Goal: Task Accomplishment & Management: Manage account settings

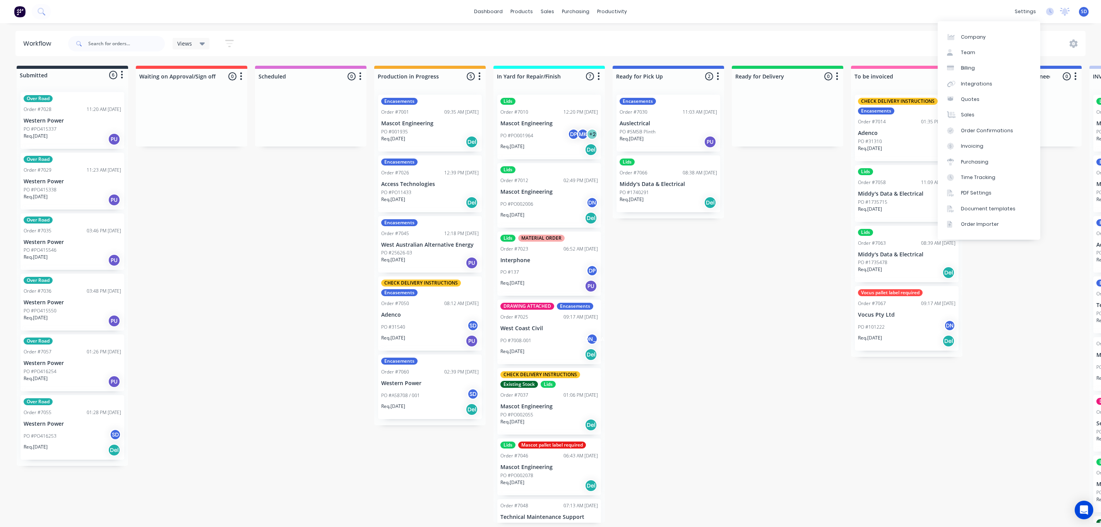
drag, startPoint x: 0, startPoint y: 0, endPoint x: 976, endPoint y: 27, distance: 976.6
click at [975, 25] on div "Company Team Billing Integrations Quotes Sales Order Confirmations Invoicing Pu…" at bounding box center [989, 130] width 103 height 219
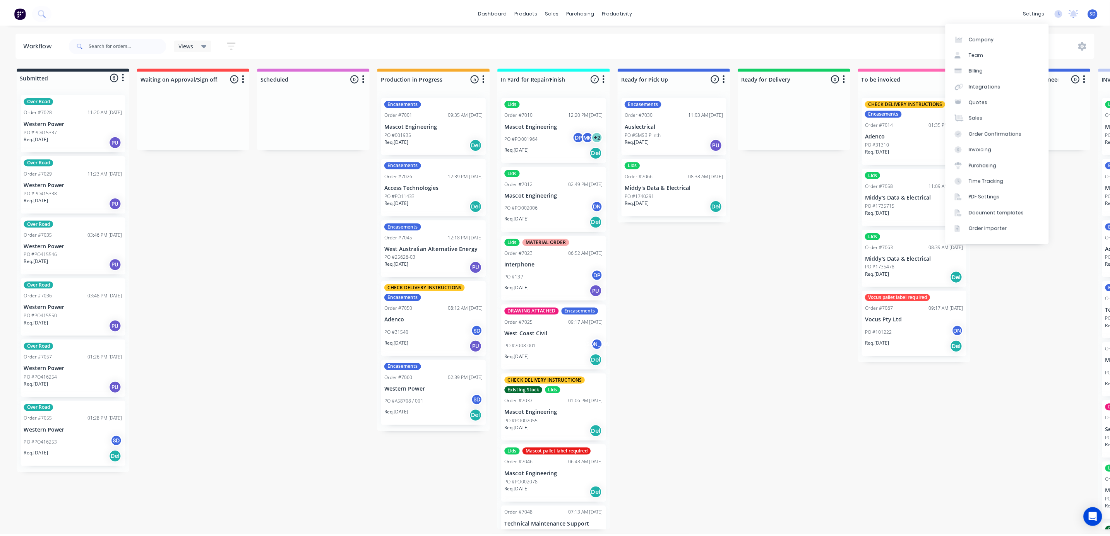
scroll to position [20, 0]
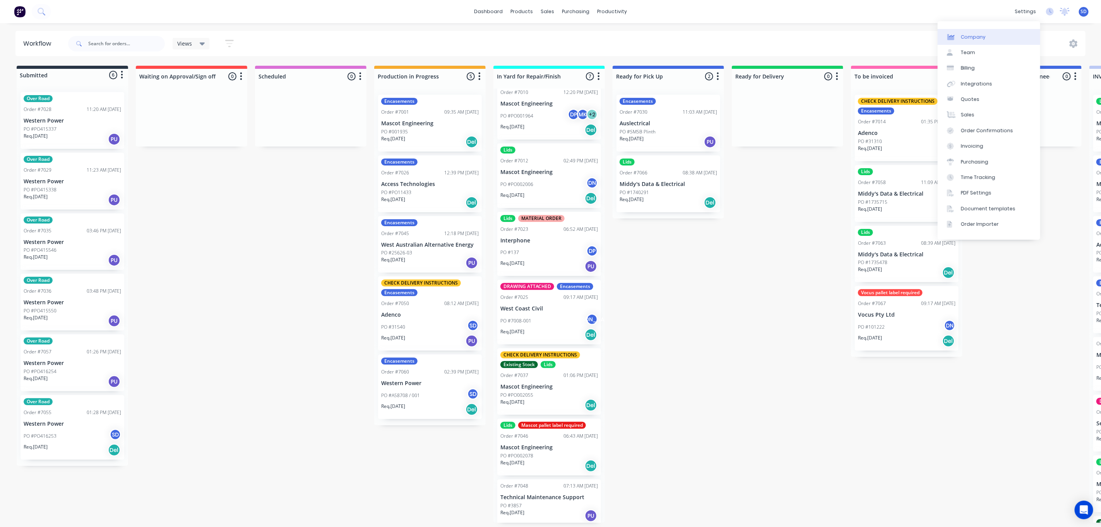
click at [975, 34] on div "Company" at bounding box center [973, 37] width 25 height 7
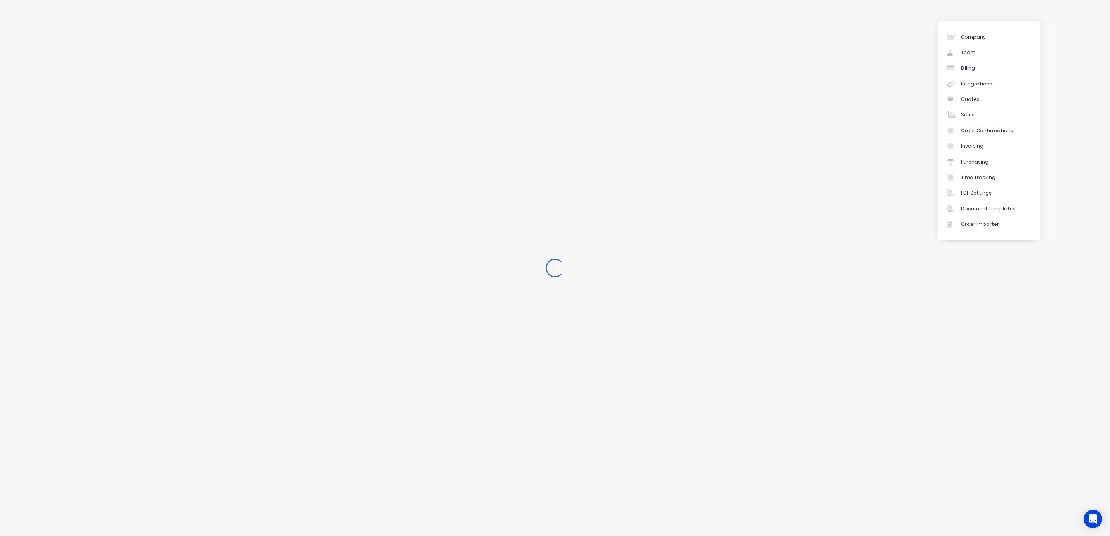
select select "AU"
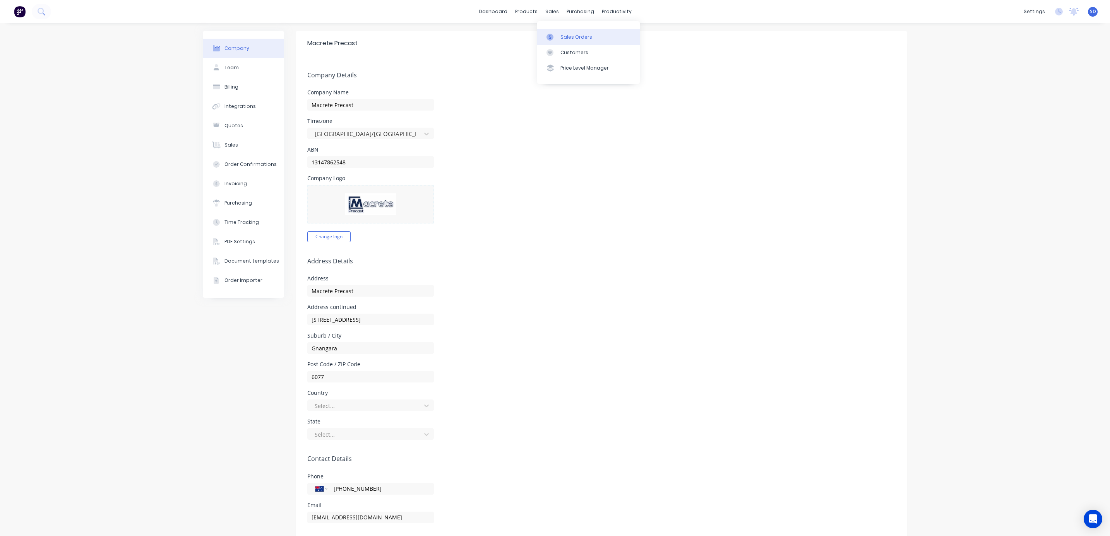
click at [559, 32] on link "Sales Orders" at bounding box center [588, 36] width 103 height 15
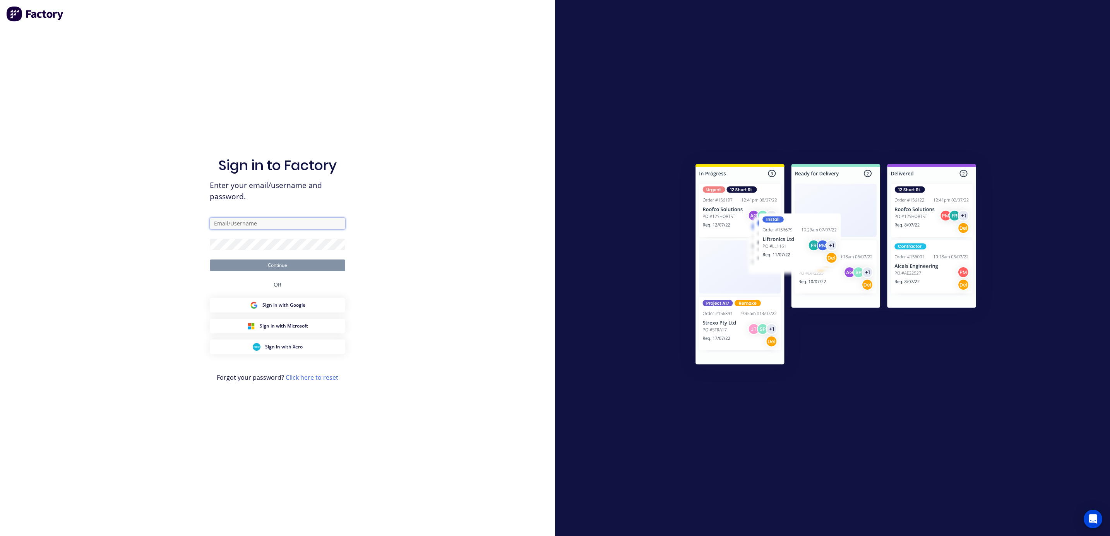
type input "[PERSON_NAME][EMAIL_ADDRESS][DOMAIN_NAME]"
click at [284, 254] on form "[PERSON_NAME][EMAIL_ADDRESS][DOMAIN_NAME] Continue" at bounding box center [277, 244] width 135 height 53
click at [280, 264] on button "Continue" at bounding box center [277, 266] width 135 height 12
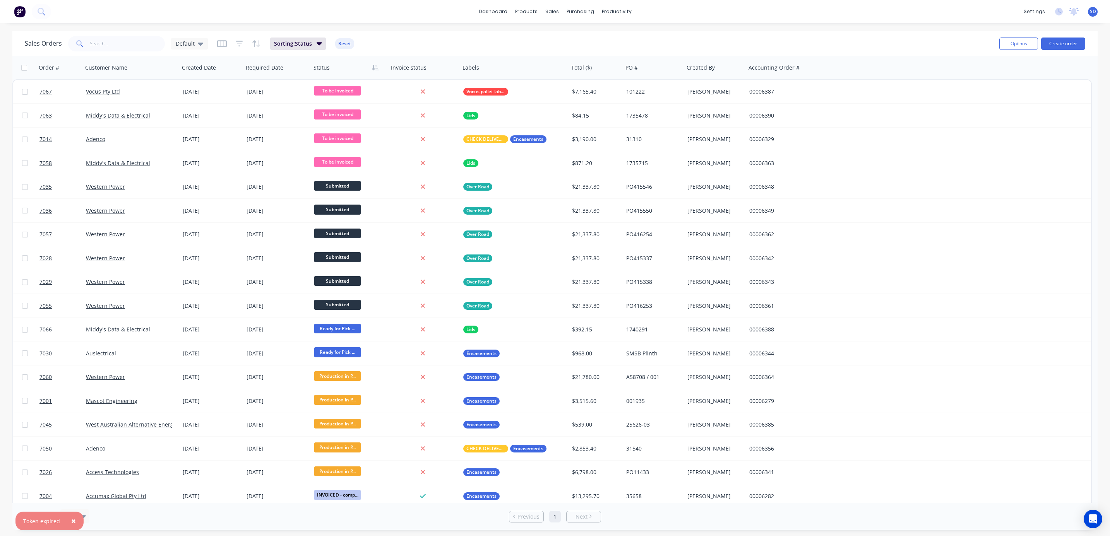
click at [71, 520] on span "×" at bounding box center [73, 521] width 5 height 11
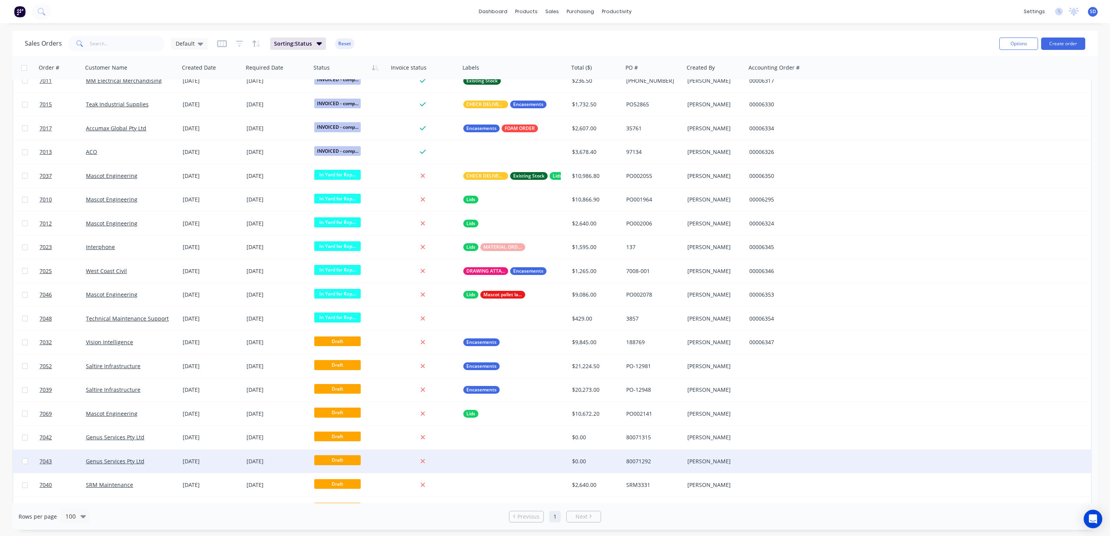
scroll to position [1075, 0]
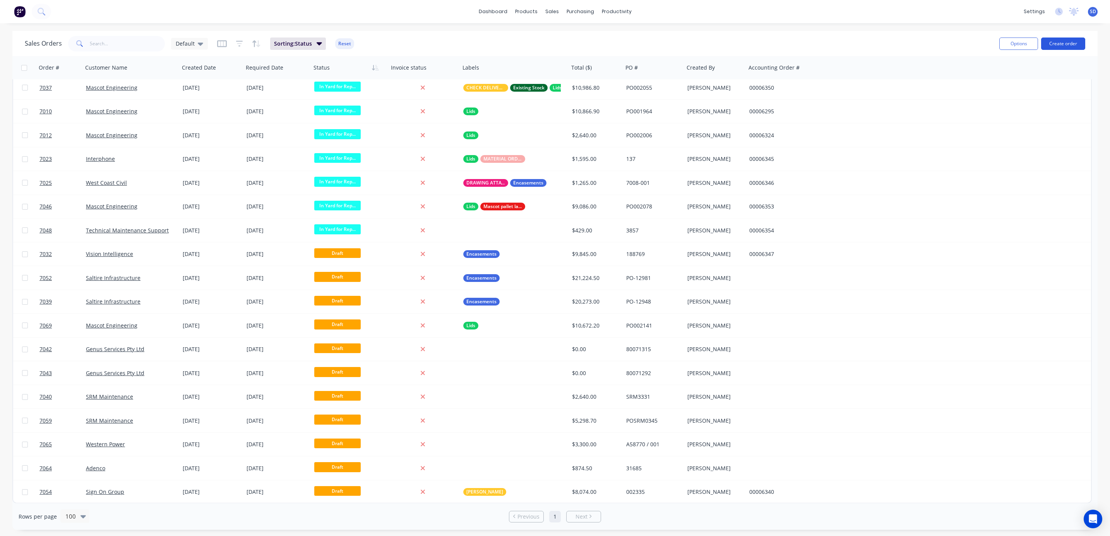
click at [1070, 48] on button "Create order" at bounding box center [1063, 44] width 44 height 12
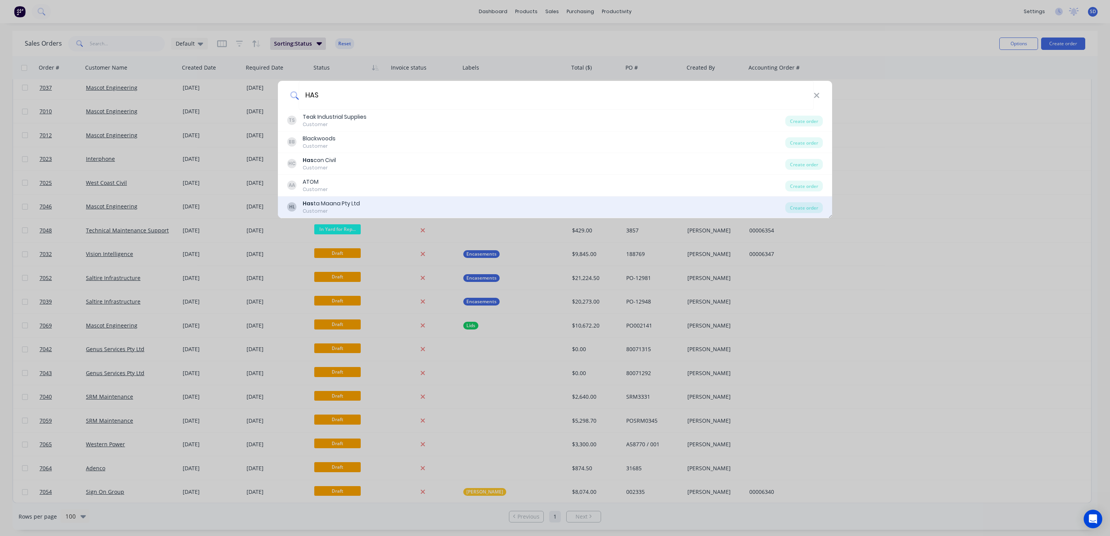
type input "HAS"
click at [342, 204] on div "Has ta Maana Pty Ltd" at bounding box center [331, 204] width 57 height 8
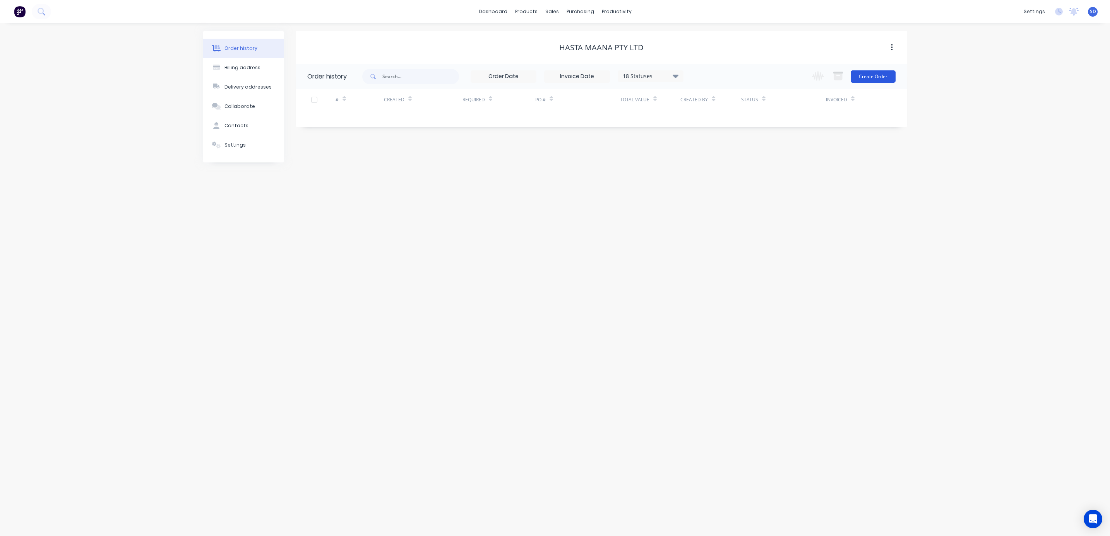
click at [865, 77] on button "Create Order" at bounding box center [872, 76] width 45 height 12
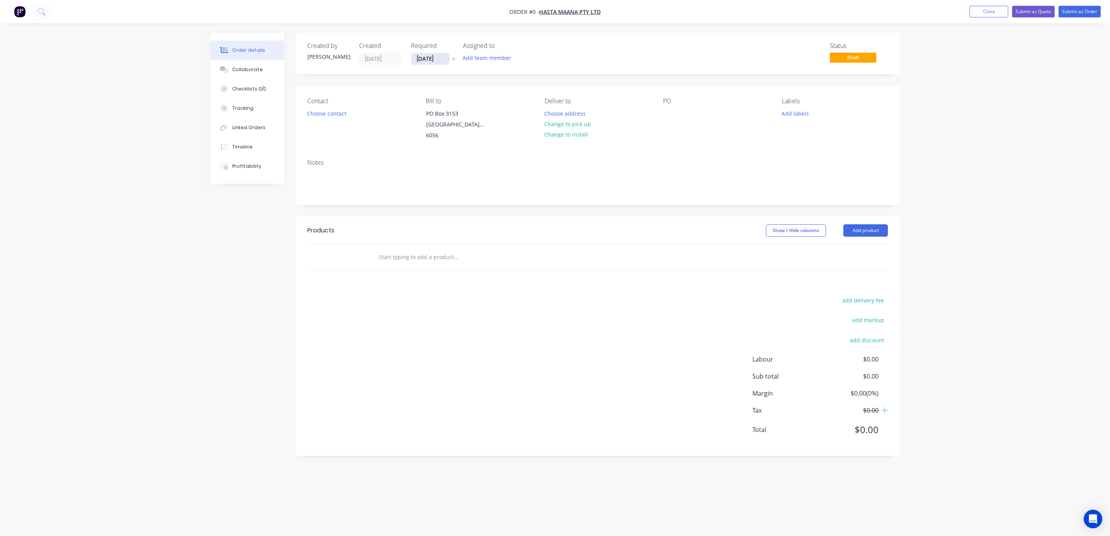
click at [419, 57] on input "[DATE]" at bounding box center [430, 59] width 38 height 12
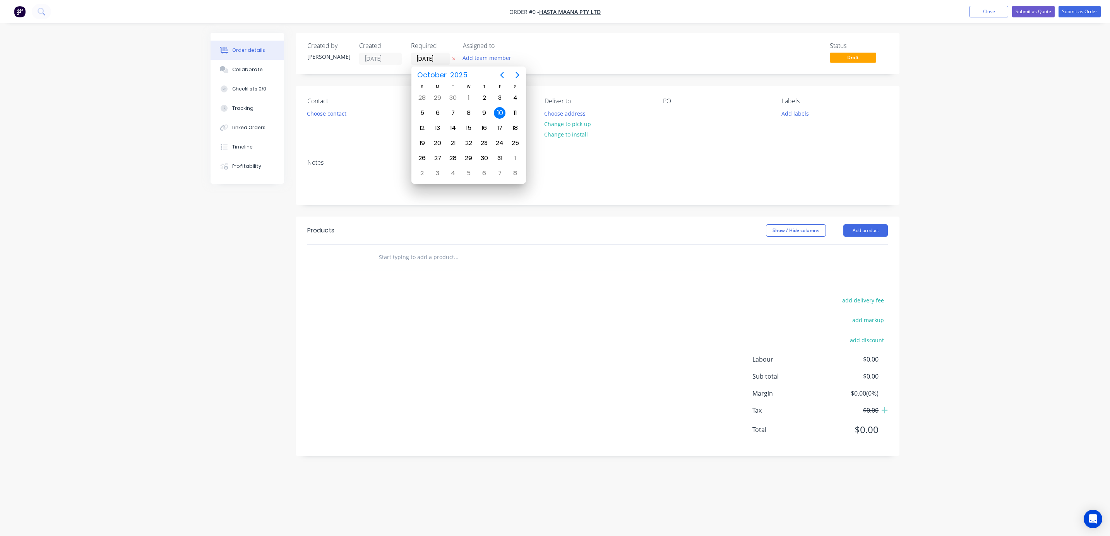
type input "[DATE]"
click at [998, 159] on div "Order details Collaborate Checklists 0/0 Tracking Linked Orders Timeline Profit…" at bounding box center [555, 268] width 1110 height 536
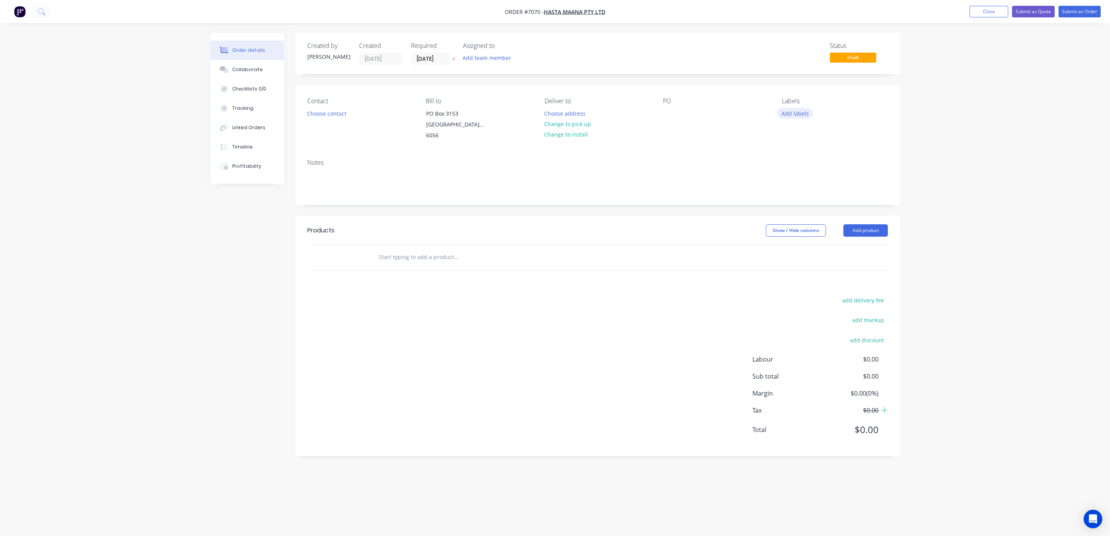
click at [781, 115] on button "Add labels" at bounding box center [795, 113] width 36 height 10
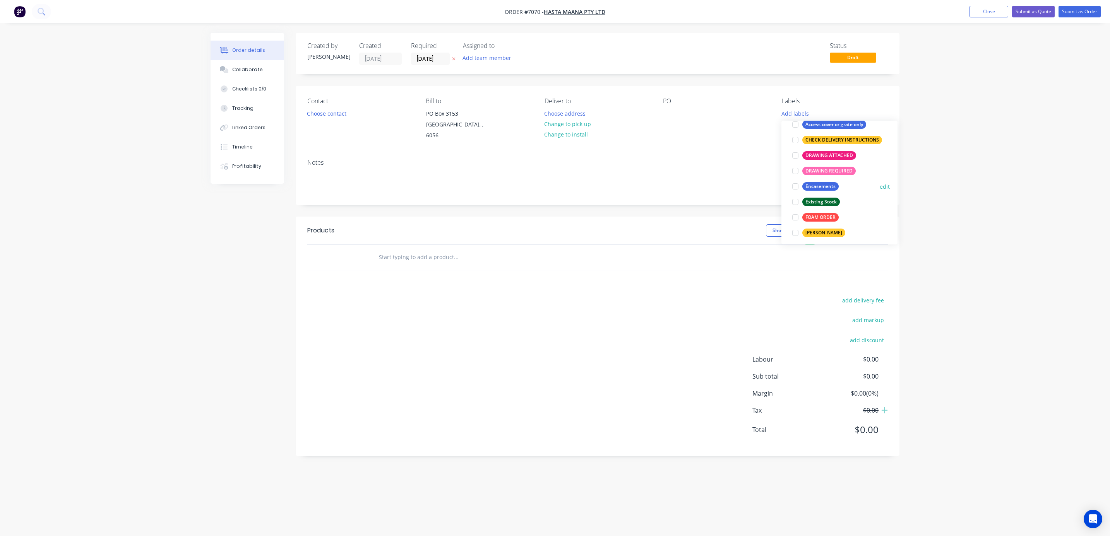
click at [796, 187] on div at bounding box center [794, 186] width 15 height 15
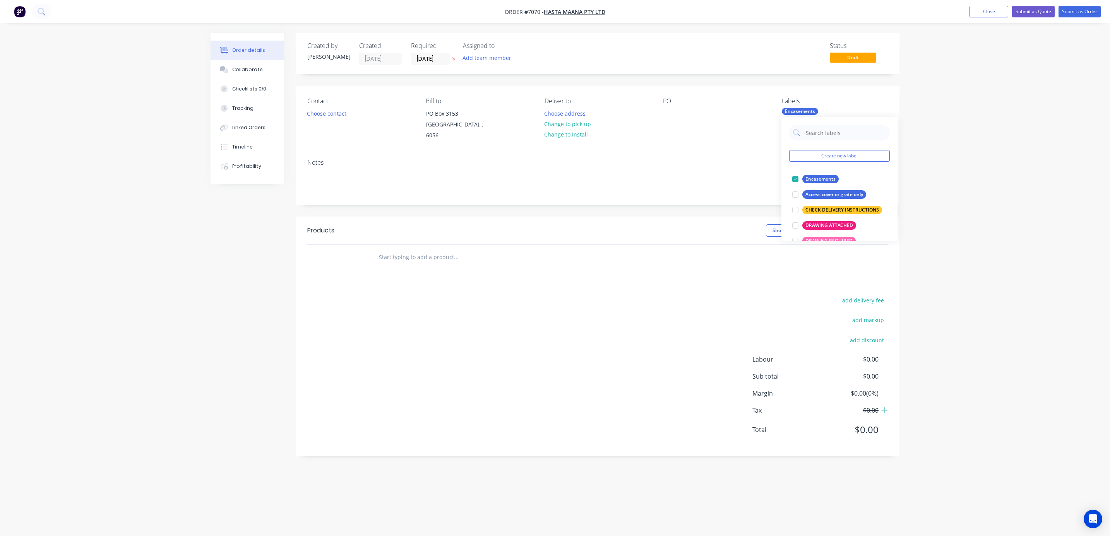
click at [384, 250] on input "text" at bounding box center [455, 257] width 155 height 15
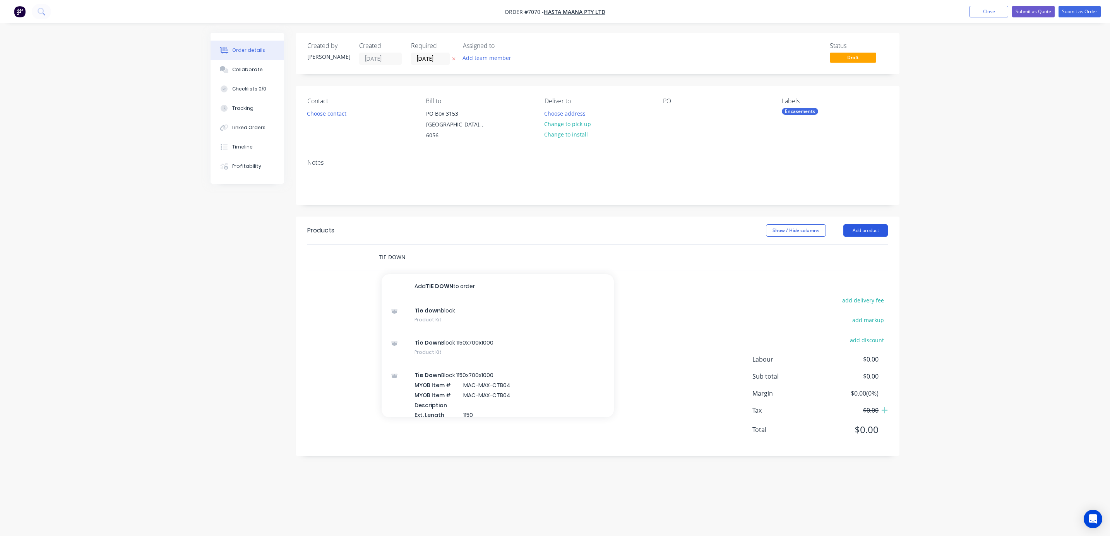
type input "TIE DOWN"
click at [865, 224] on button "Add product" at bounding box center [865, 230] width 44 height 12
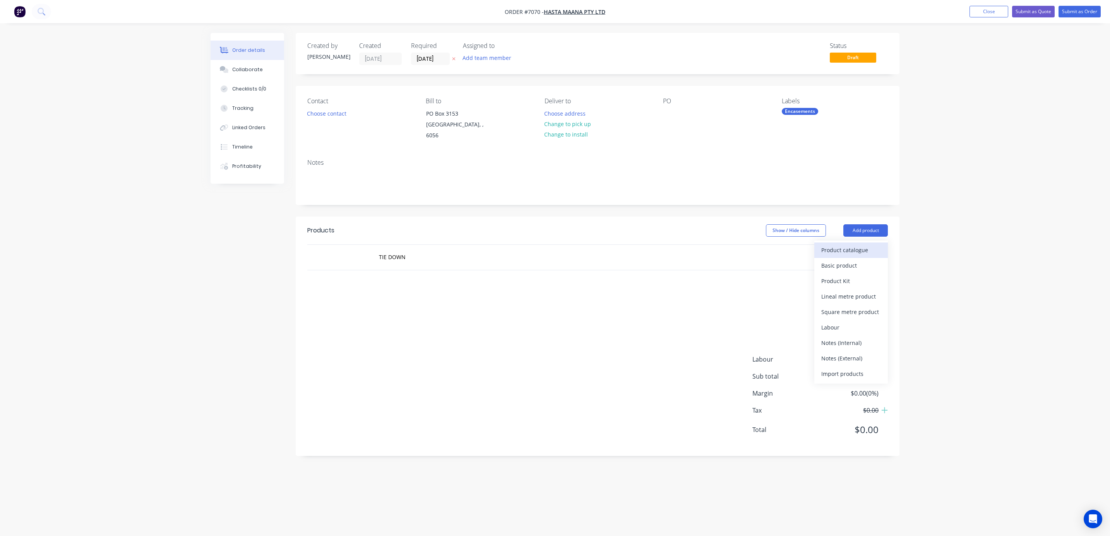
click at [849, 245] on div "Product catalogue" at bounding box center [851, 250] width 60 height 11
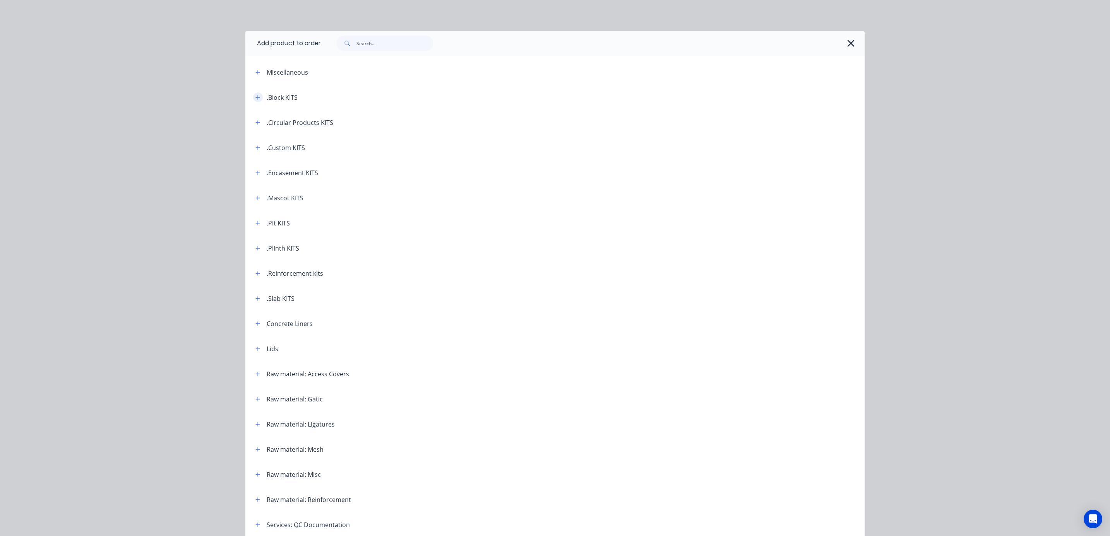
click at [255, 96] on icon "button" at bounding box center [257, 97] width 5 height 5
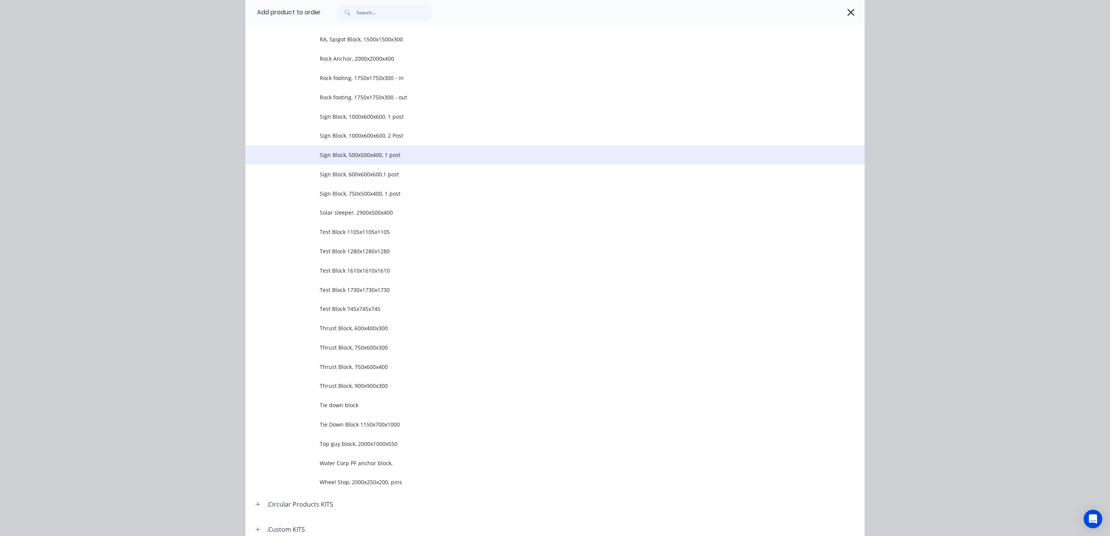
scroll to position [871, 0]
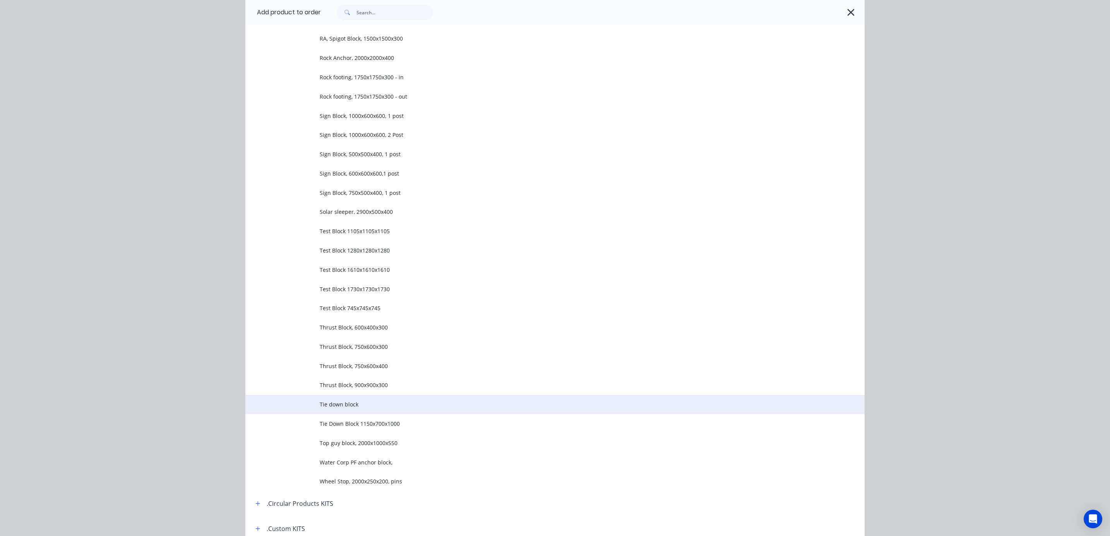
click at [359, 404] on span "Tie down block" at bounding box center [538, 404] width 436 height 8
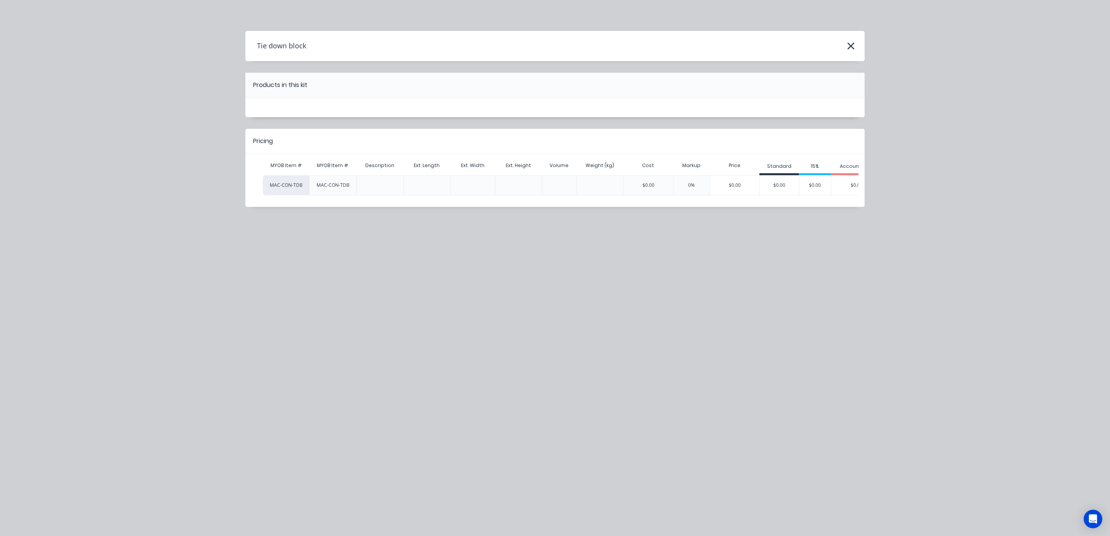
click at [371, 185] on div at bounding box center [379, 185] width 47 height 20
click at [851, 49] on icon "button" at bounding box center [851, 46] width 8 height 11
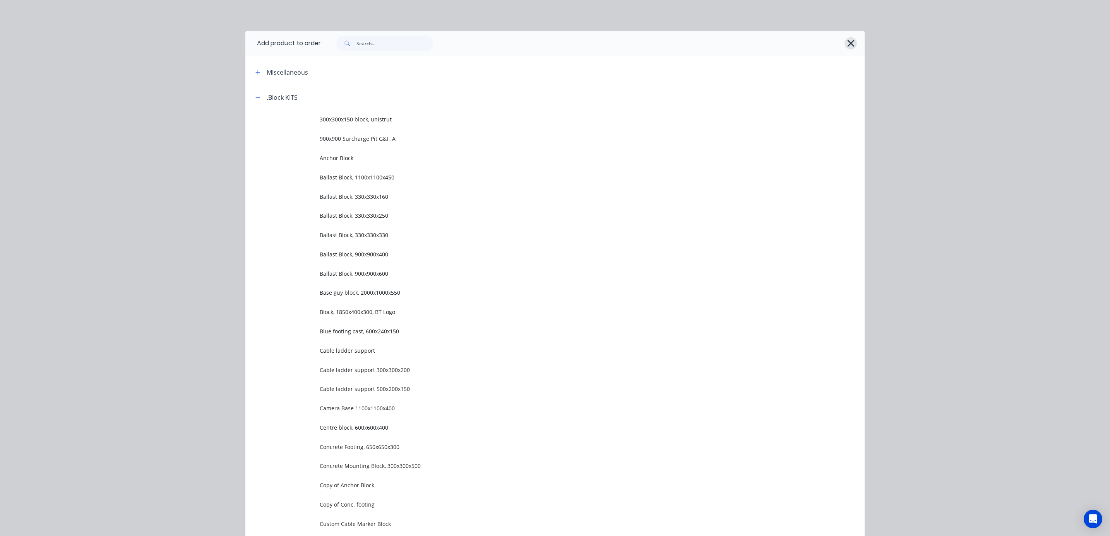
click at [847, 45] on icon "button" at bounding box center [850, 43] width 7 height 7
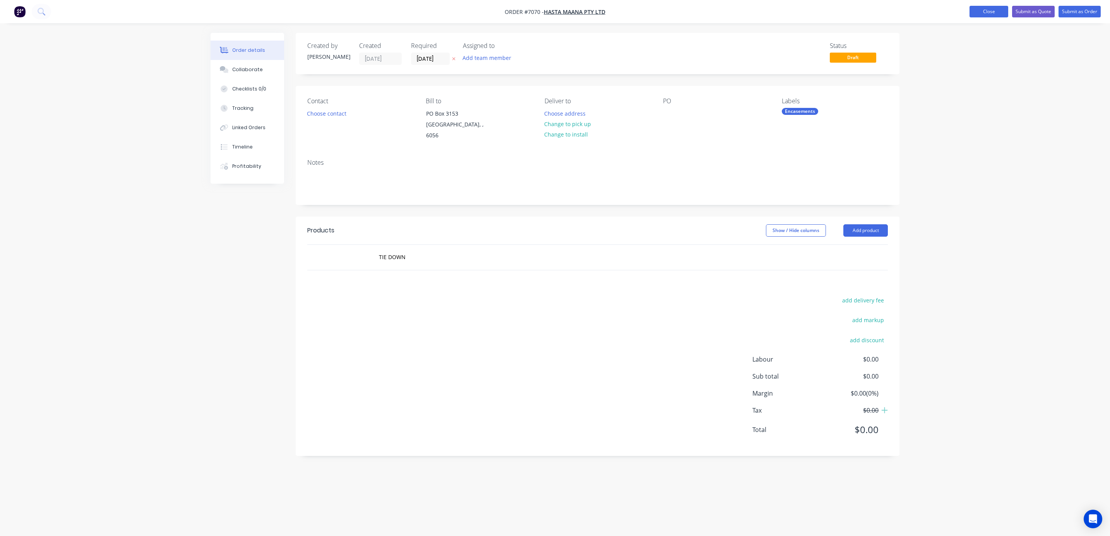
click at [1001, 9] on button "Close" at bounding box center [988, 12] width 39 height 12
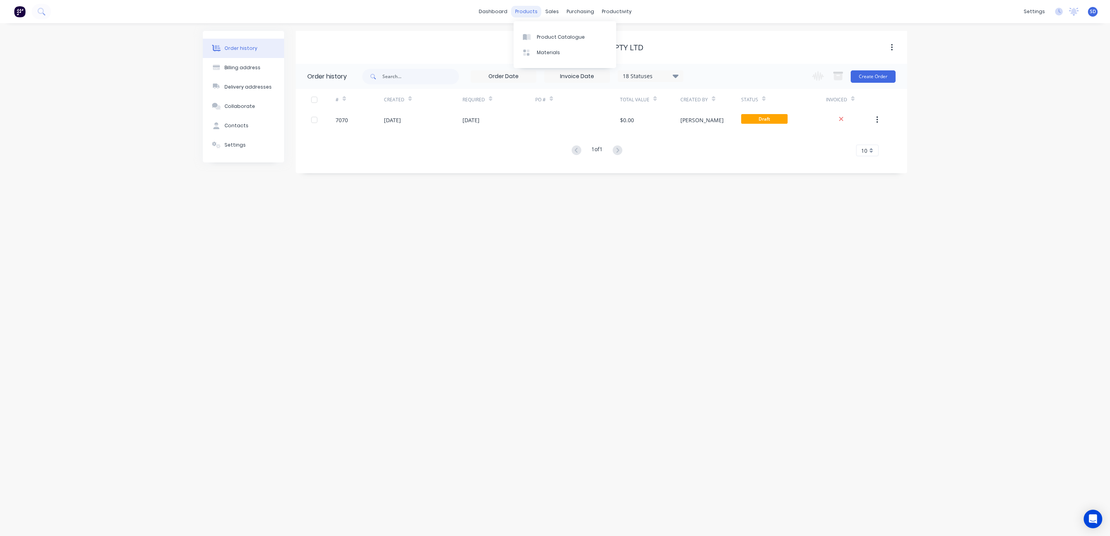
click at [529, 10] on div "products" at bounding box center [526, 12] width 30 height 12
click at [543, 31] on link "Product Catalogue" at bounding box center [564, 36] width 103 height 15
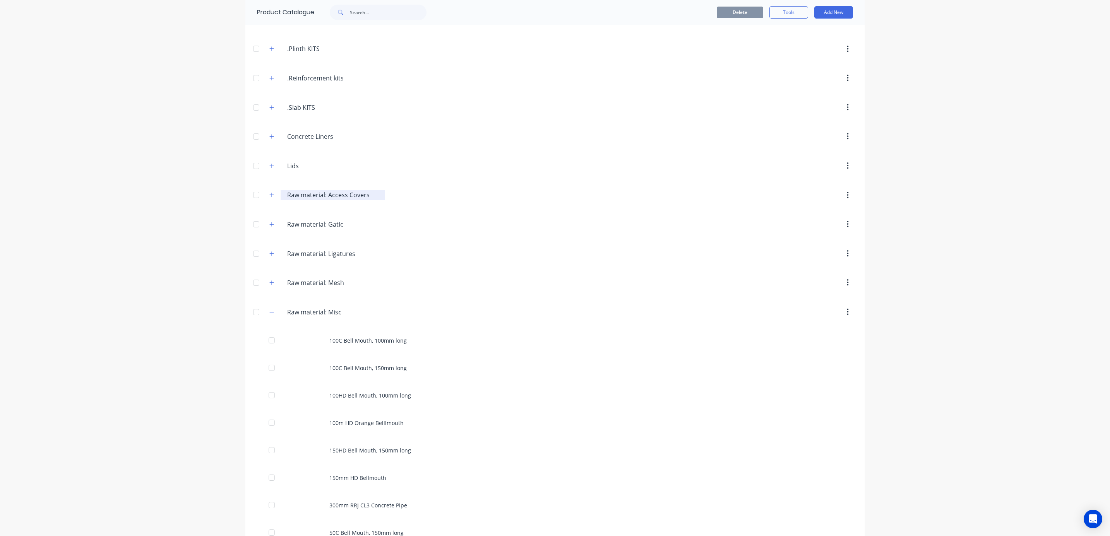
scroll to position [232, 0]
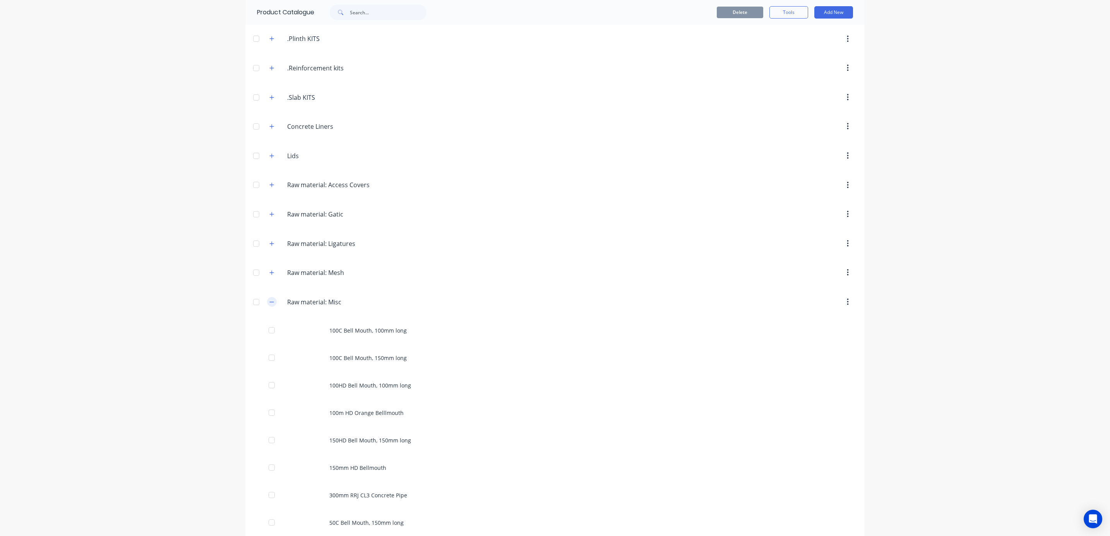
click at [269, 305] on icon "button" at bounding box center [271, 301] width 5 height 5
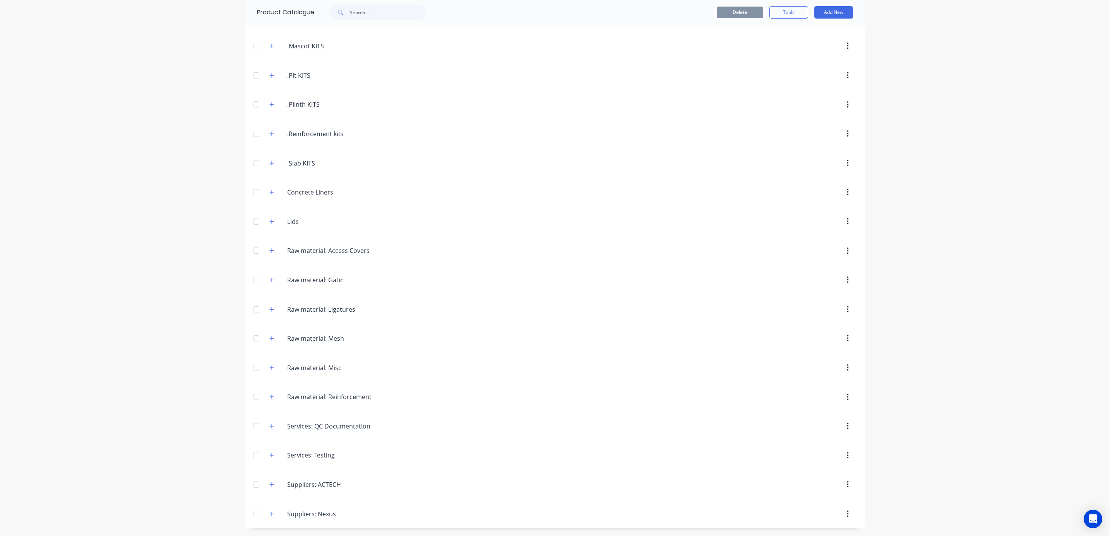
scroll to position [0, 0]
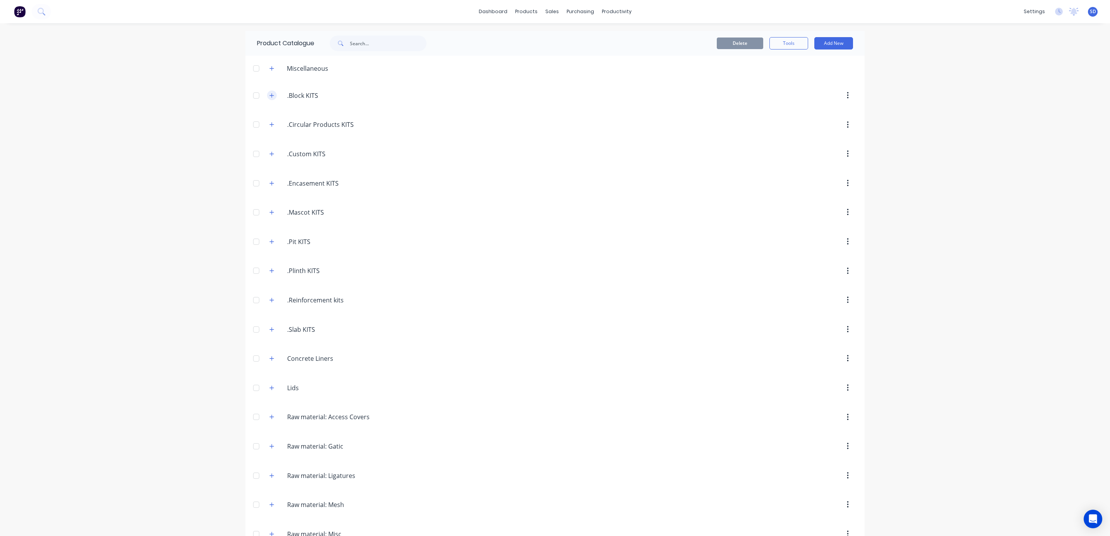
click at [269, 96] on icon "button" at bounding box center [271, 95] width 5 height 5
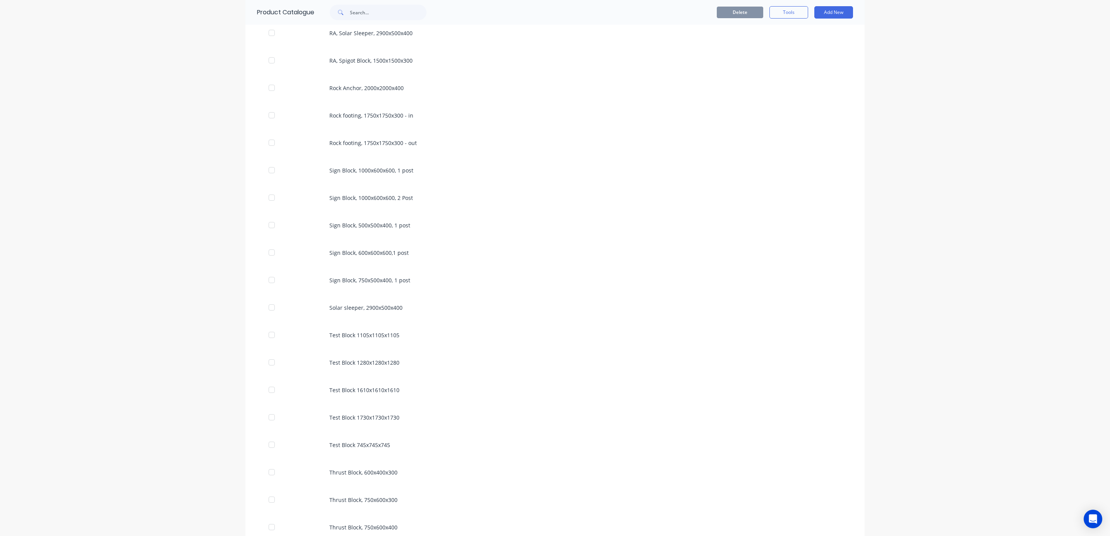
scroll to position [1451, 0]
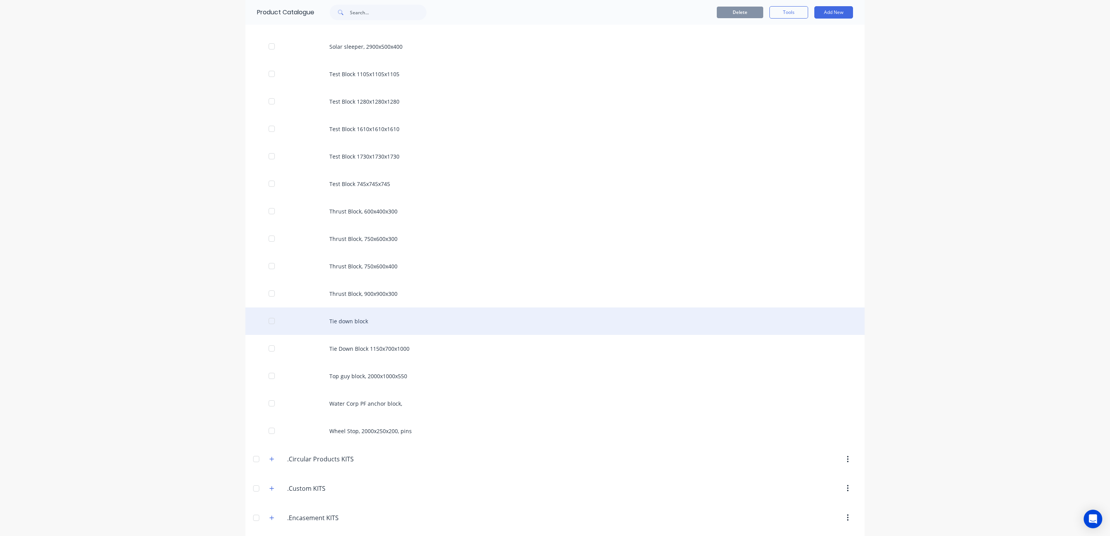
click at [372, 320] on div "Tie down block" at bounding box center [554, 321] width 619 height 27
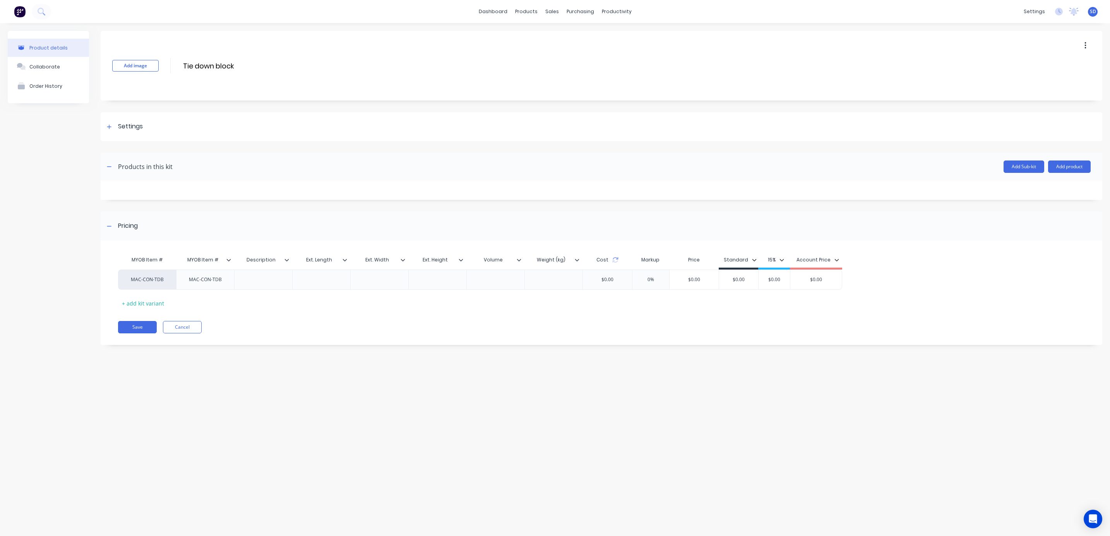
drag, startPoint x: 1067, startPoint y: 45, endPoint x: 1072, endPoint y: 46, distance: 4.7
click at [1067, 45] on div "Add image Tie down block Tie down block Enter kit name" at bounding box center [601, 66] width 1001 height 70
click at [1085, 47] on icon "button" at bounding box center [1085, 45] width 2 height 9
click at [1047, 68] on span "Duplicate" at bounding box center [1057, 66] width 58 height 8
click at [540, 35] on div "Product Catalogue" at bounding box center [561, 37] width 48 height 7
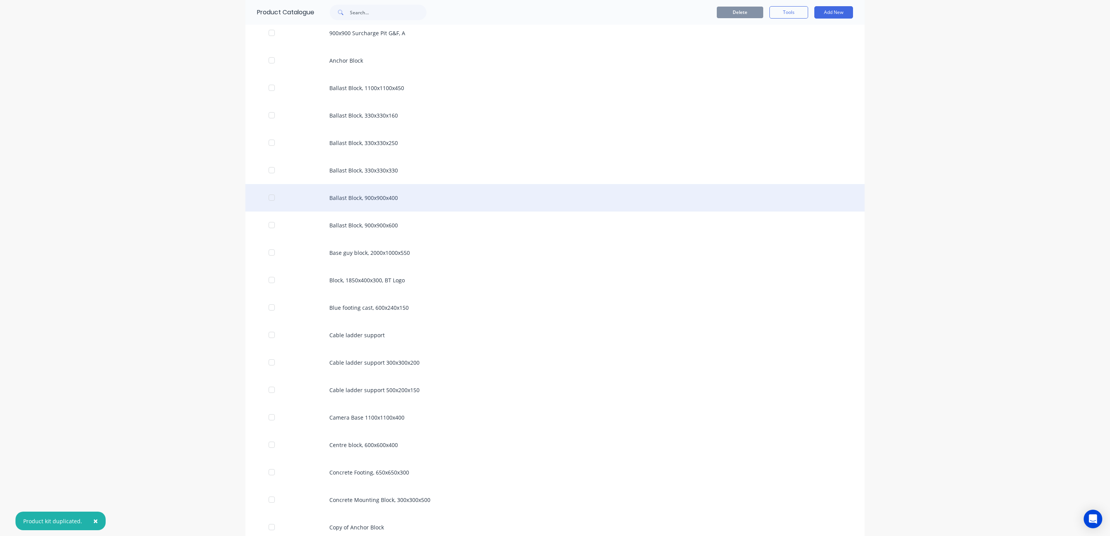
scroll to position [406, 0]
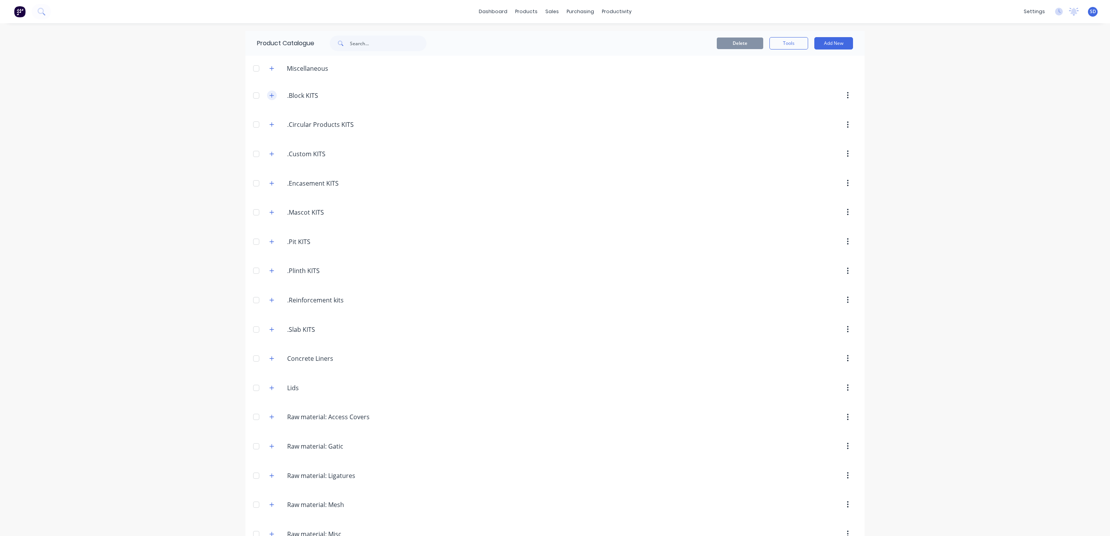
click at [269, 94] on icon "button" at bounding box center [271, 95] width 5 height 5
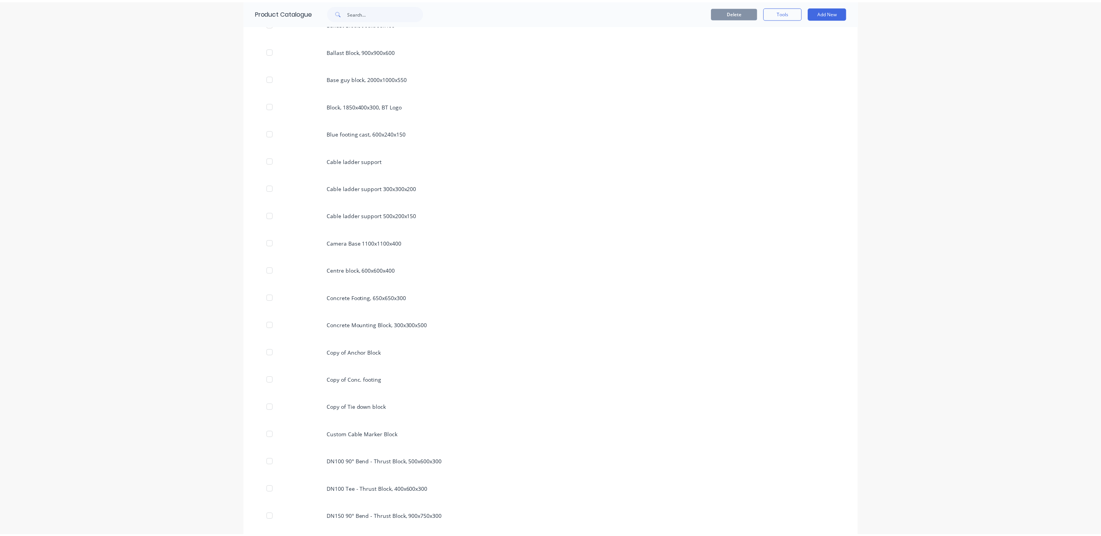
scroll to position [232, 0]
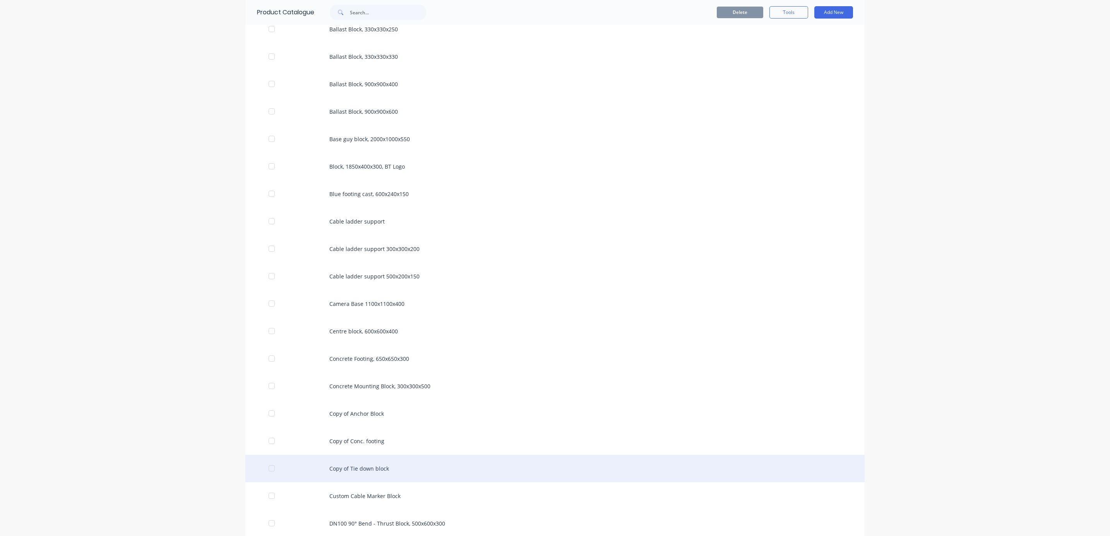
click at [367, 467] on div "Copy of Tie down block" at bounding box center [554, 468] width 619 height 27
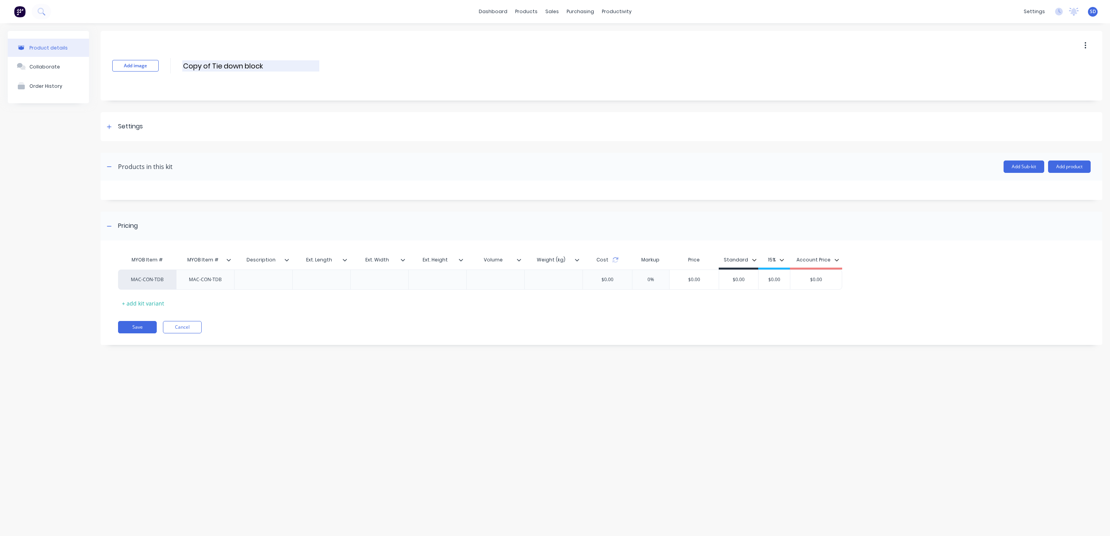
click at [211, 68] on input "Copy of Tie down block" at bounding box center [250, 65] width 137 height 11
drag, startPoint x: 208, startPoint y: 65, endPoint x: 158, endPoint y: 64, distance: 49.9
click at [158, 62] on div "Add image Copy of Tie down block Copy of Tie down block Enter kit name" at bounding box center [601, 66] width 1001 height 70
click at [245, 65] on input "Tie down block" at bounding box center [250, 65] width 137 height 11
type input "Tie down block 900x900x900"
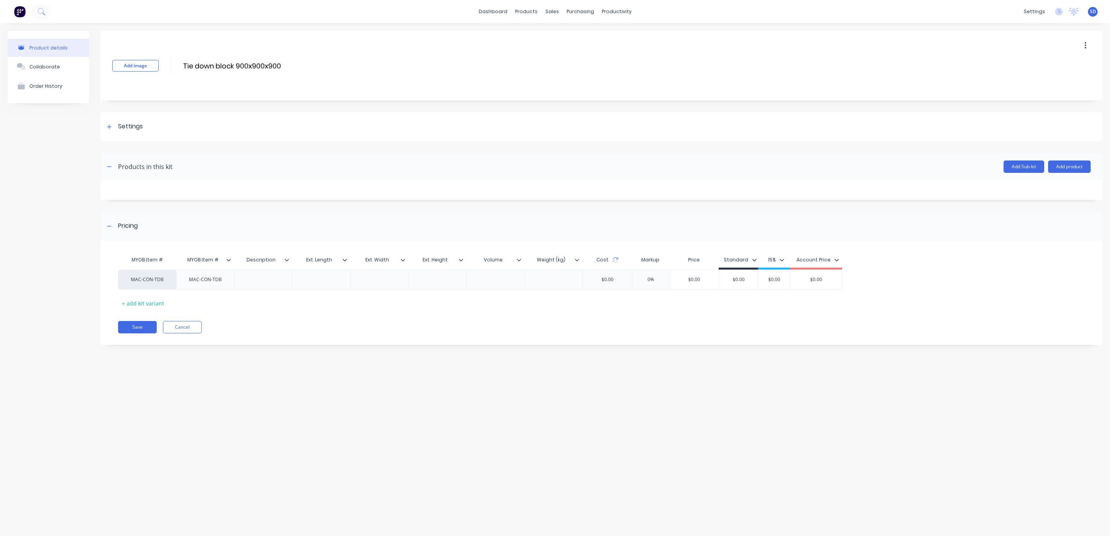
click at [406, 72] on div "Add image Tie down block 900x900x900 Tie down block 900x900x900 Enter kit name" at bounding box center [601, 66] width 1001 height 70
click at [1023, 169] on button "Add Sub-kit" at bounding box center [1023, 167] width 41 height 12
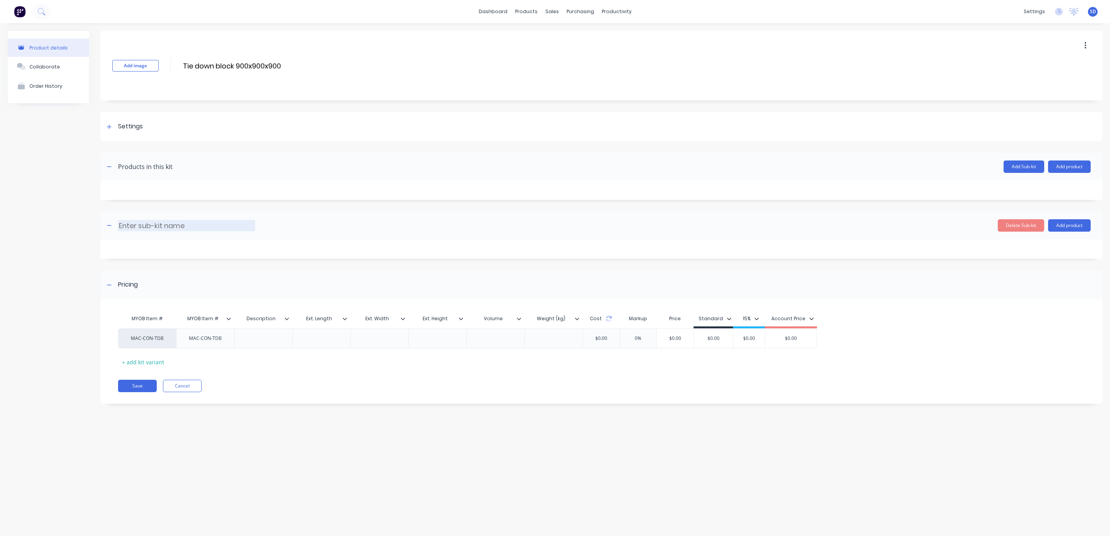
click at [142, 229] on input at bounding box center [186, 225] width 137 height 11
type input "r"
type input "Reinforcement"
click at [1073, 223] on button "Add product" at bounding box center [1069, 225] width 43 height 12
click at [1063, 246] on div "Product catalogue" at bounding box center [1054, 245] width 60 height 11
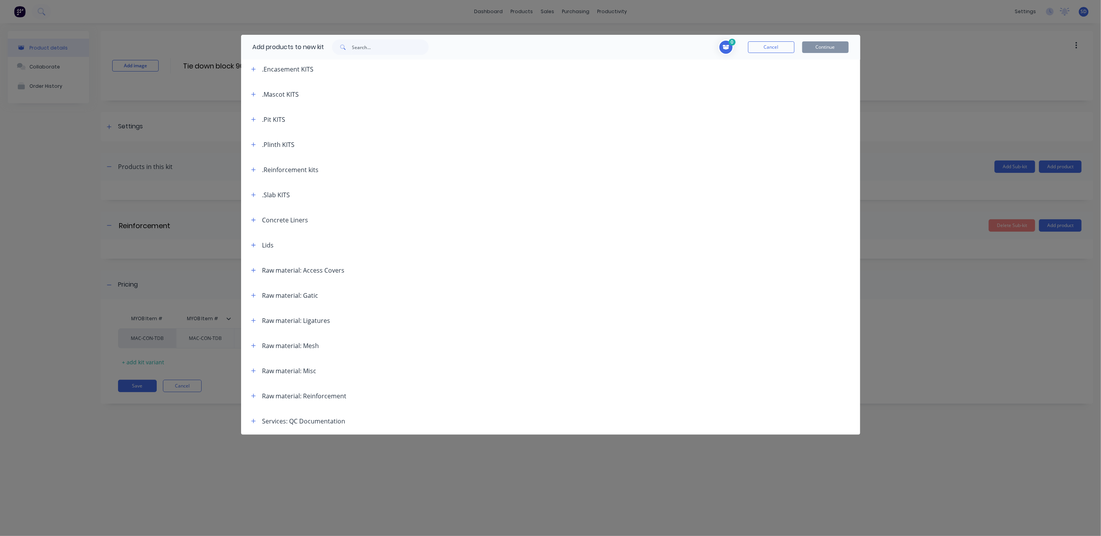
scroll to position [178, 0]
click at [255, 270] on icon "button" at bounding box center [253, 271] width 5 height 5
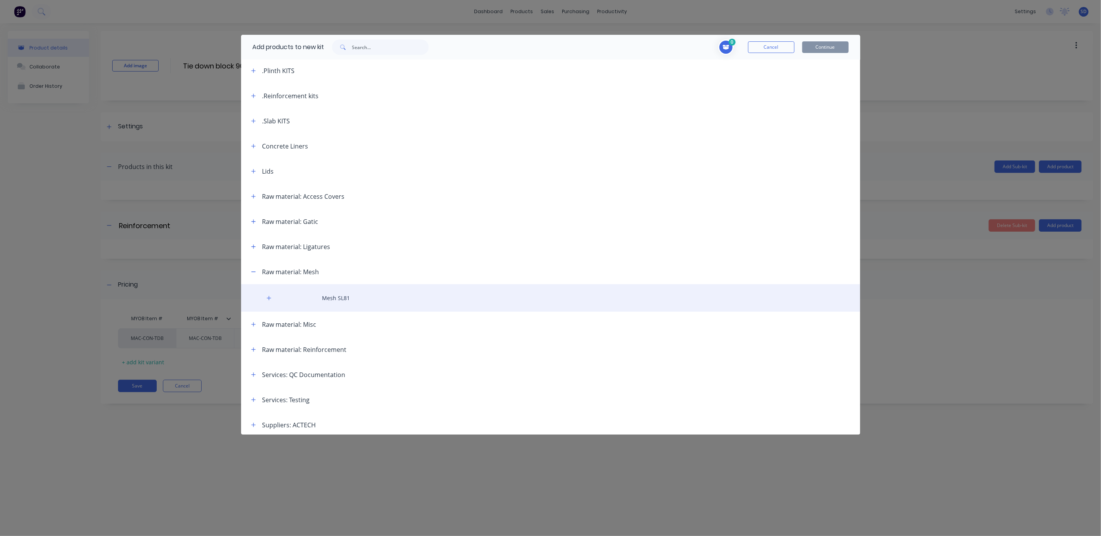
click at [332, 299] on div "Mesh SL81" at bounding box center [550, 297] width 619 height 27
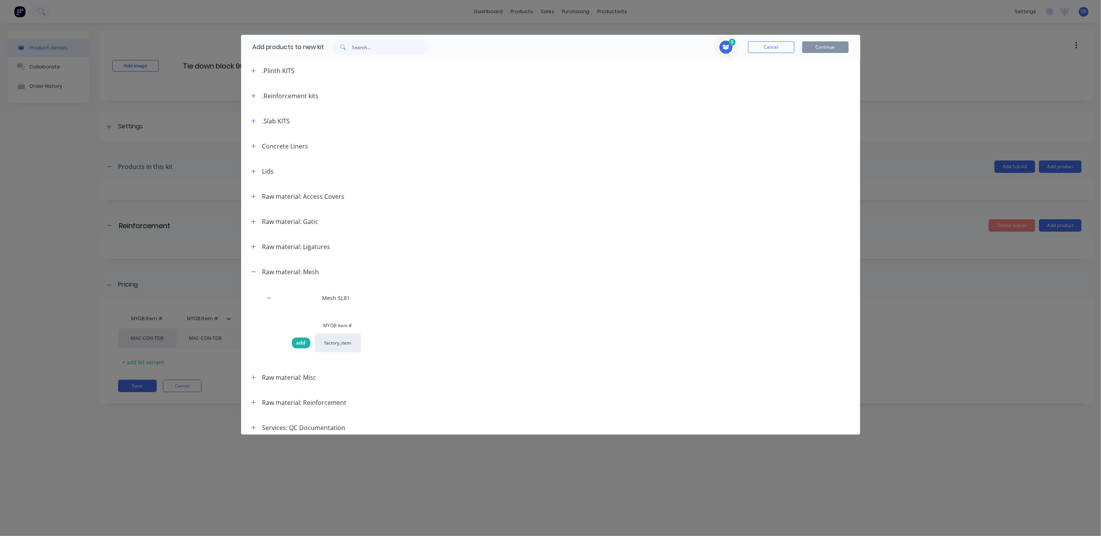
click at [301, 341] on span "add" at bounding box center [300, 343] width 9 height 8
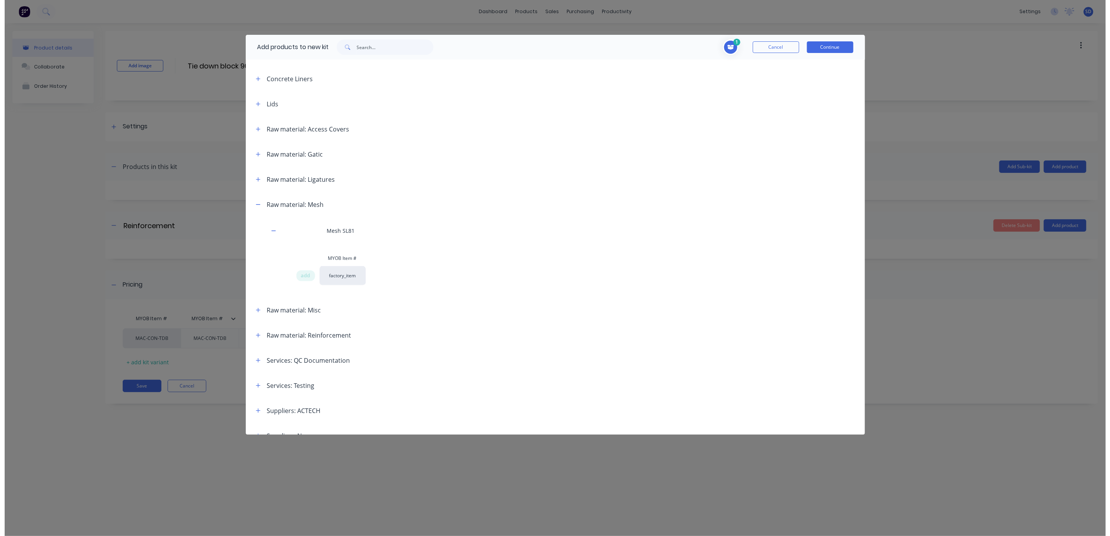
scroll to position [258, 0]
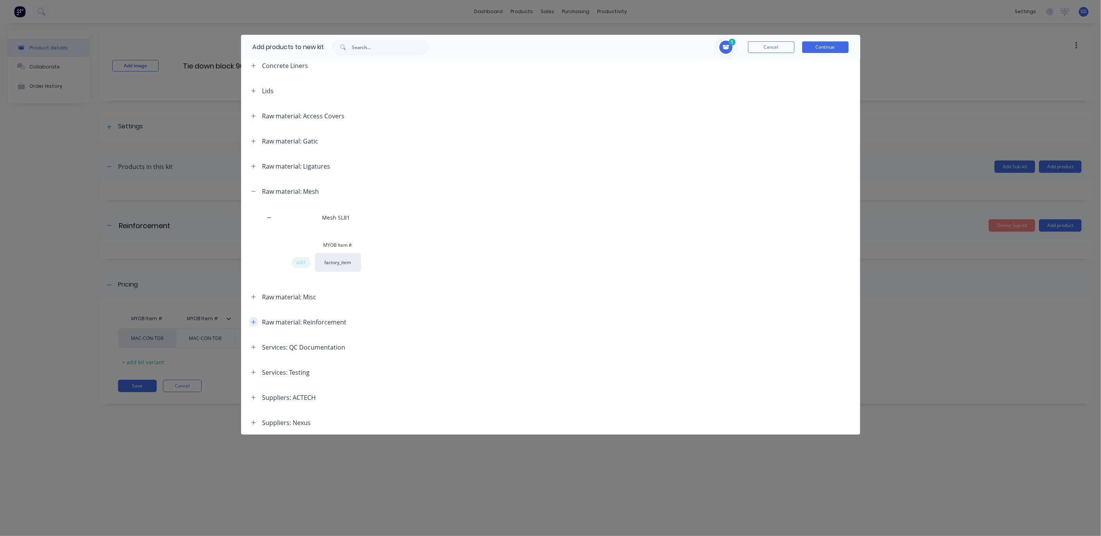
click at [253, 323] on icon "button" at bounding box center [253, 322] width 5 height 5
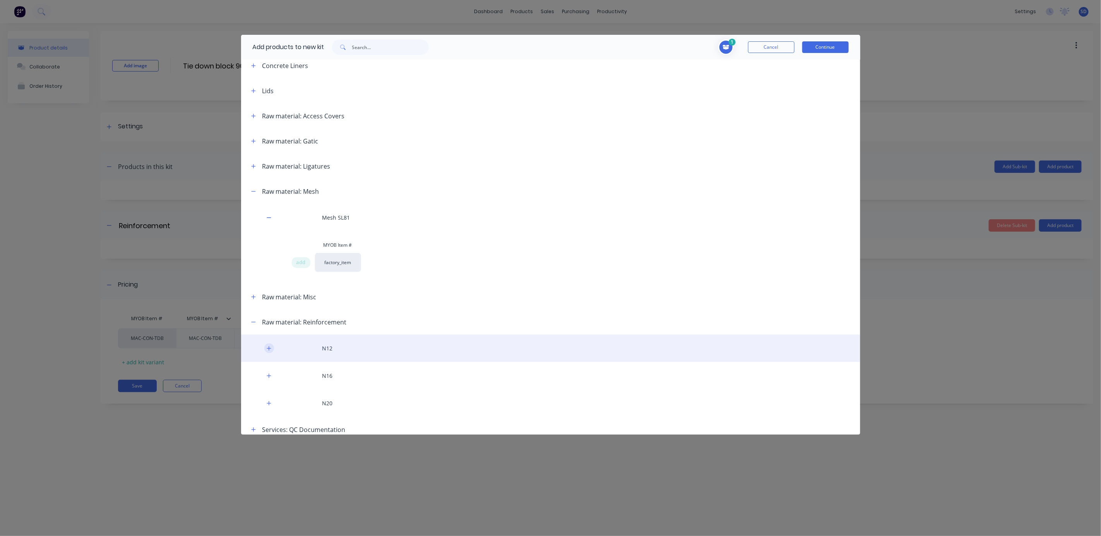
click at [273, 349] on button "button" at bounding box center [269, 349] width 10 height 10
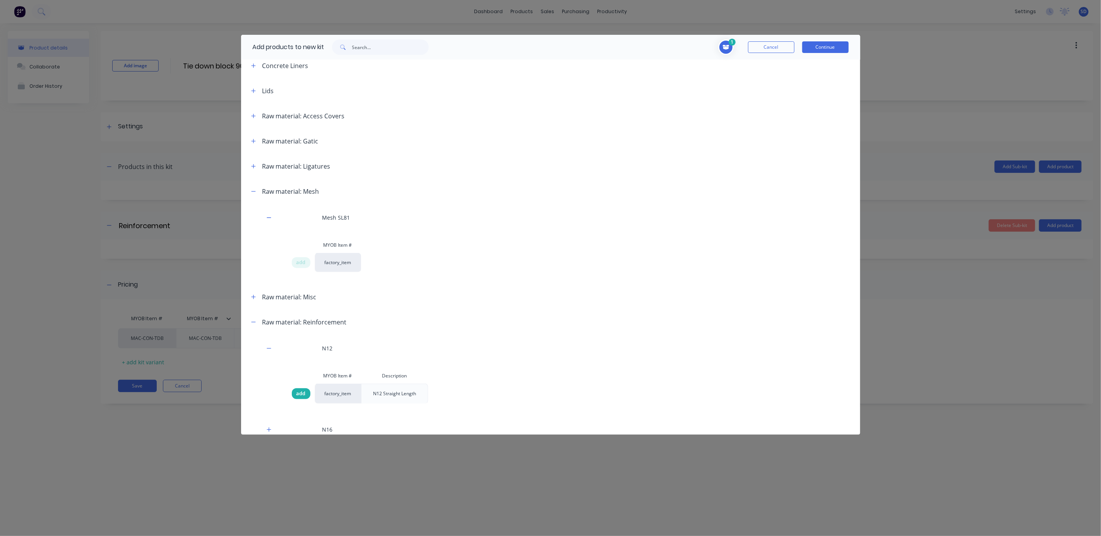
drag, startPoint x: 299, startPoint y: 392, endPoint x: 305, endPoint y: 391, distance: 5.9
click at [299, 393] on span "add" at bounding box center [300, 394] width 9 height 8
click at [830, 48] on button "Continue" at bounding box center [825, 47] width 46 height 12
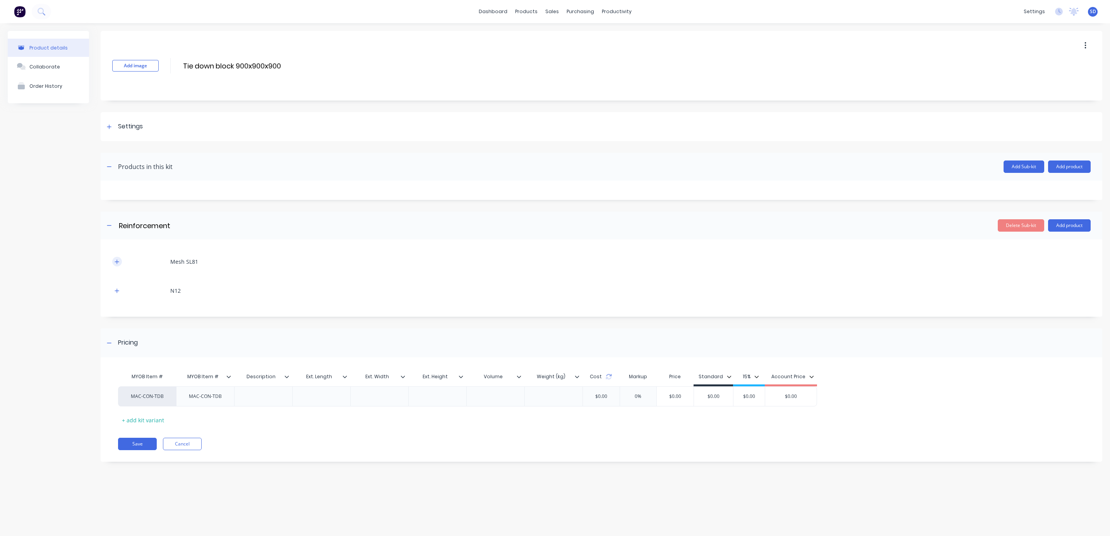
click at [115, 261] on icon "button" at bounding box center [117, 261] width 5 height 5
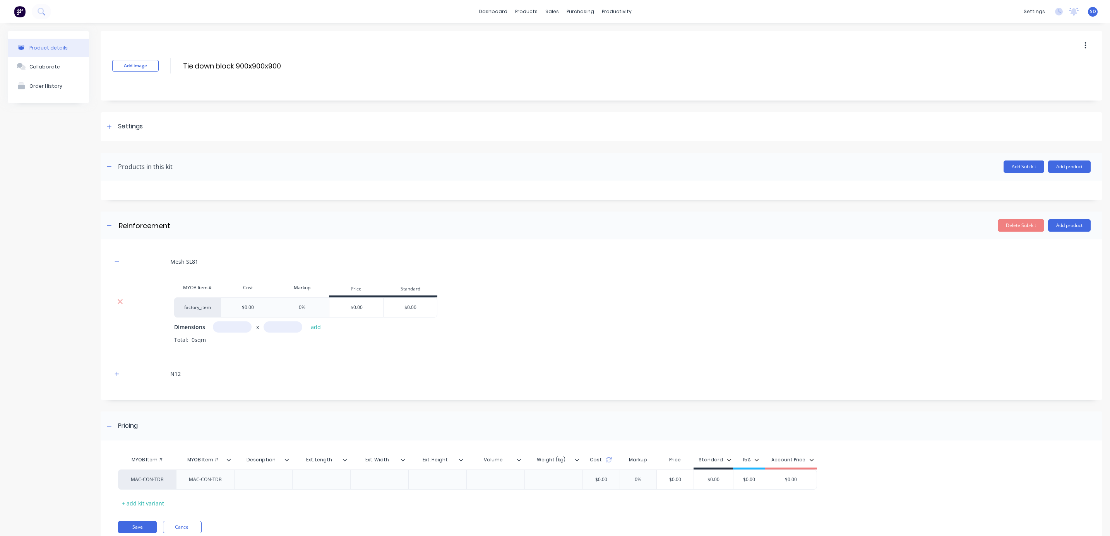
click at [228, 329] on input "text" at bounding box center [232, 327] width 39 height 11
click at [240, 330] on input "8.8m" at bounding box center [232, 327] width 39 height 11
drag, startPoint x: 222, startPoint y: 324, endPoint x: 253, endPoint y: 330, distance: 32.3
click at [253, 330] on div "8.8m x add" at bounding box center [269, 327] width 112 height 11
type input "0.8m"
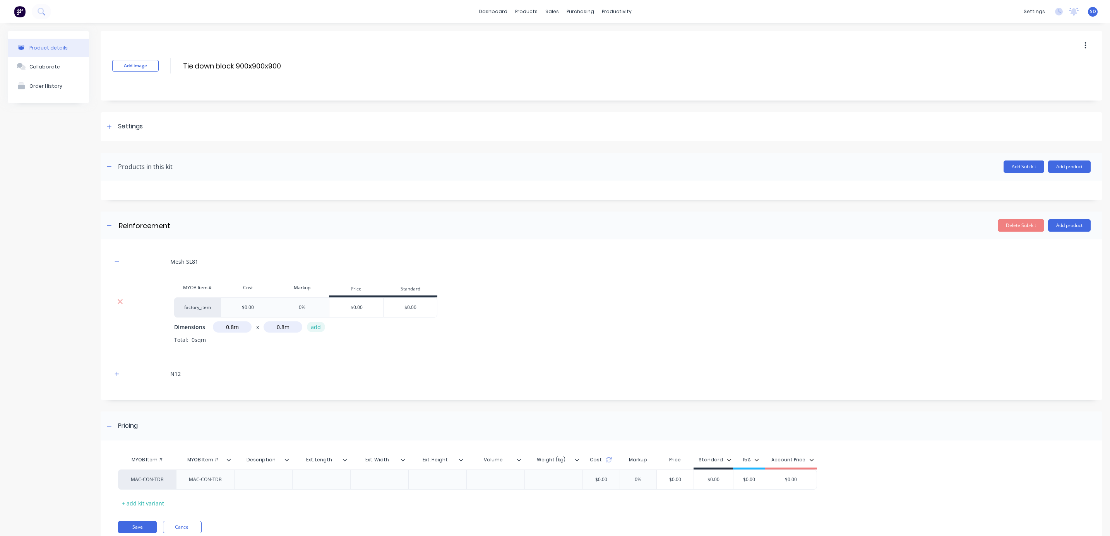
type input "0.8m"
drag, startPoint x: 313, startPoint y: 327, endPoint x: 308, endPoint y: 336, distance: 10.6
click at [313, 327] on button "add" at bounding box center [316, 327] width 18 height 10
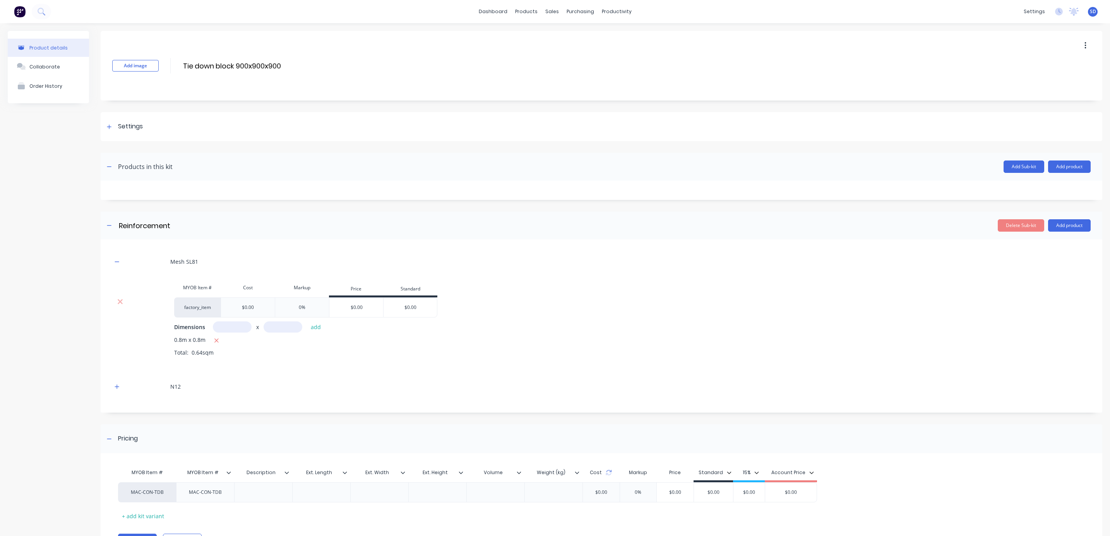
click at [233, 329] on input "text" at bounding box center [232, 327] width 39 height 11
type input "0.8m"
click at [317, 330] on button "add" at bounding box center [316, 327] width 18 height 10
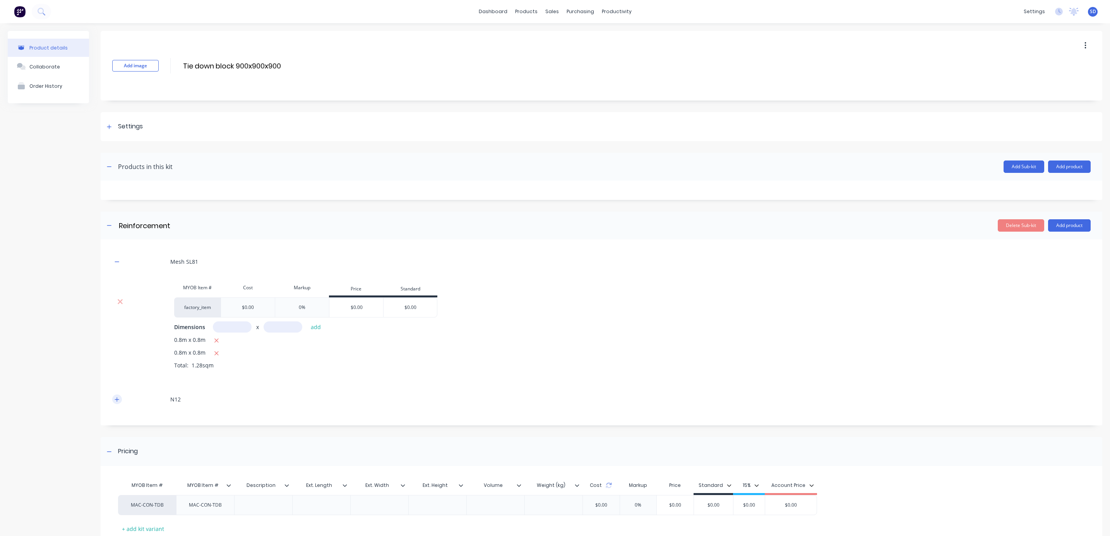
click at [117, 401] on icon "button" at bounding box center [117, 399] width 4 height 4
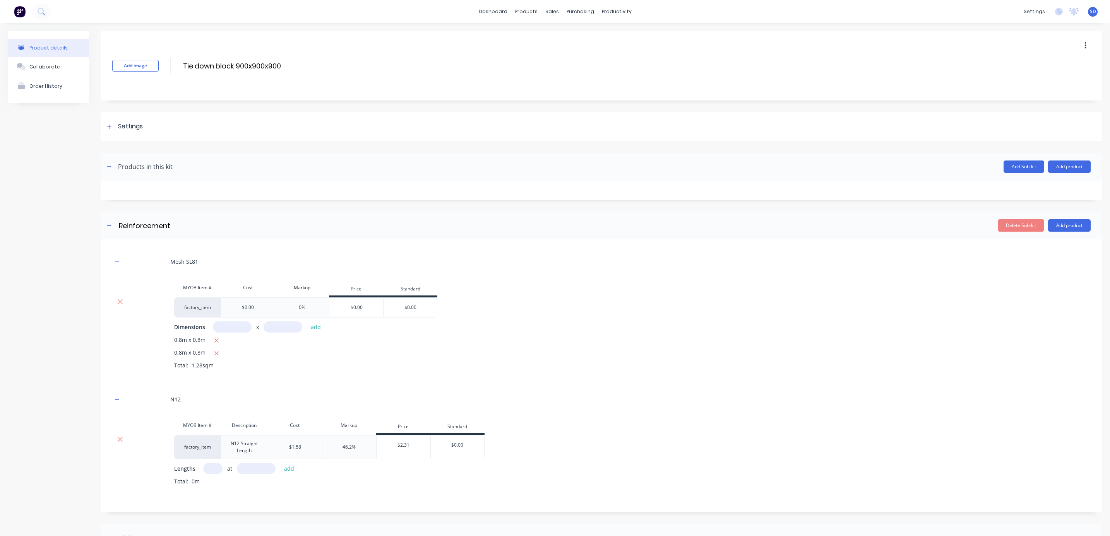
click at [212, 470] on input "text" at bounding box center [212, 468] width 19 height 11
type input "4"
click at [258, 469] on input "text" at bounding box center [256, 468] width 39 height 11
type input "800"
click at [287, 468] on button "add" at bounding box center [289, 469] width 18 height 10
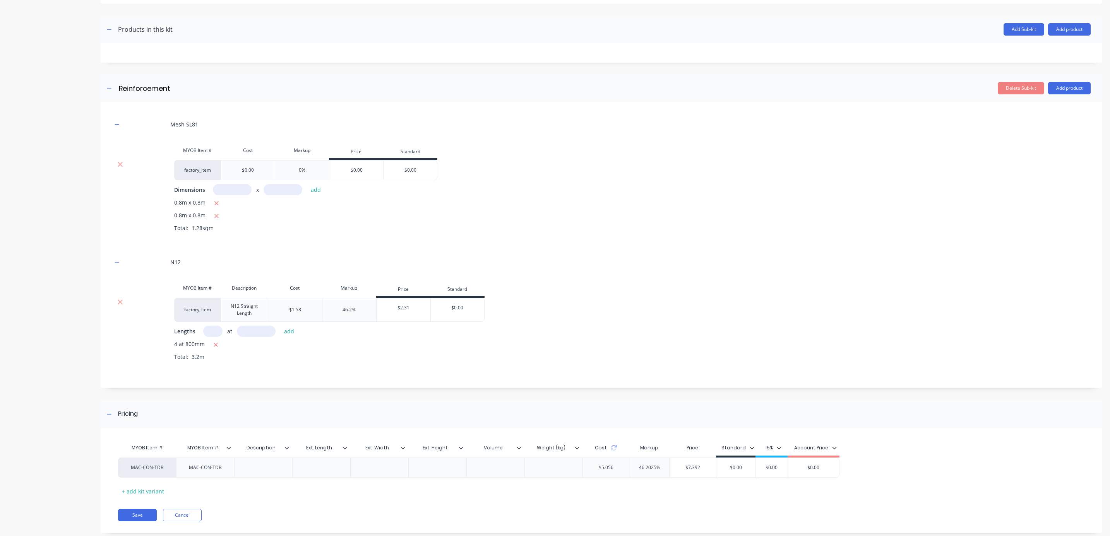
scroll to position [156, 0]
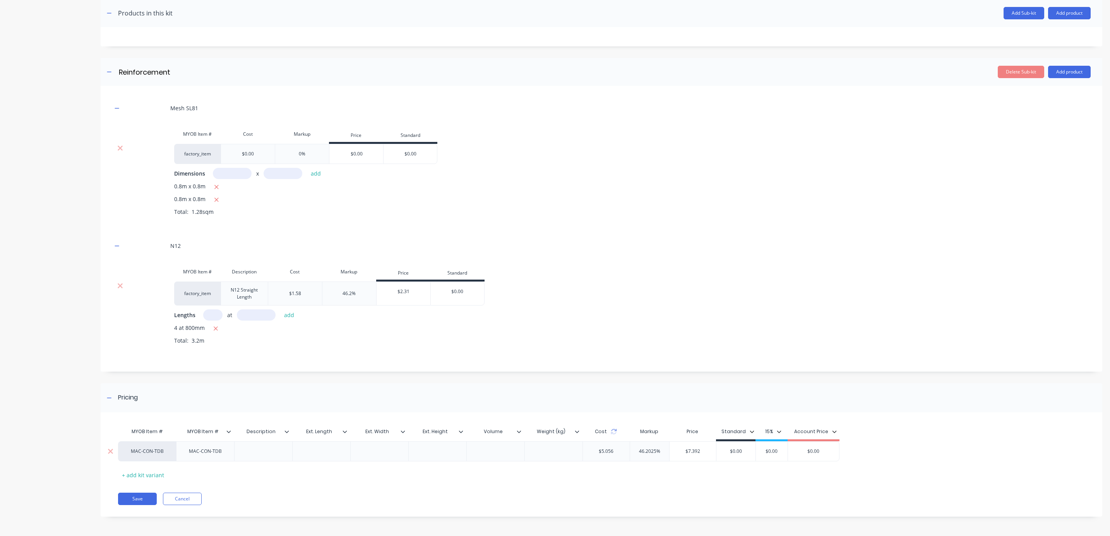
click at [262, 450] on div at bounding box center [263, 452] width 39 height 10
type input "46.2025%"
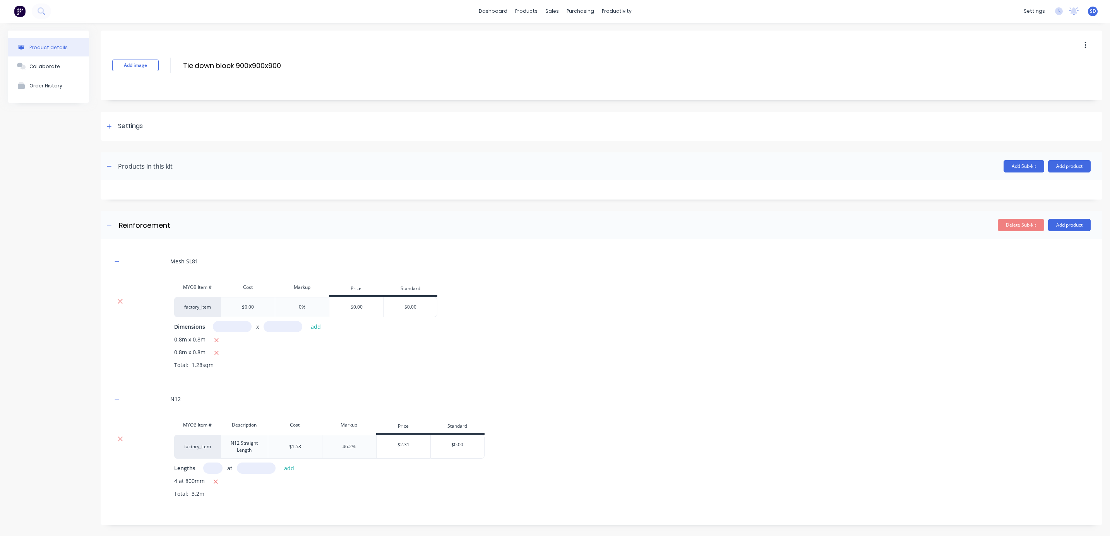
scroll to position [0, 0]
click at [1084, 44] on icon "button" at bounding box center [1085, 45] width 2 height 9
click at [863, 164] on div "Add Sub-kit Add product" at bounding box center [632, 167] width 918 height 12
click at [108, 128] on icon at bounding box center [109, 126] width 5 height 5
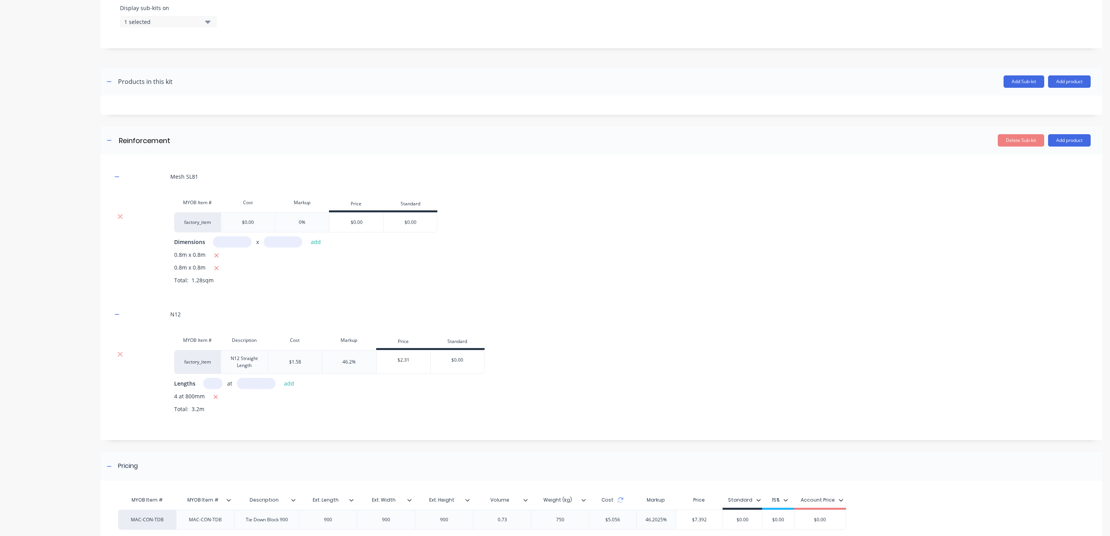
scroll to position [378, 0]
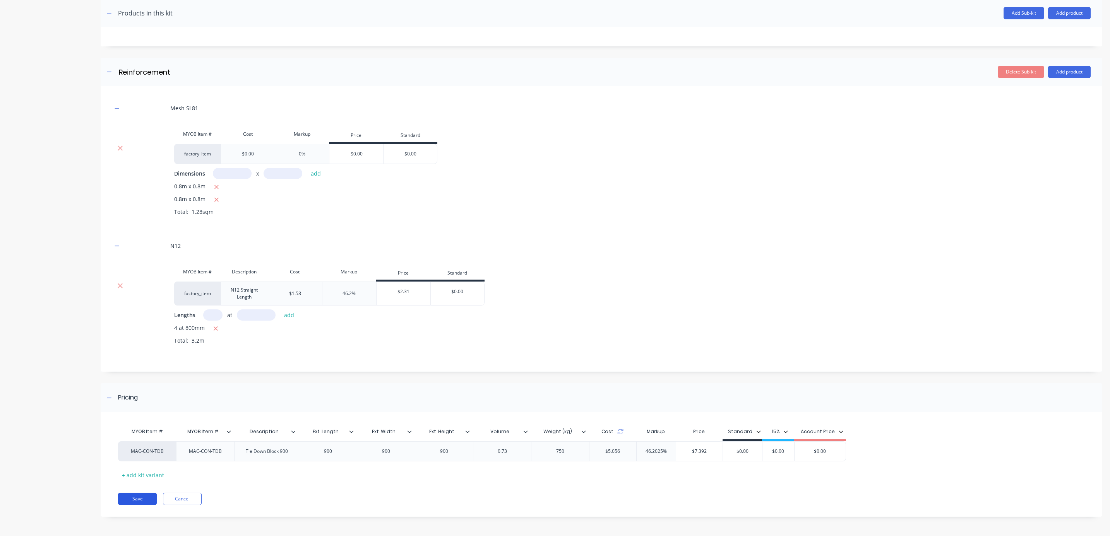
click at [135, 498] on button "Save" at bounding box center [137, 499] width 39 height 12
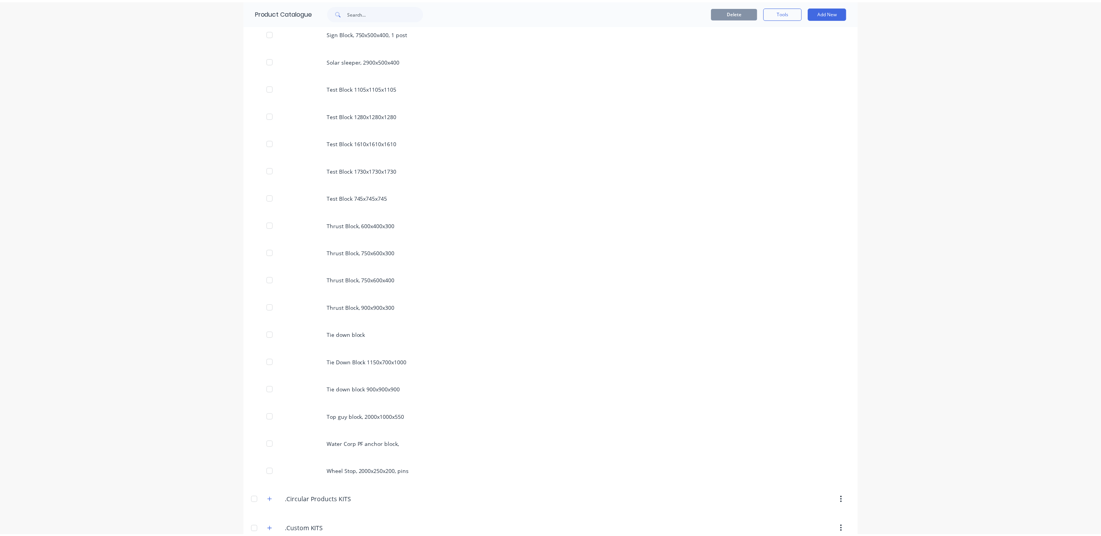
scroll to position [1625, 0]
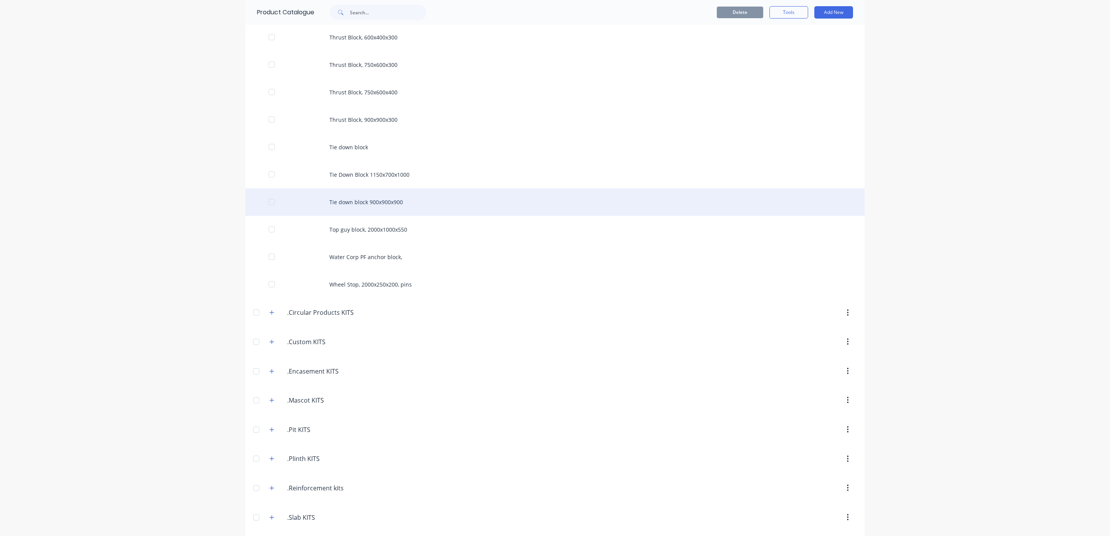
click at [365, 204] on div "Tie down block 900x900x900" at bounding box center [554, 201] width 619 height 27
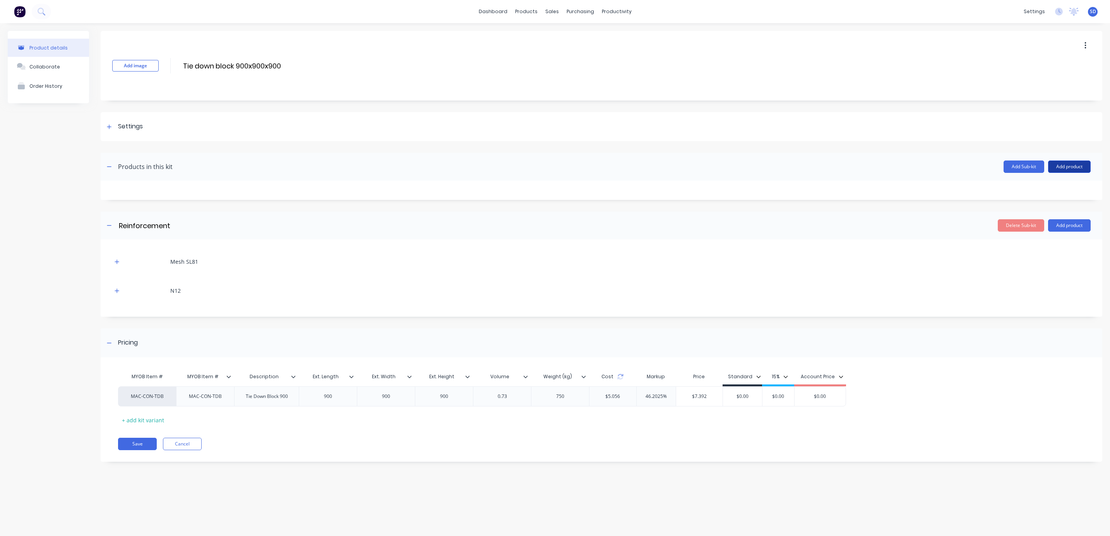
click at [1078, 166] on button "Add product" at bounding box center [1069, 167] width 43 height 12
click at [1049, 187] on div "Product catalogue" at bounding box center [1054, 186] width 60 height 11
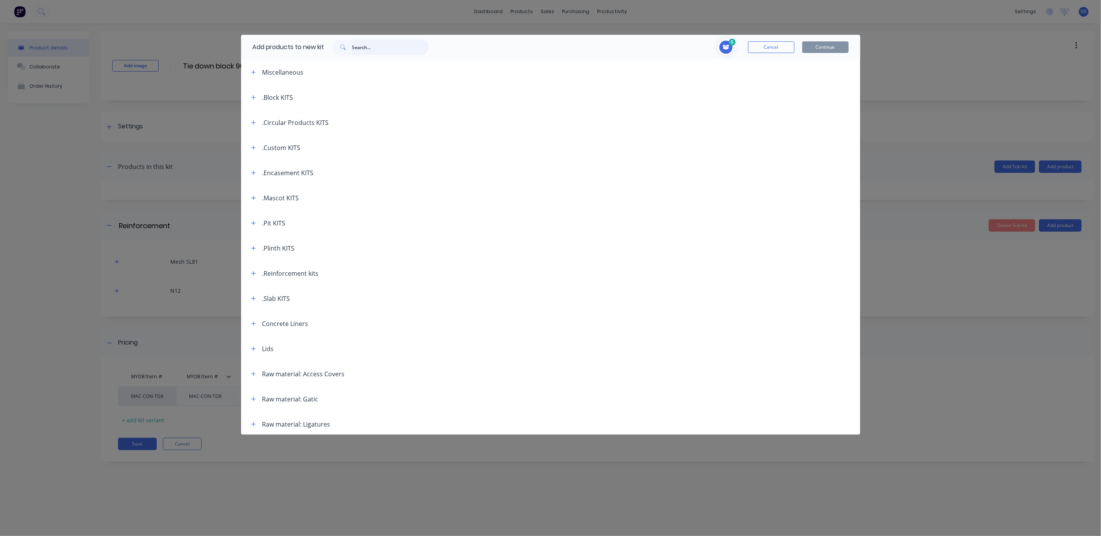
click at [376, 47] on input "text" at bounding box center [390, 46] width 77 height 15
type input "utility anchor"
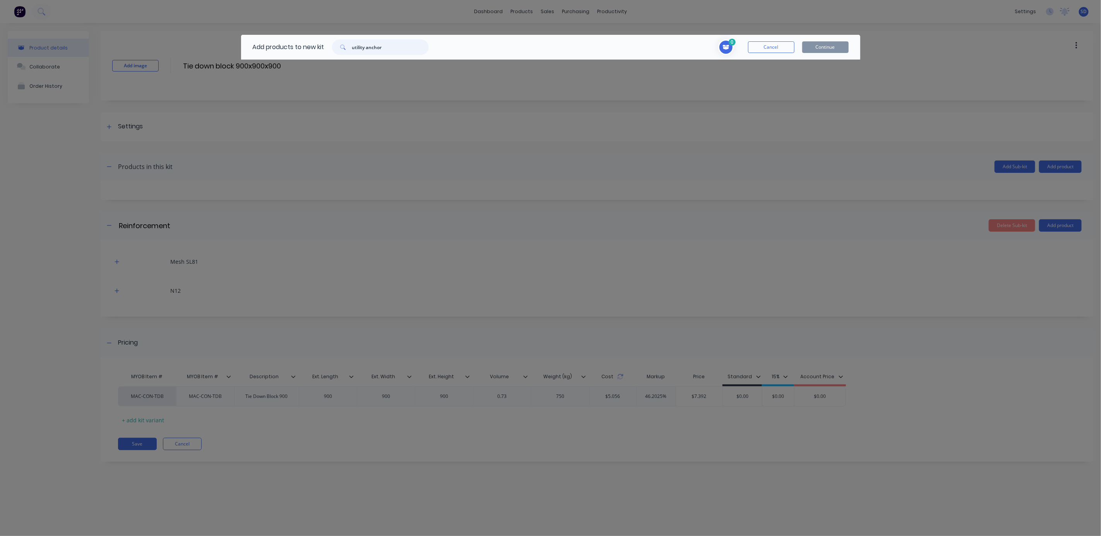
drag, startPoint x: 389, startPoint y: 46, endPoint x: 321, endPoint y: 49, distance: 68.5
click at [321, 49] on div "Add products to new kit utility anchor" at bounding box center [338, 47] width 195 height 25
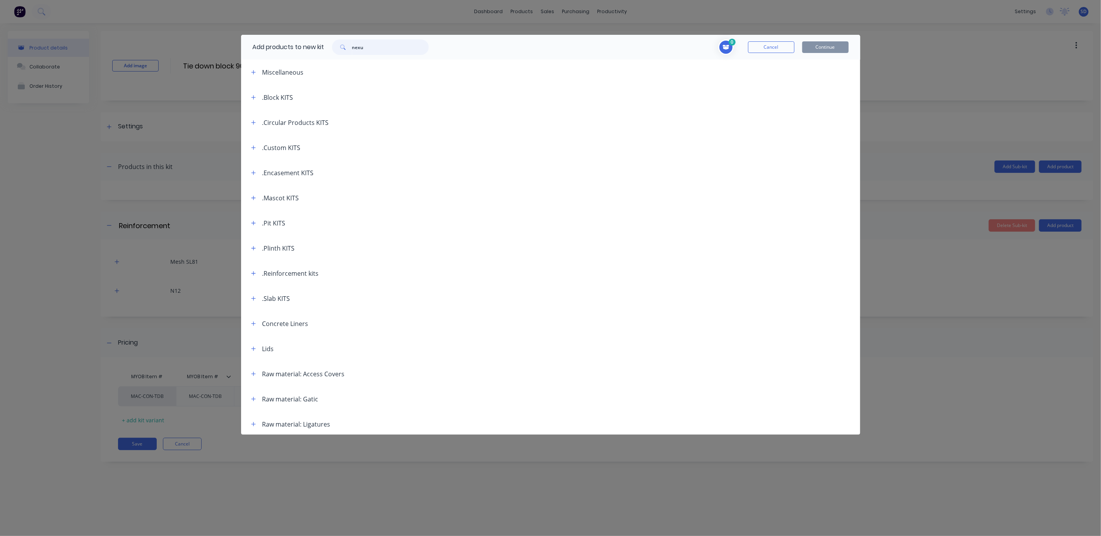
type input "nexus"
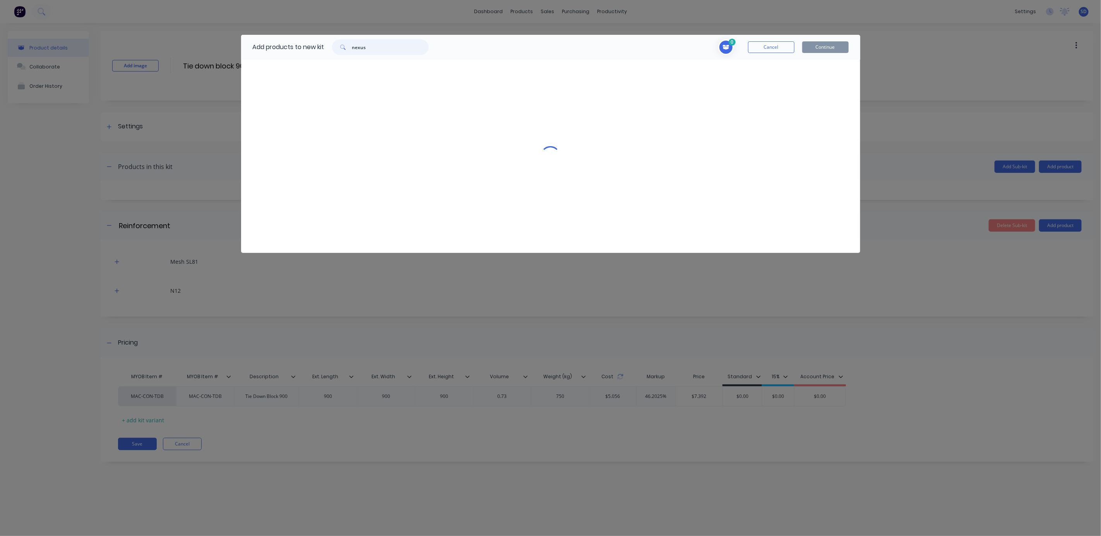
click at [341, 45] on div "nexus" at bounding box center [380, 46] width 97 height 15
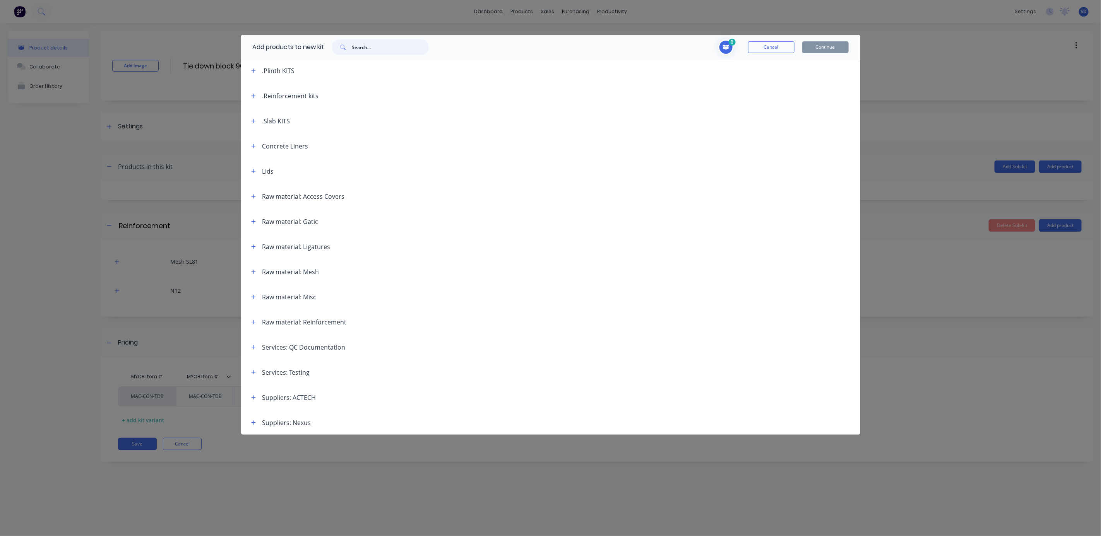
scroll to position [39, 0]
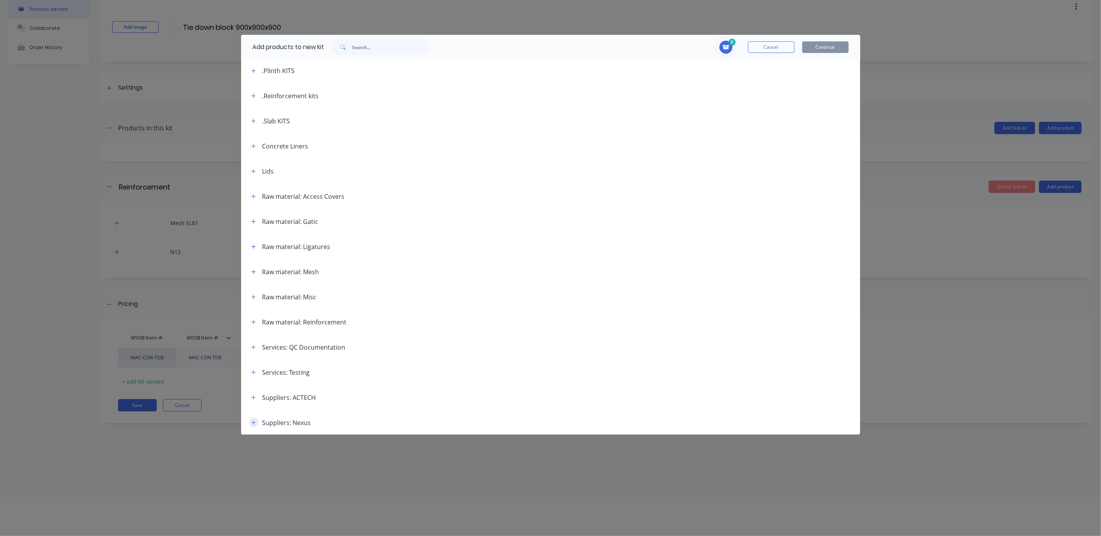
click at [251, 424] on icon "button" at bounding box center [253, 422] width 5 height 5
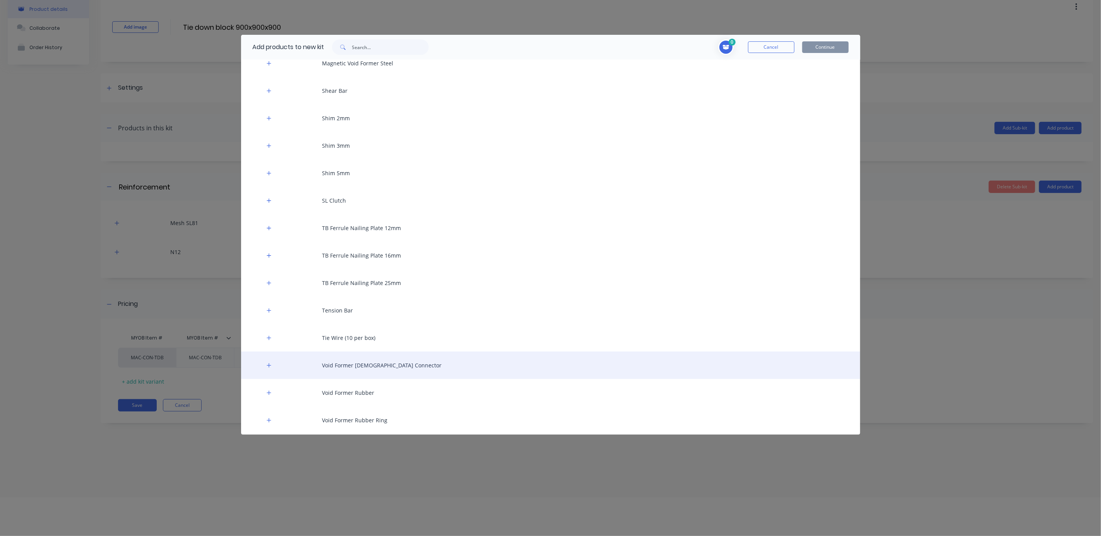
scroll to position [1166, 0]
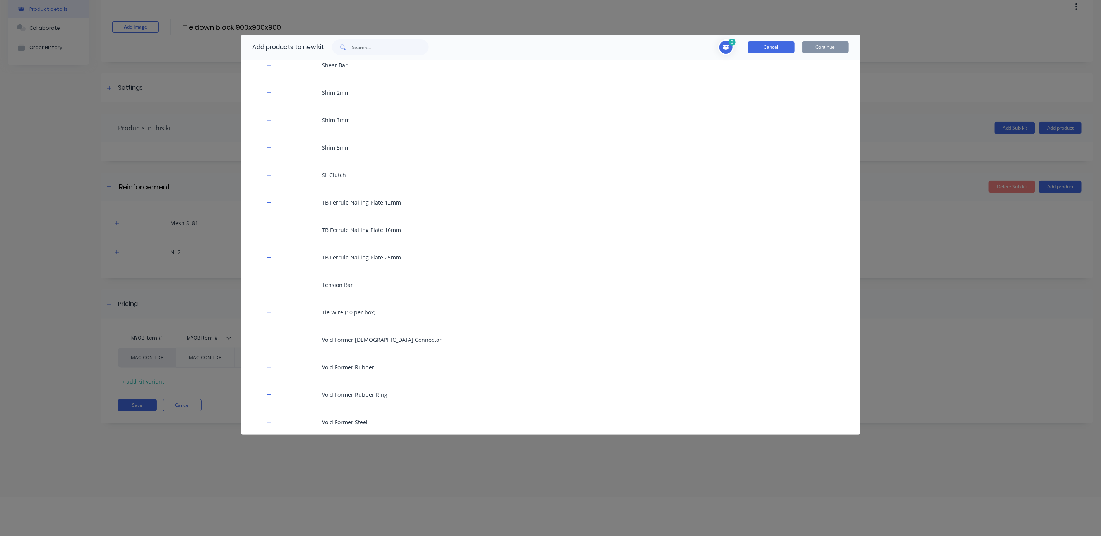
click at [764, 48] on button "Cancel" at bounding box center [771, 47] width 46 height 12
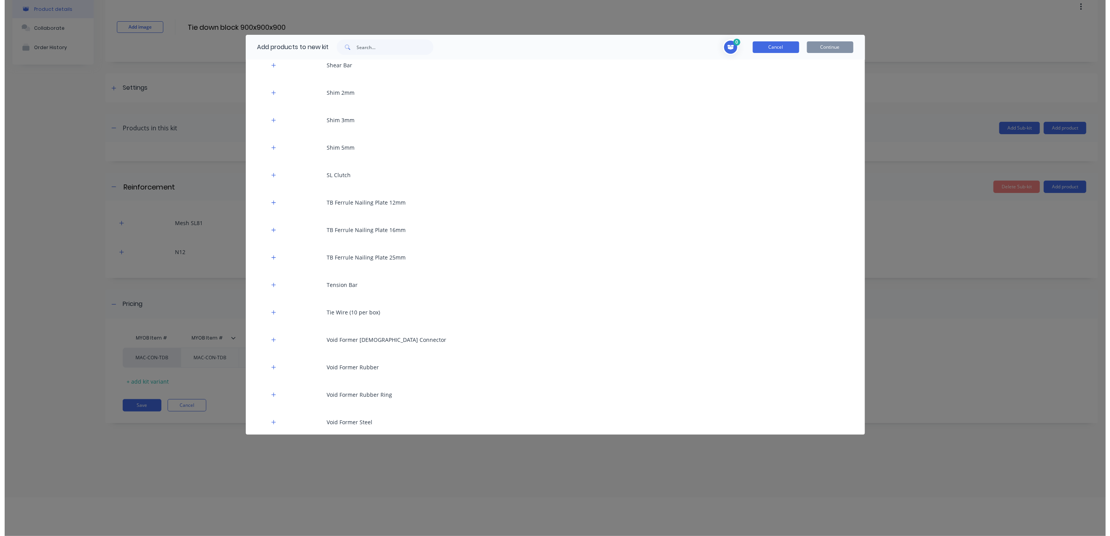
scroll to position [0, 0]
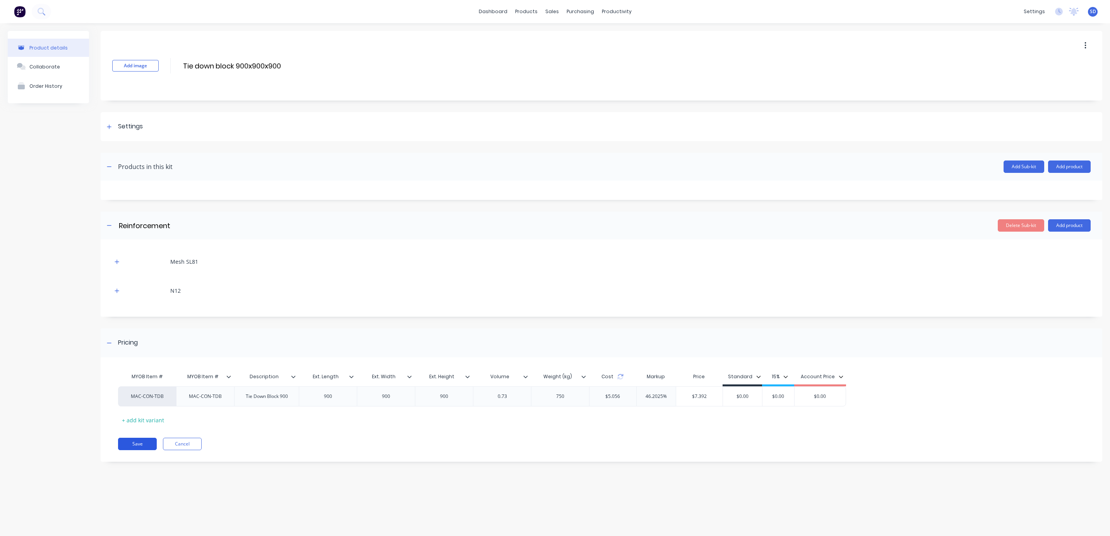
click at [136, 448] on button "Save" at bounding box center [137, 444] width 39 height 12
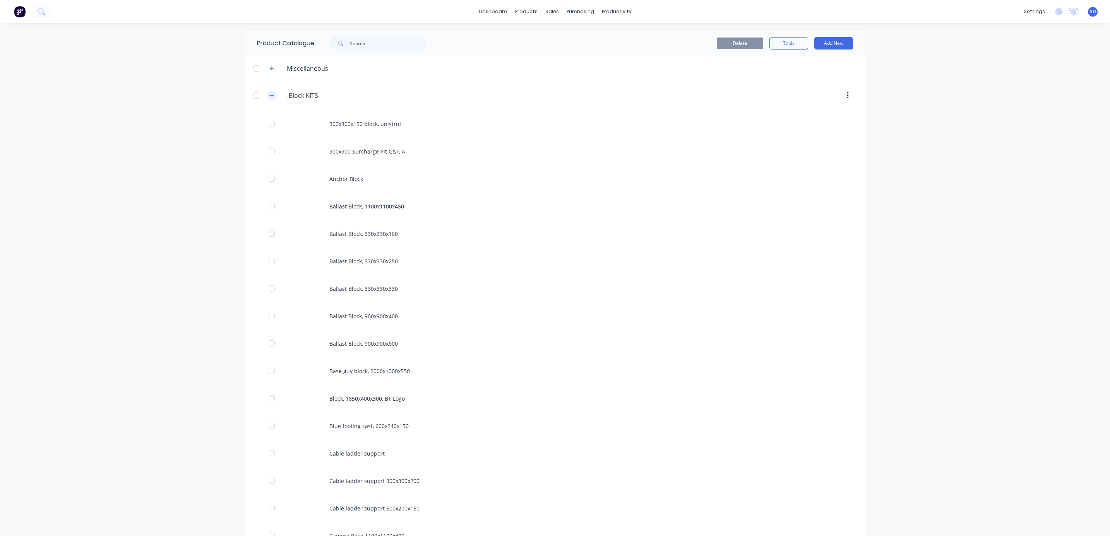
click at [269, 96] on icon "button" at bounding box center [271, 95] width 5 height 5
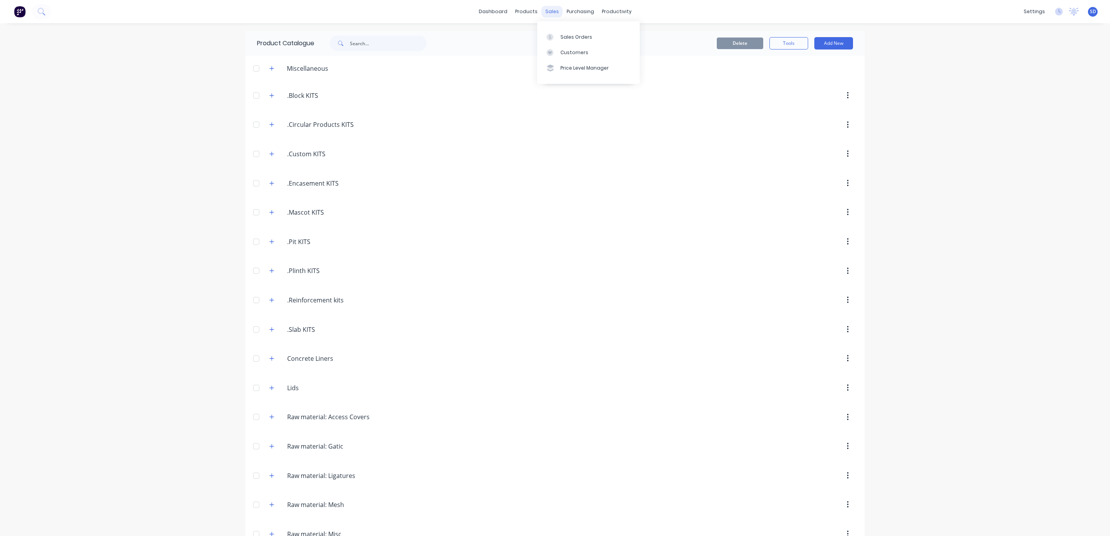
click at [546, 9] on div "sales" at bounding box center [551, 12] width 21 height 12
click at [585, 40] on div "Sales Orders" at bounding box center [576, 37] width 32 height 7
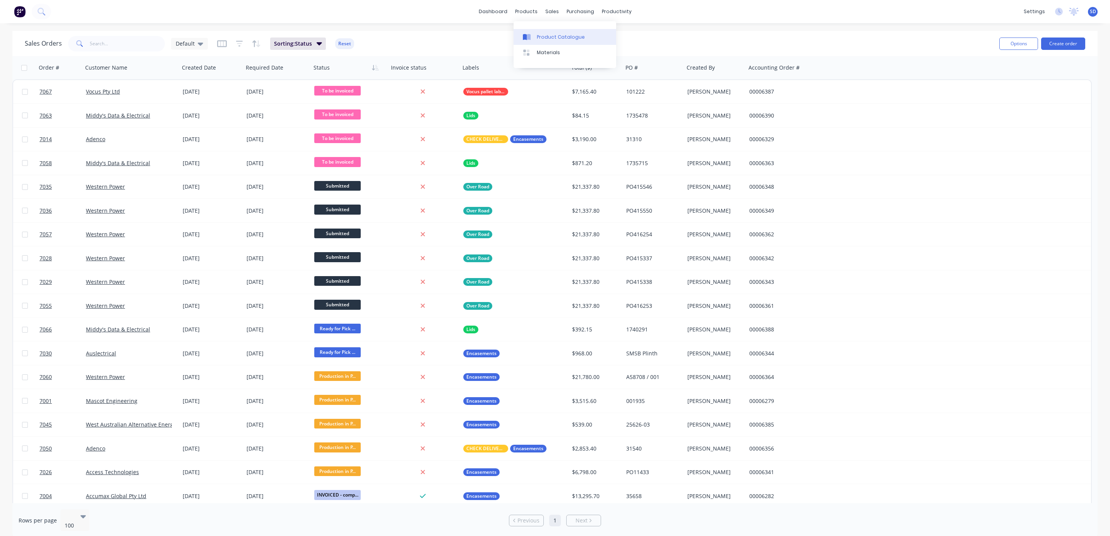
click at [541, 31] on link "Product Catalogue" at bounding box center [564, 36] width 103 height 15
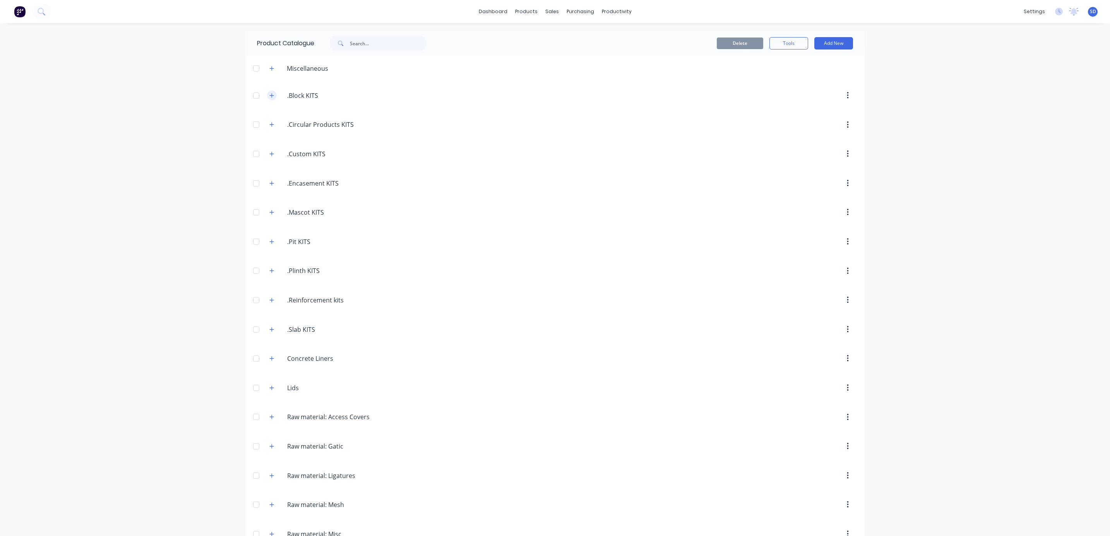
click at [270, 96] on icon "button" at bounding box center [272, 95] width 4 height 4
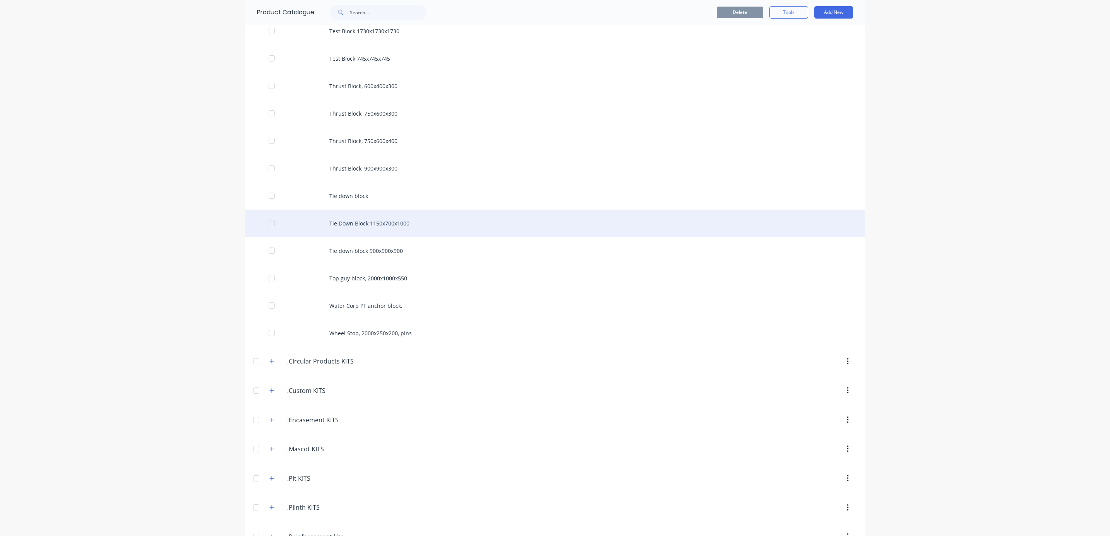
scroll to position [1567, 0]
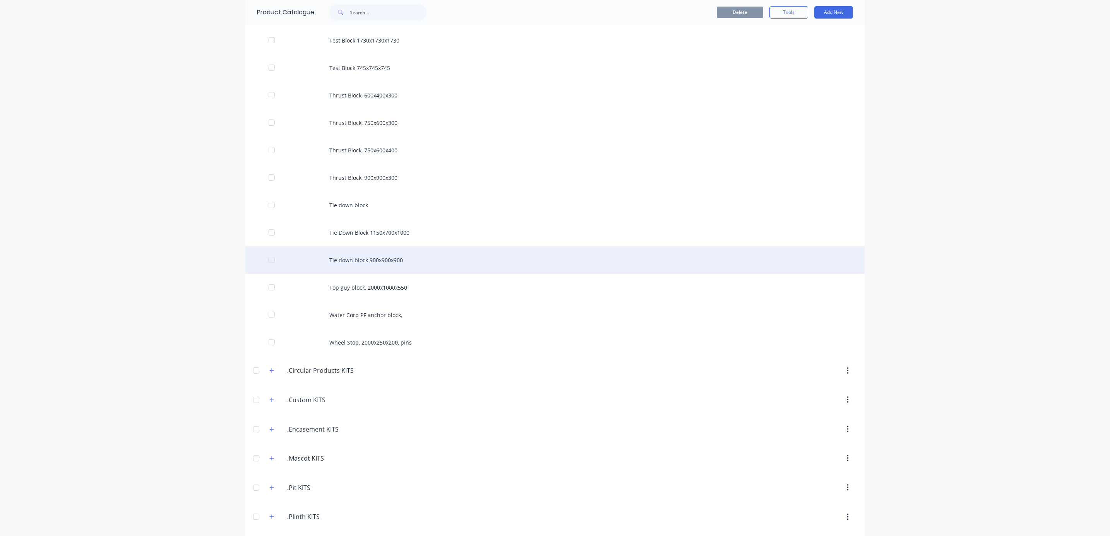
click at [376, 263] on div "Tie down block 900x900x900" at bounding box center [554, 259] width 619 height 27
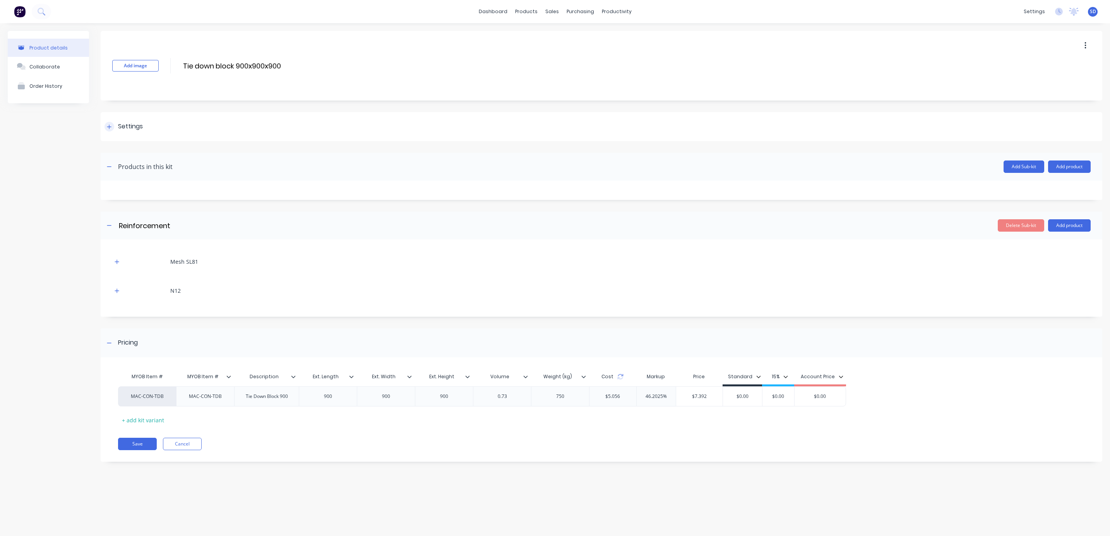
click at [107, 131] on div at bounding box center [109, 127] width 10 height 10
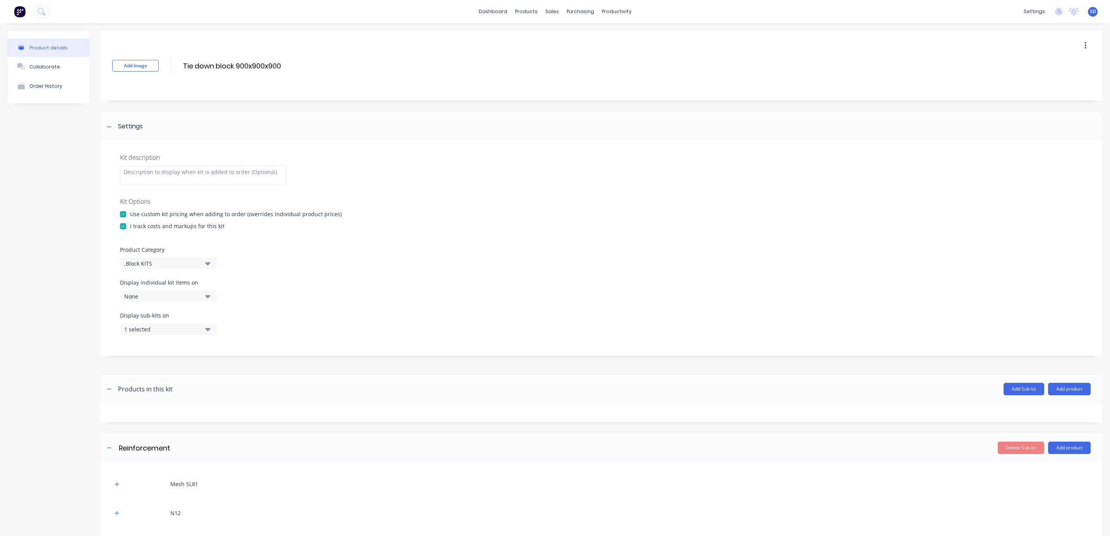
click at [120, 212] on div at bounding box center [122, 214] width 15 height 15
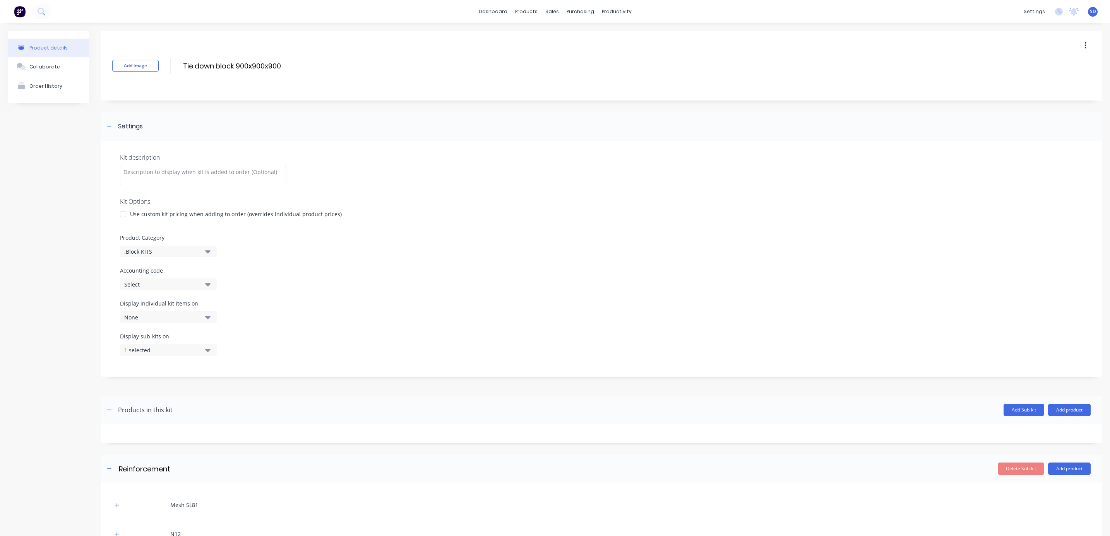
click at [122, 215] on div at bounding box center [122, 214] width 15 height 15
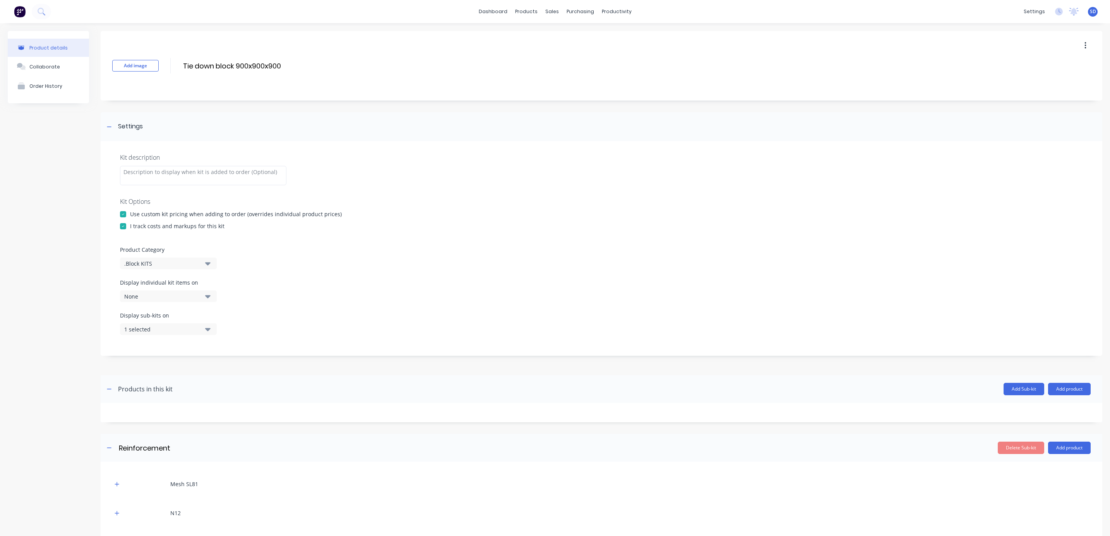
click at [123, 214] on div at bounding box center [122, 214] width 15 height 15
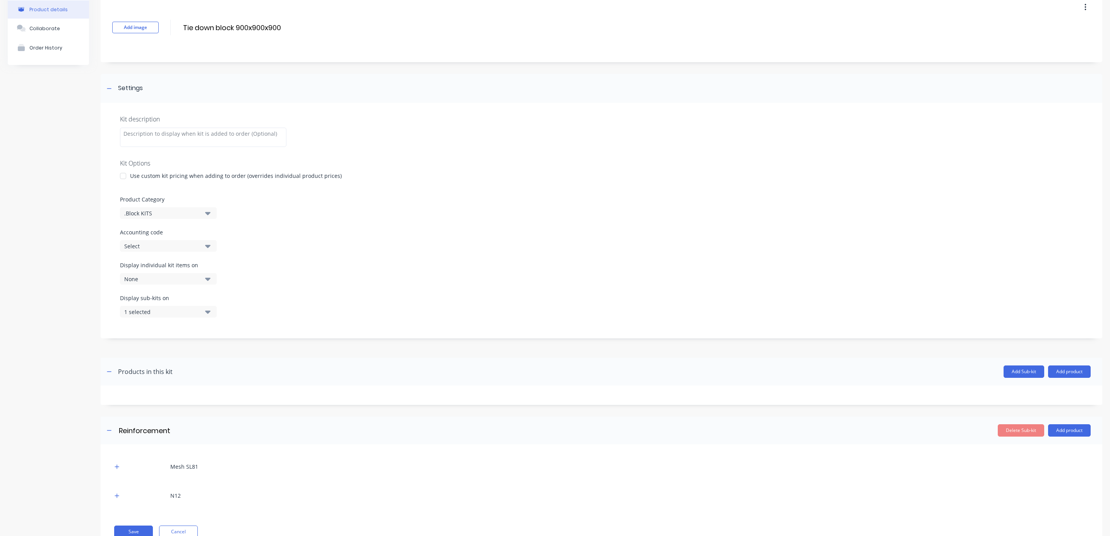
scroll to position [68, 0]
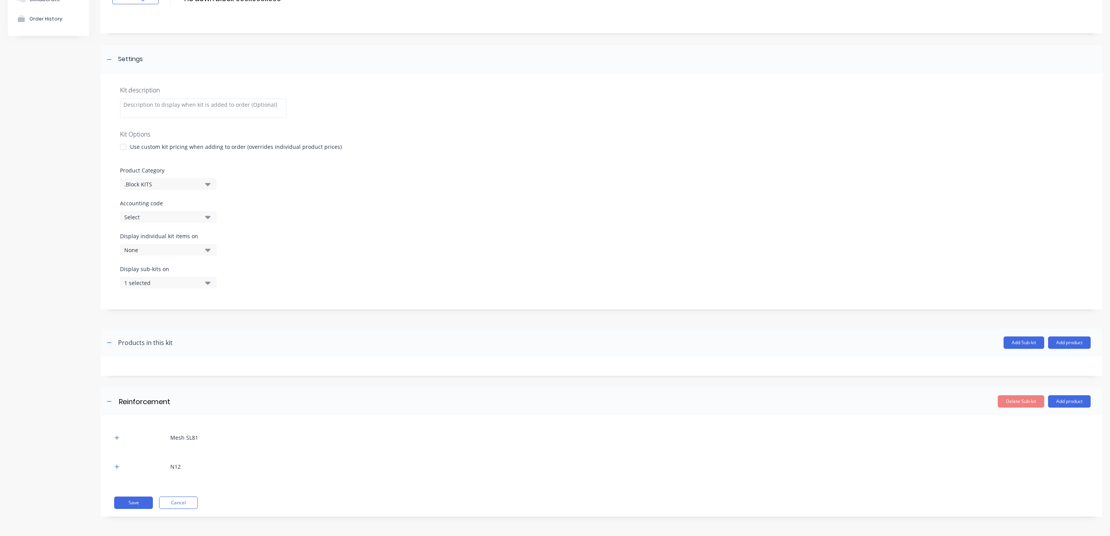
click at [135, 496] on div "Mesh SL81 N12 Save Cancel" at bounding box center [601, 466] width 1001 height 101
click at [133, 505] on button "Save" at bounding box center [133, 503] width 39 height 12
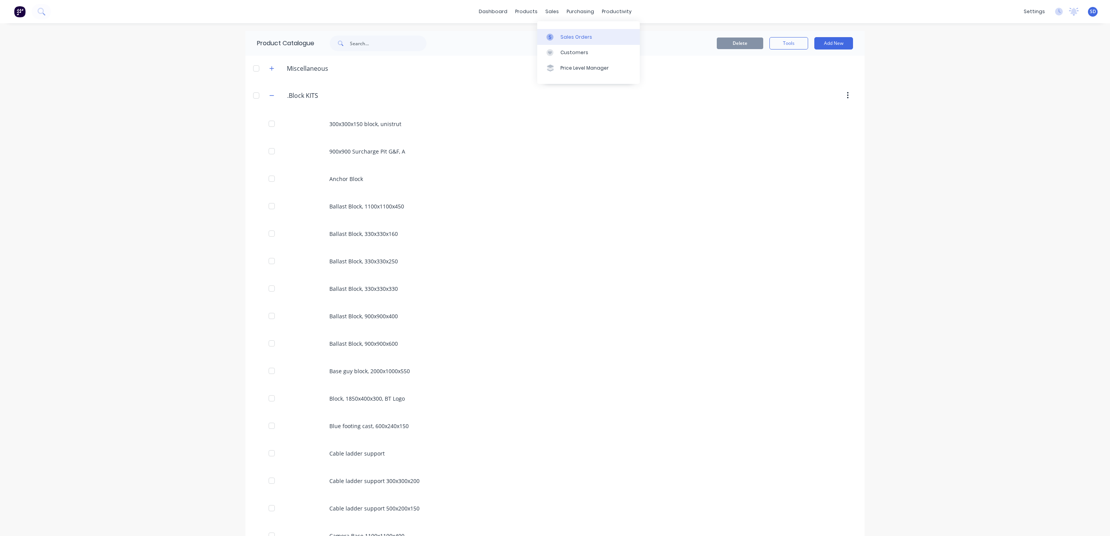
click at [571, 38] on div "Sales Orders" at bounding box center [576, 37] width 32 height 7
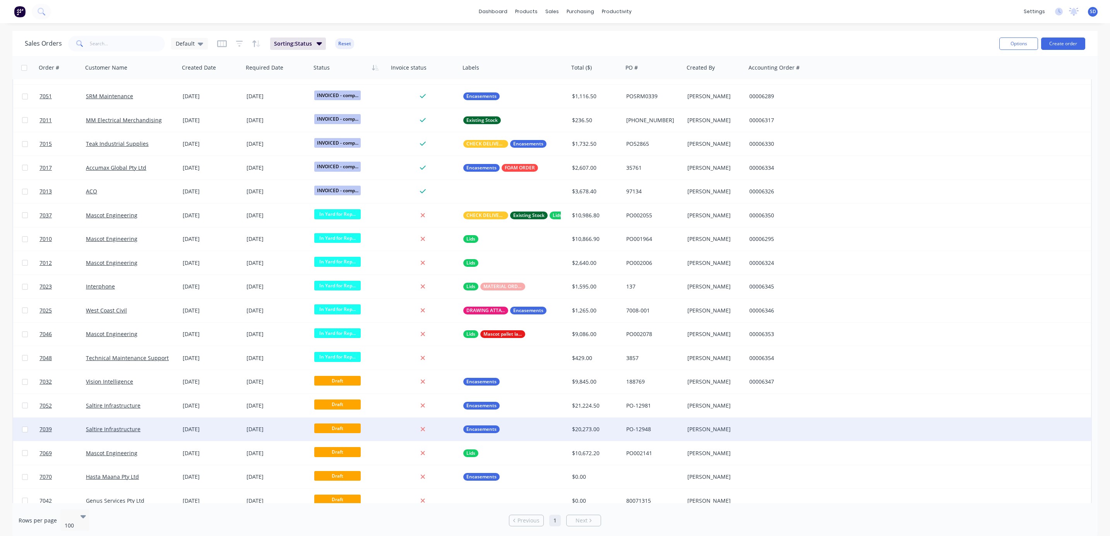
scroll to position [1099, 0]
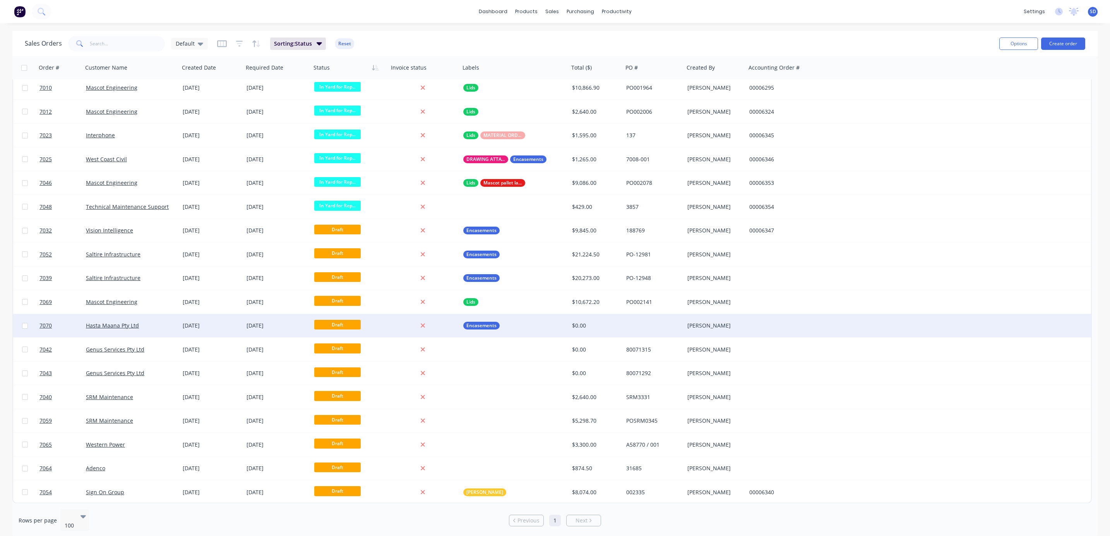
click at [152, 327] on div "Hasta Maana Pty Ltd" at bounding box center [129, 326] width 86 height 8
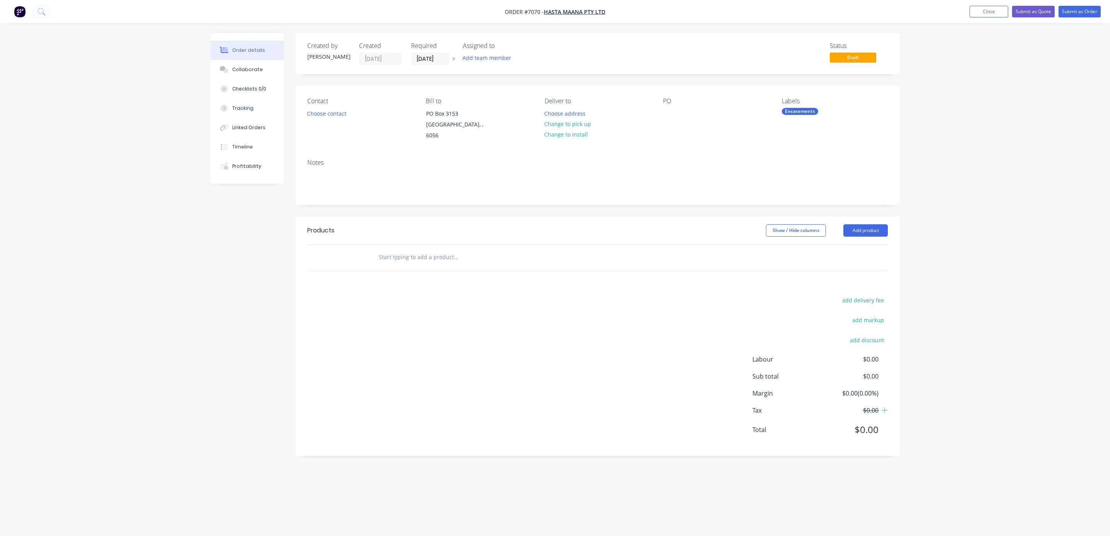
click at [429, 252] on input "text" at bounding box center [455, 257] width 155 height 15
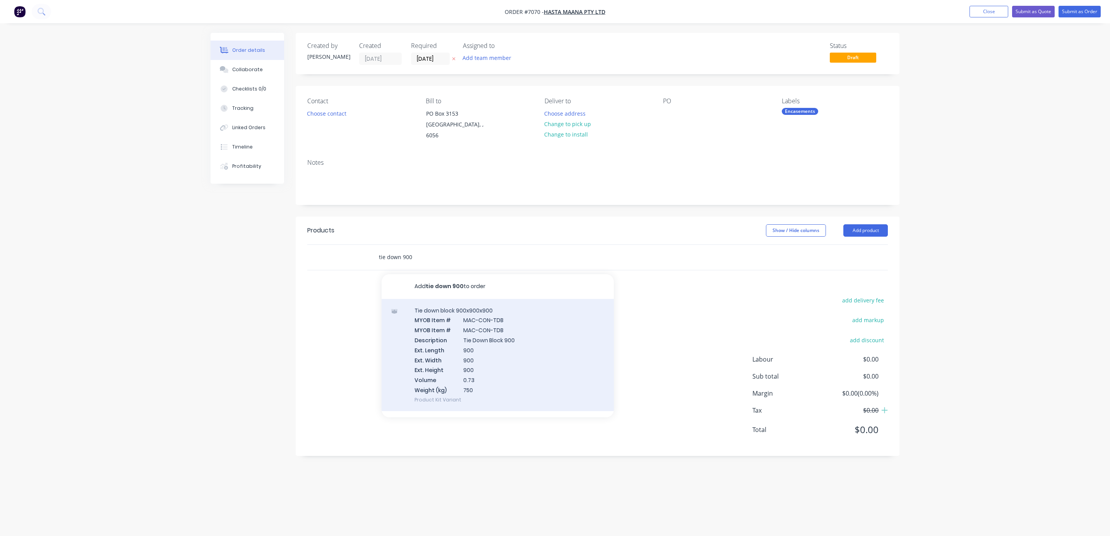
type input "tie down 900"
click at [467, 317] on div "Tie down block 900x900x900 MYOB Item # MAC-CON-TDB MYOB Item # MAC-CON-TDB Desc…" at bounding box center [498, 355] width 232 height 112
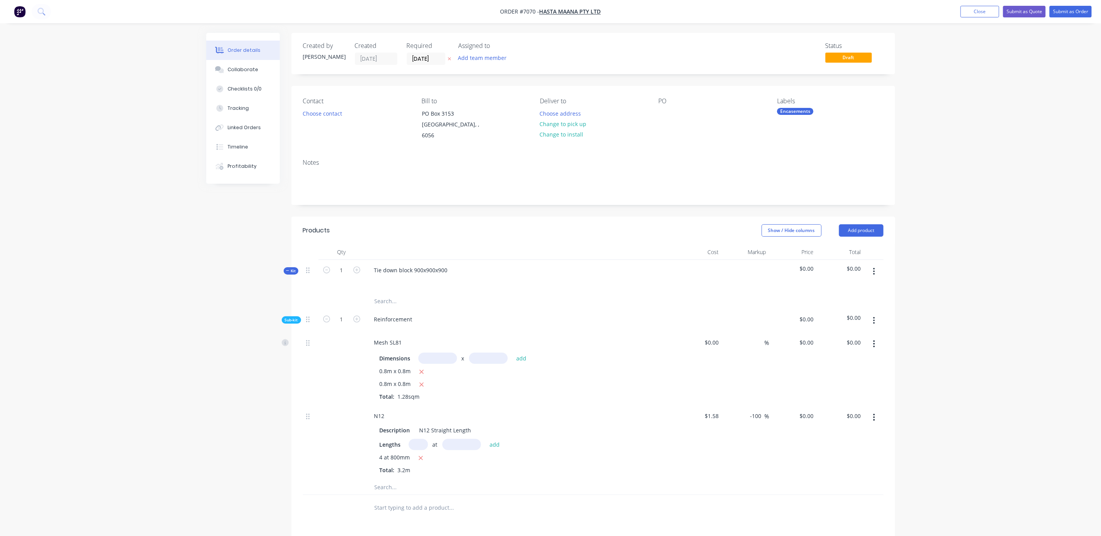
click at [871, 265] on button "button" at bounding box center [874, 272] width 18 height 14
click at [835, 333] on div "Delete" at bounding box center [847, 338] width 60 height 11
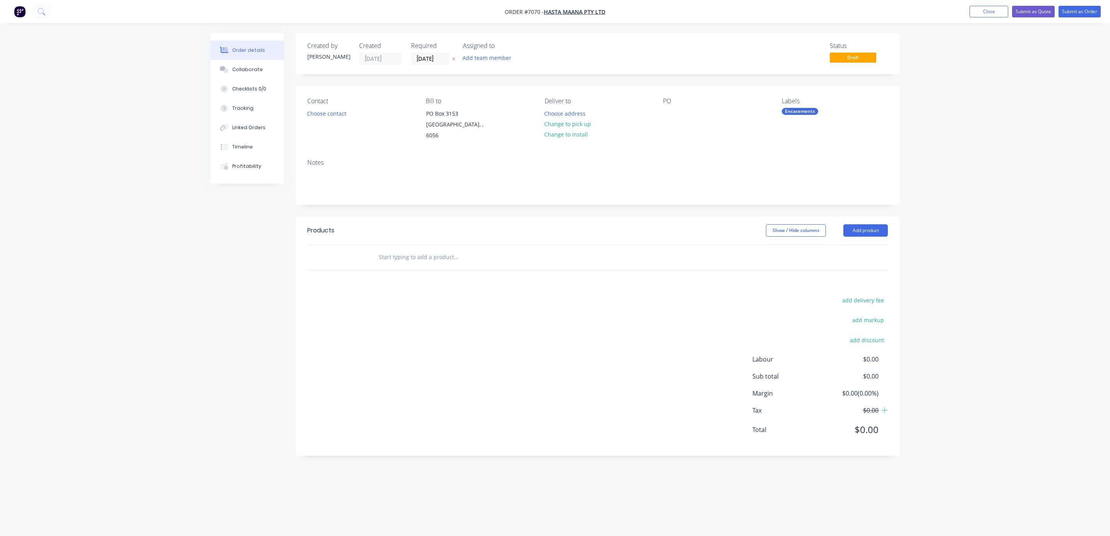
drag, startPoint x: 997, startPoint y: 13, endPoint x: 942, endPoint y: 27, distance: 57.1
click at [997, 13] on button "Close" at bounding box center [988, 12] width 39 height 12
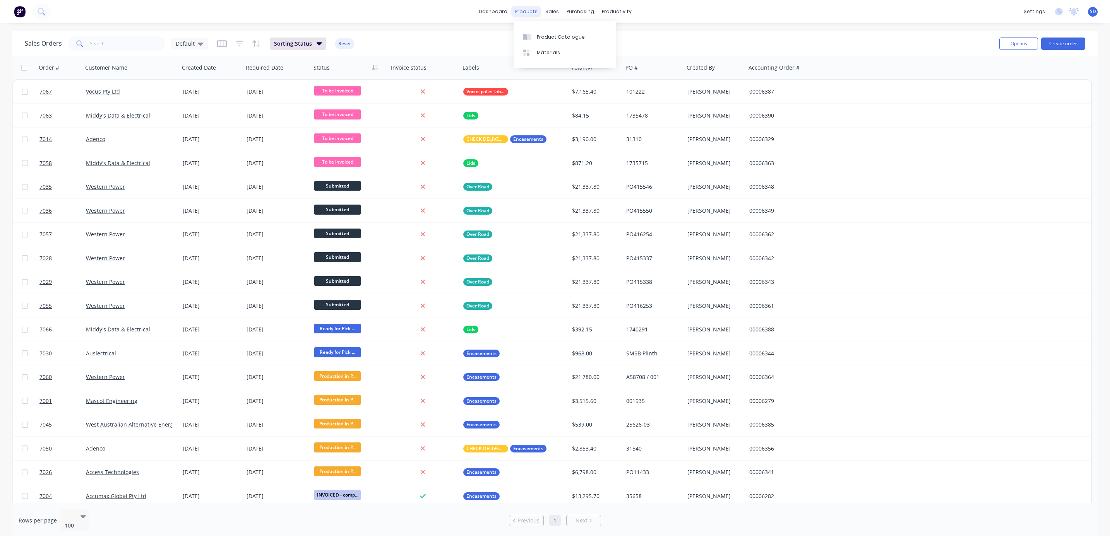
click at [530, 8] on div "products" at bounding box center [526, 12] width 30 height 12
click at [548, 37] on div "Product Catalogue" at bounding box center [561, 37] width 48 height 7
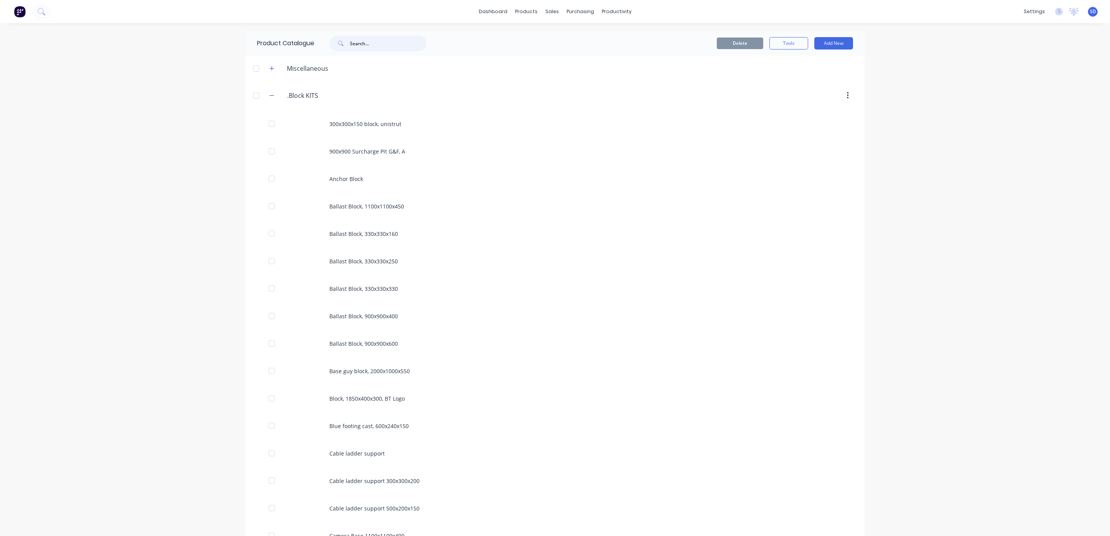
click at [351, 43] on input "text" at bounding box center [388, 43] width 77 height 15
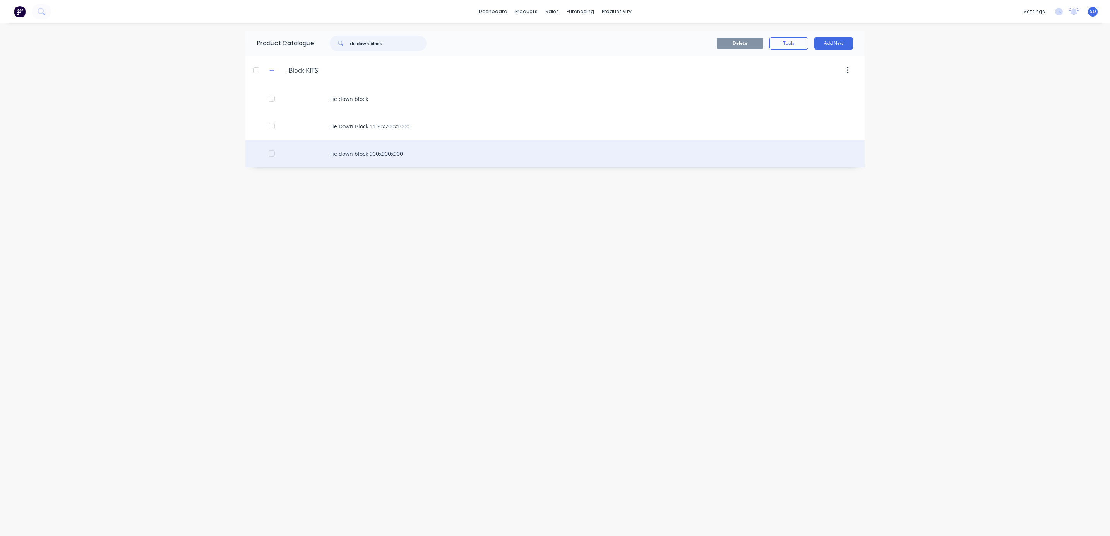
type input "tie down block"
click at [378, 154] on div "Tie down block 900x900x900" at bounding box center [554, 153] width 619 height 27
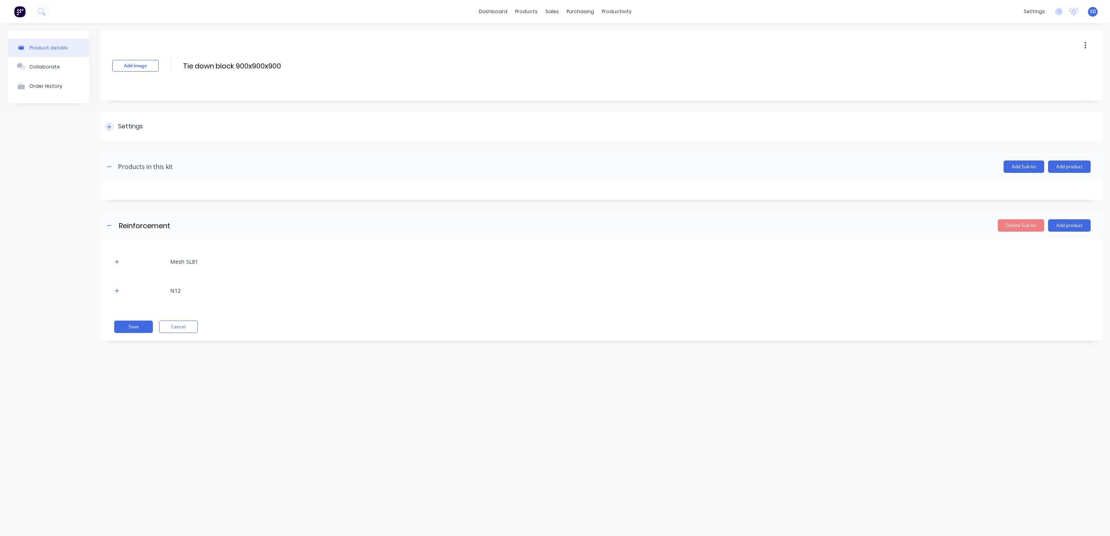
click at [107, 130] on div at bounding box center [109, 127] width 10 height 10
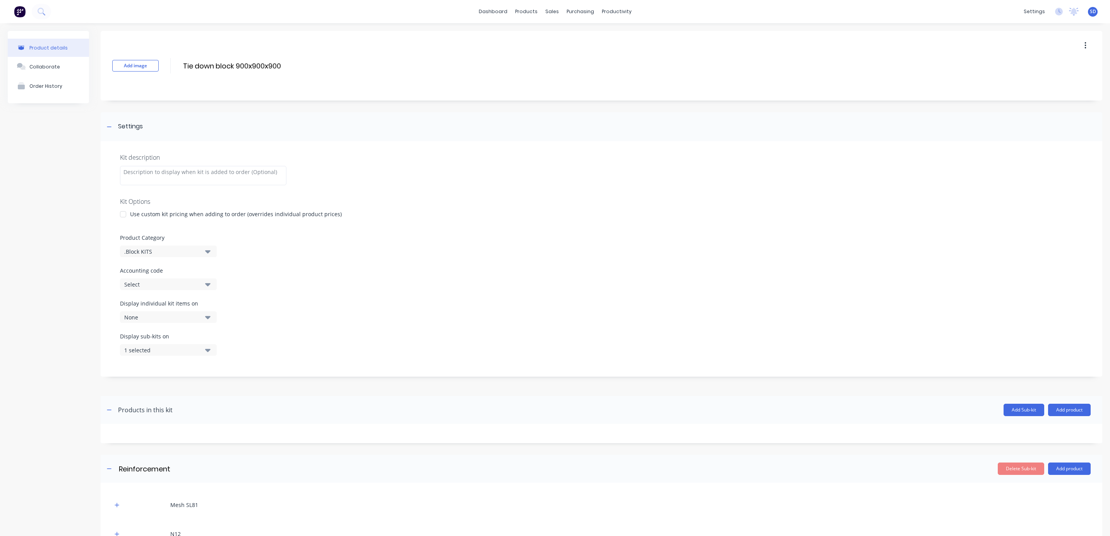
click at [121, 214] on div at bounding box center [122, 214] width 15 height 15
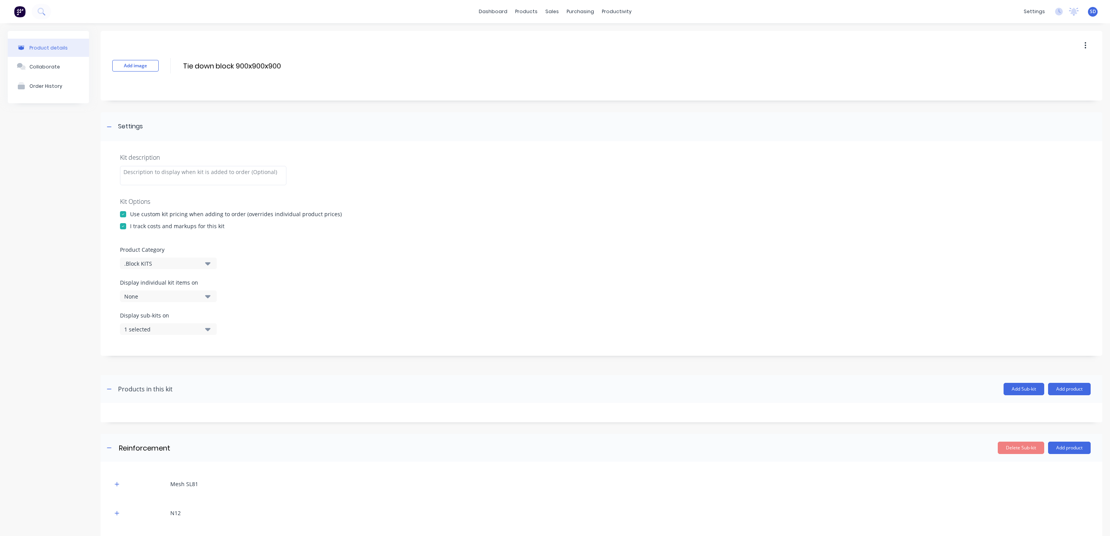
click at [124, 224] on div at bounding box center [122, 226] width 15 height 15
click at [123, 229] on div at bounding box center [122, 226] width 15 height 15
click at [123, 214] on div at bounding box center [122, 214] width 15 height 15
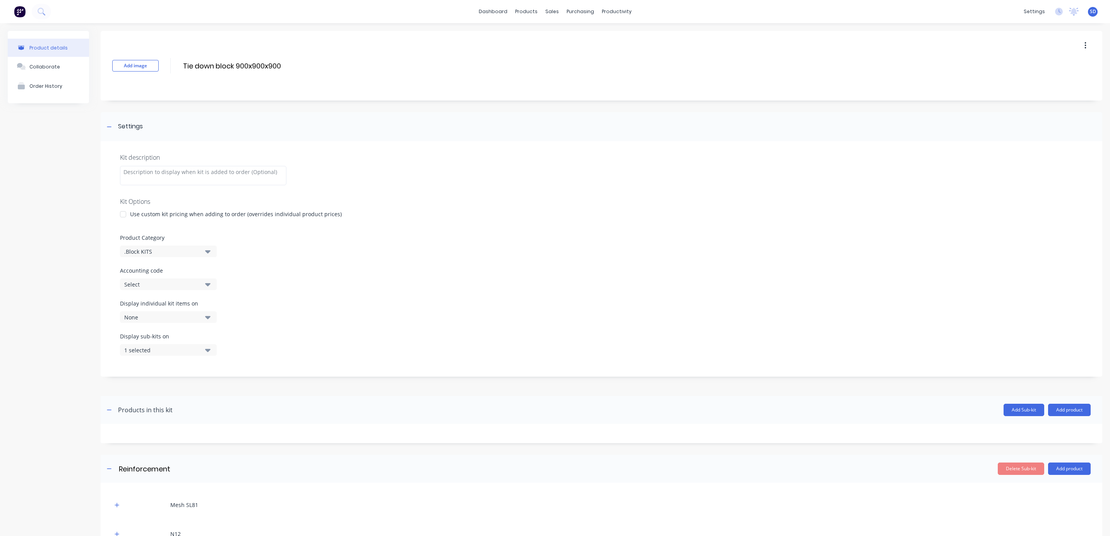
click at [123, 215] on div at bounding box center [122, 214] width 15 height 15
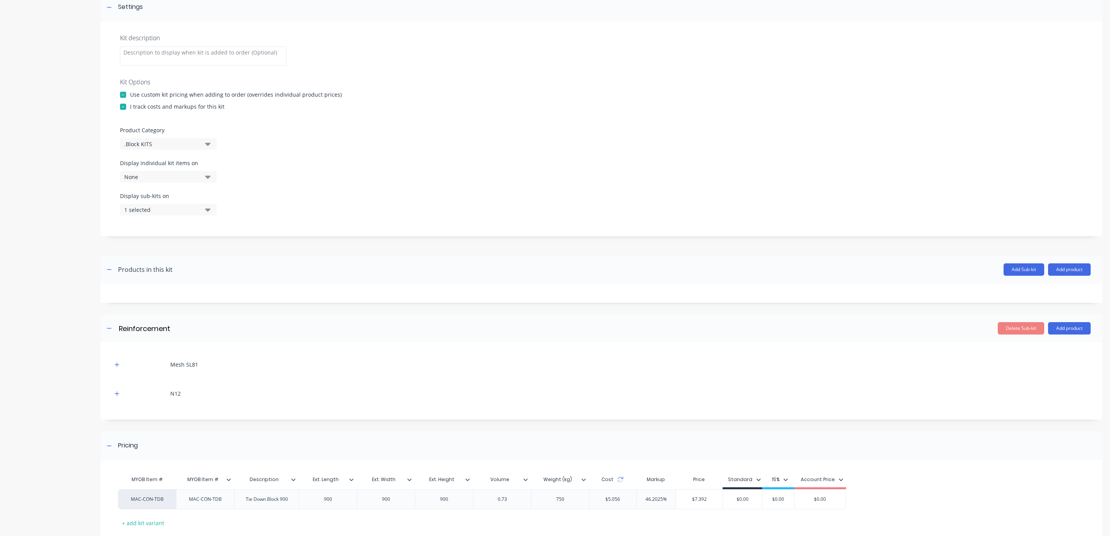
scroll to position [169, 0]
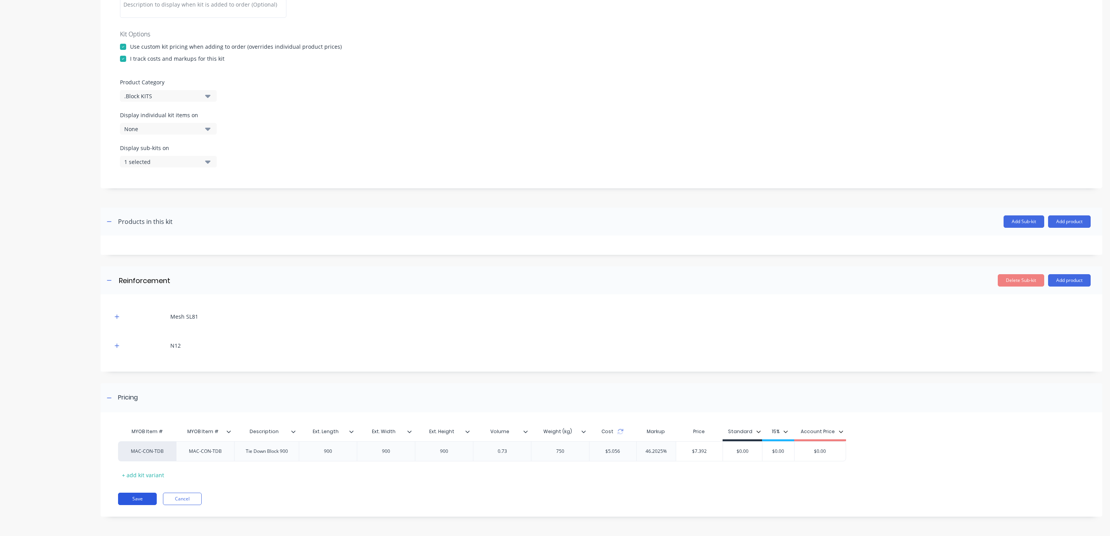
click at [142, 499] on button "Save" at bounding box center [137, 499] width 39 height 12
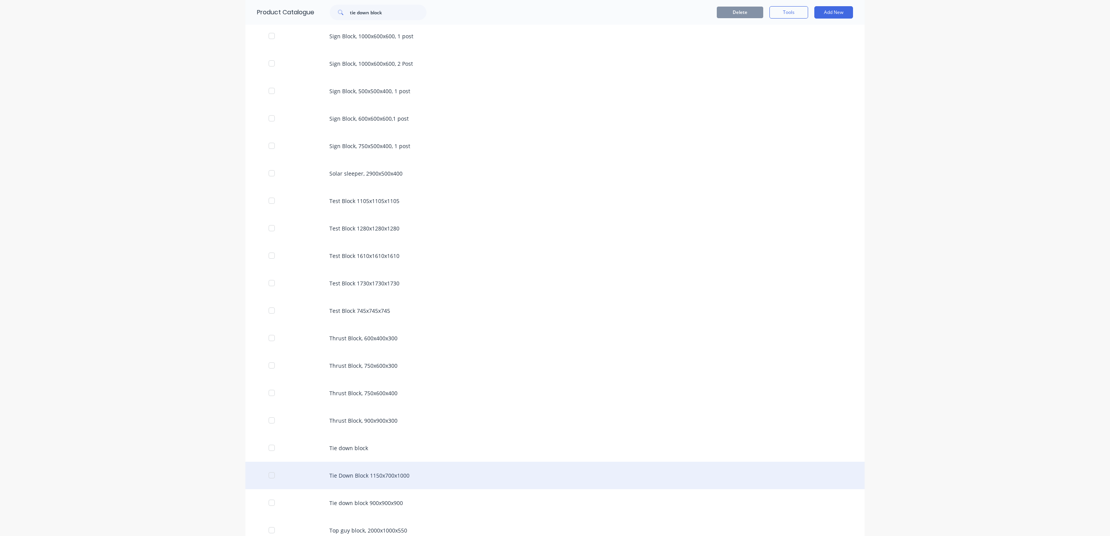
scroll to position [1369, 0]
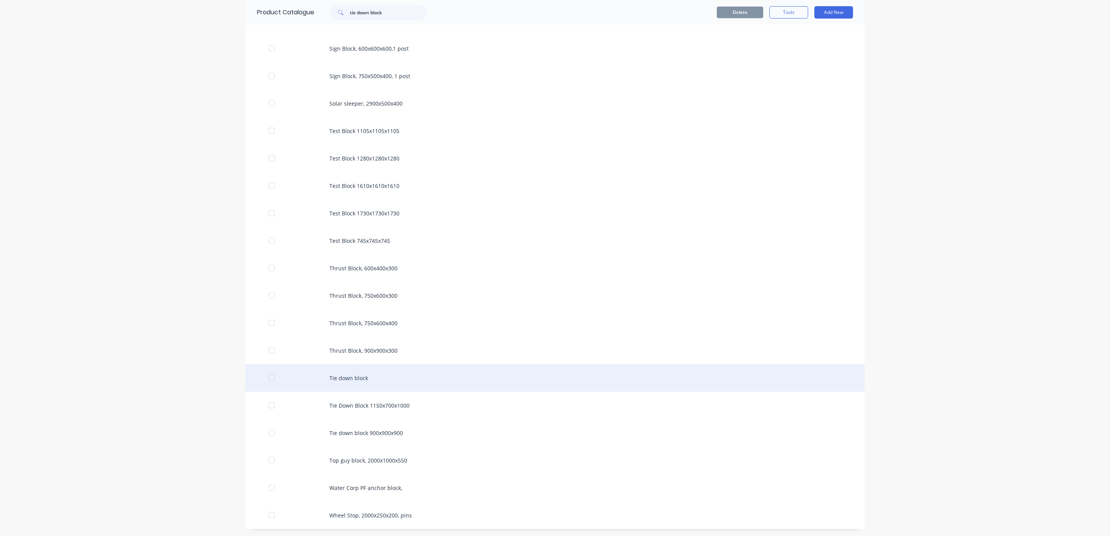
click at [363, 376] on div "Tie down block" at bounding box center [554, 377] width 619 height 27
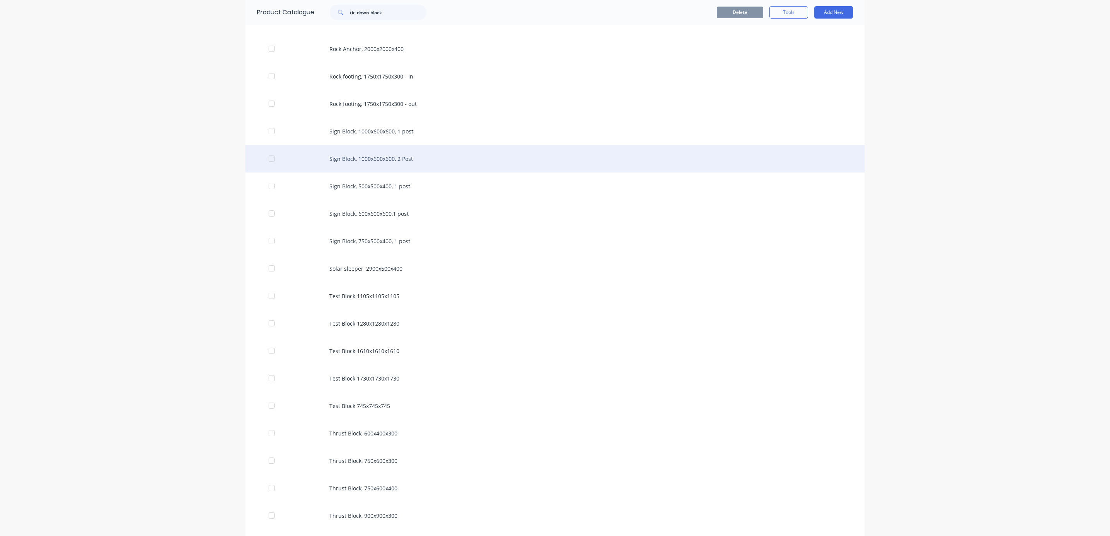
scroll to position [1369, 0]
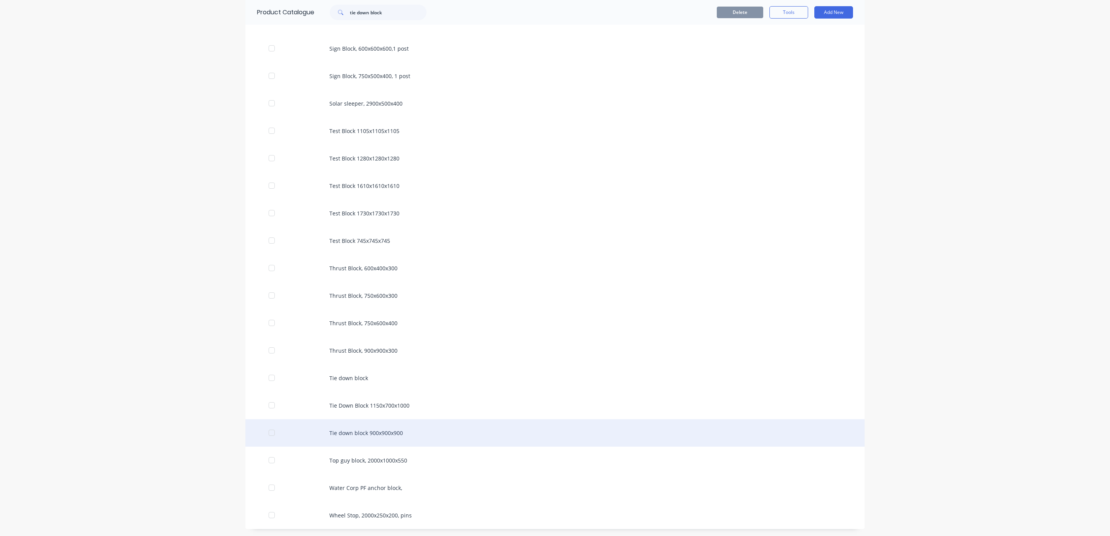
click at [399, 434] on div "Tie down block 900x900x900" at bounding box center [554, 432] width 619 height 27
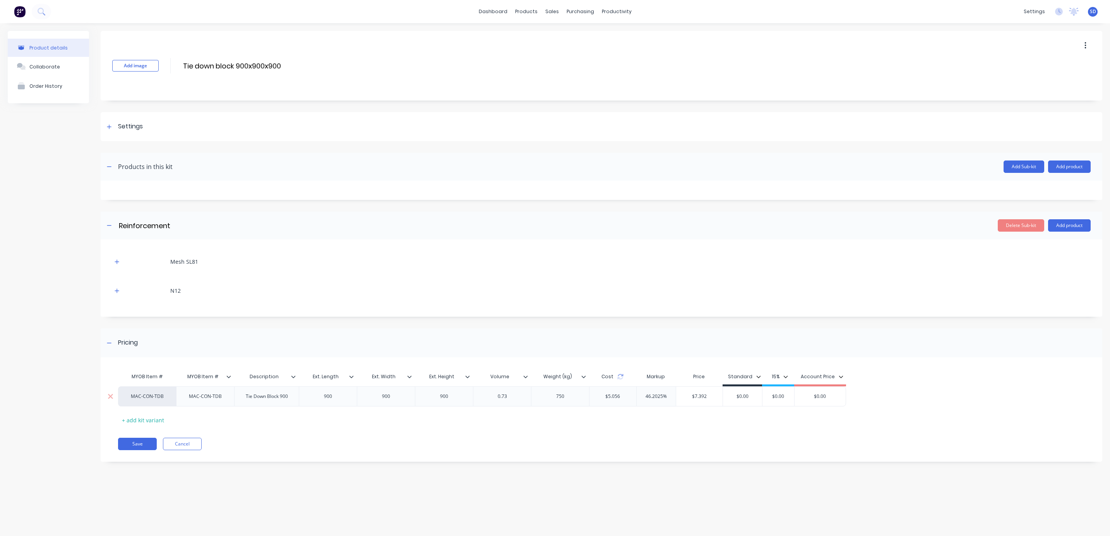
drag, startPoint x: 745, startPoint y: 399, endPoint x: 729, endPoint y: 399, distance: 15.9
click at [729, 399] on input "$0.00" at bounding box center [742, 396] width 39 height 7
type input "800"
type input "$0.00"
click at [136, 445] on button "Save" at bounding box center [137, 444] width 39 height 12
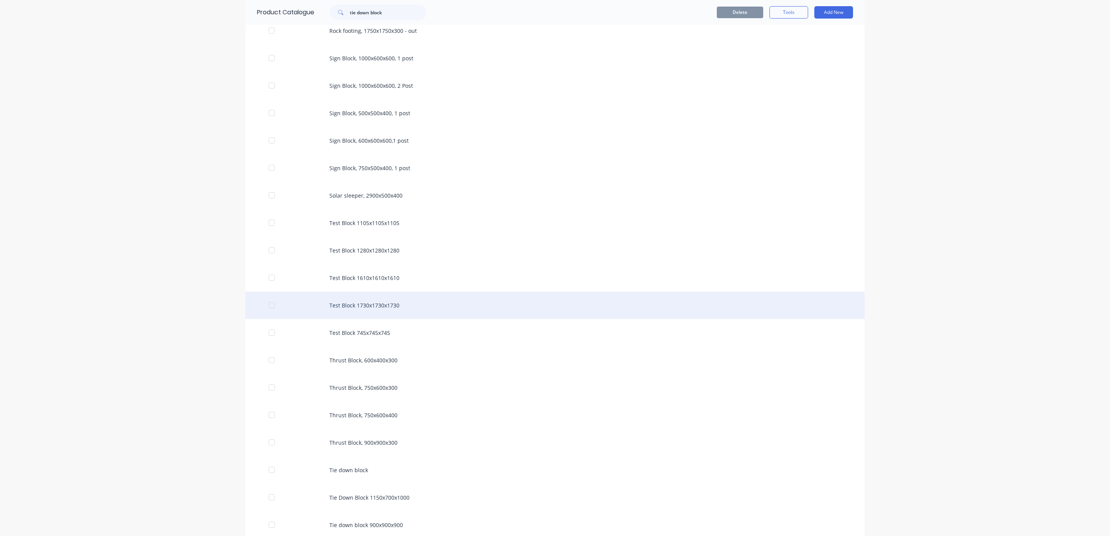
scroll to position [1369, 0]
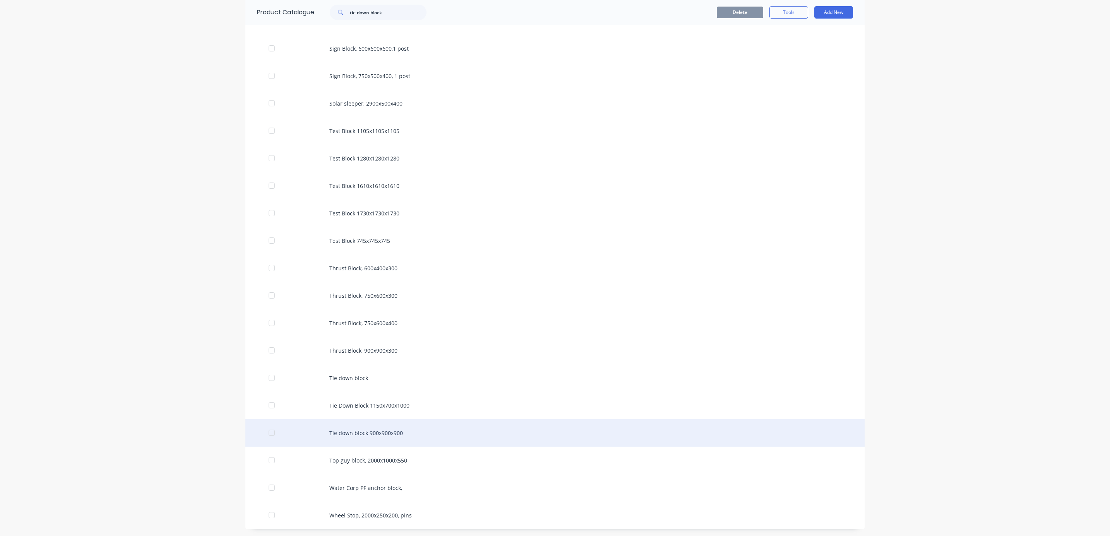
click at [370, 427] on div "Tie down block 900x900x900" at bounding box center [554, 432] width 619 height 27
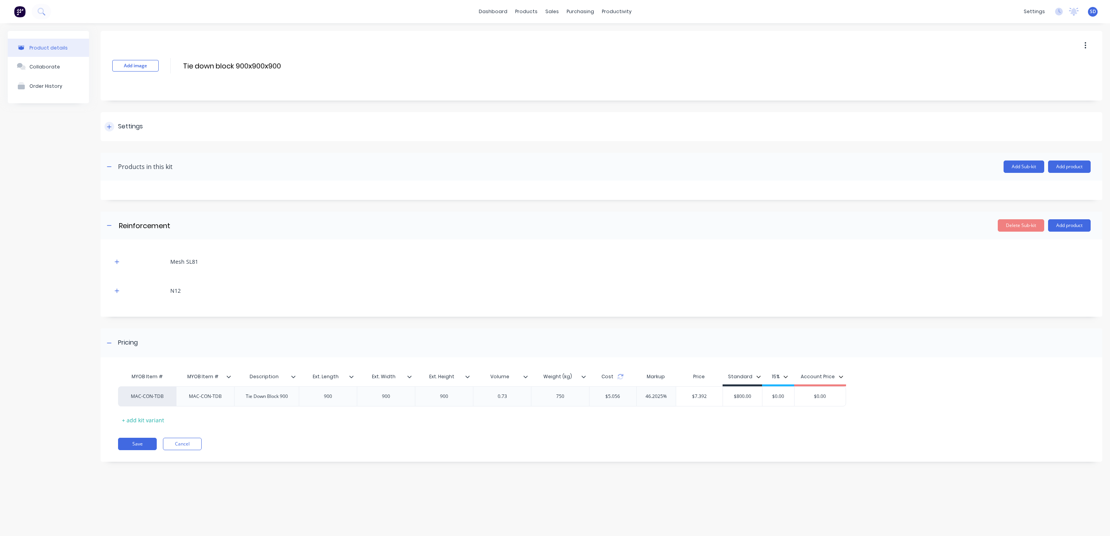
click at [108, 128] on icon at bounding box center [109, 126] width 5 height 5
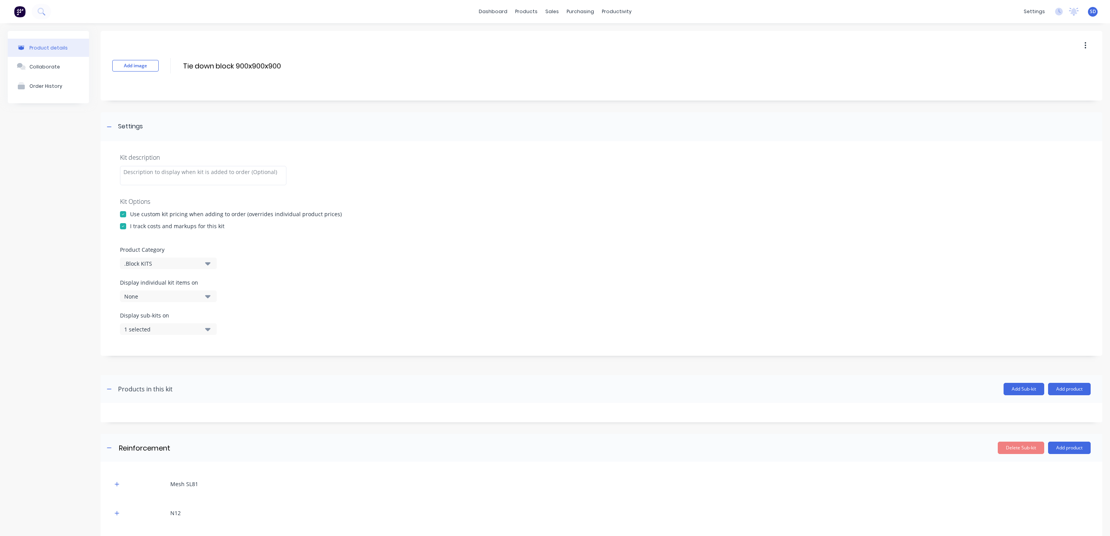
click at [123, 214] on div at bounding box center [122, 214] width 15 height 15
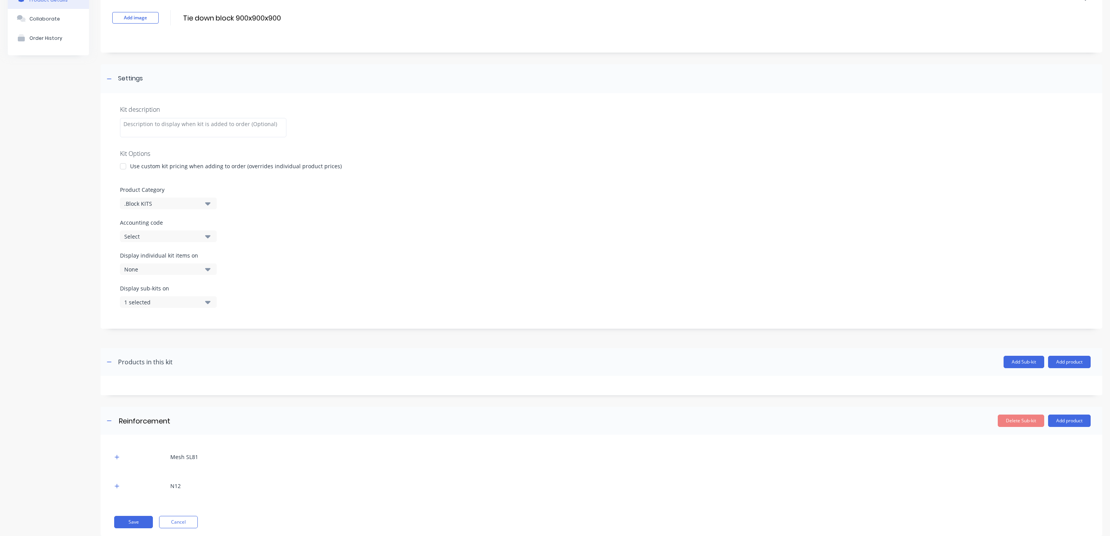
scroll to position [68, 0]
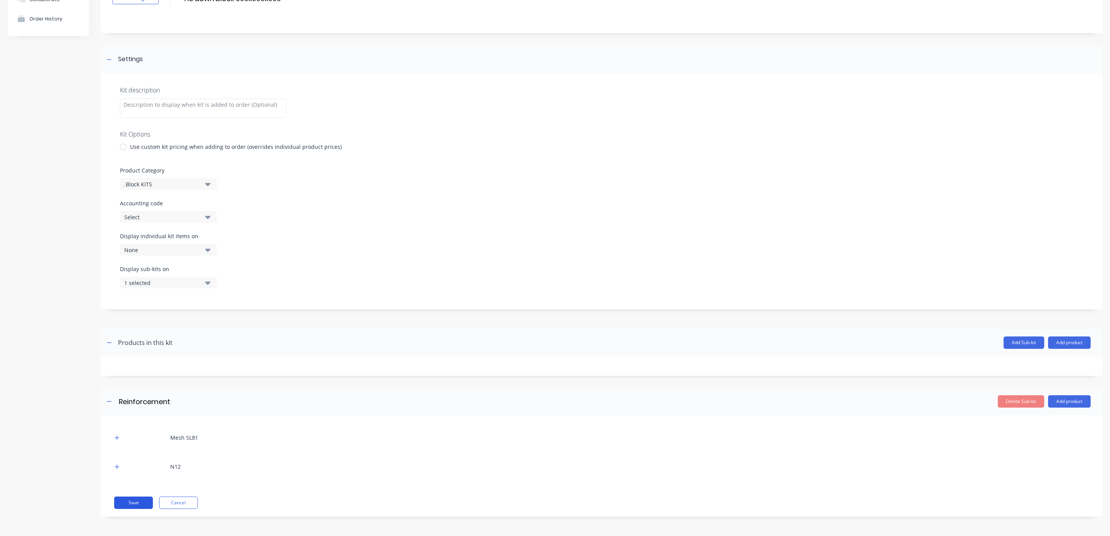
click at [135, 504] on button "Save" at bounding box center [133, 503] width 39 height 12
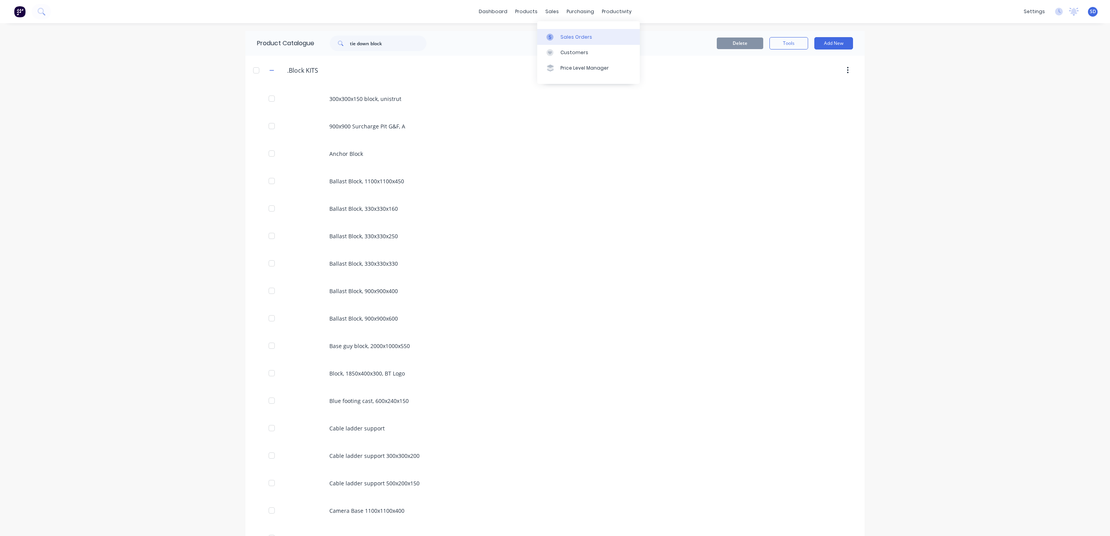
click at [569, 41] on link "Sales Orders" at bounding box center [588, 36] width 103 height 15
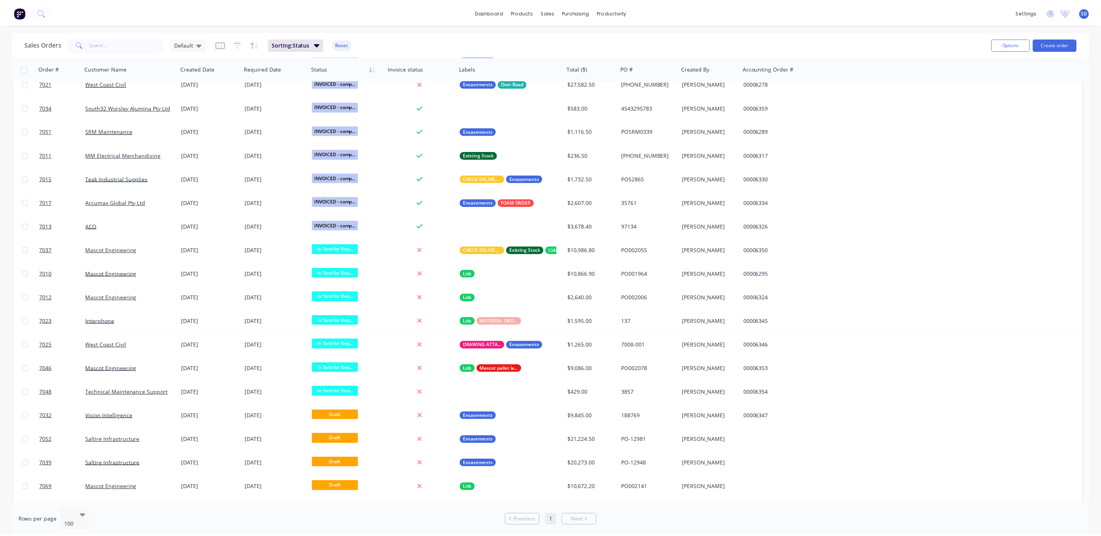
scroll to position [1099, 0]
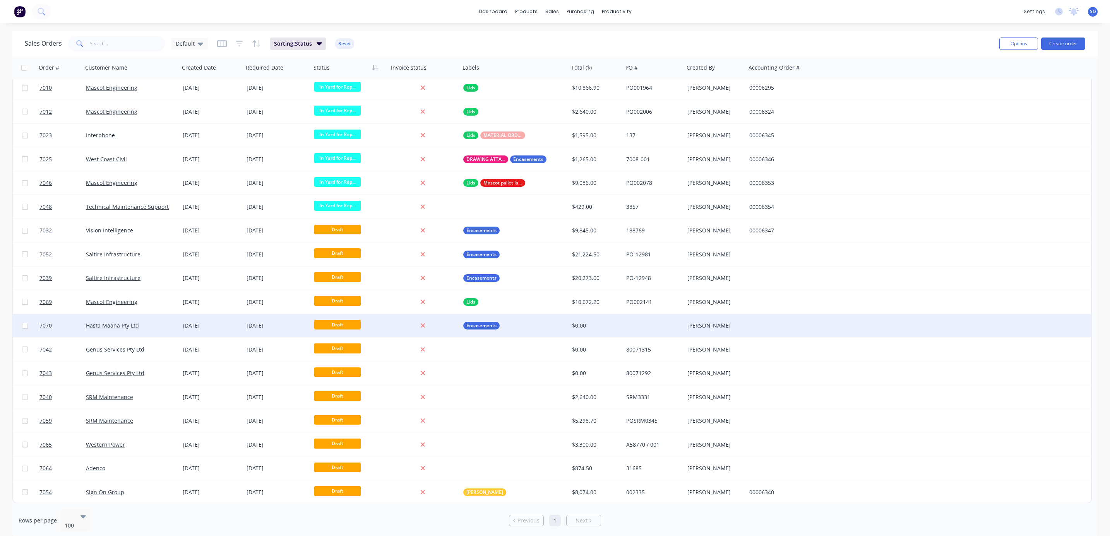
click at [139, 325] on div "Hasta Maana Pty Ltd" at bounding box center [129, 326] width 86 height 8
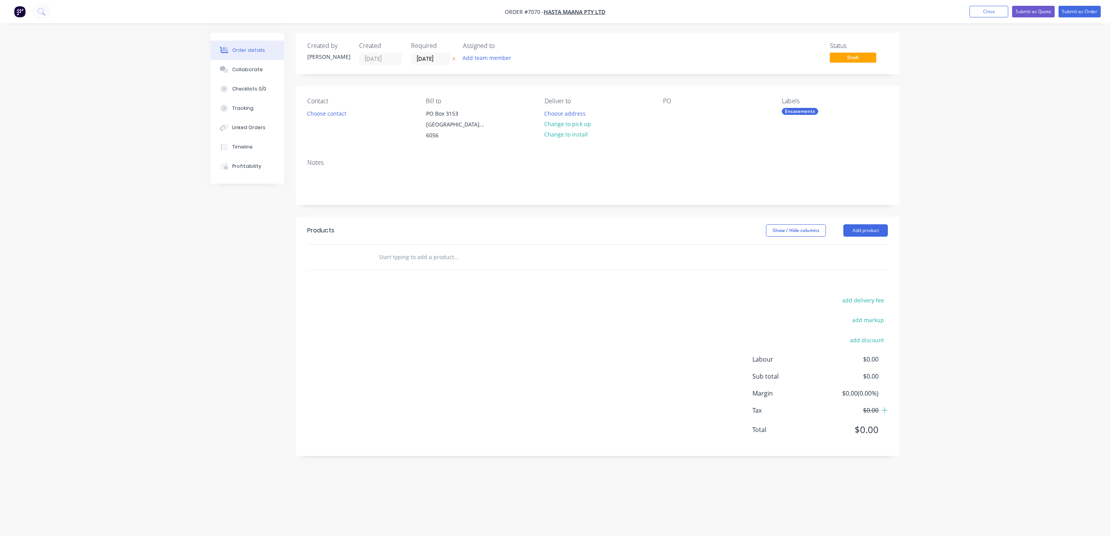
click at [419, 255] on input "text" at bounding box center [455, 257] width 155 height 15
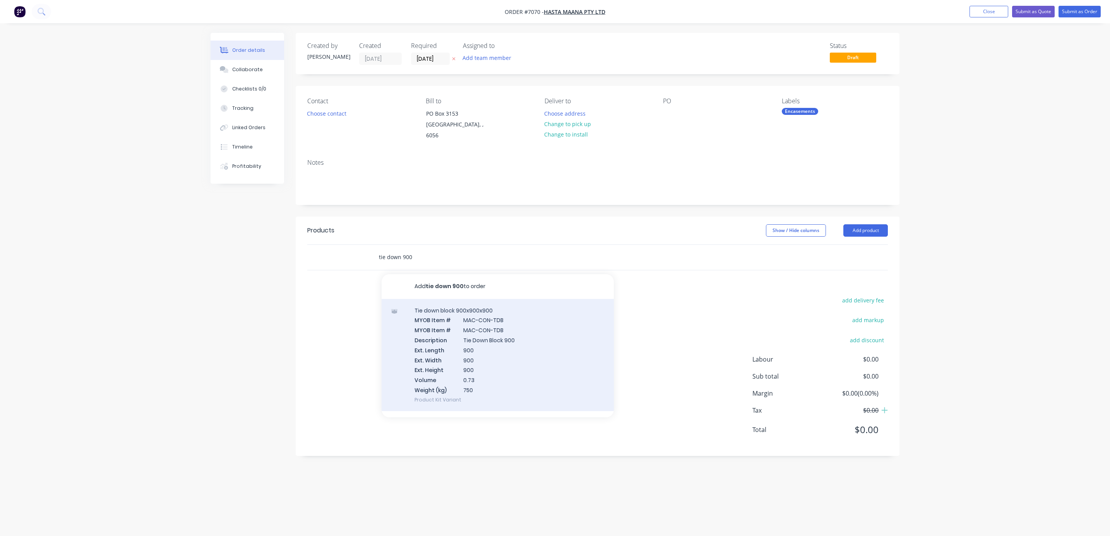
type input "tie down 900"
click at [453, 322] on div "Tie down block 900x900x900 MYOB Item # MAC-CON-TDB MYOB Item # MAC-CON-TDB Desc…" at bounding box center [498, 355] width 232 height 112
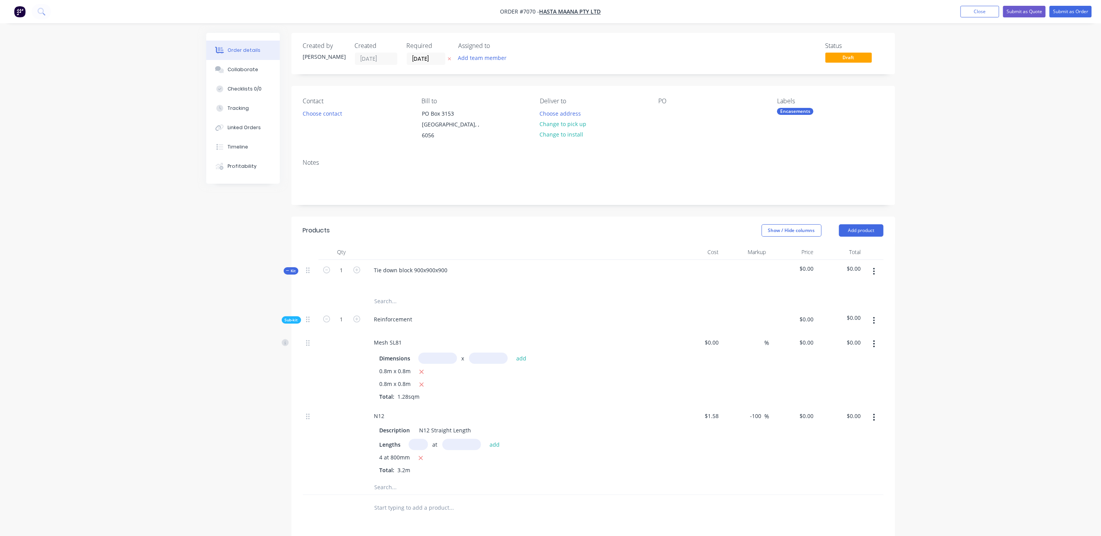
click at [876, 265] on button "button" at bounding box center [874, 272] width 18 height 14
click at [837, 333] on div "Delete" at bounding box center [847, 338] width 60 height 11
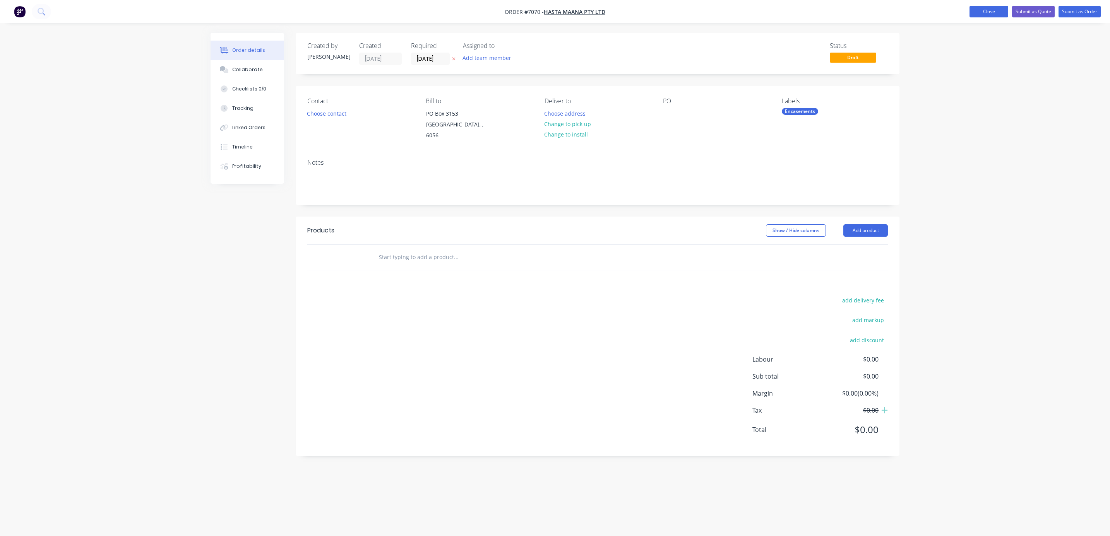
click at [984, 8] on button "Close" at bounding box center [988, 12] width 39 height 12
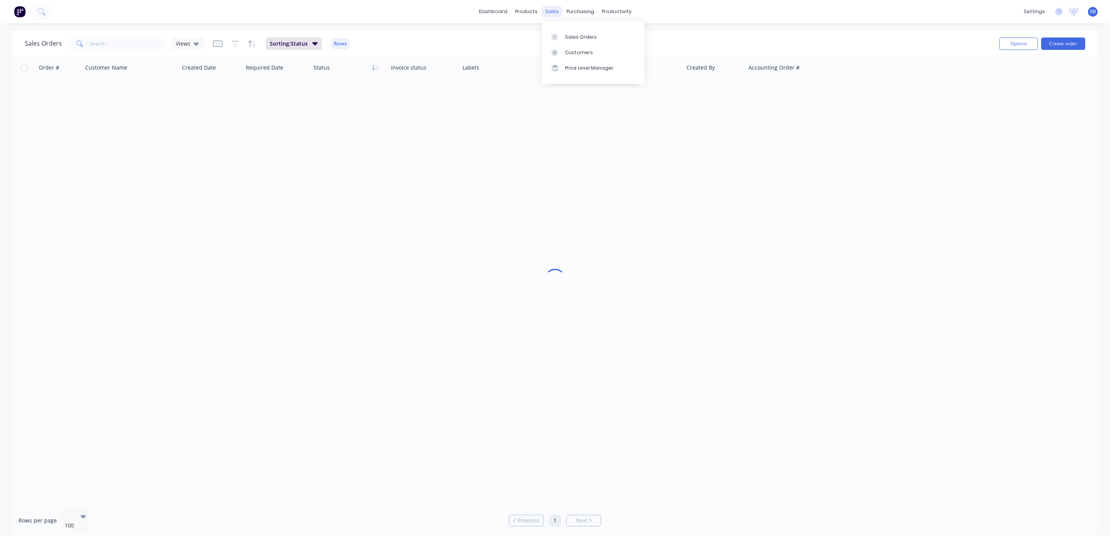
click at [553, 10] on div "sales" at bounding box center [551, 12] width 21 height 12
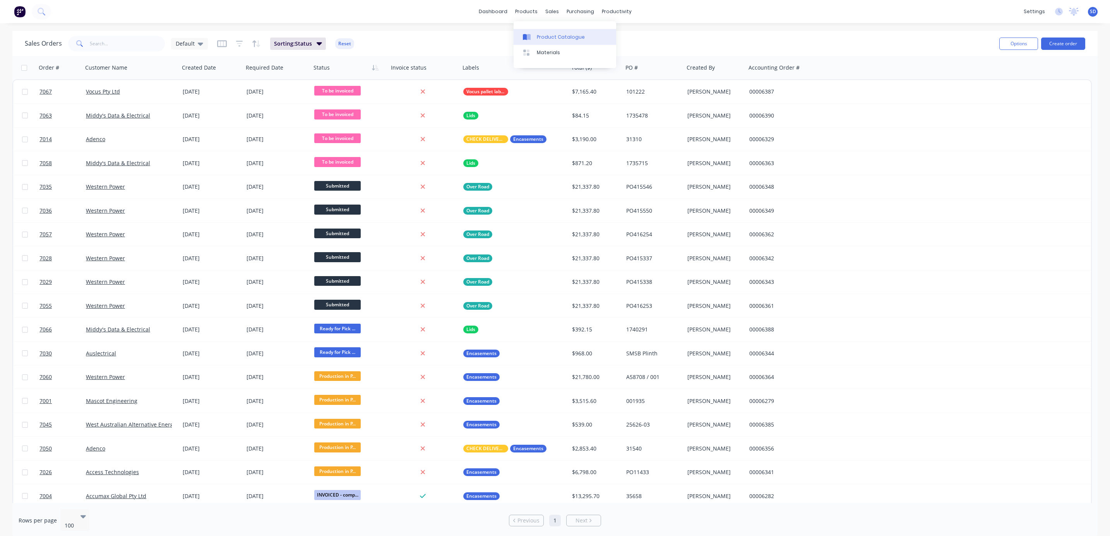
click at [535, 34] on link "Product Catalogue" at bounding box center [564, 36] width 103 height 15
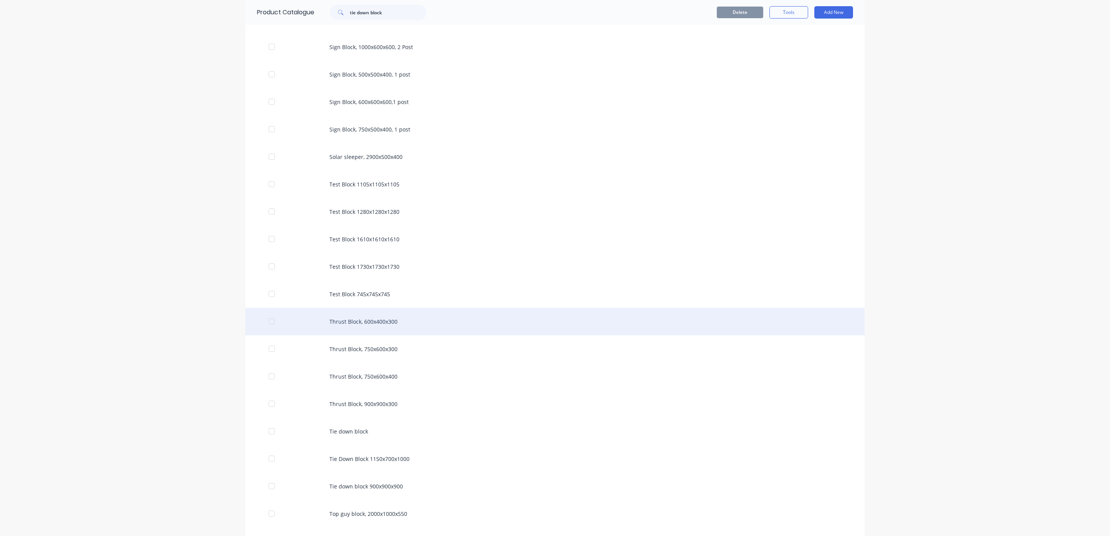
scroll to position [1369, 0]
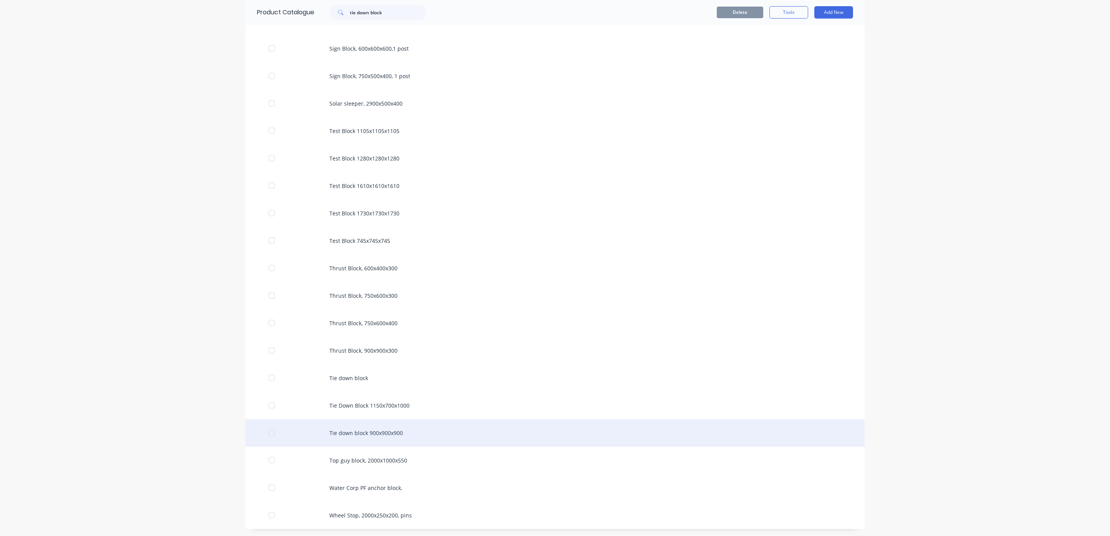
click at [344, 428] on div "Tie down block 900x900x900" at bounding box center [554, 432] width 619 height 27
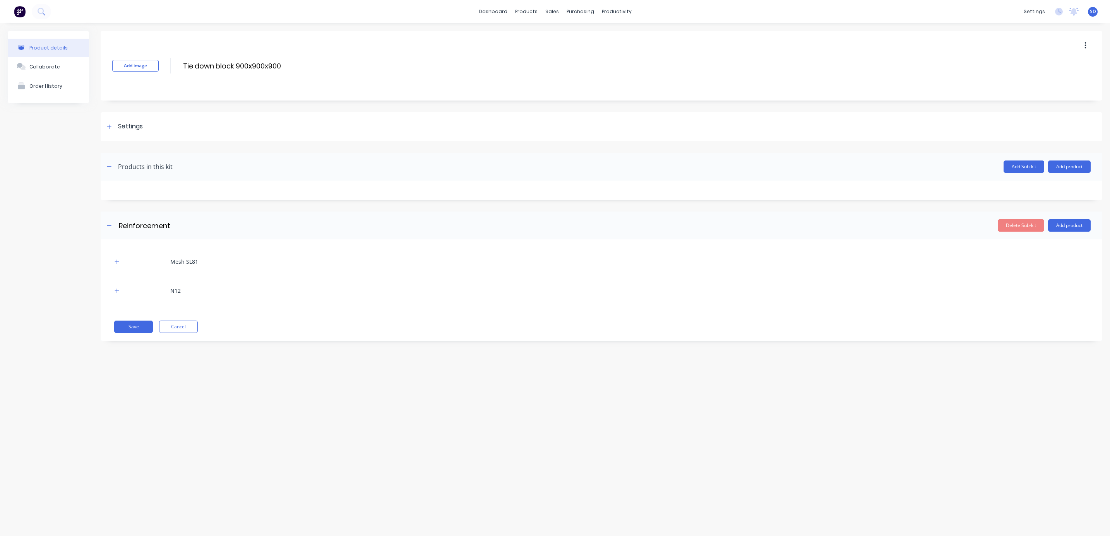
drag, startPoint x: 107, startPoint y: 166, endPoint x: 116, endPoint y: 178, distance: 14.6
click at [107, 167] on icon "button" at bounding box center [109, 166] width 5 height 5
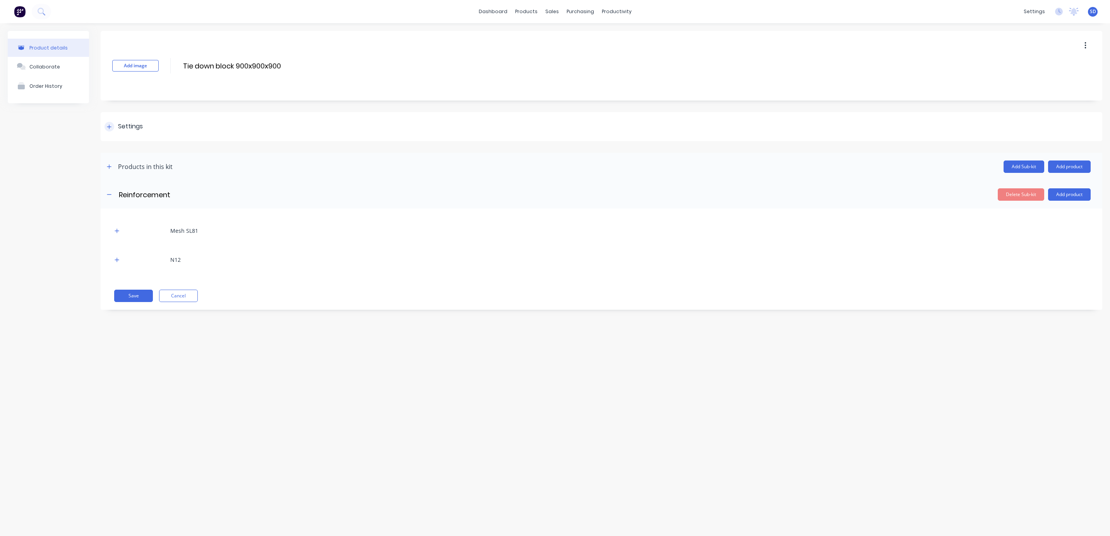
click at [113, 128] on div "Settings" at bounding box center [123, 127] width 38 height 10
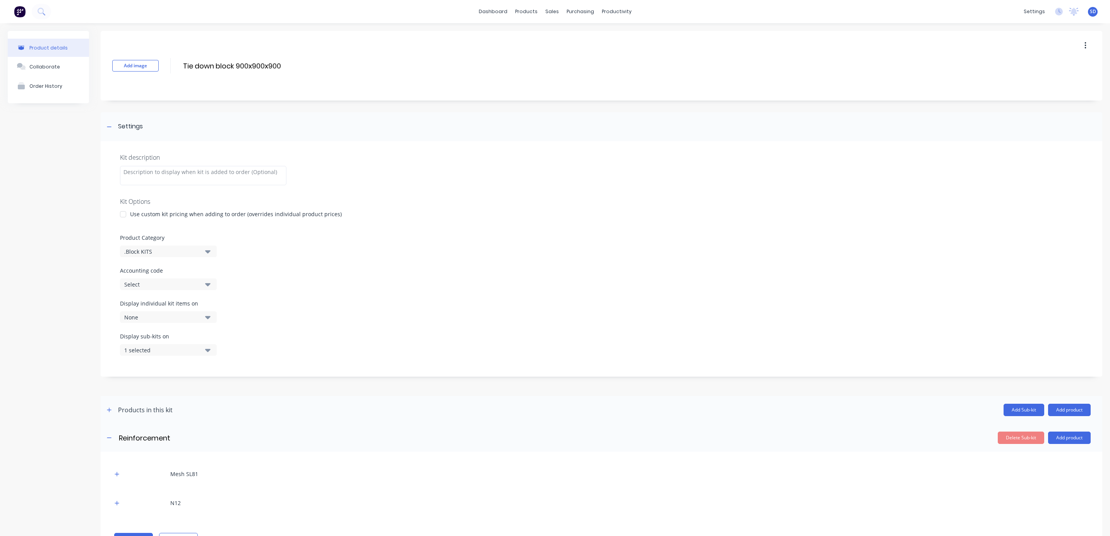
drag, startPoint x: 122, startPoint y: 209, endPoint x: 126, endPoint y: 212, distance: 5.2
click at [122, 209] on div at bounding box center [122, 214] width 15 height 15
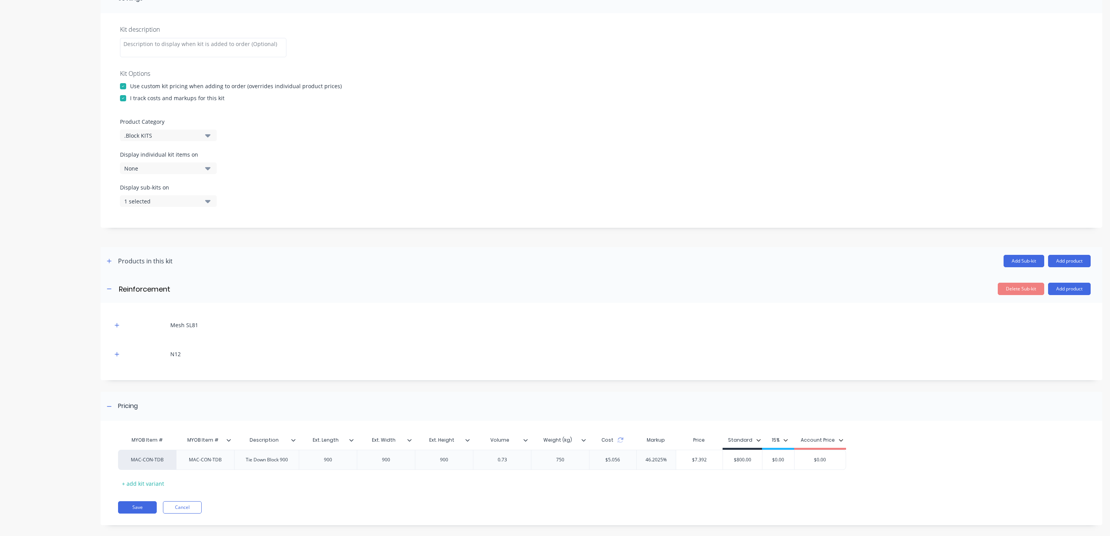
scroll to position [138, 0]
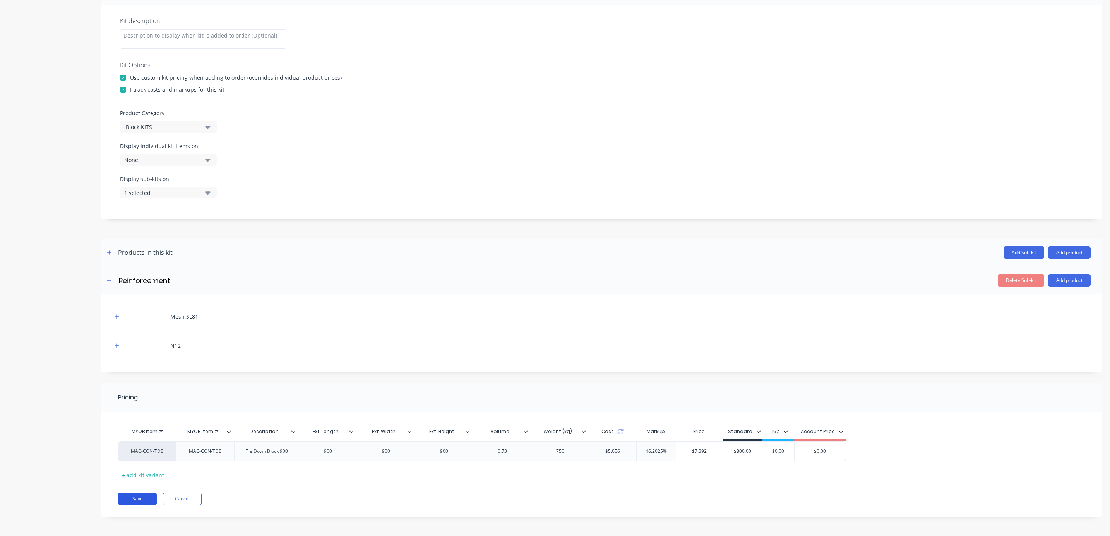
click at [137, 497] on button "Save" at bounding box center [137, 499] width 39 height 12
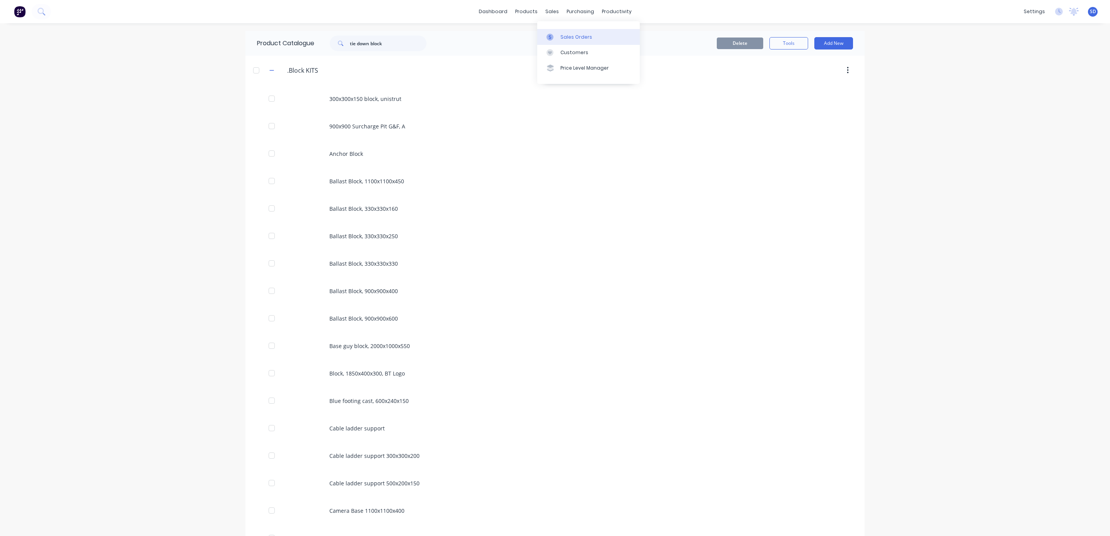
click at [573, 36] on div "Sales Orders" at bounding box center [576, 37] width 32 height 7
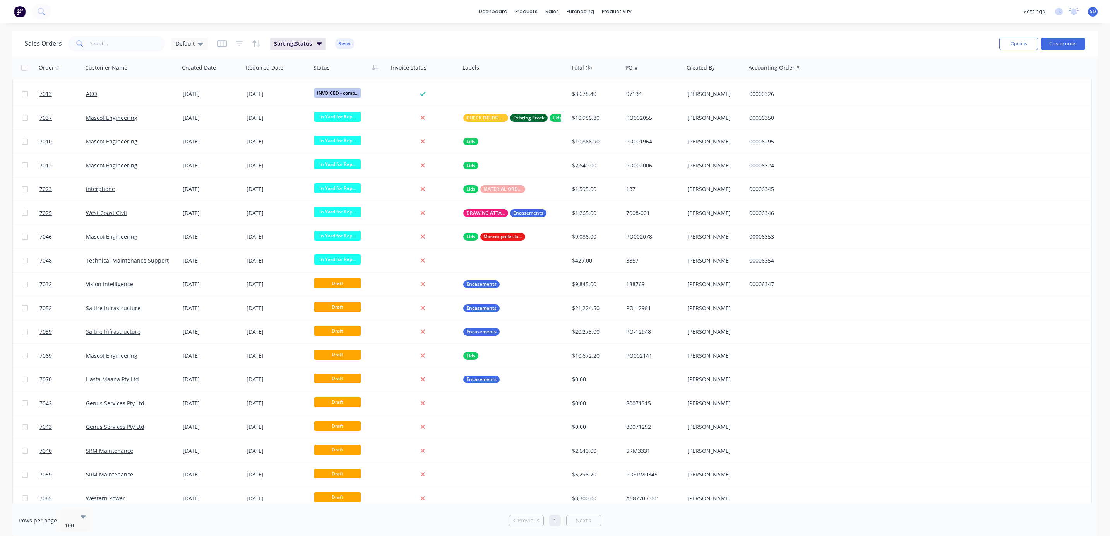
scroll to position [1099, 0]
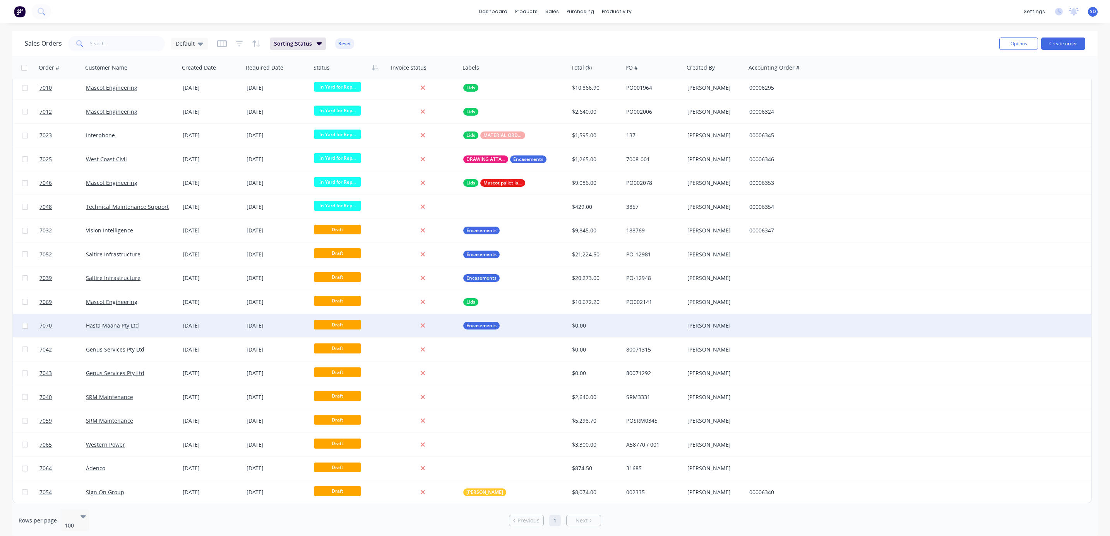
click at [159, 323] on div "Hasta Maana Pty Ltd" at bounding box center [129, 326] width 86 height 8
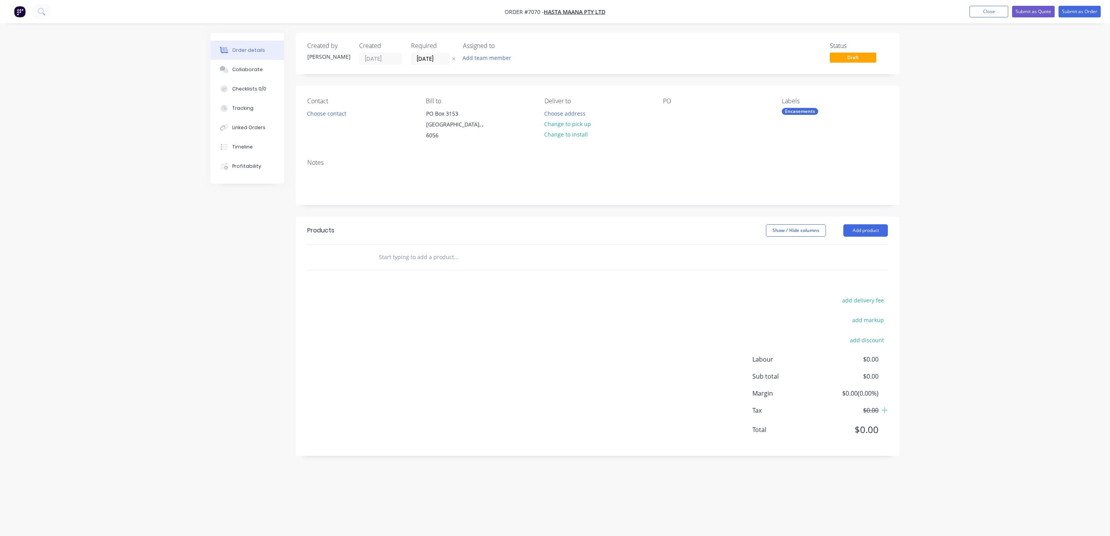
click at [393, 252] on input "text" at bounding box center [455, 257] width 155 height 15
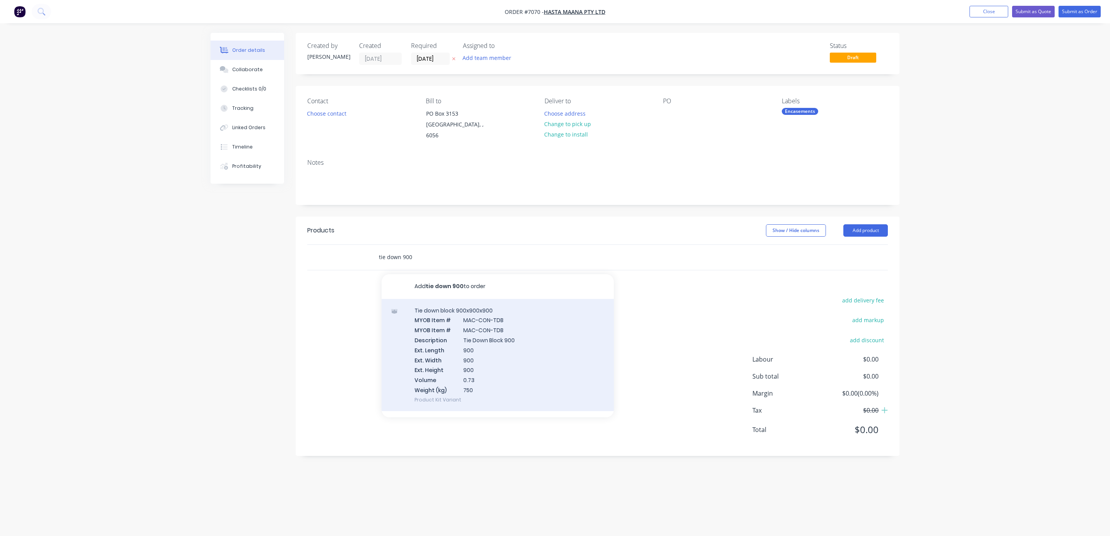
type input "tie down 900"
click at [460, 314] on div "Tie down block 900x900x900 MYOB Item # MAC-CON-TDB MYOB Item # MAC-CON-TDB Desc…" at bounding box center [498, 355] width 232 height 112
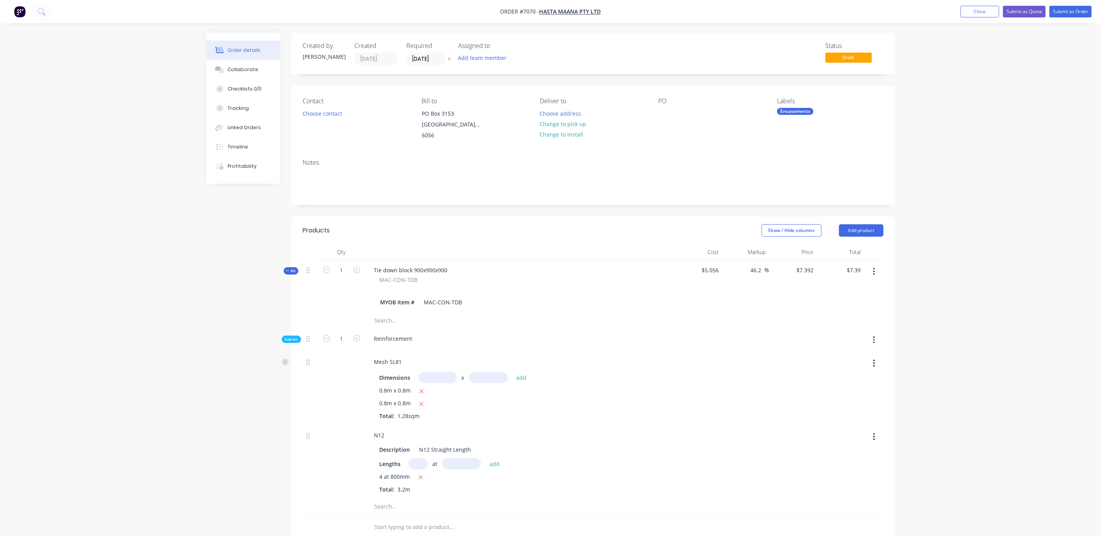
click at [873, 267] on icon "button" at bounding box center [874, 271] width 2 height 9
click at [290, 268] on span "Kit" at bounding box center [291, 271] width 10 height 6
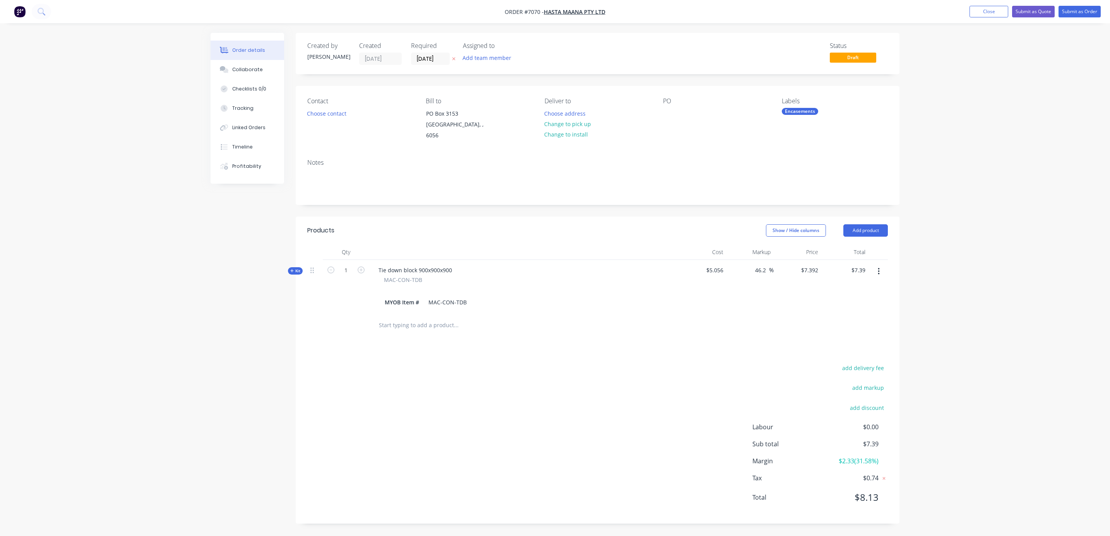
click at [878, 268] on icon "button" at bounding box center [879, 271] width 2 height 7
click at [833, 348] on div "Delete" at bounding box center [851, 353] width 60 height 11
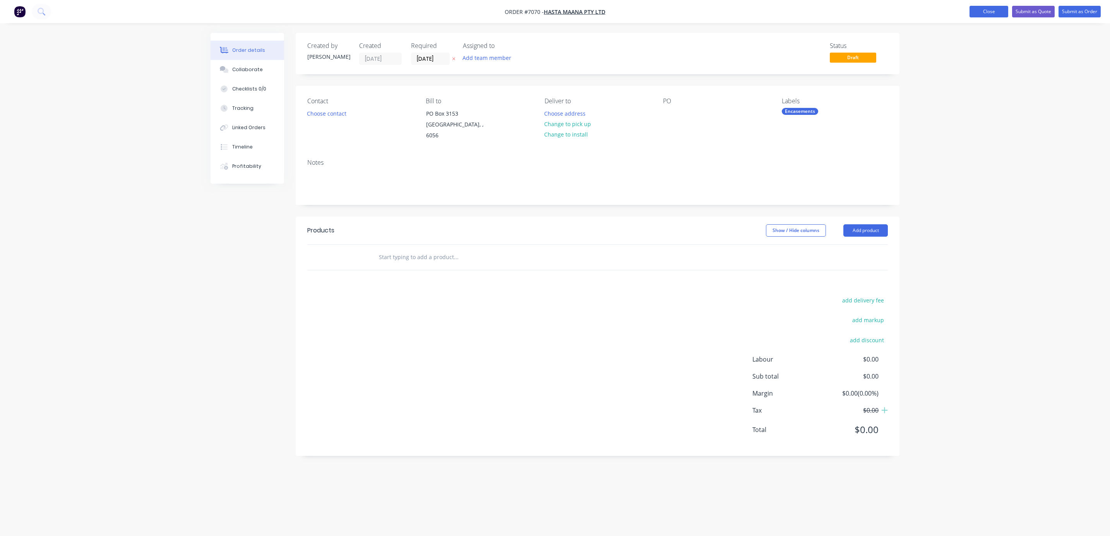
click at [983, 14] on button "Close" at bounding box center [988, 12] width 39 height 12
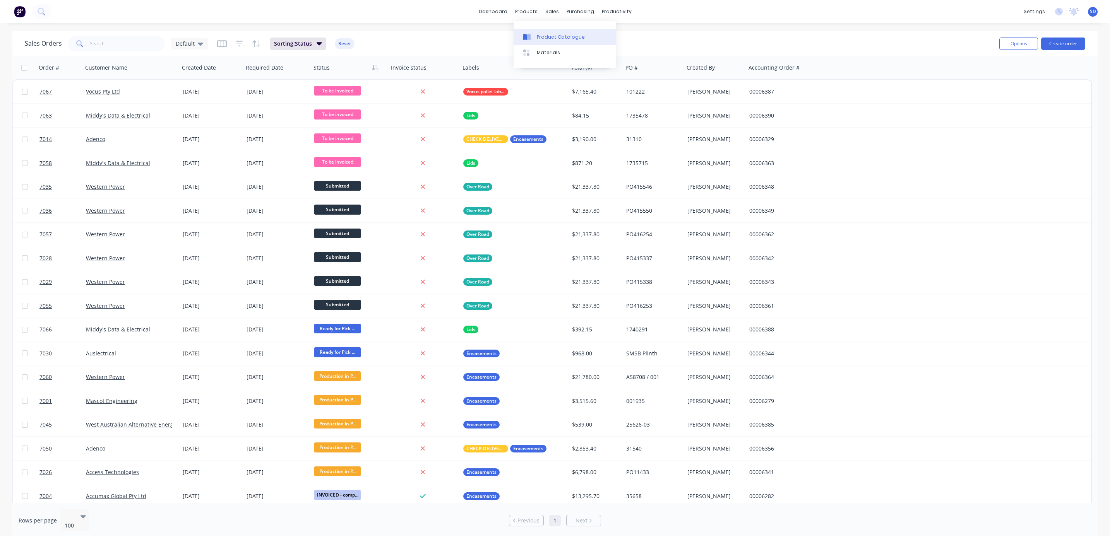
click at [542, 39] on div "Product Catalogue" at bounding box center [561, 37] width 48 height 7
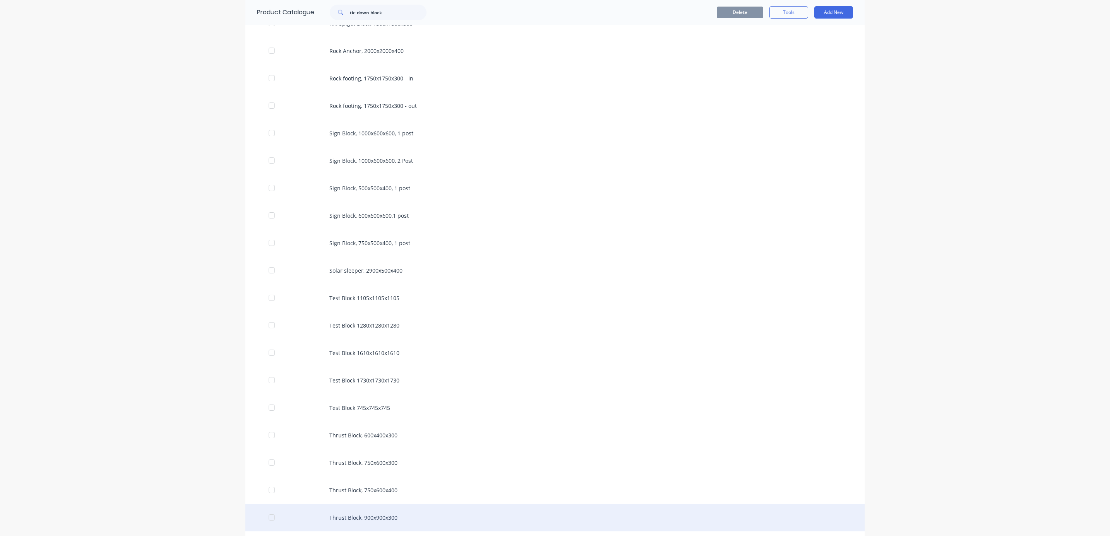
scroll to position [1369, 0]
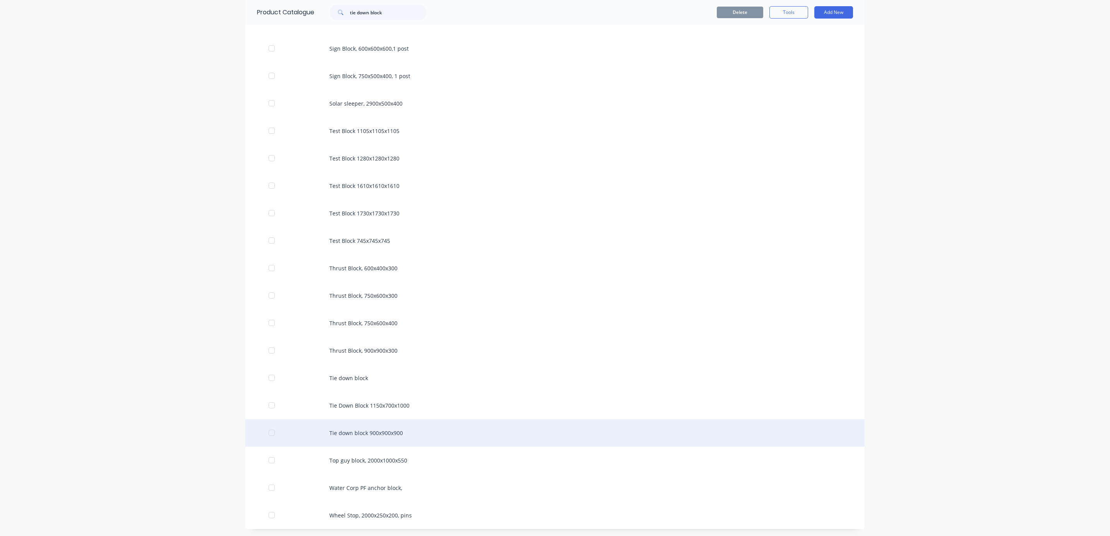
click at [381, 439] on div "Tie down block 900x900x900" at bounding box center [554, 432] width 619 height 27
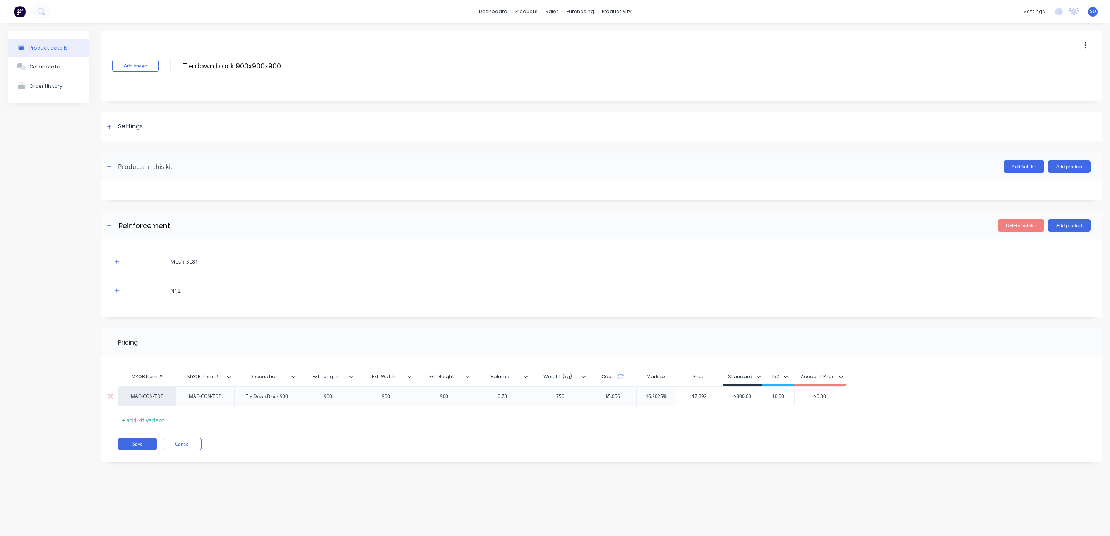
click at [710, 396] on input "$7.392" at bounding box center [699, 396] width 47 height 7
drag, startPoint x: 713, startPoint y: 398, endPoint x: 662, endPoint y: 398, distance: 50.7
click at [662, 398] on div "MAC-CON-TDB MAC-CON-TDB Tie Down Block 900 900 900 900 0.73 750 $5.056 46.2025%…" at bounding box center [482, 397] width 728 height 20
type input "800"
type input "$800.00"
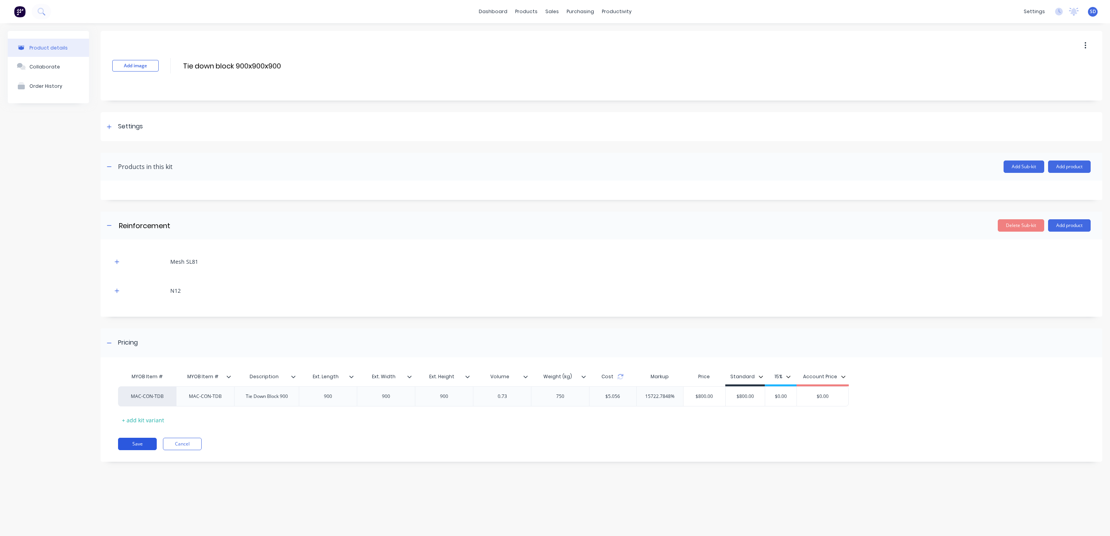
click at [138, 446] on button "Save" at bounding box center [137, 444] width 39 height 12
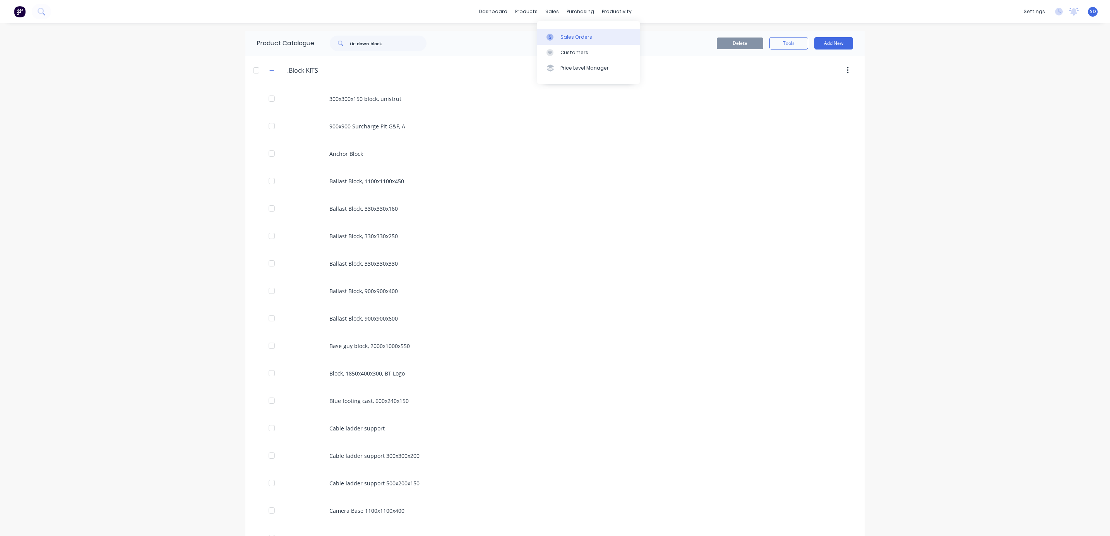
click at [564, 42] on link "Sales Orders" at bounding box center [588, 36] width 103 height 15
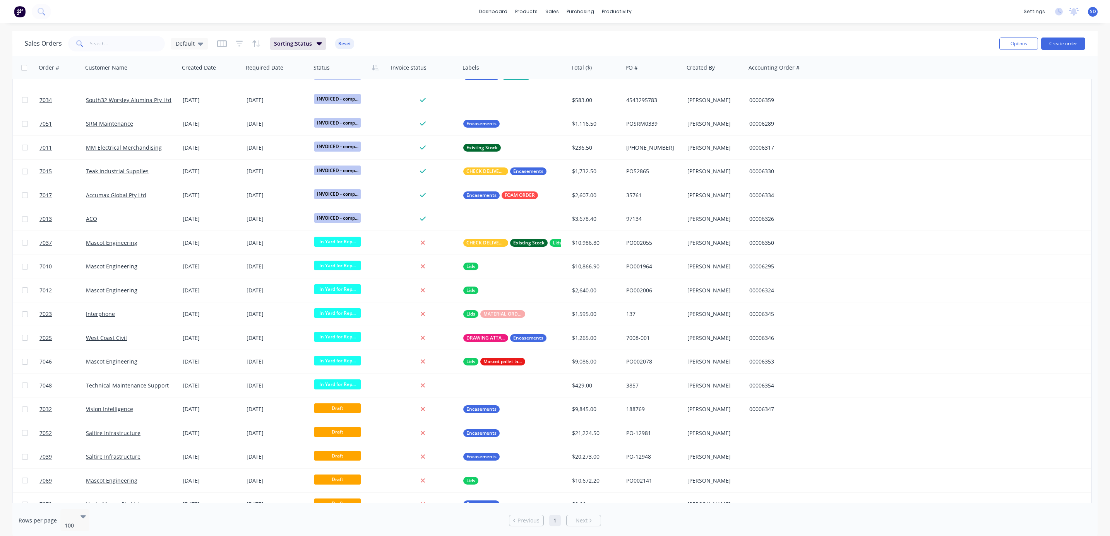
scroll to position [1099, 0]
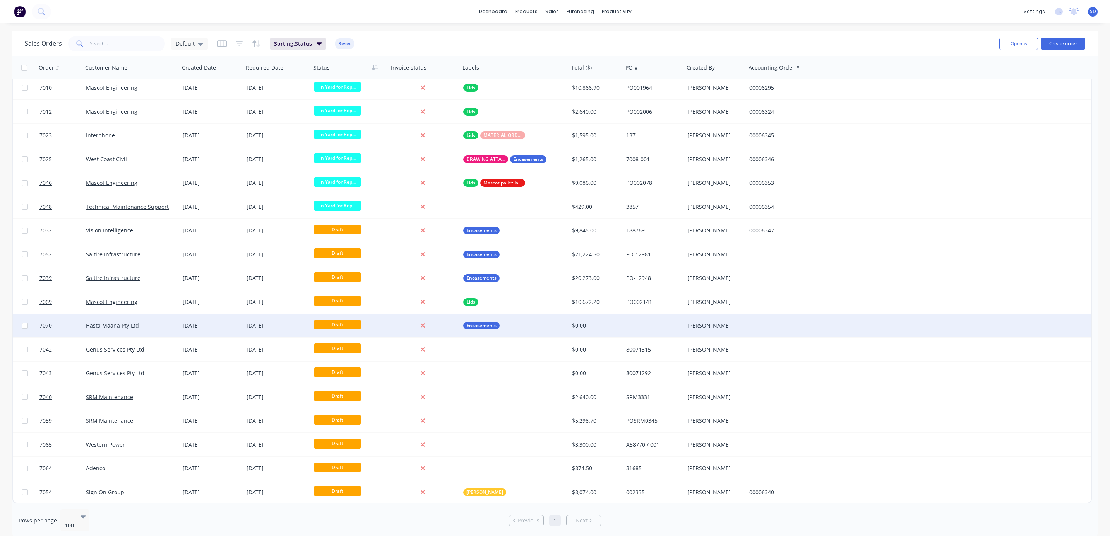
click at [157, 328] on div "Hasta Maana Pty Ltd" at bounding box center [129, 326] width 86 height 8
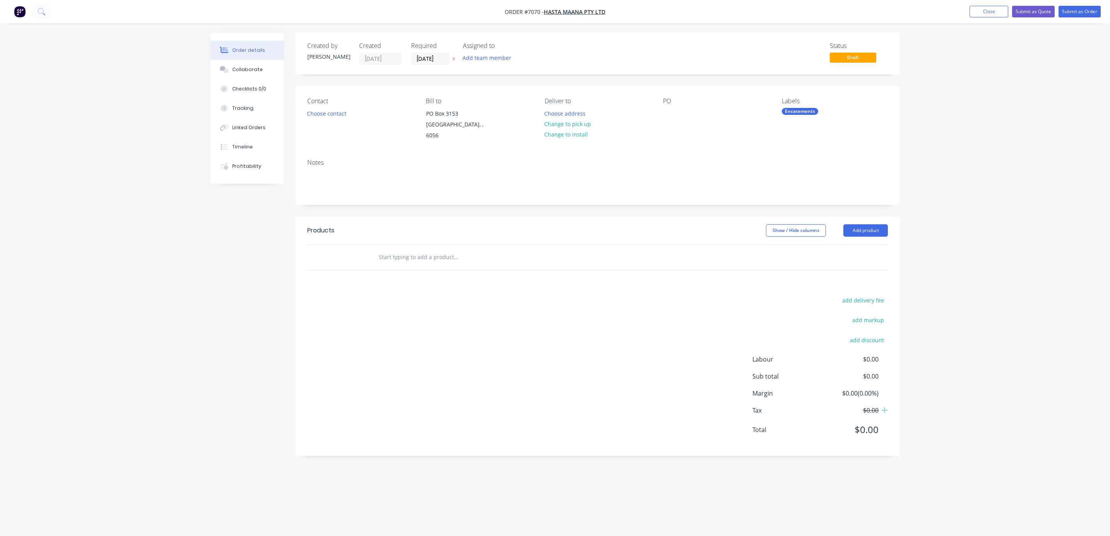
click at [428, 250] on input "text" at bounding box center [455, 257] width 155 height 15
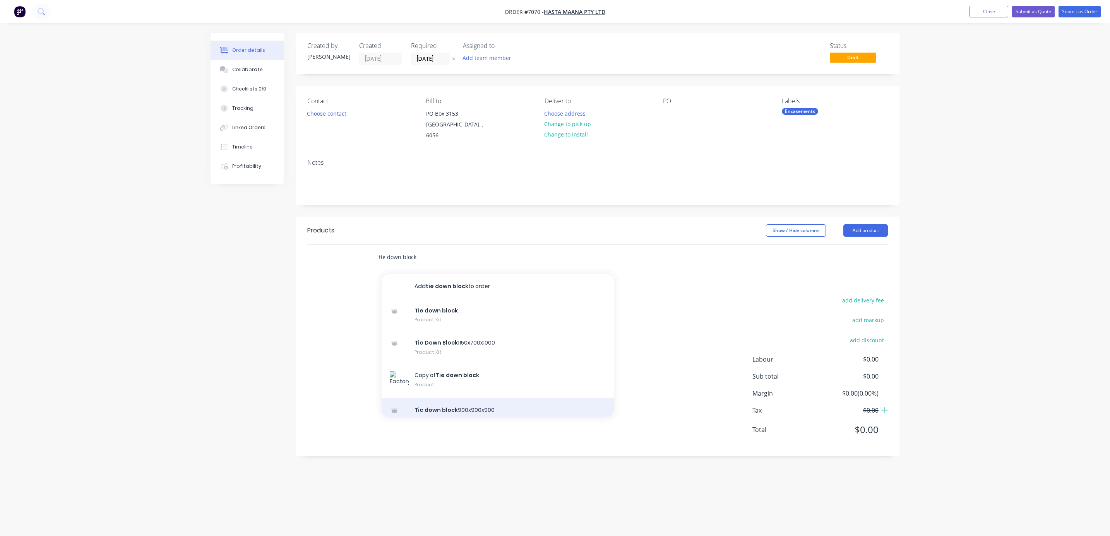
type input "tie down block"
click at [499, 402] on div "Tie down block 900x900x900 Product Kit" at bounding box center [498, 415] width 232 height 33
click at [1030, 296] on div "Order details Collaborate Checklists 0/0 Tracking Linked Orders Timeline Profit…" at bounding box center [555, 268] width 1110 height 536
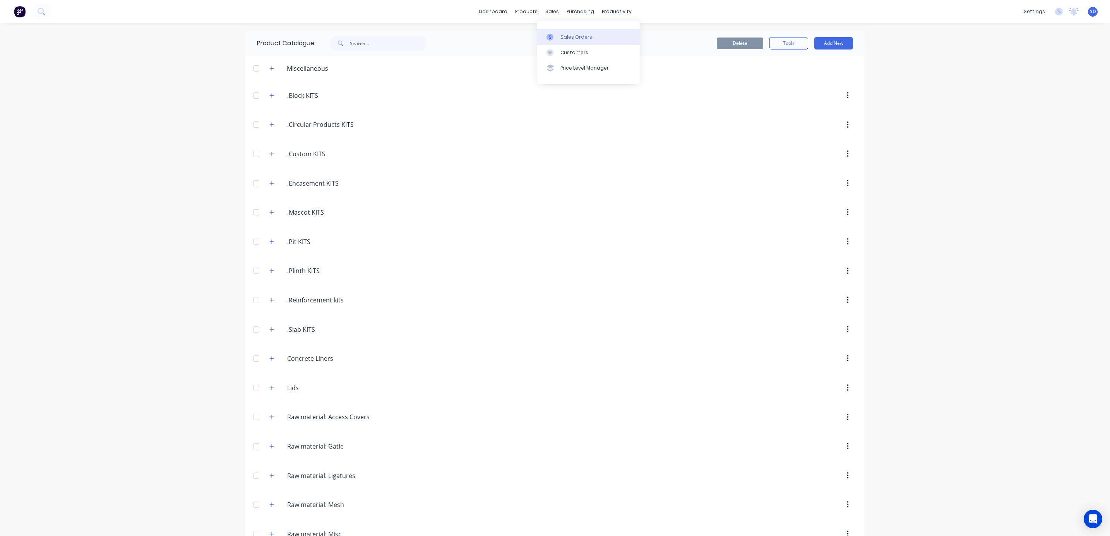
click at [566, 39] on div "Sales Orders" at bounding box center [576, 37] width 32 height 7
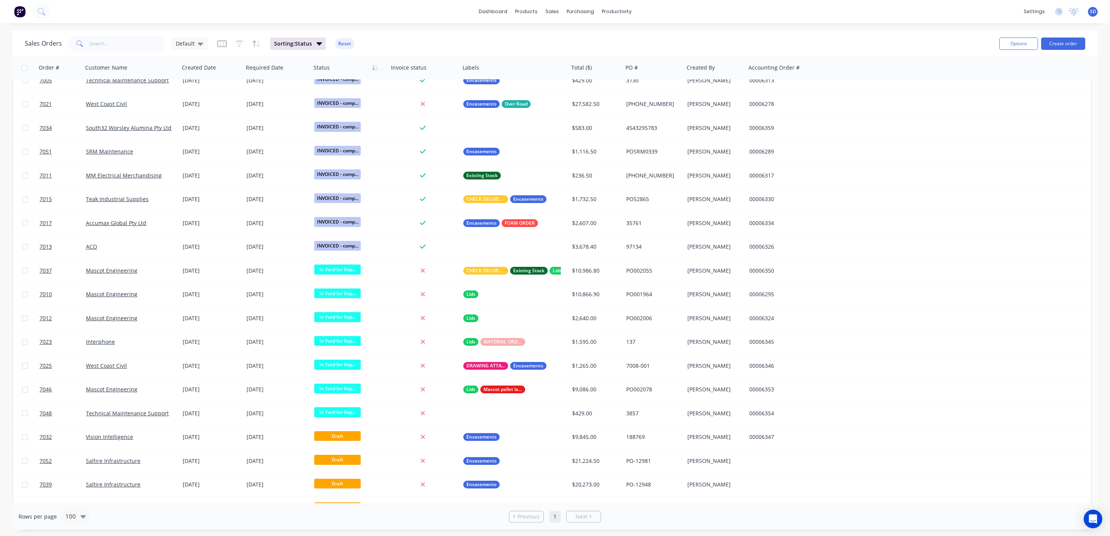
scroll to position [1099, 0]
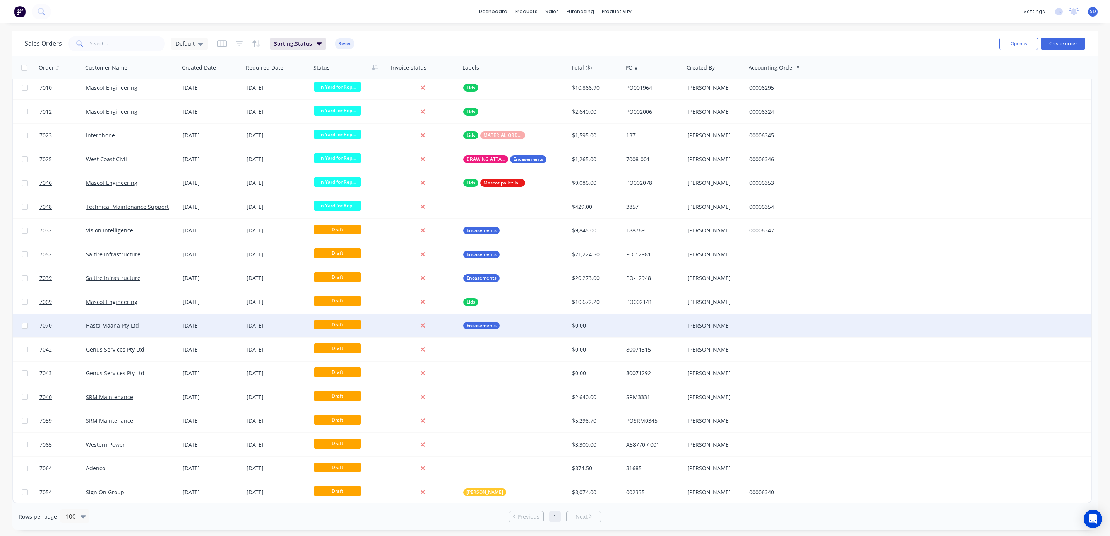
click at [155, 328] on div "Hasta Maana Pty Ltd" at bounding box center [129, 326] width 86 height 8
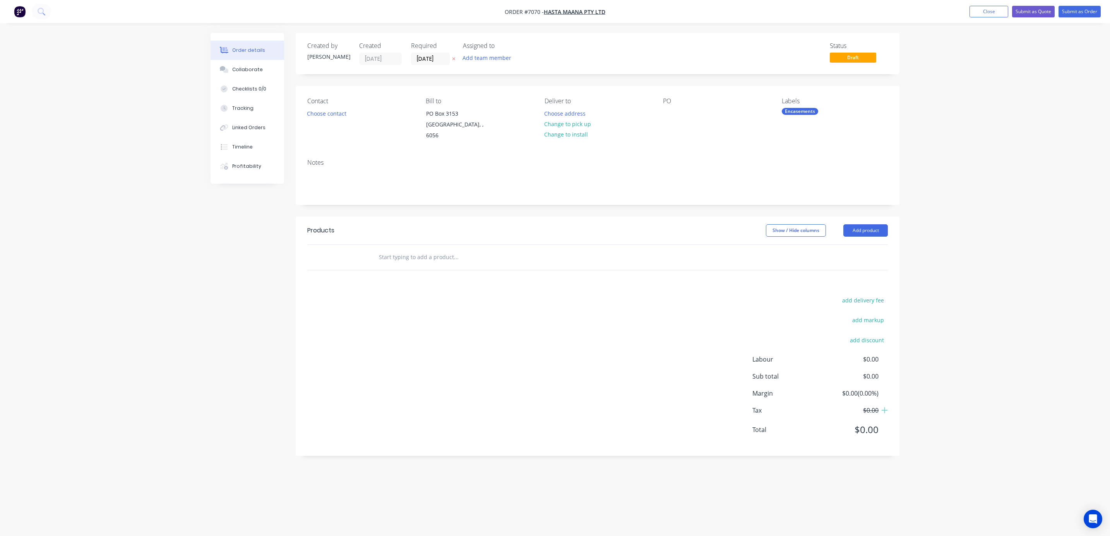
click at [480, 252] on input "text" at bounding box center [455, 257] width 155 height 15
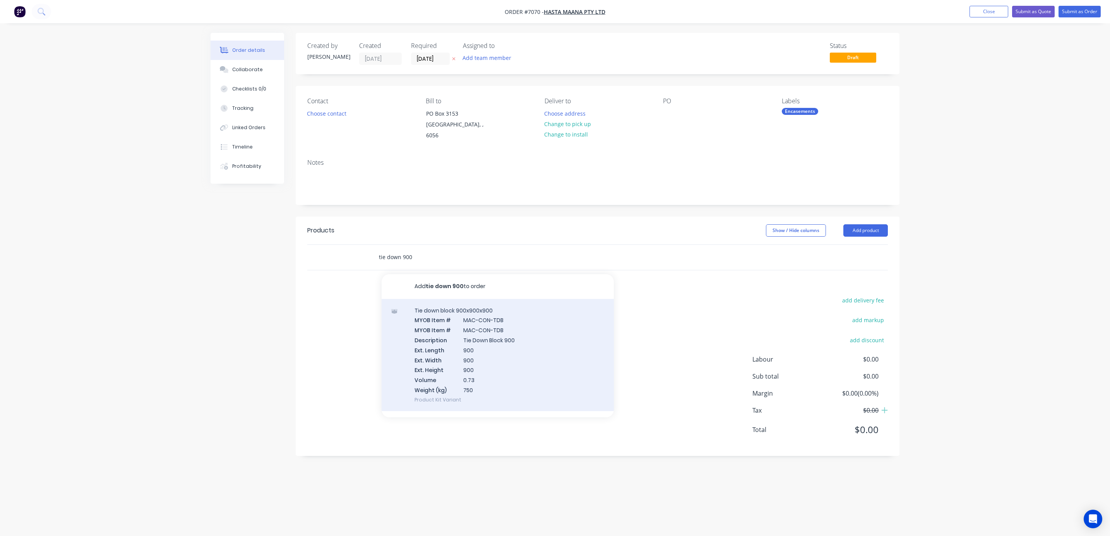
type input "tie down 900"
click at [474, 313] on div "Tie down block 900x900x900 MYOB Item # MAC-CON-TDB MYOB Item # MAC-CON-TDB Desc…" at bounding box center [498, 355] width 232 height 112
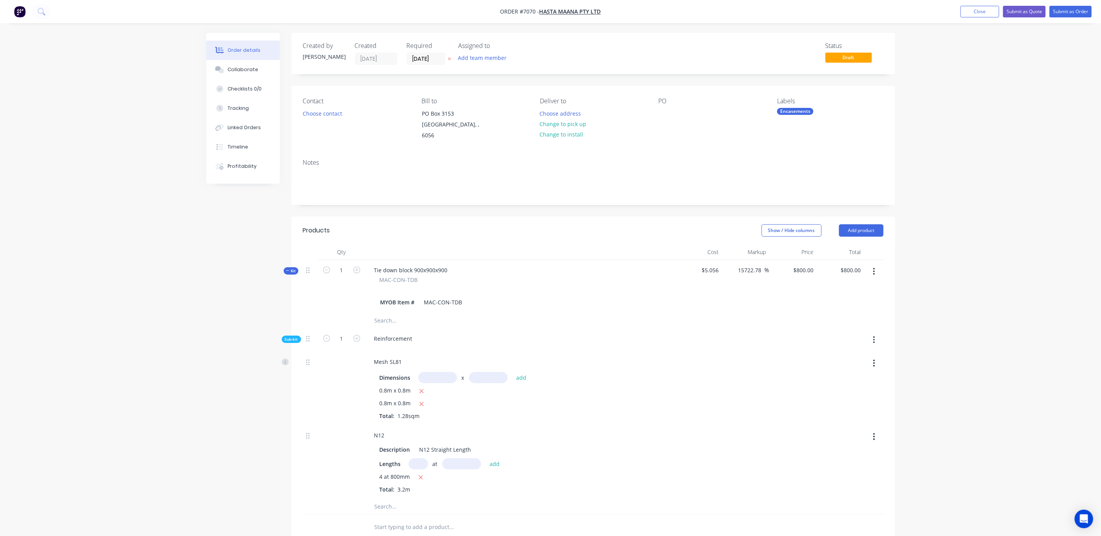
click at [287, 269] on icon "button" at bounding box center [287, 271] width 3 height 4
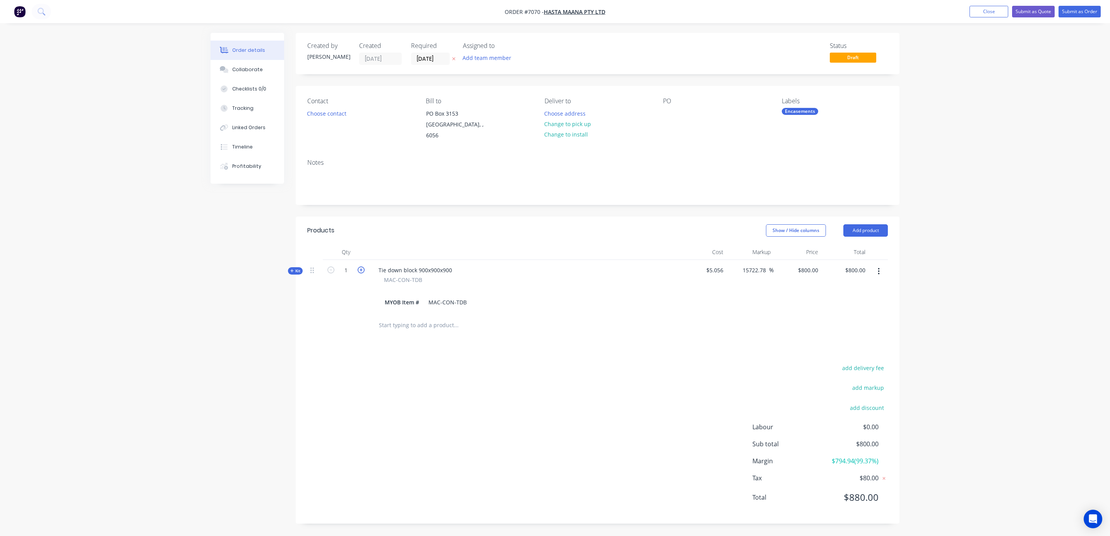
click at [359, 267] on icon "button" at bounding box center [361, 270] width 7 height 7
type input "2"
type input "$1,600.00"
click at [359, 267] on icon "button" at bounding box center [361, 270] width 7 height 7
type input "3"
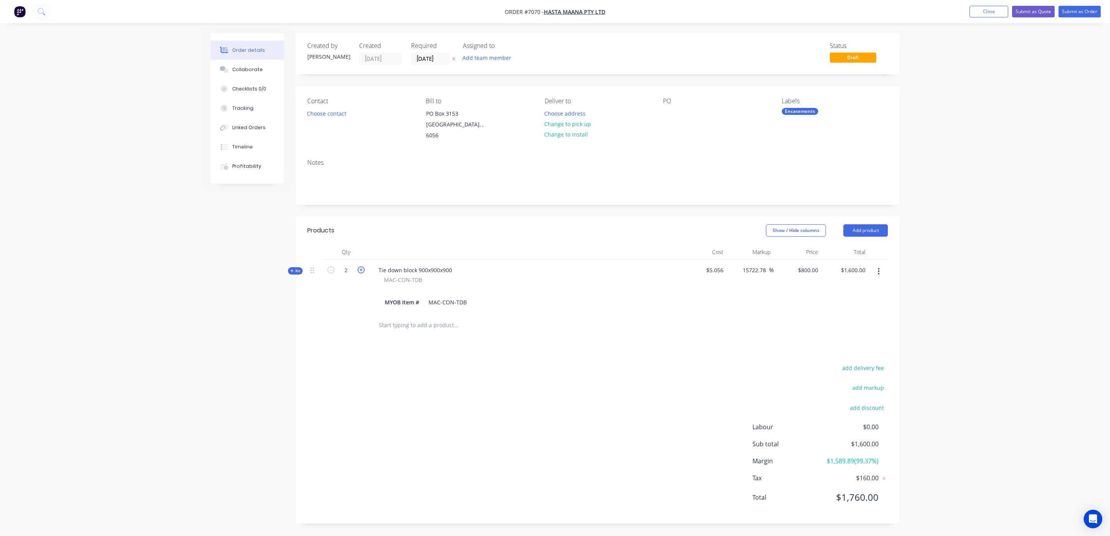
type input "$2,400.00"
click at [359, 267] on icon "button" at bounding box center [361, 270] width 7 height 7
type input "4"
type input "$3,200.00"
click at [359, 267] on icon "button" at bounding box center [361, 270] width 7 height 7
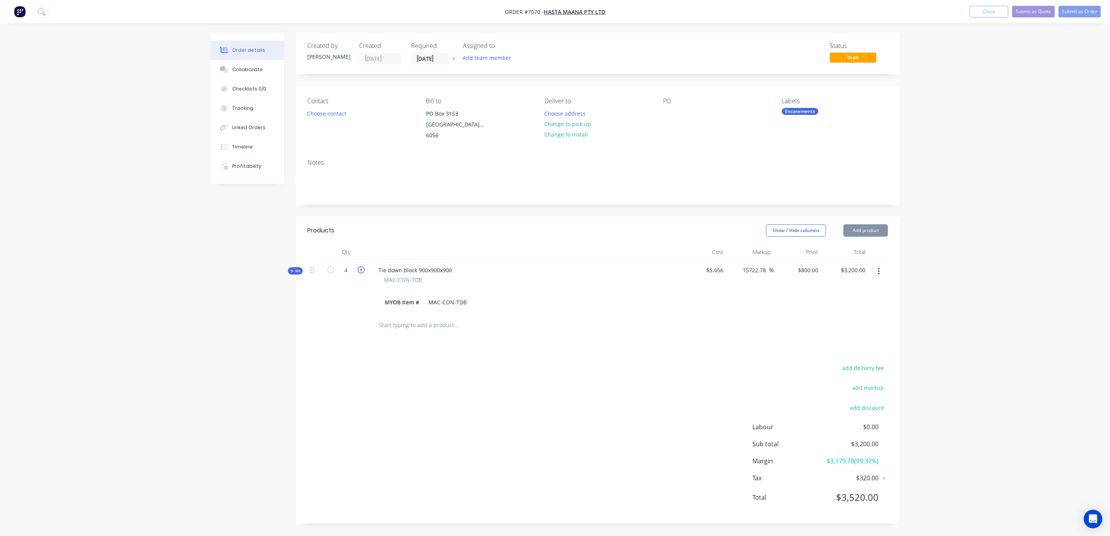
type input "5"
type input "$4,000.00"
click at [359, 267] on icon "button" at bounding box center [361, 270] width 7 height 7
type input "6"
type input "$4,800.00"
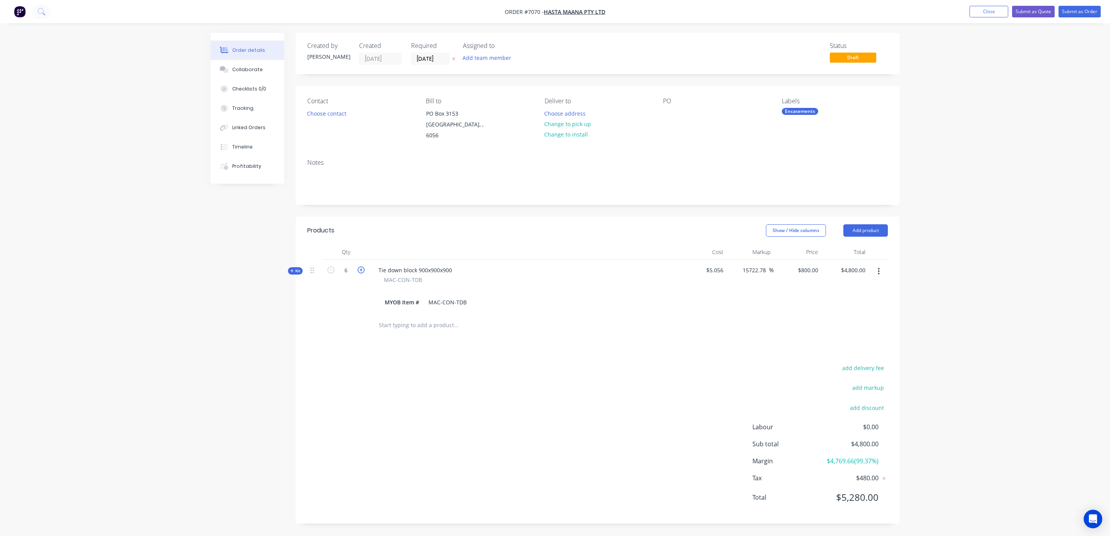
click at [359, 267] on icon "button" at bounding box center [361, 270] width 7 height 7
type input "7"
type input "$5,600.00"
click at [359, 267] on icon "button" at bounding box center [361, 270] width 7 height 7
type input "8"
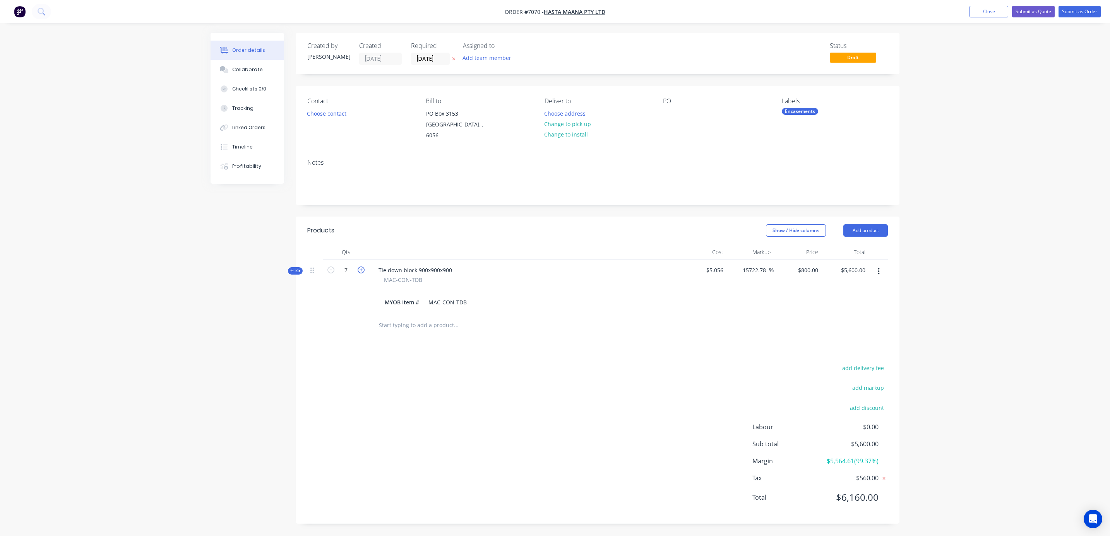
type input "$6,400.00"
click at [359, 267] on icon "button" at bounding box center [361, 270] width 7 height 7
type input "9"
type input "$7,200.00"
click at [359, 267] on icon "button" at bounding box center [361, 270] width 7 height 7
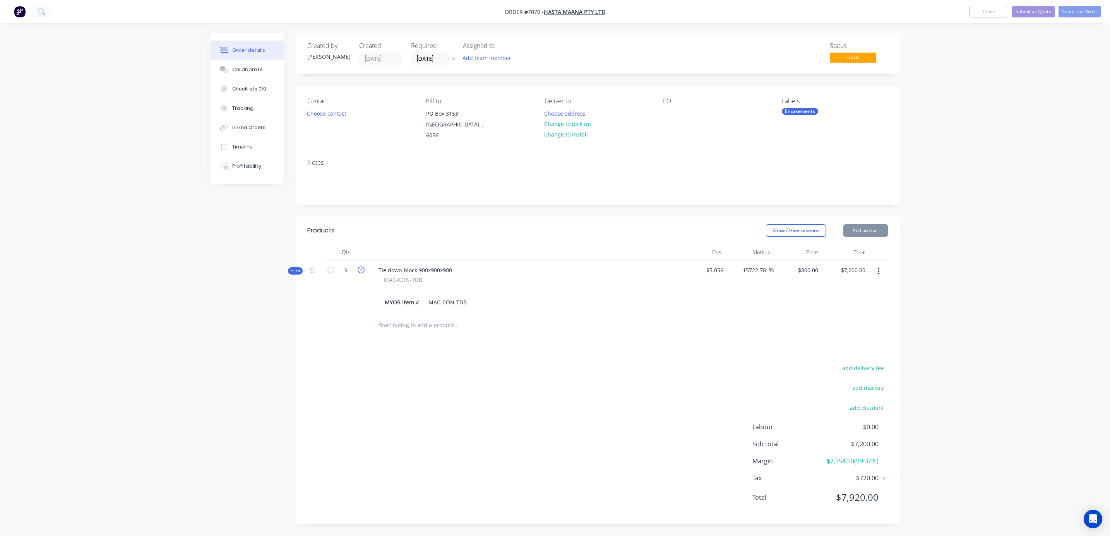
type input "10"
type input "$8,000.00"
click at [269, 88] on button "Checklists 0/0" at bounding box center [247, 88] width 74 height 19
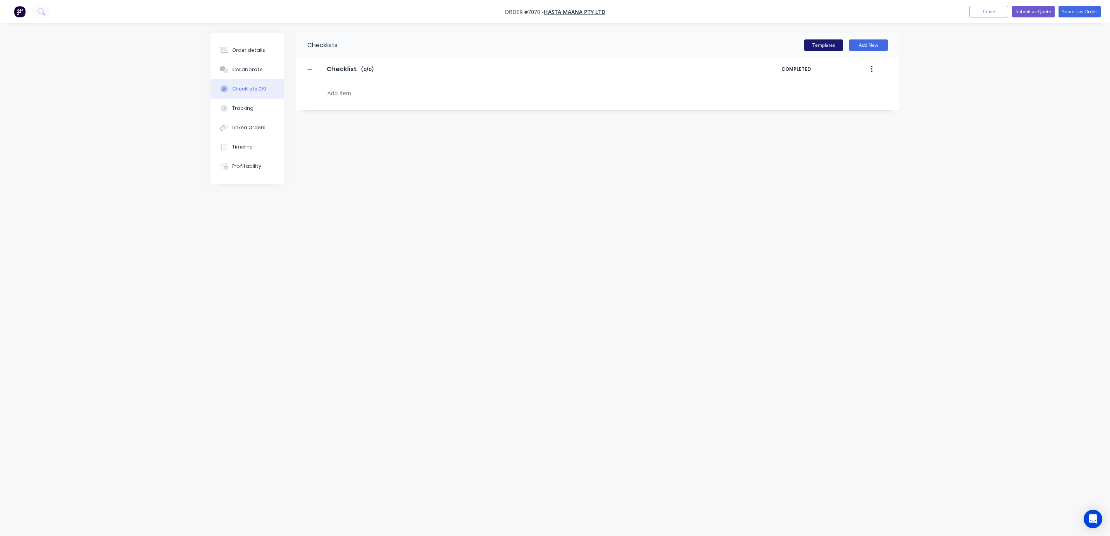
click at [830, 46] on button "Templates" at bounding box center [823, 45] width 39 height 12
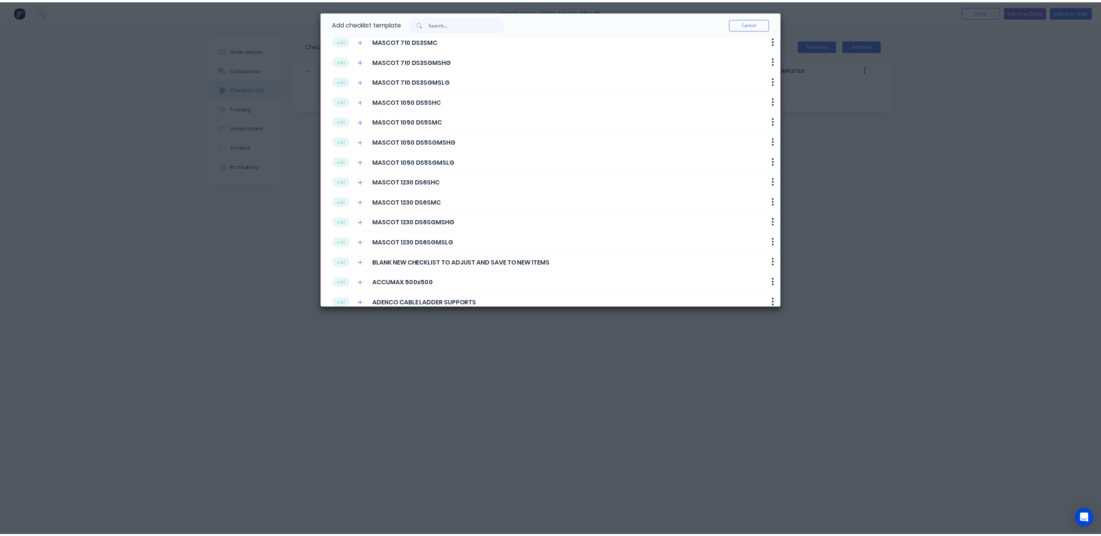
scroll to position [166, 0]
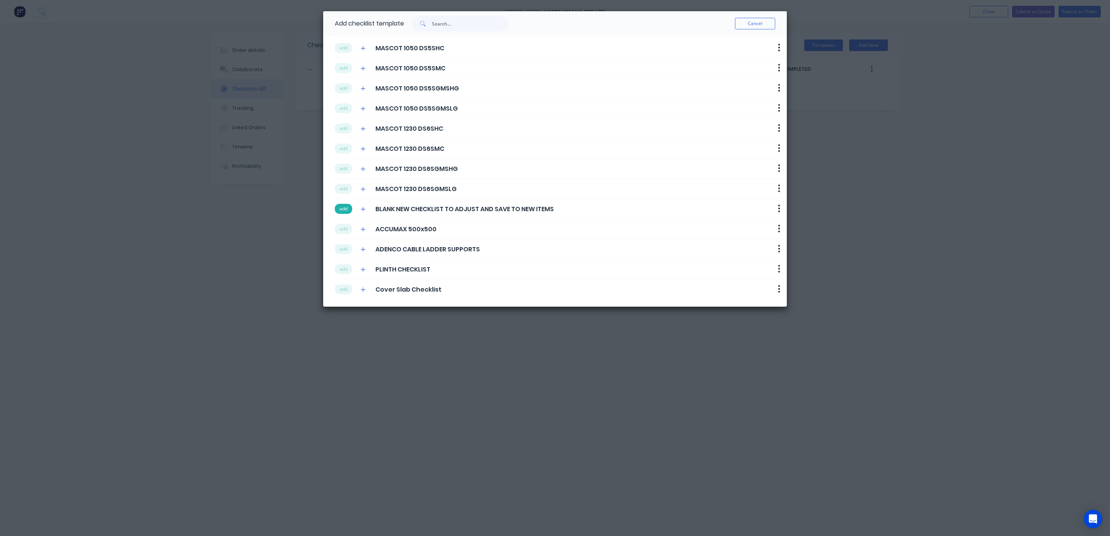
click at [338, 208] on button "add" at bounding box center [343, 209] width 17 height 10
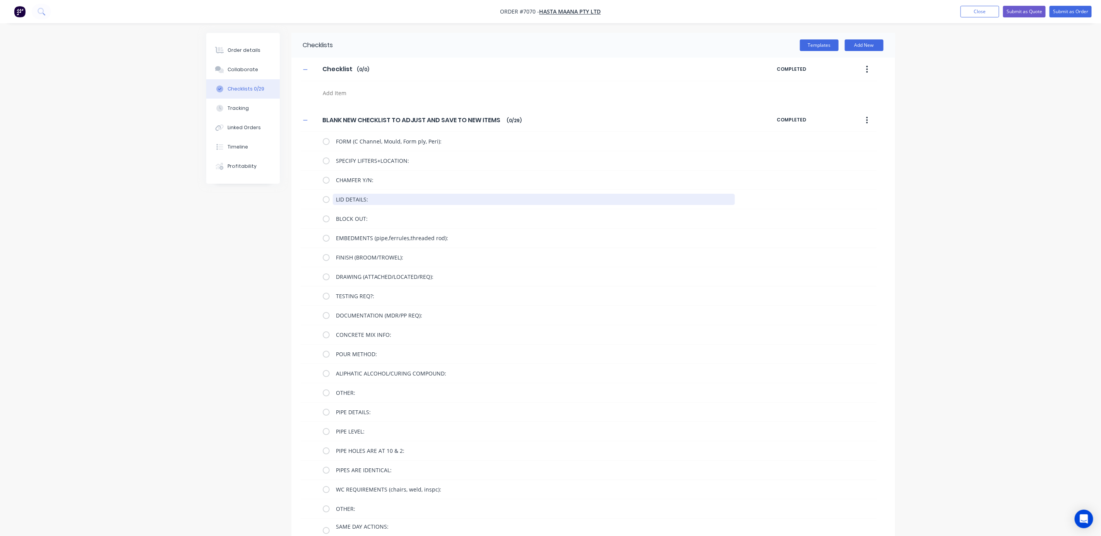
drag, startPoint x: 383, startPoint y: 202, endPoint x: 298, endPoint y: 200, distance: 85.2
click at [298, 200] on div "BLANK NEW CHECKLIST TO ADJUST AND SAVE TO NEW ITEMS BLANK NEW CHECKLIST TO ADJU…" at bounding box center [593, 413] width 604 height 609
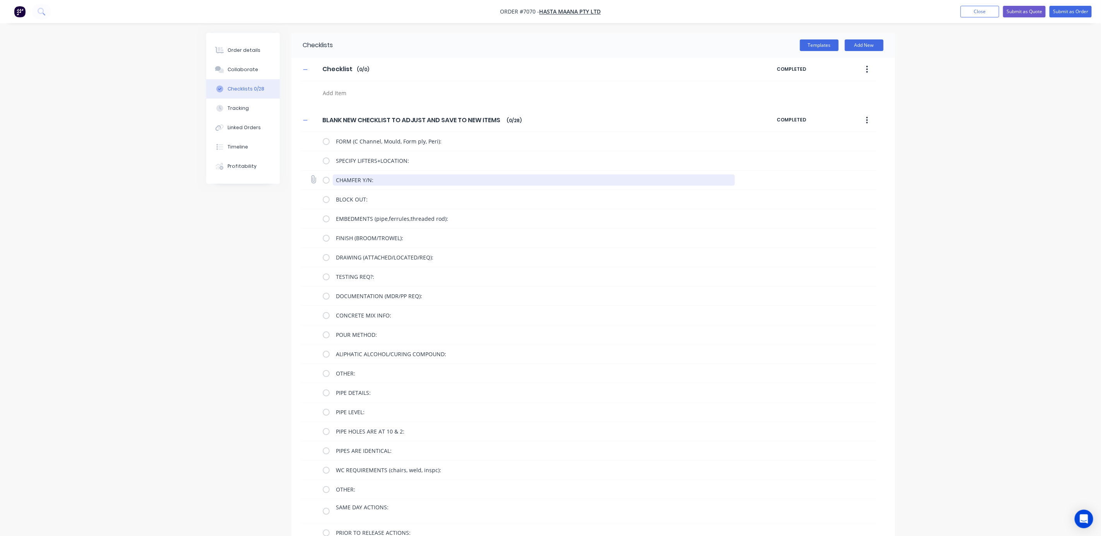
drag, startPoint x: 382, startPoint y: 181, endPoint x: 362, endPoint y: 181, distance: 20.1
click at [362, 181] on textarea "CHAMFER Y/N:" at bounding box center [534, 180] width 402 height 11
type textarea "x"
type textarea "CHAMFER t"
type textarea "x"
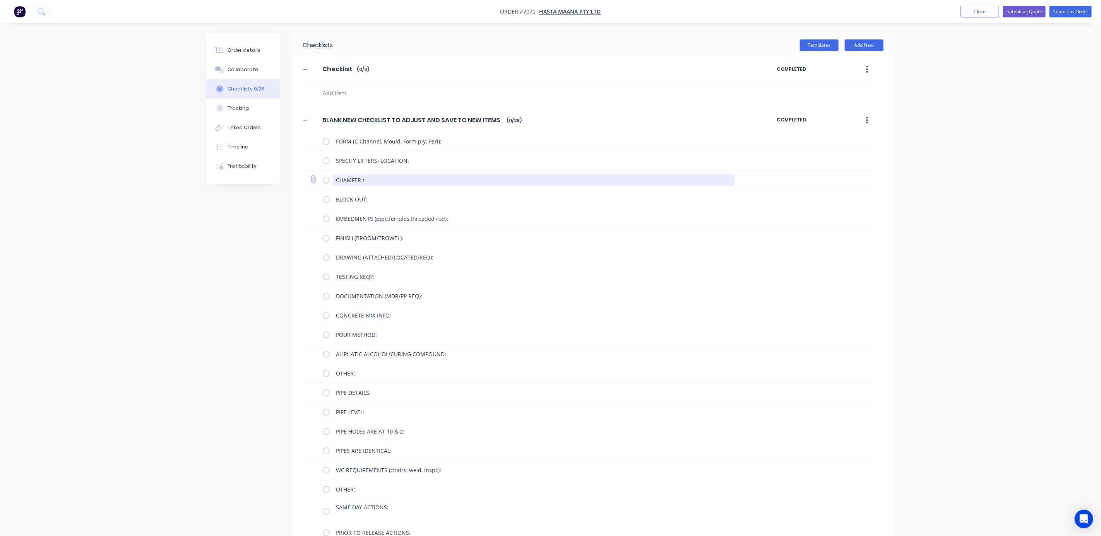
type textarea "CHAMFER to"
type textarea "x"
type textarea "CHAMFER to"
type textarea "x"
type textarea "CHAMFER to"
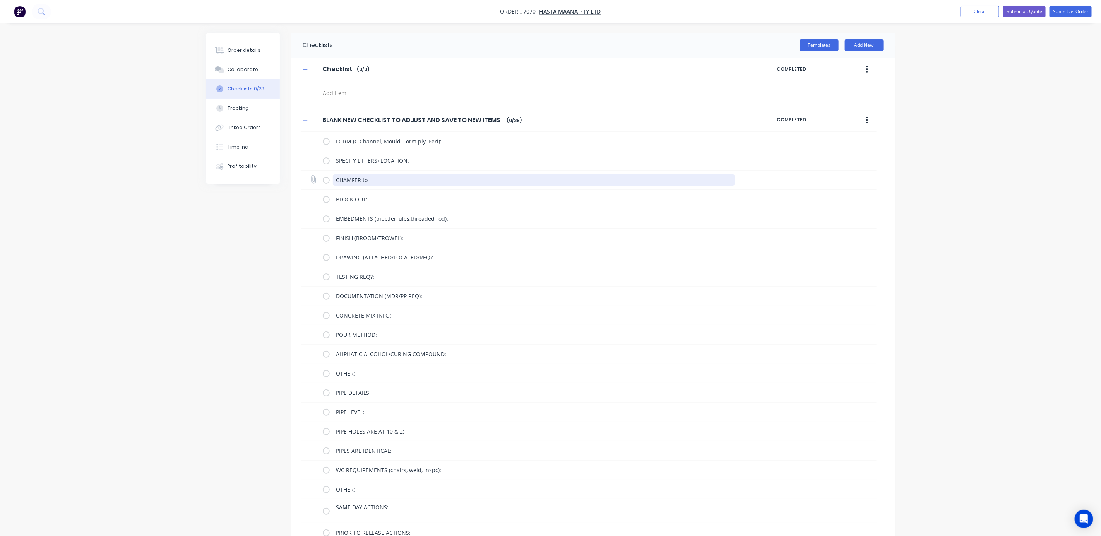
type textarea "x"
type textarea "CHAMFER t"
type textarea "x"
type textarea "CHAMFER tT"
type textarea "x"
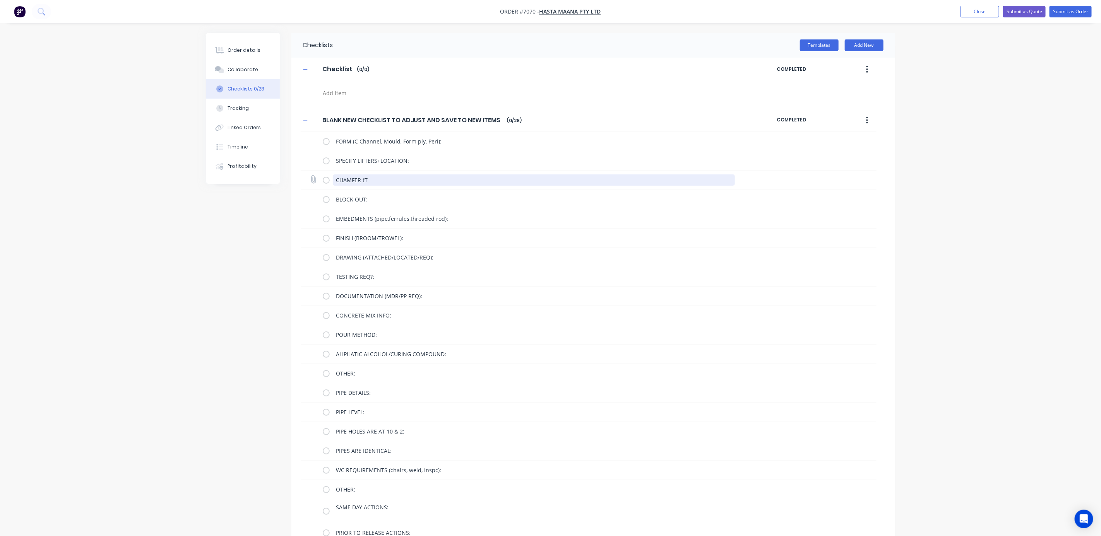
type textarea "CHAMFER tTO"
type textarea "x"
type textarea "CHAMFER tTO"
type textarea "x"
type textarea "CHAMFER tTO T"
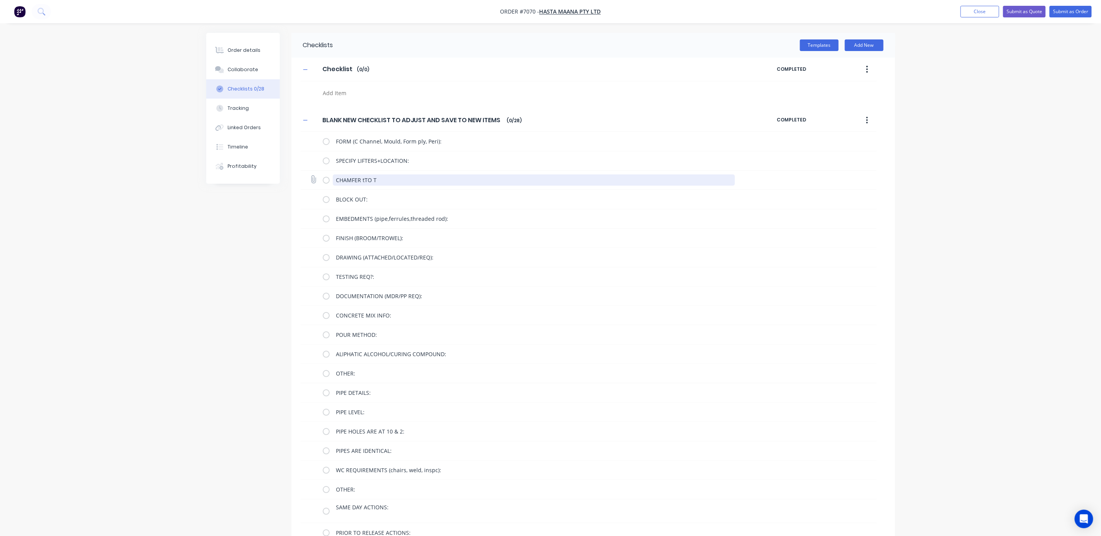
type textarea "x"
type textarea "CHAMFER tTO TP"
type textarea "x"
type textarea "CHAMFER tTO T"
type textarea "x"
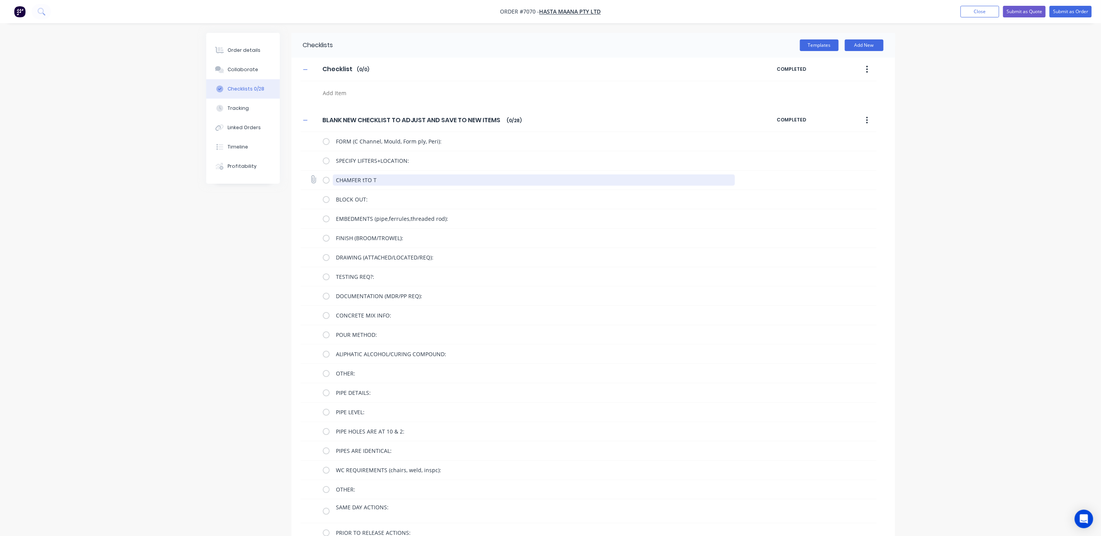
type textarea "CHAMFER tTO TO"
type textarea "x"
type textarea "CHAMFER tTO TOP"
type textarea "x"
type textarea "CHAMFER t\TO TOP"
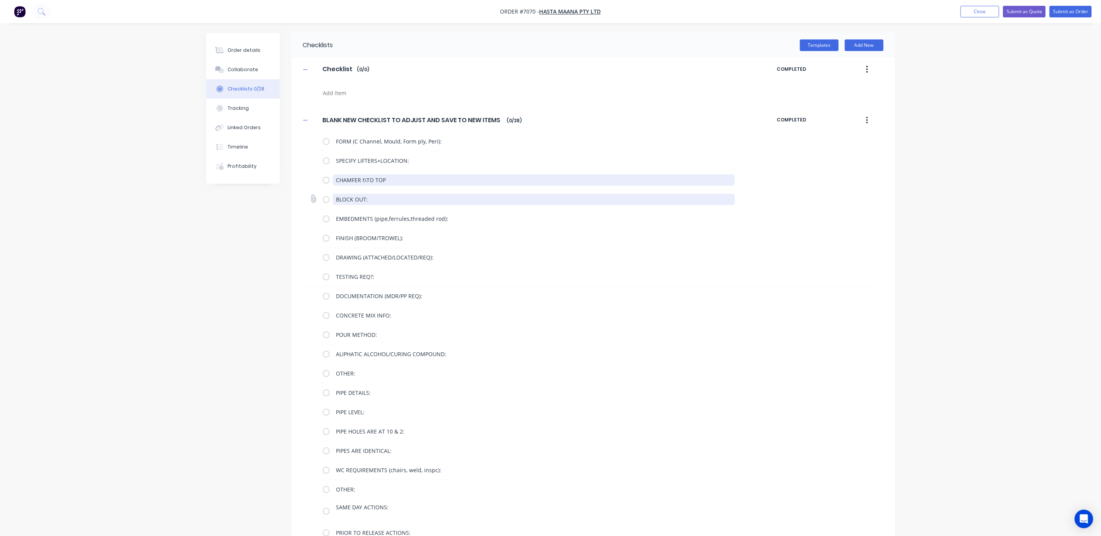
type textarea "x"
type textarea "CHAMFER tTO TOP"
type textarea "x"
type textarea "CHAMFER TO TOP"
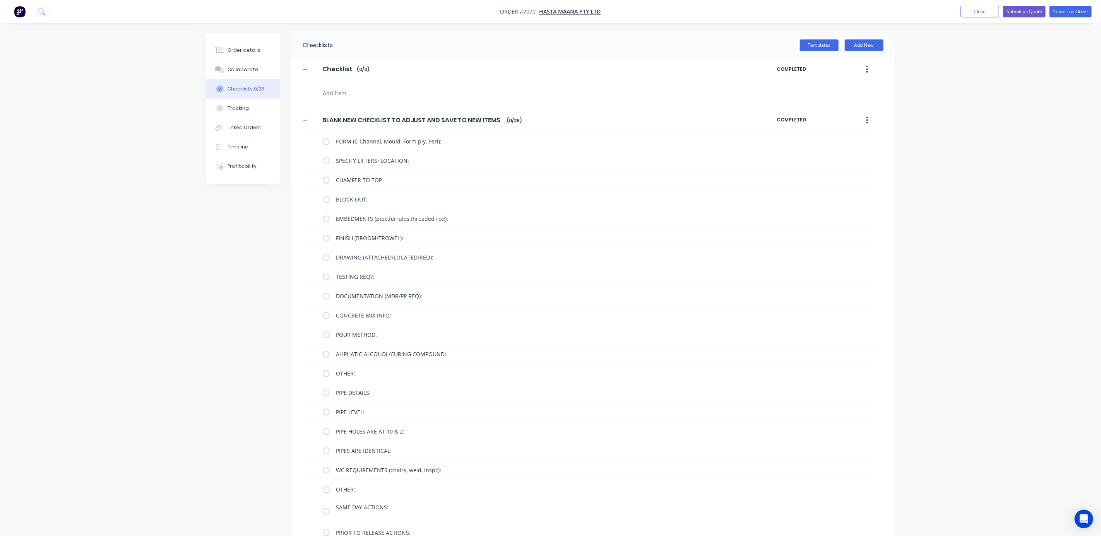
type textarea "x"
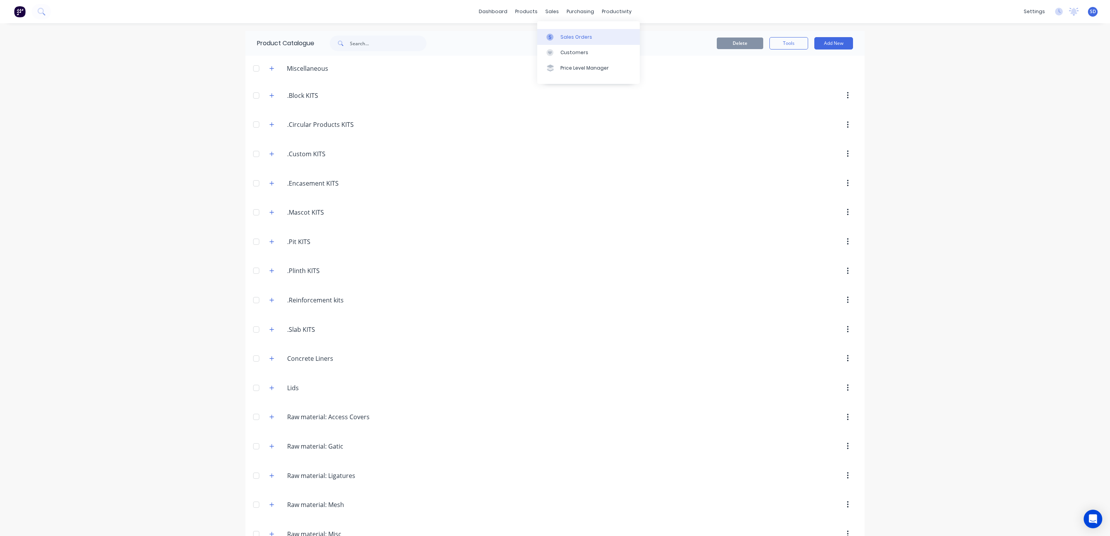
click at [573, 36] on div "Sales Orders" at bounding box center [576, 37] width 32 height 7
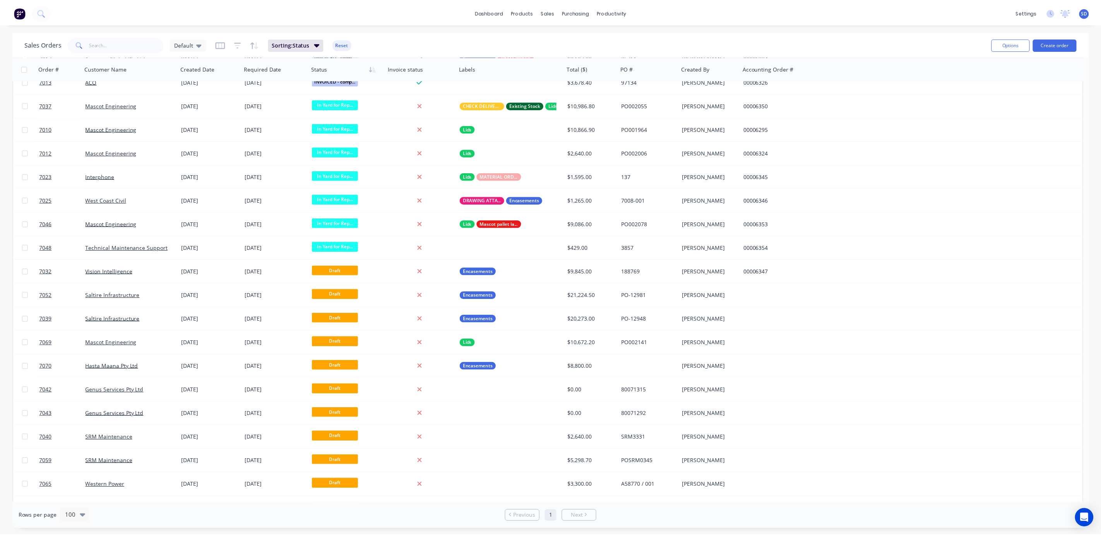
scroll to position [1099, 0]
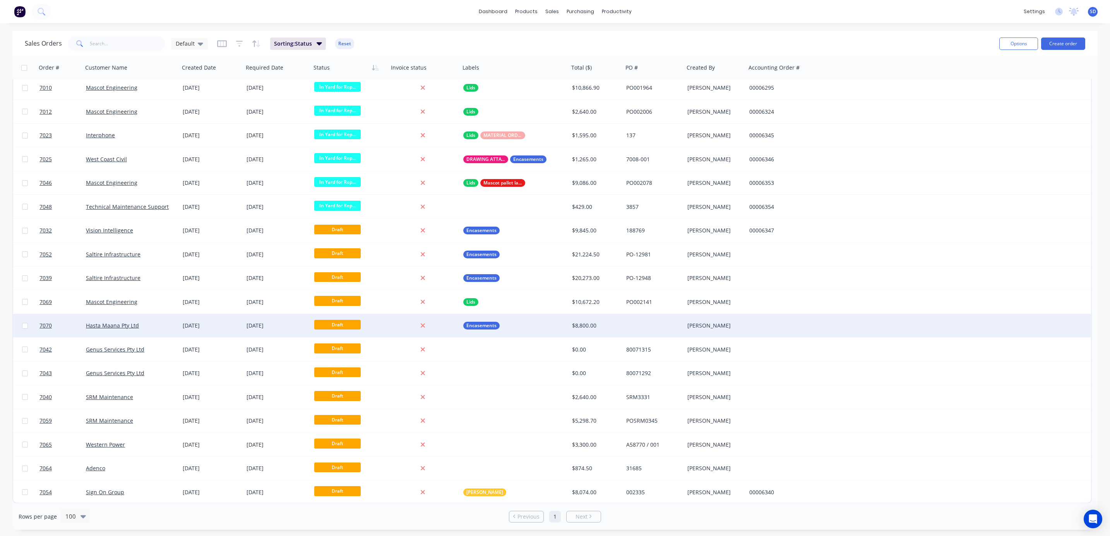
click at [149, 326] on div "Hasta Maana Pty Ltd" at bounding box center [129, 326] width 86 height 8
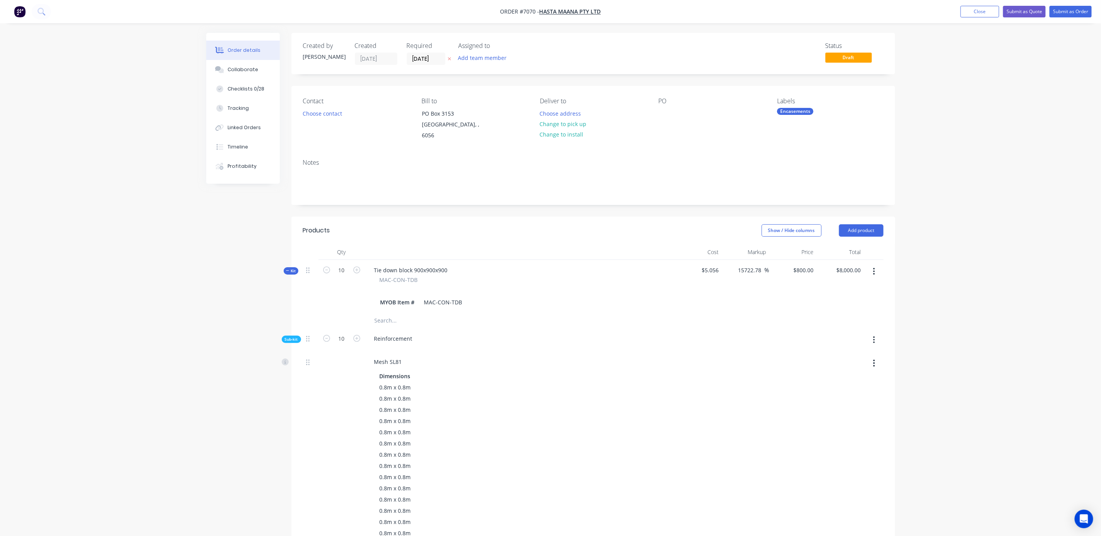
click at [284, 267] on button "Kit" at bounding box center [291, 270] width 15 height 7
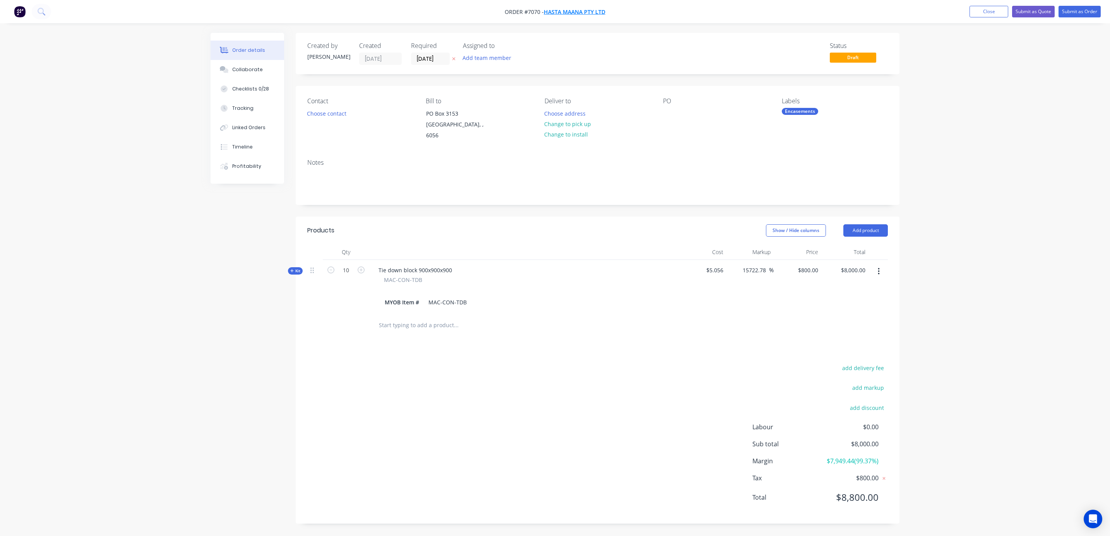
click at [565, 12] on span "Hasta Maana Pty Ltd" at bounding box center [575, 11] width 62 height 7
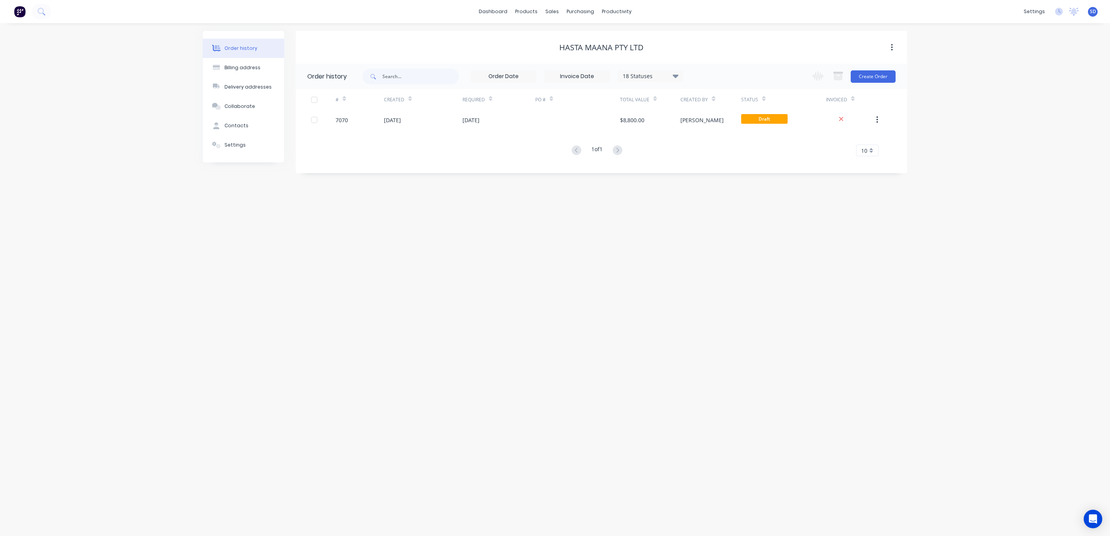
drag, startPoint x: 596, startPoint y: 46, endPoint x: 603, endPoint y: 64, distance: 19.1
click at [596, 48] on div "Hasta Maana Pty Ltd" at bounding box center [601, 47] width 84 height 9
click at [891, 49] on icon "button" at bounding box center [892, 47] width 2 height 9
click at [978, 84] on div "Order history Billing address Delivery addresses Collaborate Contacts Settings …" at bounding box center [555, 279] width 1110 height 513
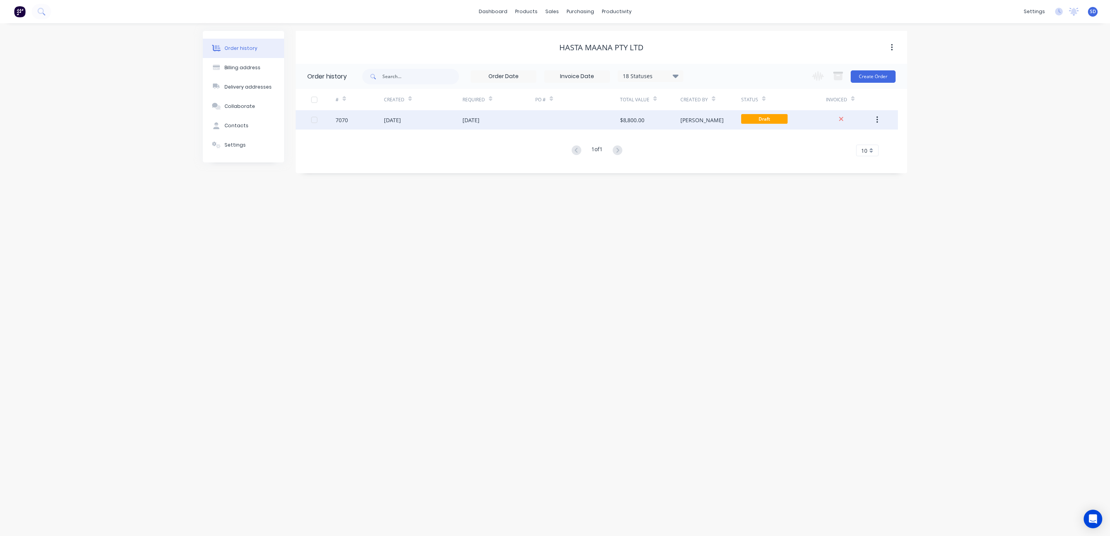
click at [514, 120] on div "[DATE]" at bounding box center [498, 119] width 73 height 19
click at [878, 119] on icon "button" at bounding box center [877, 120] width 2 height 9
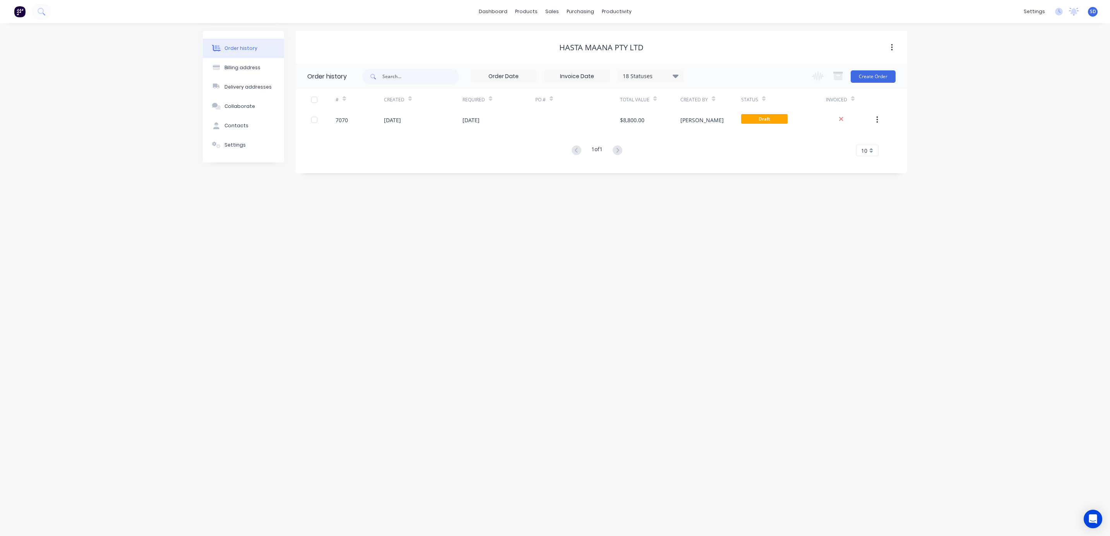
click at [963, 116] on div "Order history Billing address Delivery addresses Collaborate Contacts Settings …" at bounding box center [555, 279] width 1110 height 513
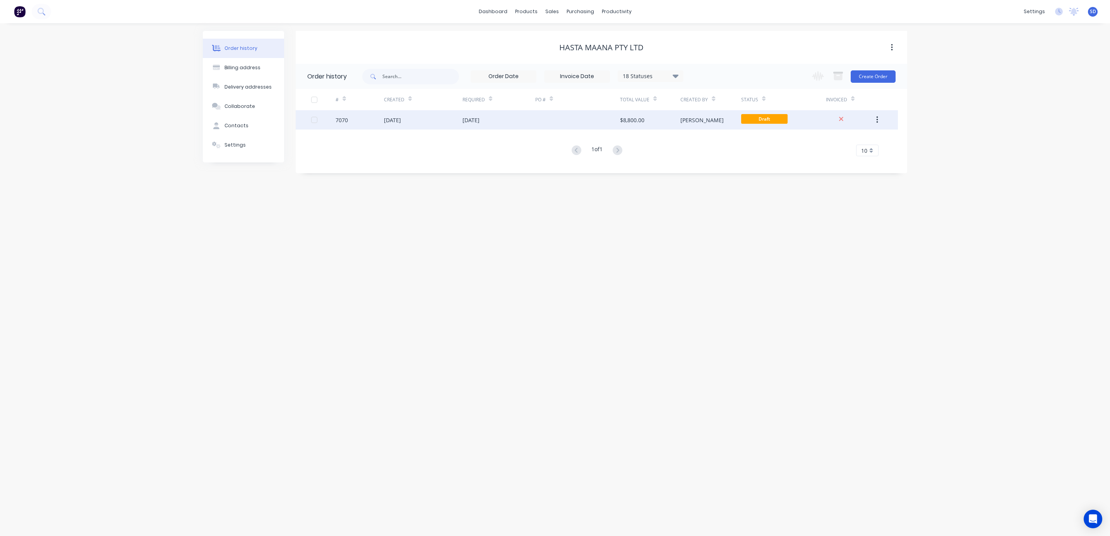
click at [558, 120] on div at bounding box center [577, 119] width 85 height 19
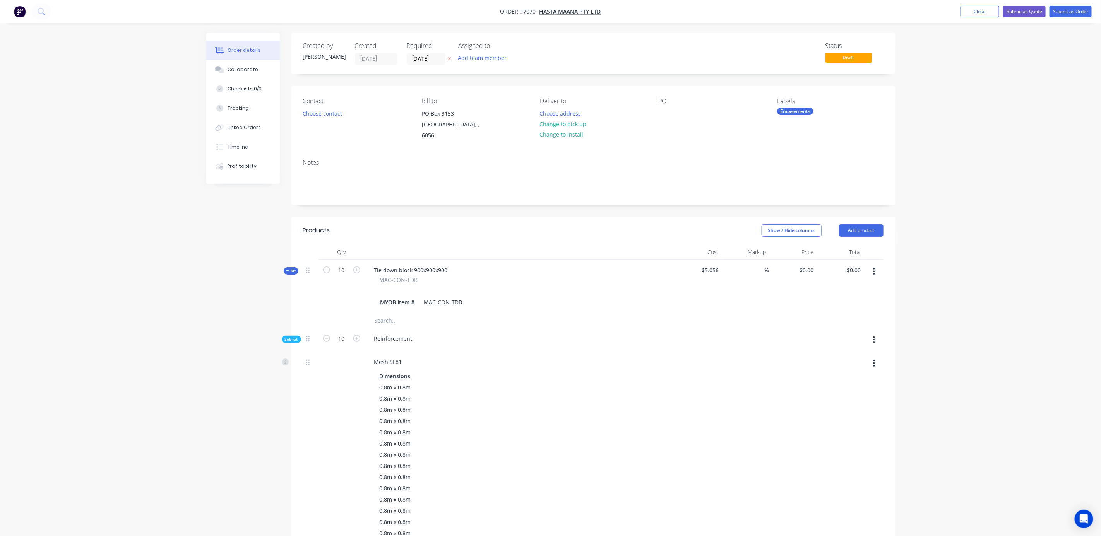
type input "15722.78"
type input "$800.00"
type input "$8,000.00"
click at [982, 14] on button "Close" at bounding box center [979, 12] width 39 height 12
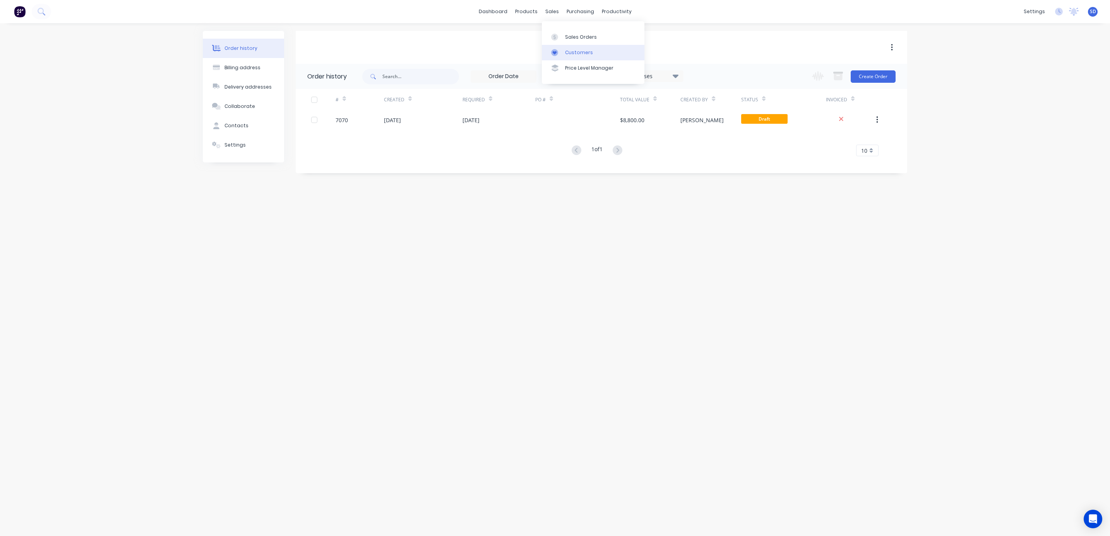
click at [568, 60] on link "Customers" at bounding box center [593, 52] width 103 height 15
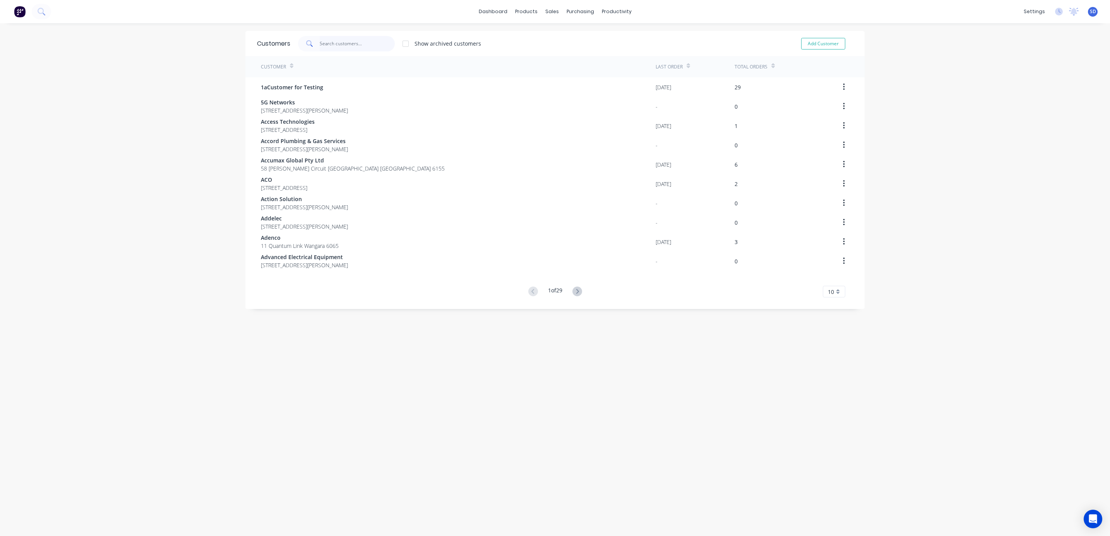
click at [335, 46] on input "text" at bounding box center [357, 43] width 75 height 15
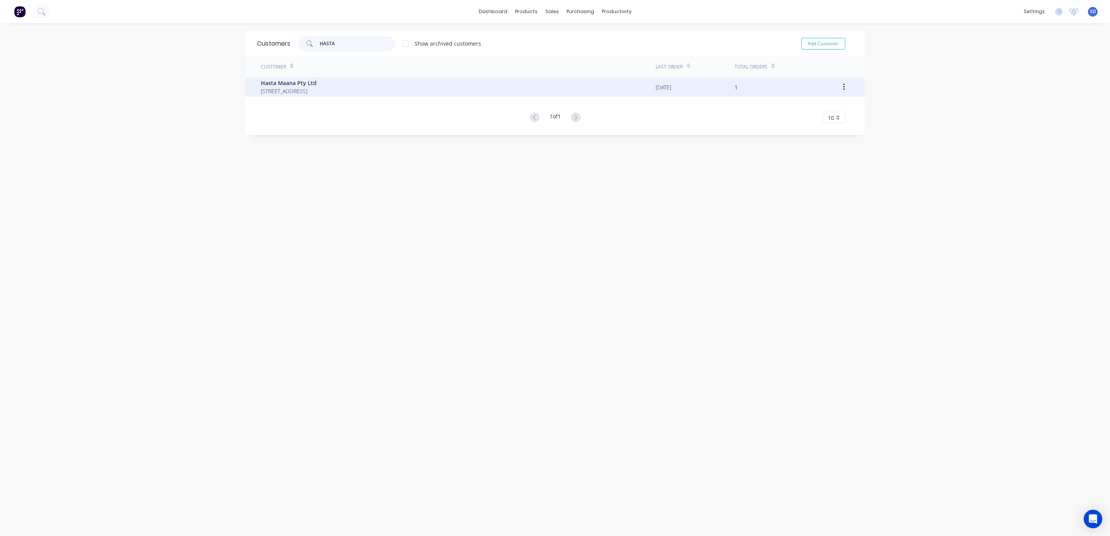
type input "HASTA"
click at [323, 84] on div "Hasta Maana Pty Ltd PO Box 3153 Midland 6056" at bounding box center [458, 86] width 395 height 19
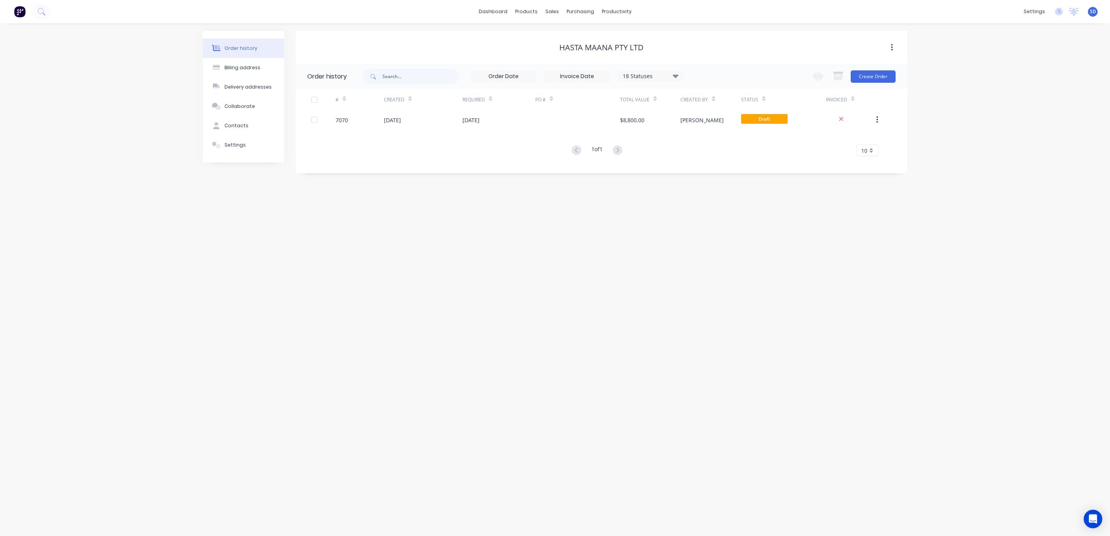
click at [890, 46] on button "button" at bounding box center [892, 48] width 18 height 14
click at [761, 41] on div "Hasta Maana Pty Ltd Archive" at bounding box center [601, 48] width 611 height 14
click at [565, 53] on div "Customers" at bounding box center [579, 52] width 28 height 7
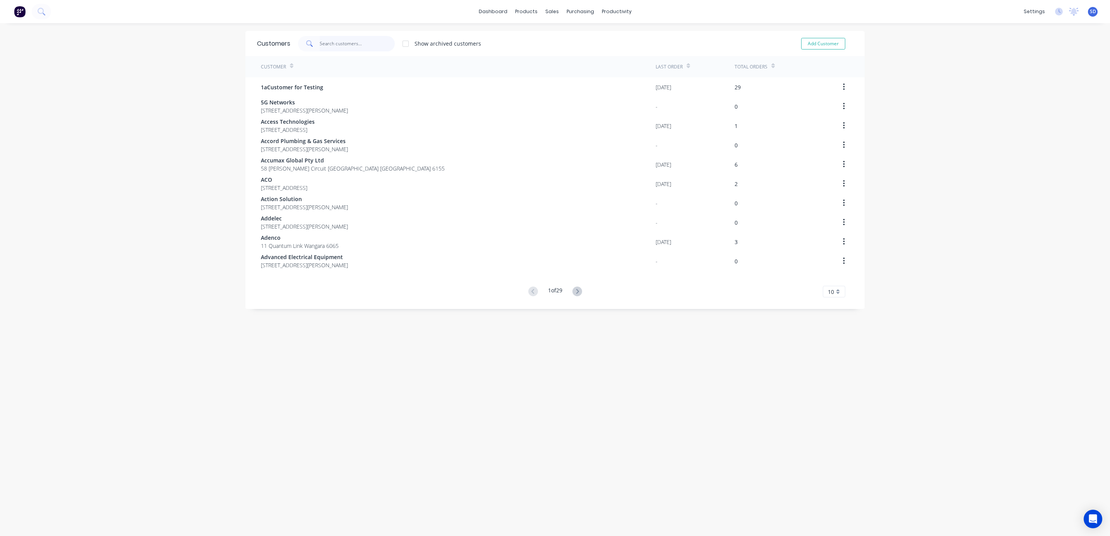
click at [328, 38] on input "text" at bounding box center [357, 43] width 75 height 15
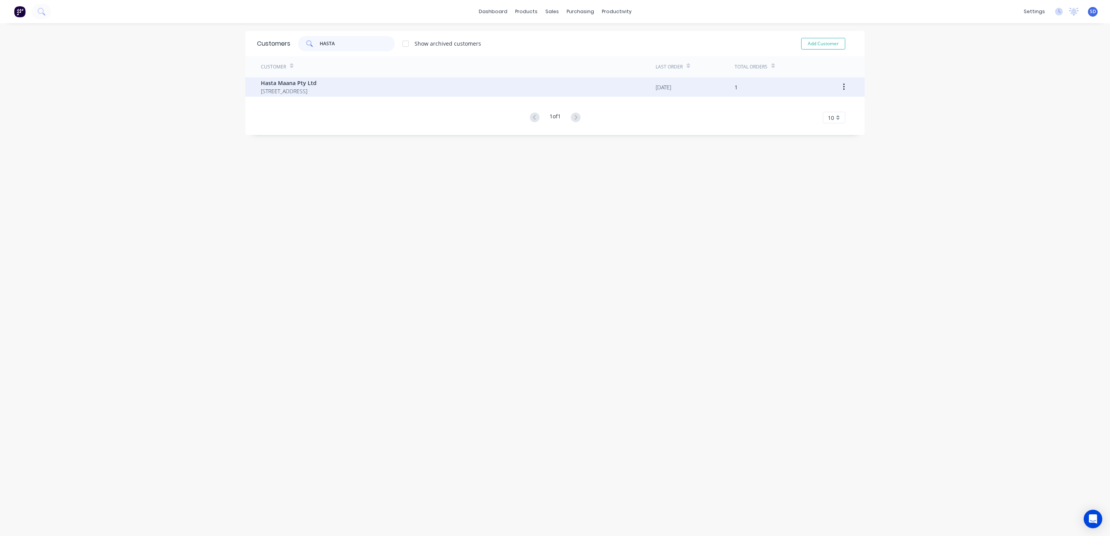
type input "HASTA"
click at [293, 82] on span "Hasta Maana Pty Ltd" at bounding box center [289, 83] width 56 height 8
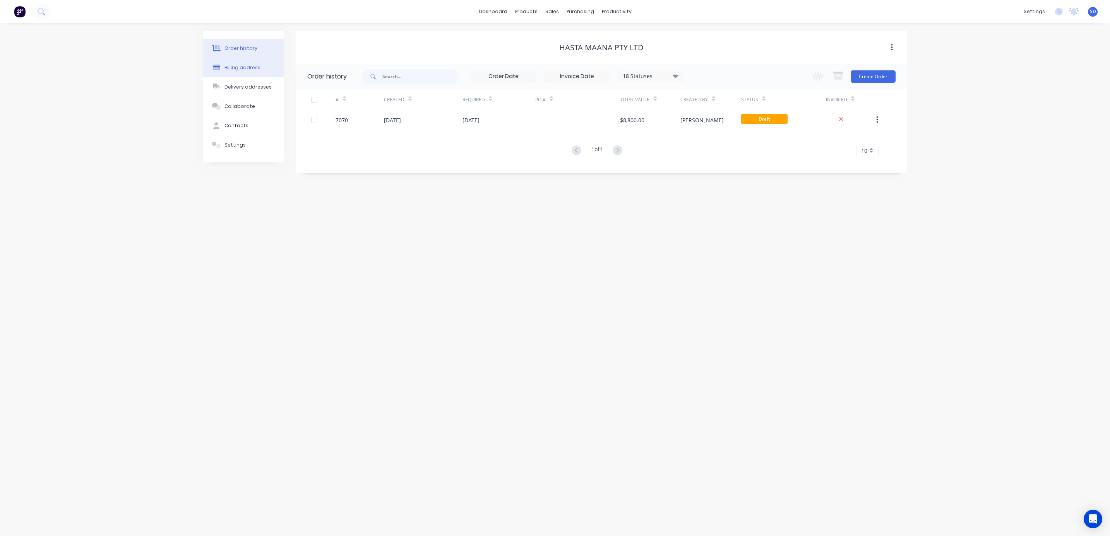
click at [235, 67] on div "Billing address" at bounding box center [242, 67] width 36 height 7
select select "AU"
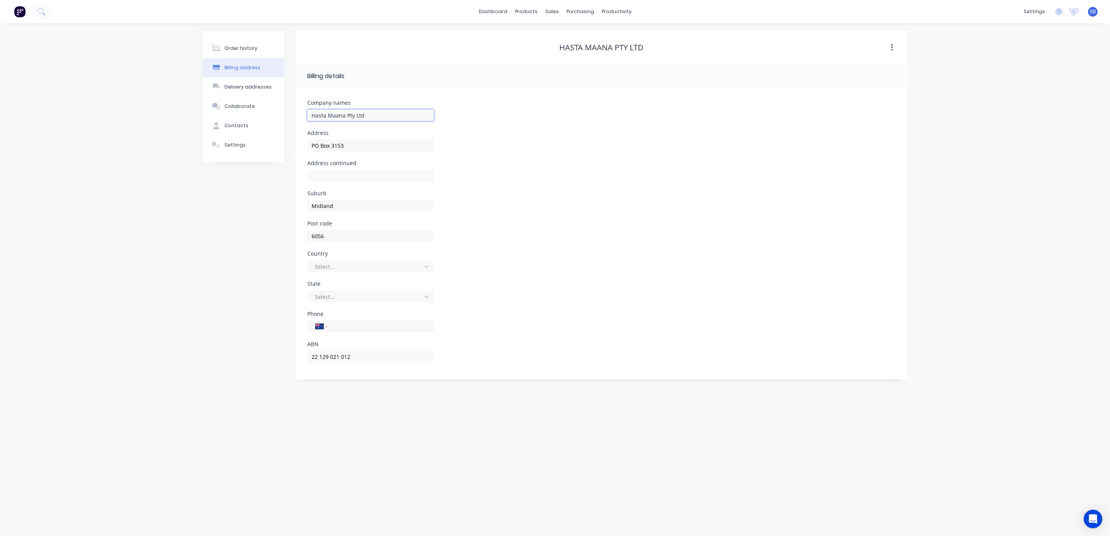
click at [334, 116] on input "Hasta Maana Pty Ltd" at bounding box center [370, 116] width 127 height 12
type input "Hasta Manana Pty Ltd"
click at [549, 175] on div "Address continued" at bounding box center [601, 176] width 588 height 30
click at [246, 90] on div "Delivery addresses" at bounding box center [247, 87] width 47 height 7
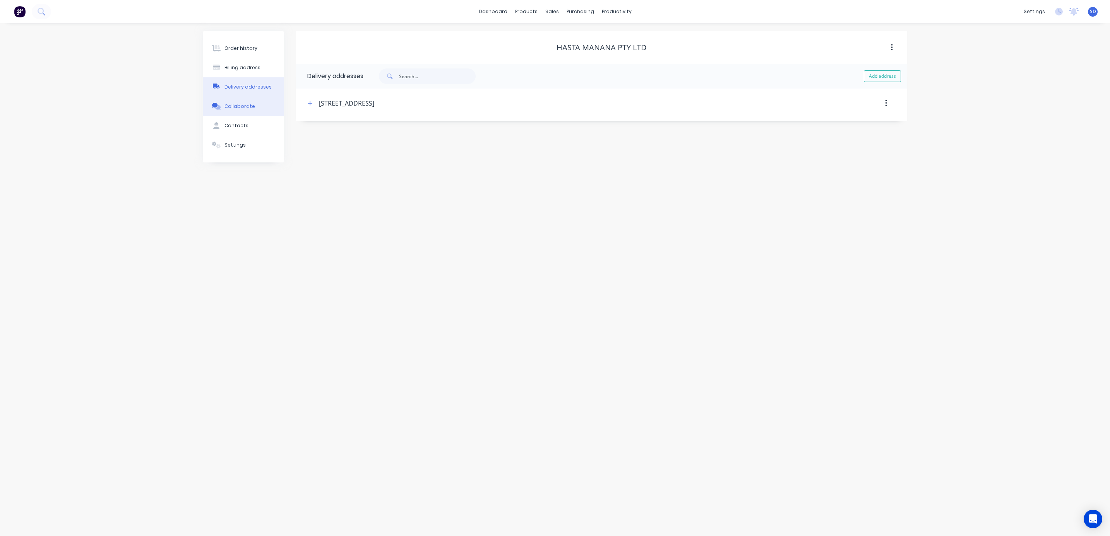
click at [251, 114] on button "Collaborate" at bounding box center [243, 106] width 81 height 19
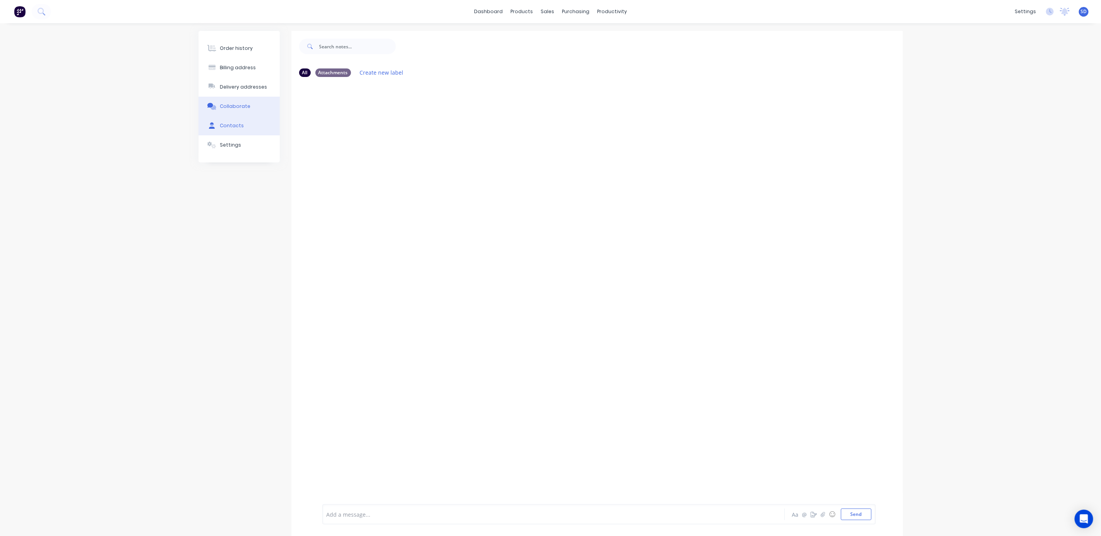
click at [234, 126] on div "Contacts" at bounding box center [232, 125] width 24 height 7
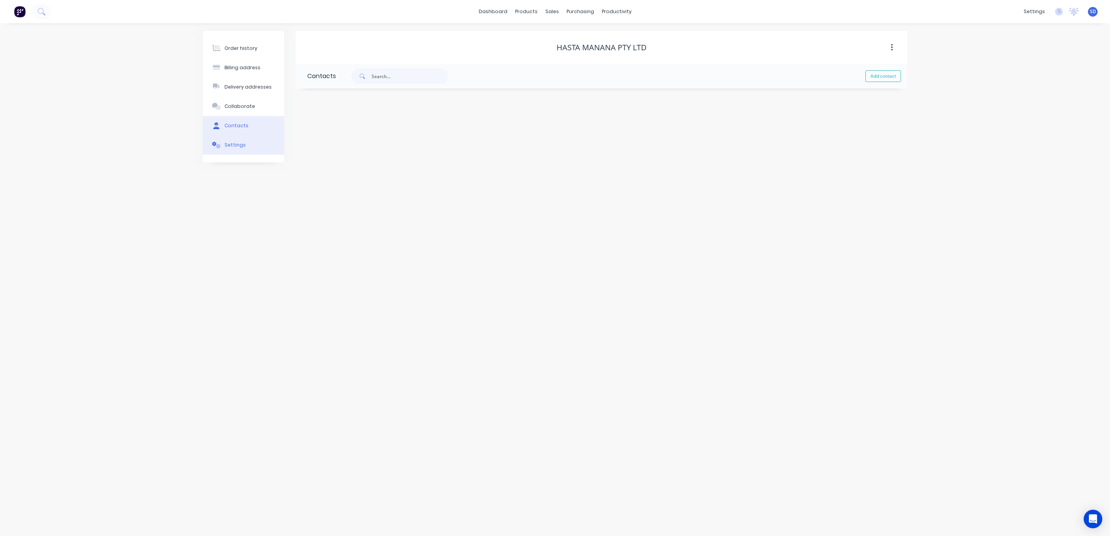
click at [236, 144] on div "Settings" at bounding box center [234, 145] width 21 height 7
click at [238, 63] on button "Billing address" at bounding box center [243, 67] width 81 height 19
select select "AU"
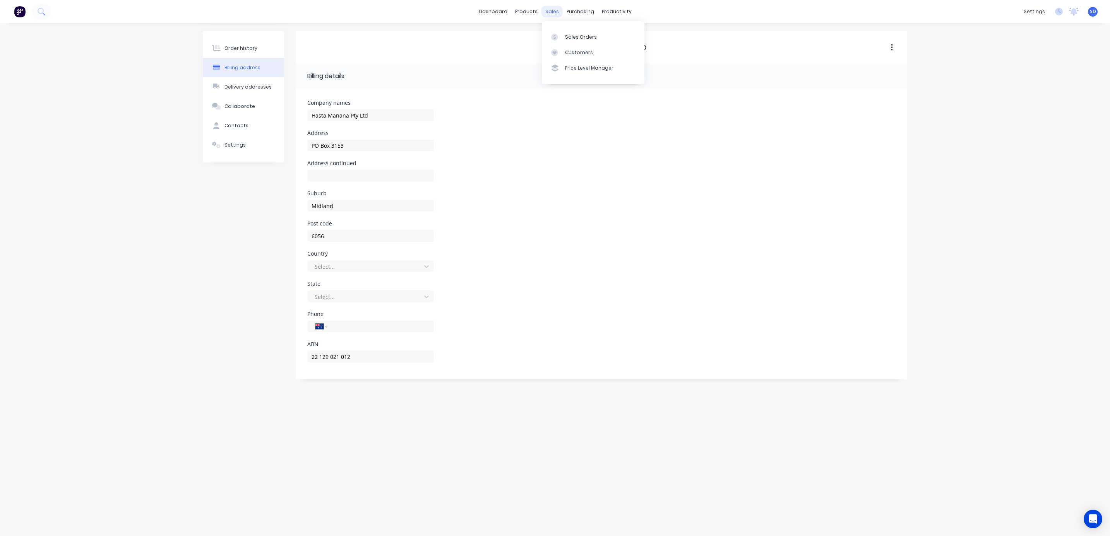
click at [551, 13] on div "sales" at bounding box center [551, 12] width 21 height 12
click at [563, 30] on link "Sales Orders" at bounding box center [593, 36] width 103 height 15
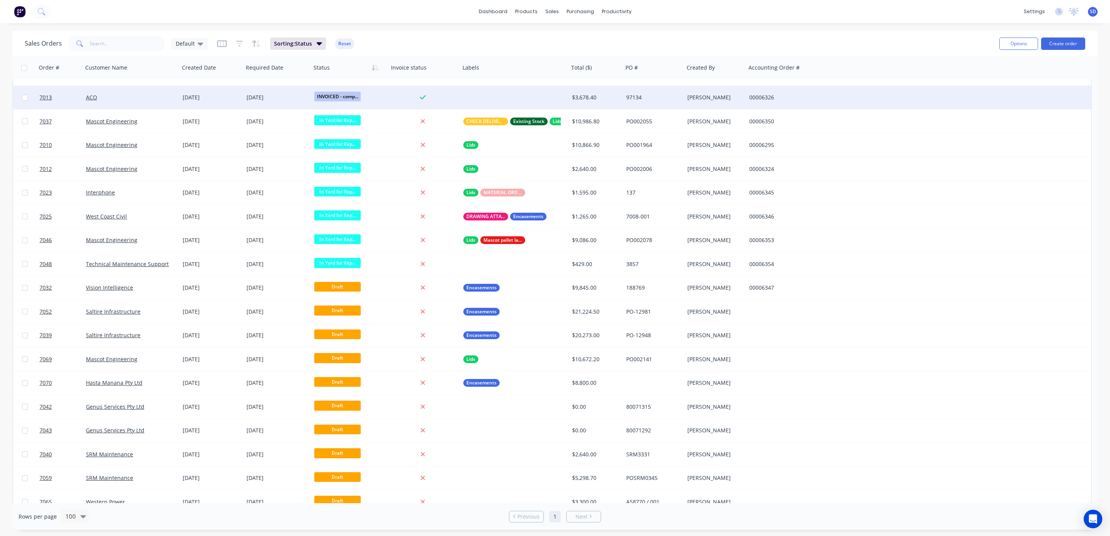
scroll to position [1099, 0]
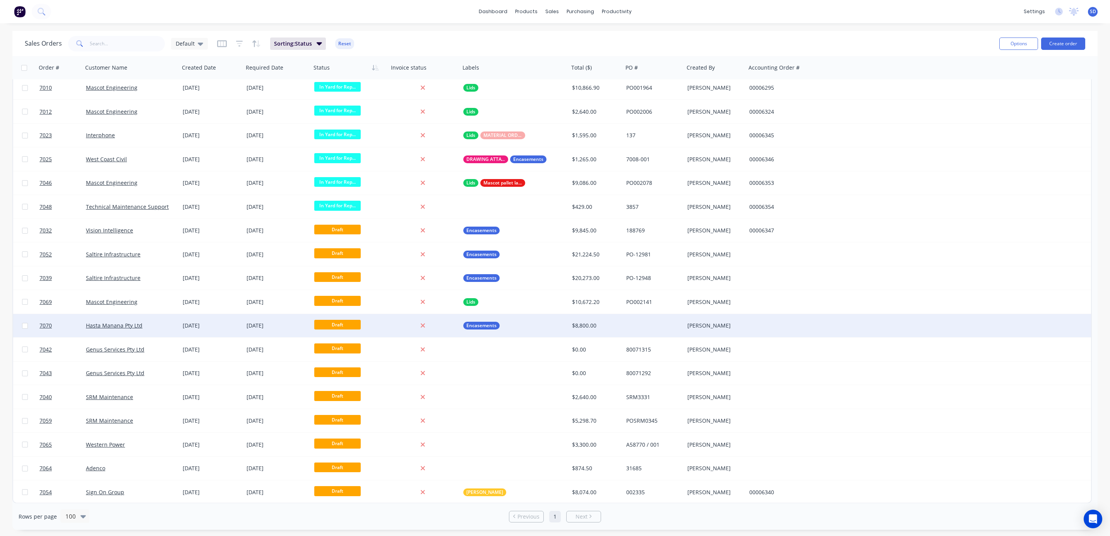
click at [149, 324] on div "Hasta Manana Pty Ltd" at bounding box center [129, 326] width 86 height 8
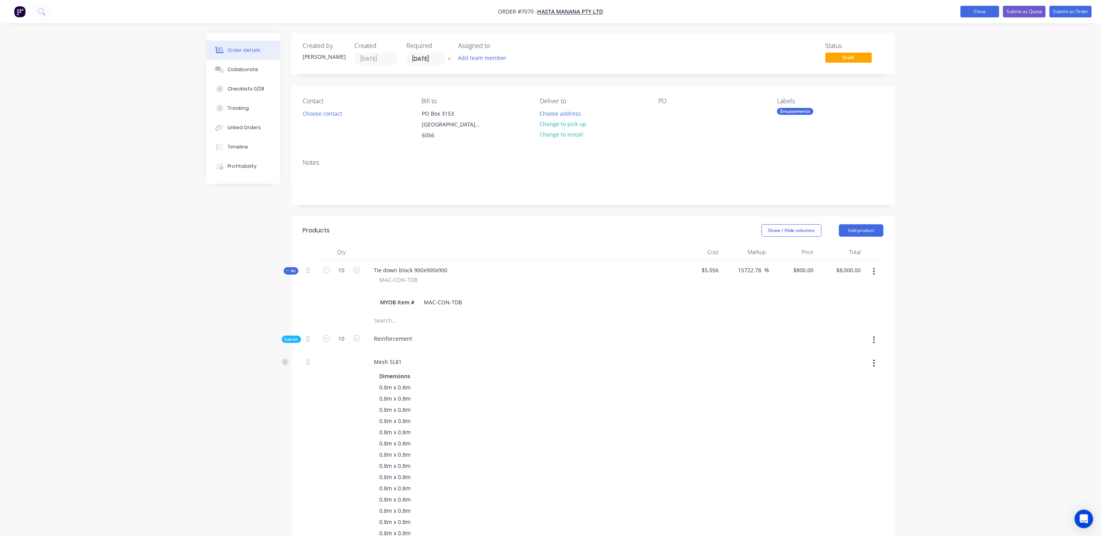
click at [979, 13] on button "Close" at bounding box center [979, 12] width 39 height 12
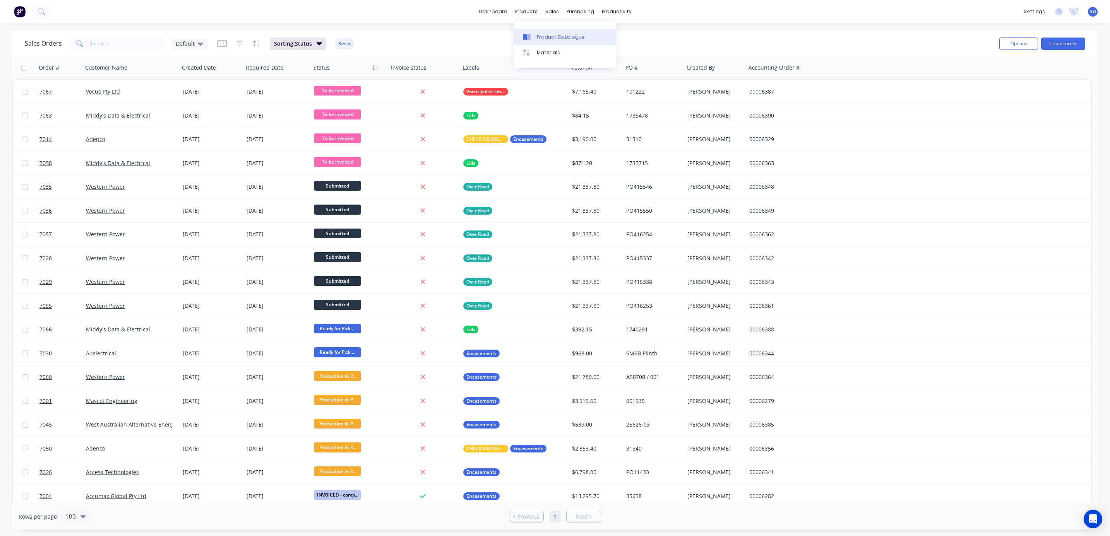
click at [545, 38] on div "Product Catalogue" at bounding box center [561, 37] width 48 height 7
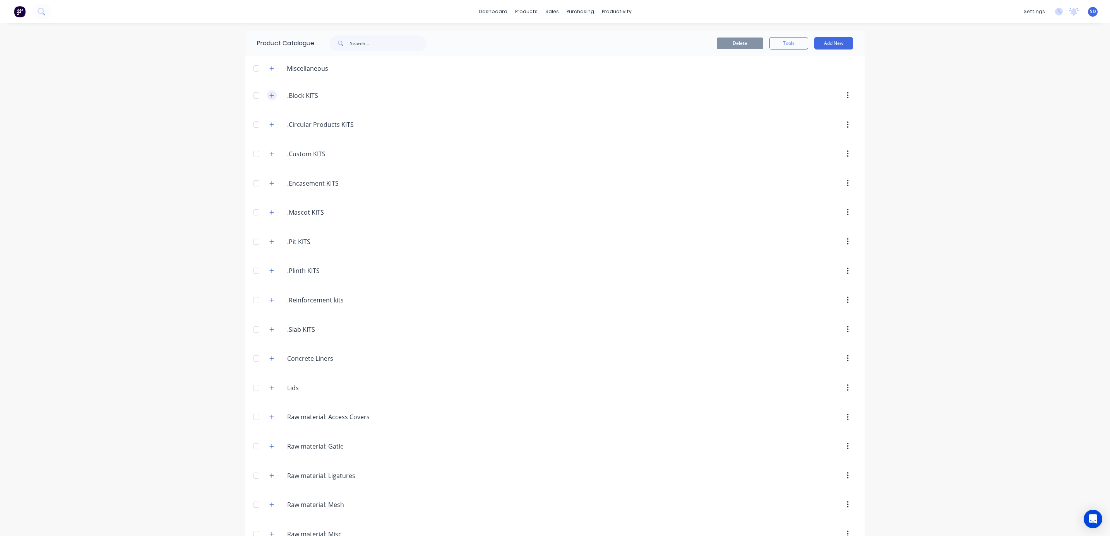
click at [269, 94] on icon "button" at bounding box center [271, 95] width 5 height 5
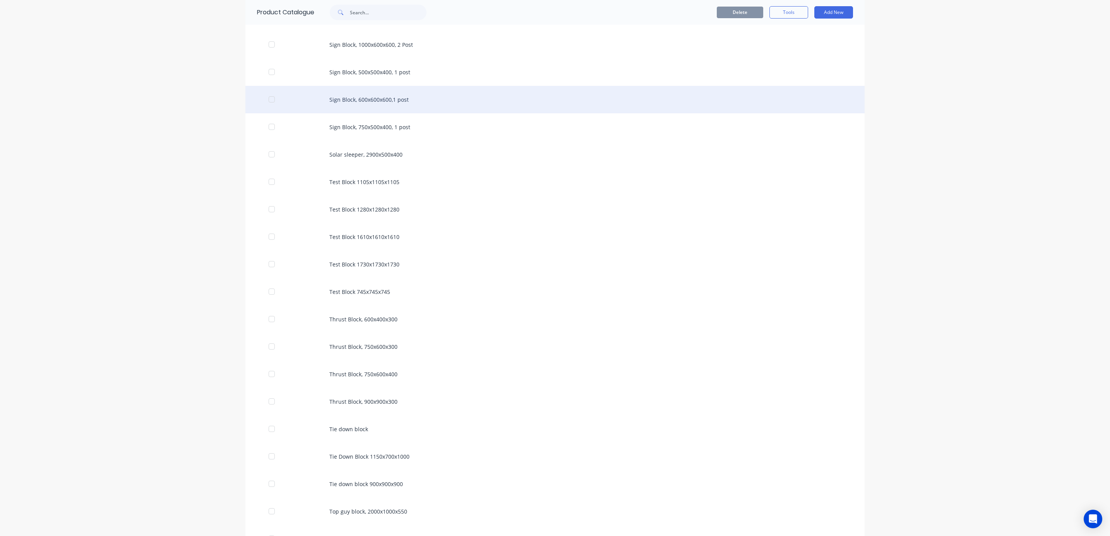
scroll to position [1451, 0]
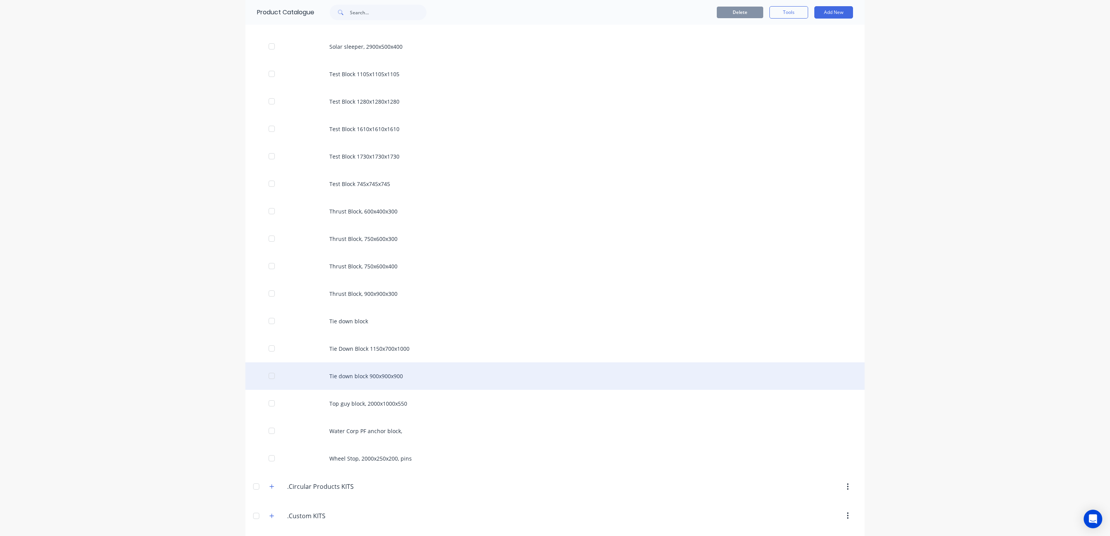
click at [385, 380] on div "Tie down block 900x900x900" at bounding box center [554, 376] width 619 height 27
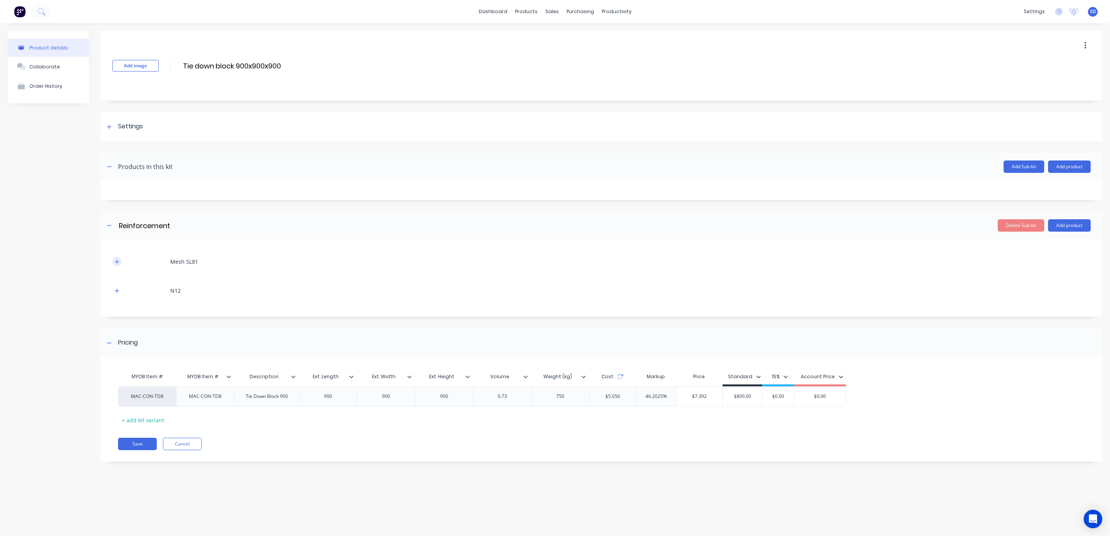
click at [115, 265] on button "button" at bounding box center [117, 262] width 10 height 10
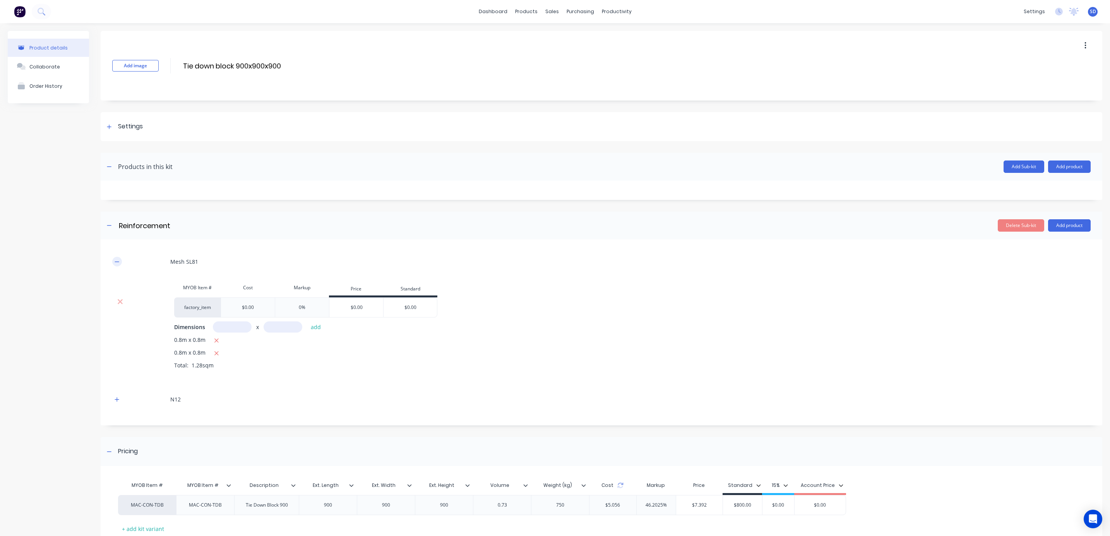
click at [116, 265] on icon "button" at bounding box center [117, 261] width 5 height 5
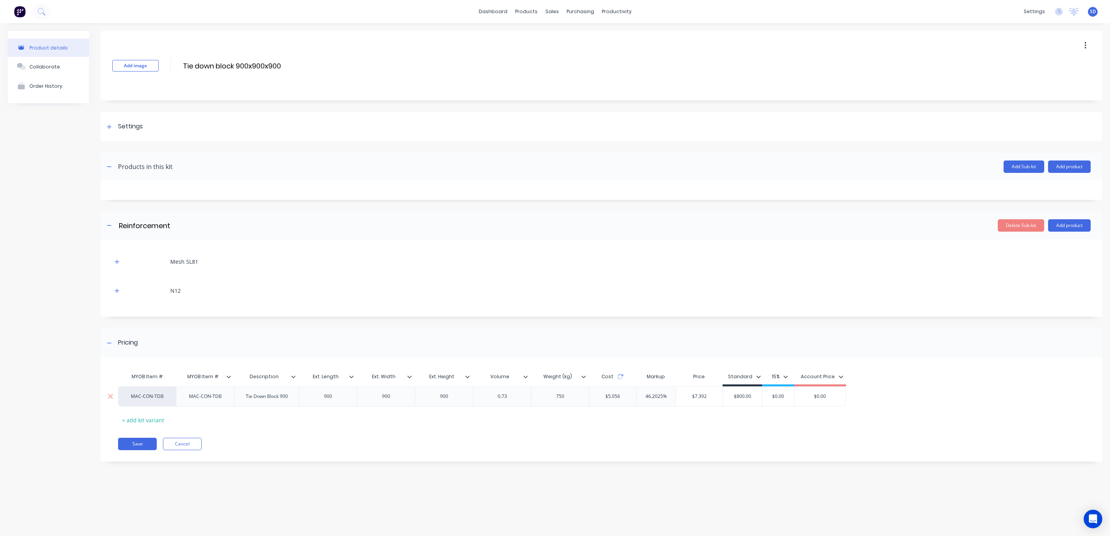
type input "$7.392"
drag, startPoint x: 710, startPoint y: 397, endPoint x: 662, endPoint y: 398, distance: 48.0
click at [662, 398] on div "MAC-CON-TDB MAC-CON-TDB Tie Down Block 900 900 900 900 0.73 750 $5.056 46.2025%…" at bounding box center [482, 397] width 728 height 20
type input "$0.00"
drag, startPoint x: 758, startPoint y: 397, endPoint x: 696, endPoint y: 397, distance: 61.9
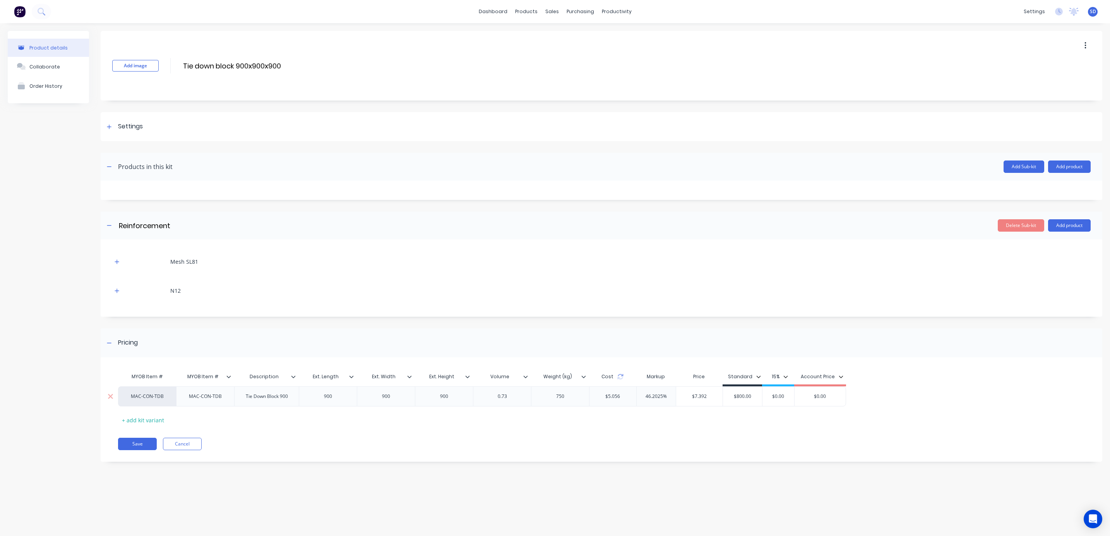
click at [696, 397] on div "MAC-CON-TDB MAC-CON-TDB Tie Down Block 900 900 900 900 0.73 750 $5.056 46.2025%…" at bounding box center [482, 397] width 728 height 20
click at [751, 395] on input "$800.00" at bounding box center [742, 396] width 39 height 7
drag, startPoint x: 725, startPoint y: 397, endPoint x: 719, endPoint y: 396, distance: 6.2
click at [719, 396] on div "MAC-CON-TDB MAC-CON-TDB Tie Down Block 900 900 900 900 0.73 750 $5.056 46.2025%…" at bounding box center [482, 397] width 728 height 20
type input "980"
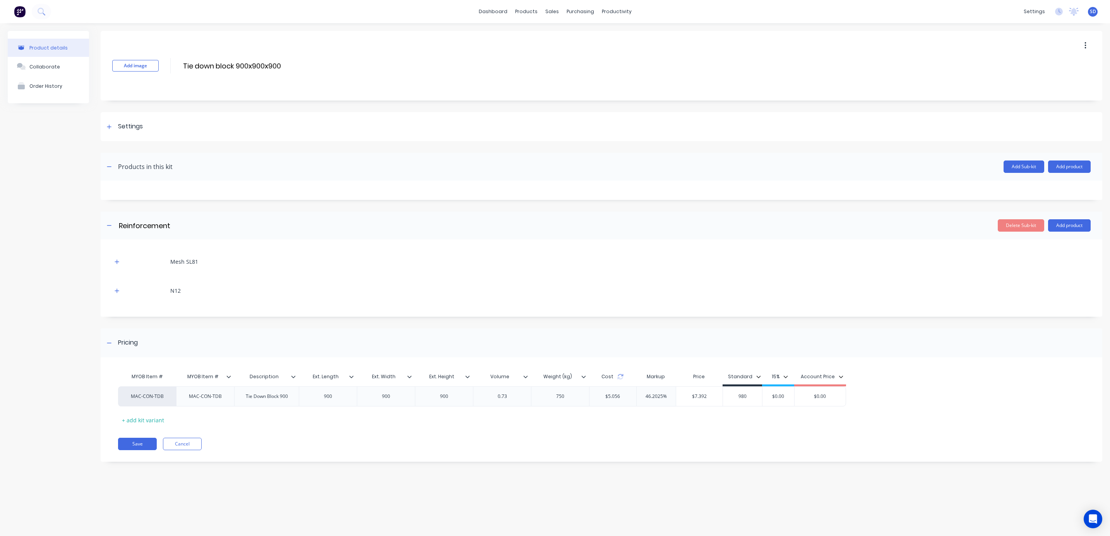
click at [774, 430] on div "MYOB Item # MYOB Item # Description Ext. Length Ext. Width Ext. Height Volume W…" at bounding box center [601, 413] width 1001 height 97
drag, startPoint x: 709, startPoint y: 401, endPoint x: 664, endPoint y: 392, distance: 46.2
click at [664, 392] on div "MAC-CON-TDB MAC-CON-TDB Tie Down Block 900 900 900 900 0.73 750 $5.056 46.2025%…" at bounding box center [596, 397] width 957 height 21
drag, startPoint x: 705, startPoint y: 394, endPoint x: 679, endPoint y: 394, distance: 25.9
click at [679, 394] on input "$7.392" at bounding box center [699, 396] width 47 height 7
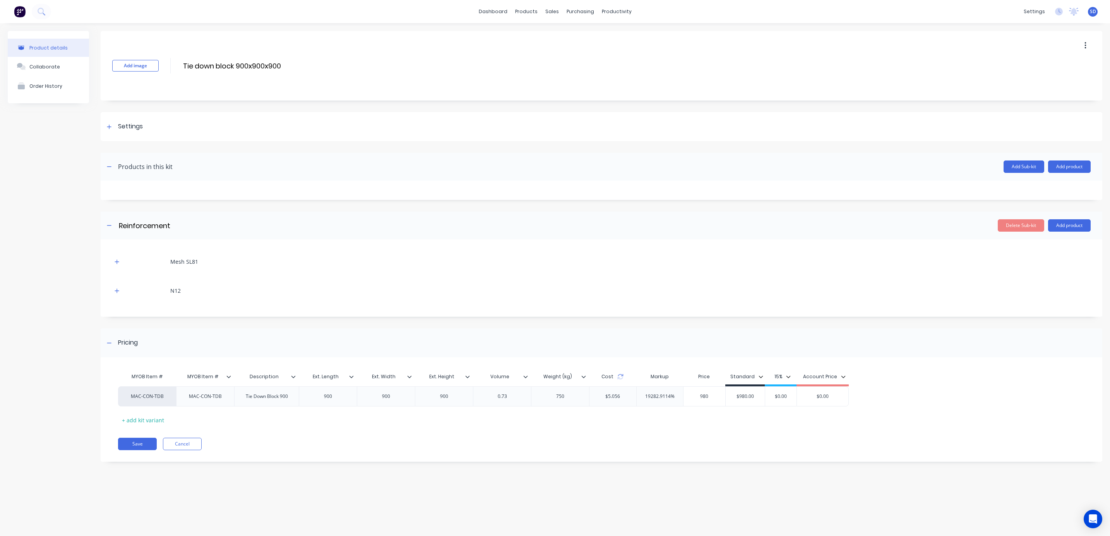
type input "980"
click at [712, 424] on div "MYOB Item # MYOB Item # Description Ext. Length Ext. Width Ext. Height Volume W…" at bounding box center [596, 397] width 957 height 57
click at [556, 397] on div "750" at bounding box center [560, 397] width 39 height 10
click at [592, 430] on div "MYOB Item # MYOB Item # Description Ext. Length Ext. Width Ext. Height Volume W…" at bounding box center [601, 413] width 1001 height 97
click at [145, 443] on button "Save" at bounding box center [137, 444] width 39 height 12
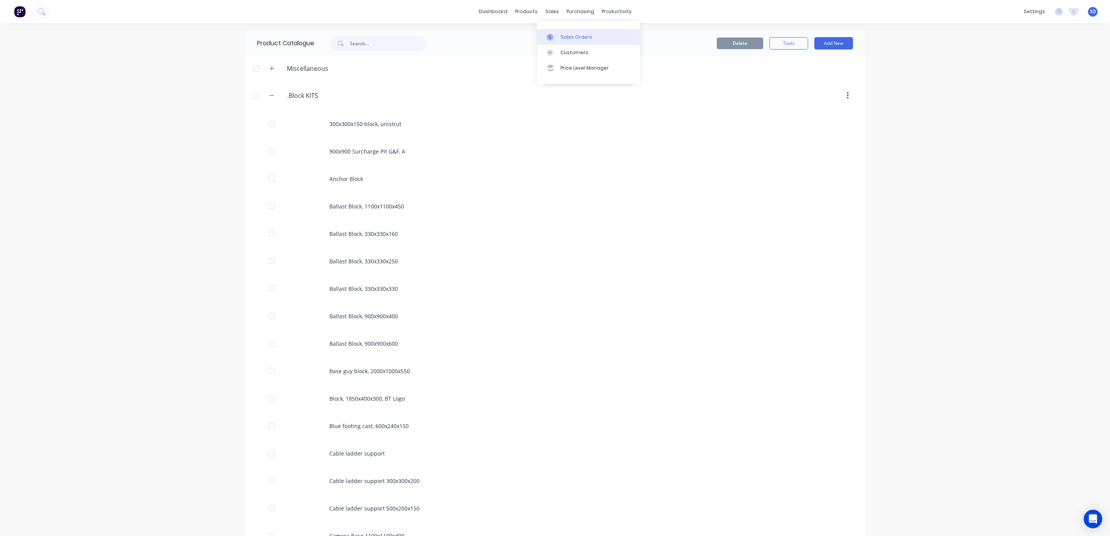
click at [567, 37] on div "Sales Orders" at bounding box center [576, 37] width 32 height 7
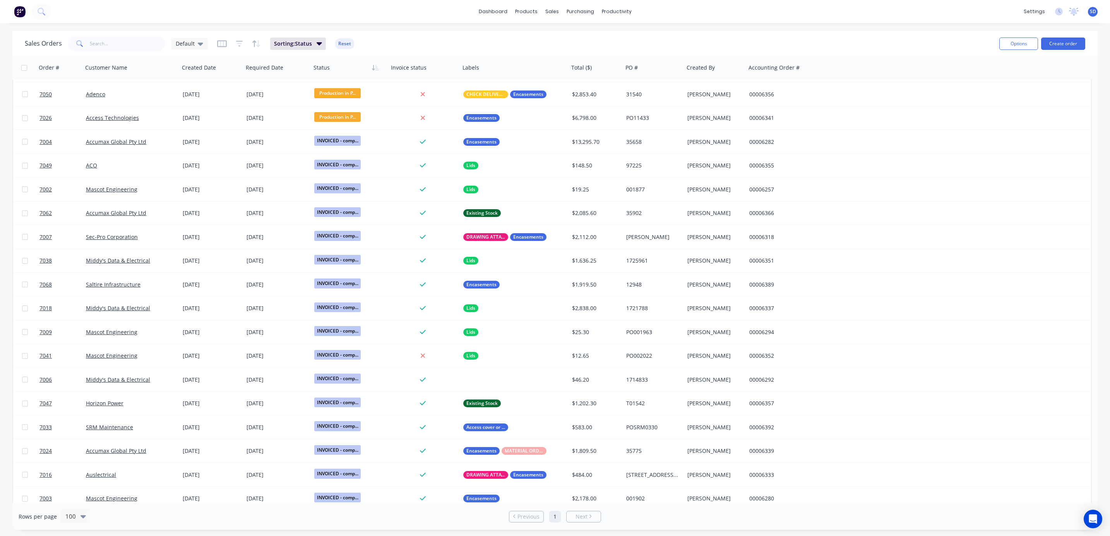
scroll to position [344, 0]
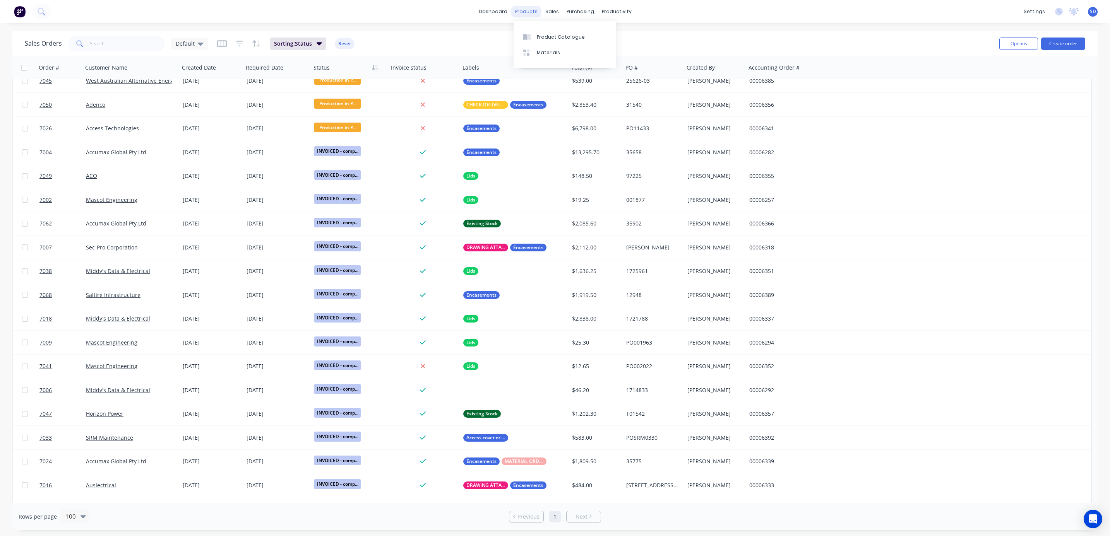
click at [521, 11] on div "products" at bounding box center [526, 12] width 30 height 12
click at [546, 37] on div "Product Catalogue" at bounding box center [561, 37] width 48 height 7
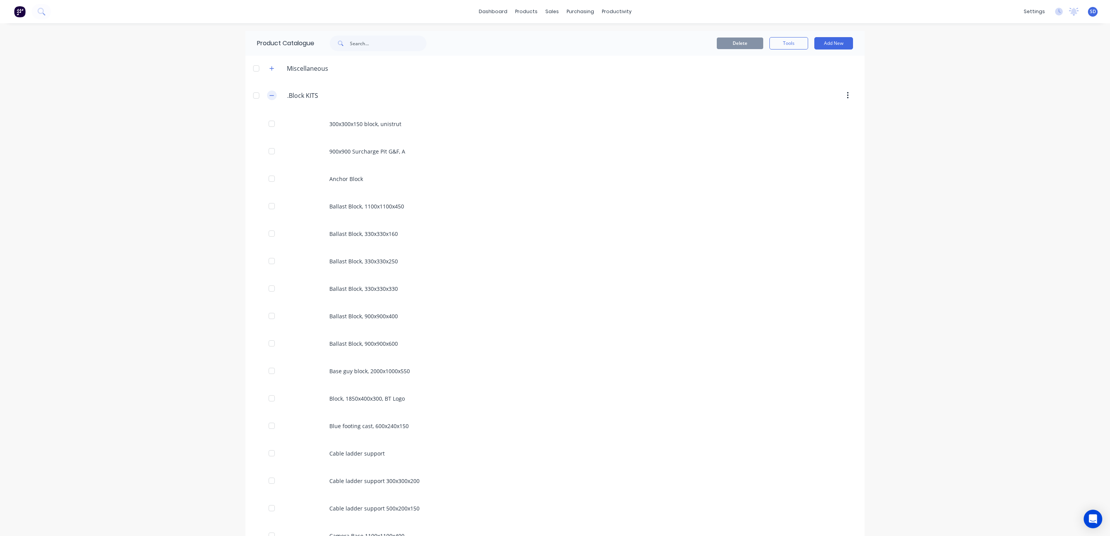
click at [269, 93] on icon "button" at bounding box center [271, 95] width 5 height 5
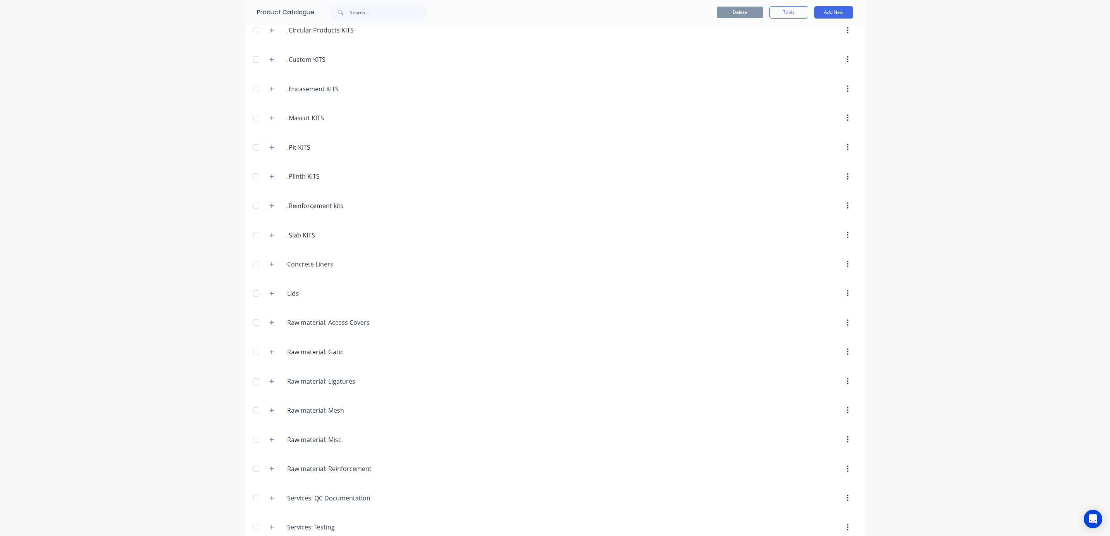
scroll to position [175, 0]
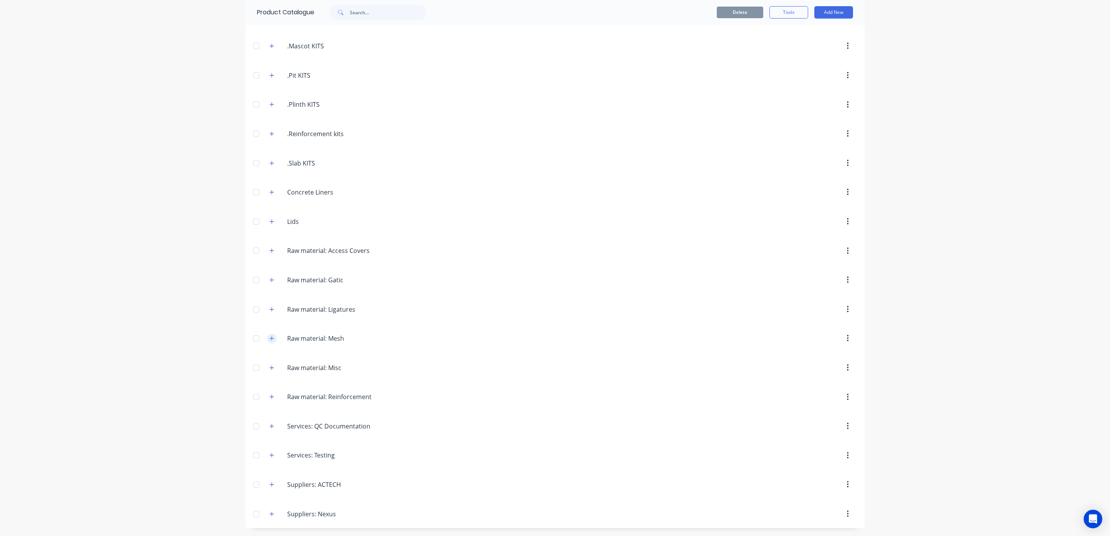
click at [269, 338] on icon "button" at bounding box center [271, 338] width 5 height 5
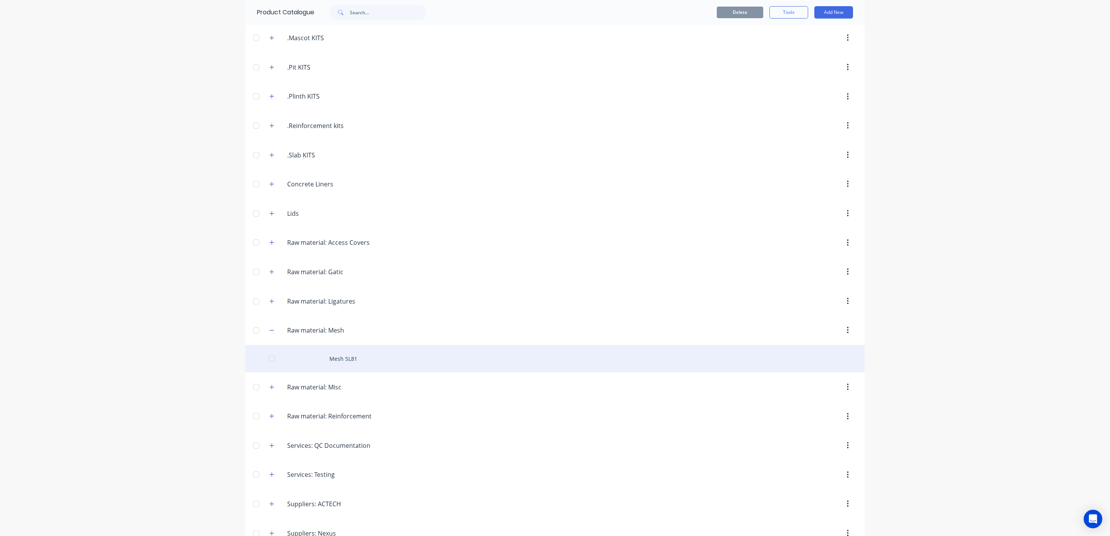
click at [331, 360] on div "Mesh SL81" at bounding box center [554, 358] width 619 height 27
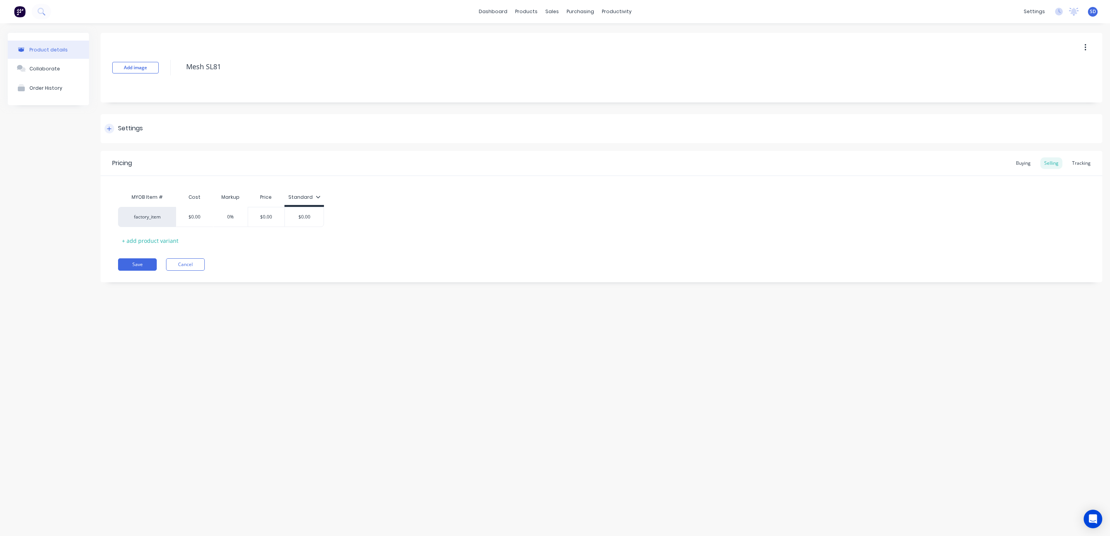
click at [114, 129] on div "Settings" at bounding box center [123, 129] width 38 height 10
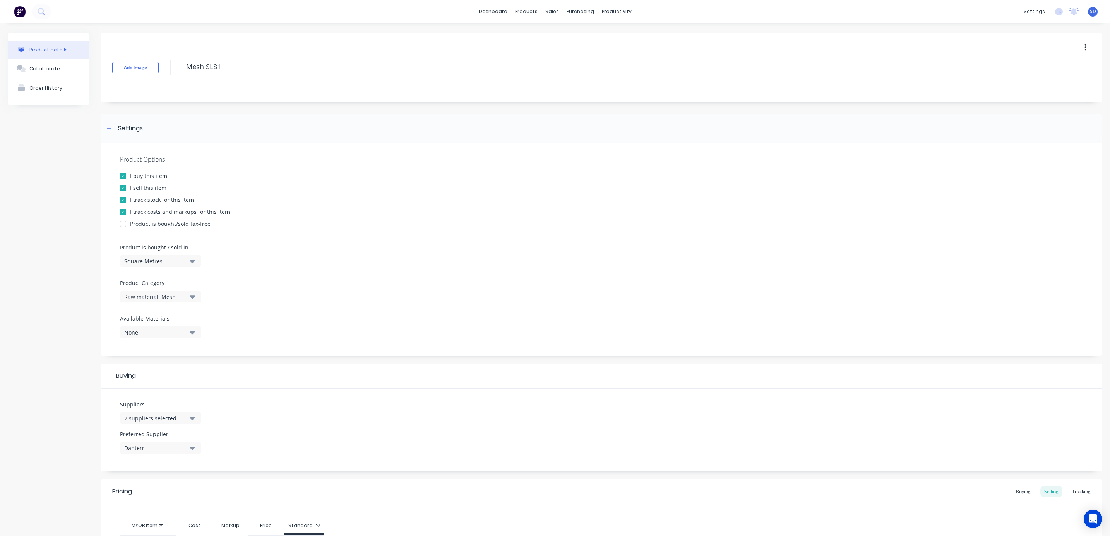
click at [181, 262] on div "Square Metres" at bounding box center [155, 261] width 62 height 8
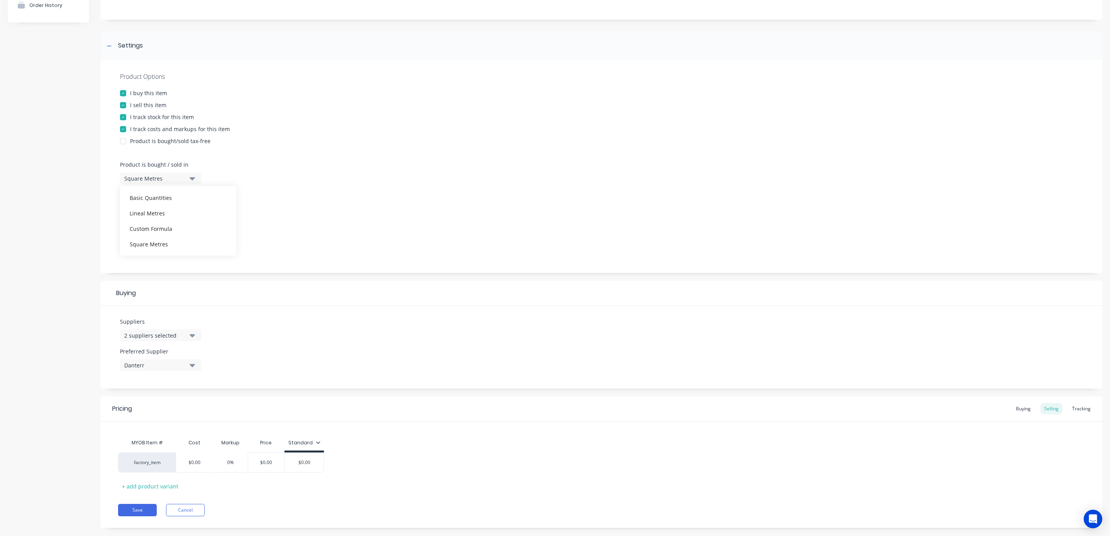
scroll to position [97, 0]
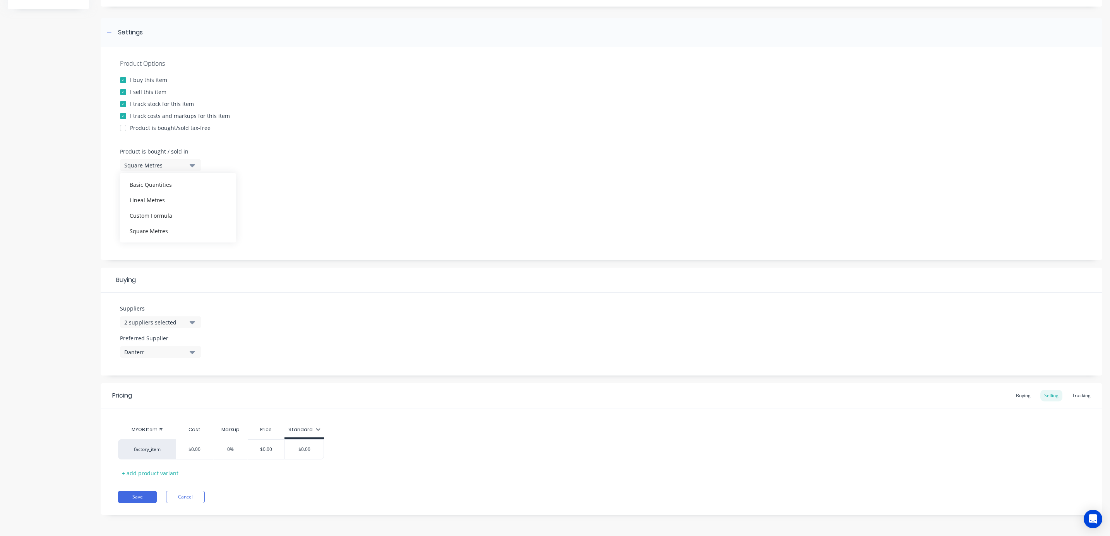
click at [165, 231] on div "Square Metres" at bounding box center [178, 230] width 116 height 15
click at [182, 236] on div "None" at bounding box center [155, 237] width 62 height 8
click at [282, 222] on div "Product Options I buy this item I sell this item I track stock for this item I …" at bounding box center [601, 153] width 1001 height 213
click at [192, 353] on icon "button" at bounding box center [192, 352] width 5 height 3
click at [282, 334] on div "Suppliers 2 suppliers selected Preferred Supplier Danterr Danterr Southern Stee…" at bounding box center [601, 334] width 1001 height 83
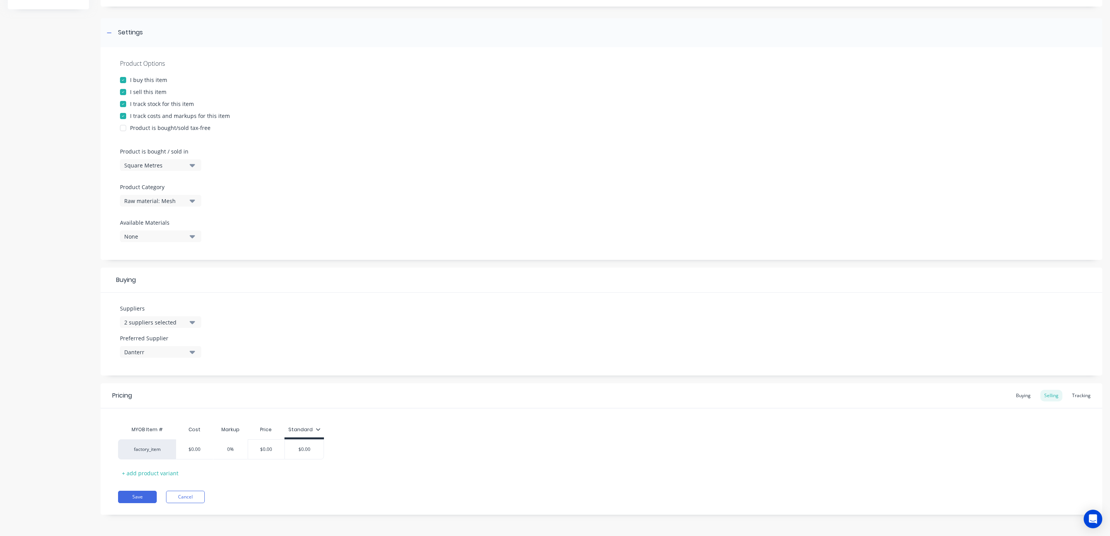
click at [185, 322] on div "2 suppliers selected" at bounding box center [155, 322] width 62 height 8
click at [134, 365] on div "button" at bounding box center [132, 364] width 15 height 15
click at [361, 315] on div "Suppliers 3 suppliers selected Australian Reinforcing Company Danterr Southern …" at bounding box center [601, 334] width 1001 height 83
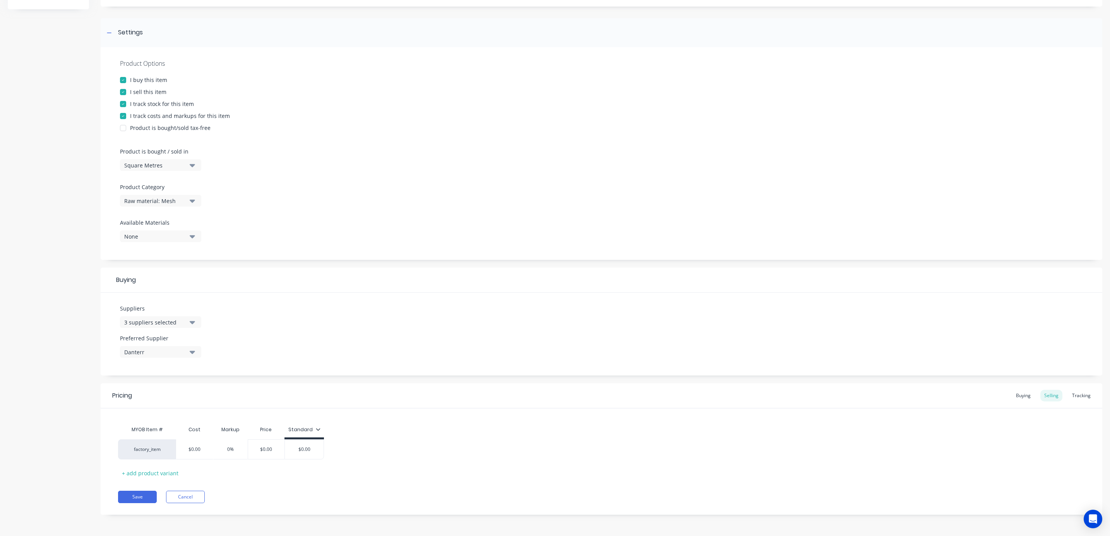
click at [169, 353] on div "Danterr" at bounding box center [155, 352] width 62 height 8
click at [132, 412] on div "button" at bounding box center [132, 409] width 15 height 15
type textarea "x"
click at [422, 318] on div "Suppliers 3 suppliers selected Preferred Supplier Australian Reinforcing Compan…" at bounding box center [601, 334] width 1001 height 83
click at [1012, 394] on div "Buying" at bounding box center [1023, 396] width 22 height 12
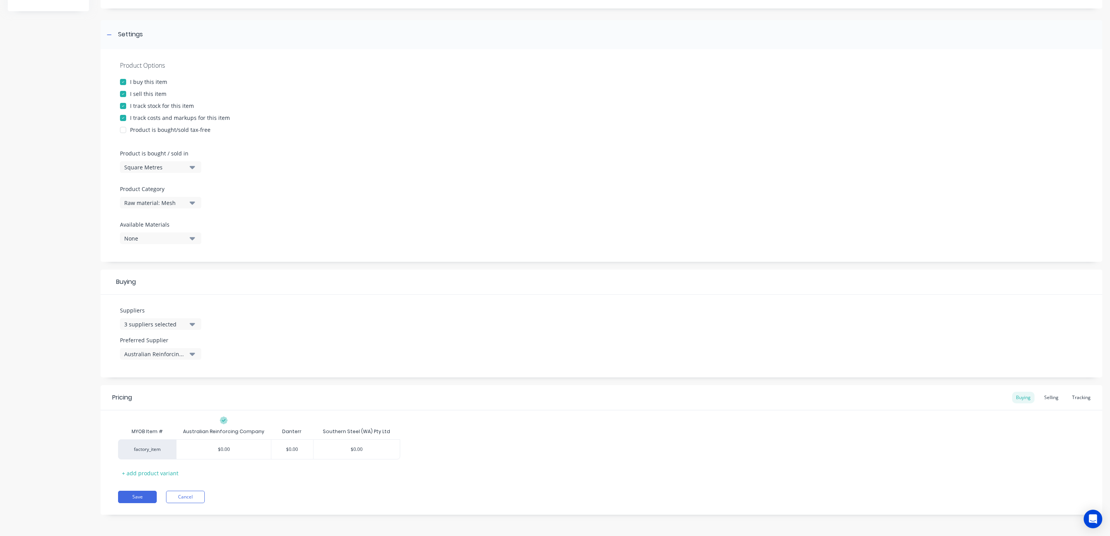
scroll to position [94, 0]
type input "$0.00"
drag, startPoint x: 236, startPoint y: 450, endPoint x: 212, endPoint y: 452, distance: 24.5
click at [212, 452] on input "$0.00" at bounding box center [223, 449] width 94 height 7
type textarea "x"
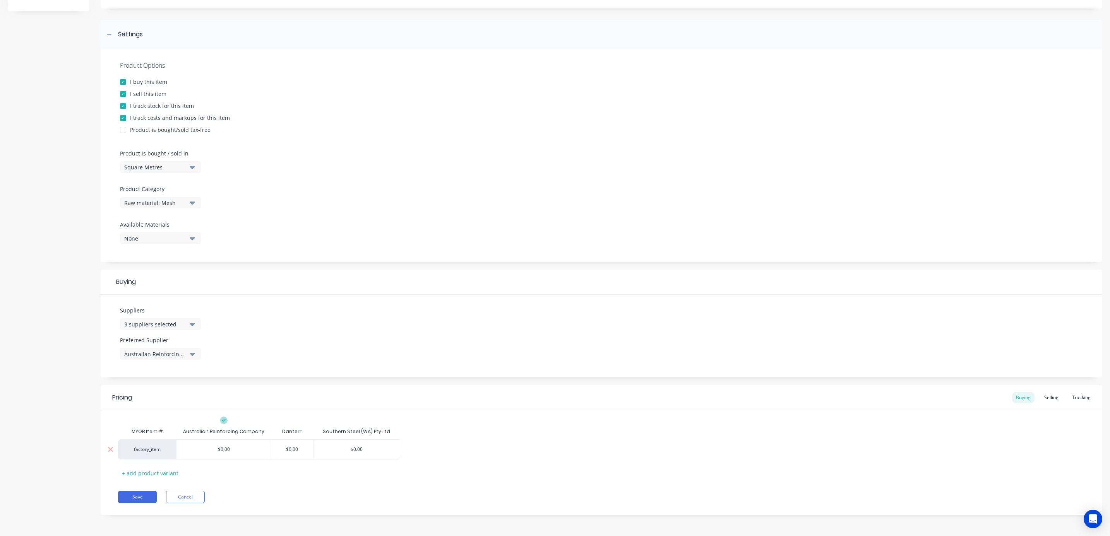
type input "5"
type textarea "x"
type input "5."
type textarea "x"
type input "5.0"
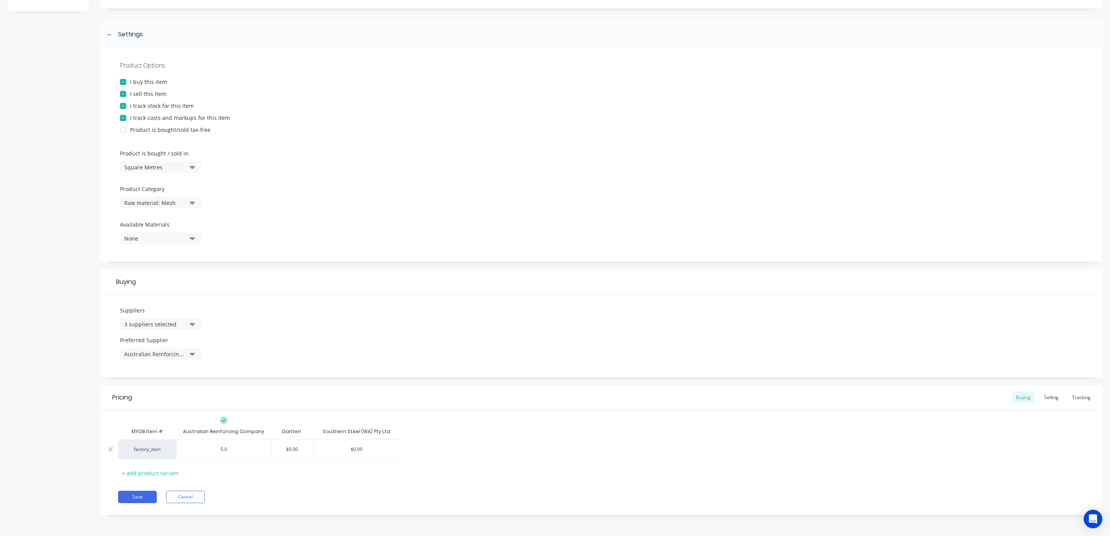
type textarea "x"
type input "5.07"
click at [586, 367] on div "Suppliers 3 suppliers selected Preferred Supplier Australian Reinforcing Company" at bounding box center [601, 336] width 1001 height 83
click at [170, 167] on div "Square Metres" at bounding box center [155, 167] width 62 height 8
click at [142, 495] on button "Save" at bounding box center [137, 497] width 39 height 12
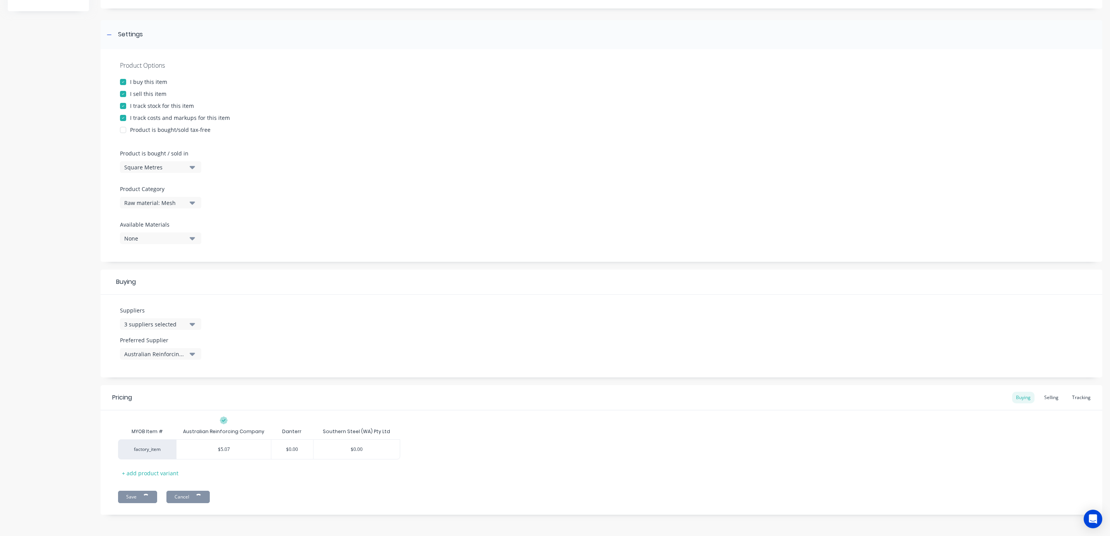
type textarea "x"
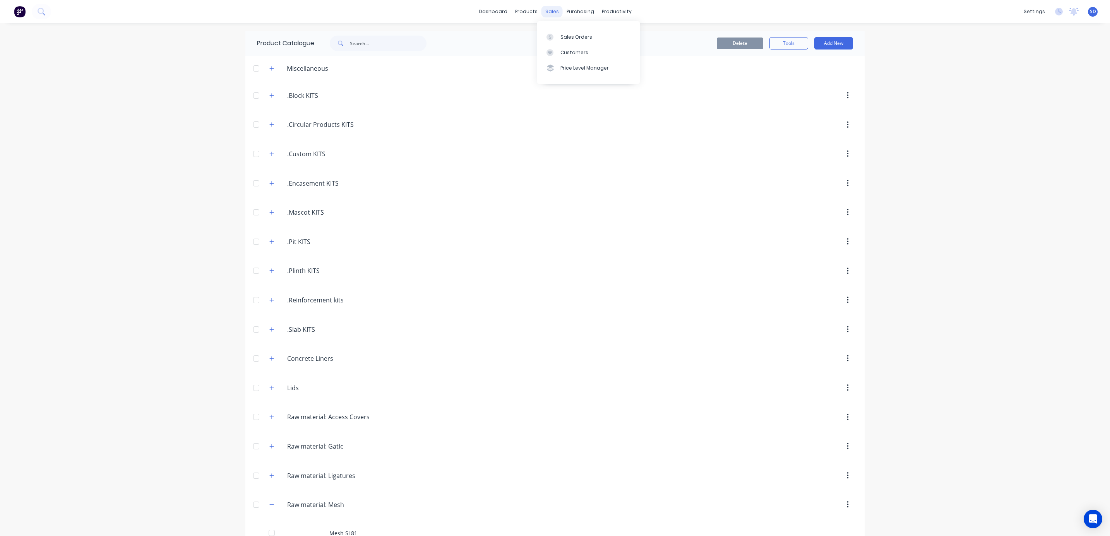
click at [551, 13] on div "sales" at bounding box center [551, 12] width 21 height 12
click at [572, 39] on div "Sales Orders" at bounding box center [576, 37] width 32 height 7
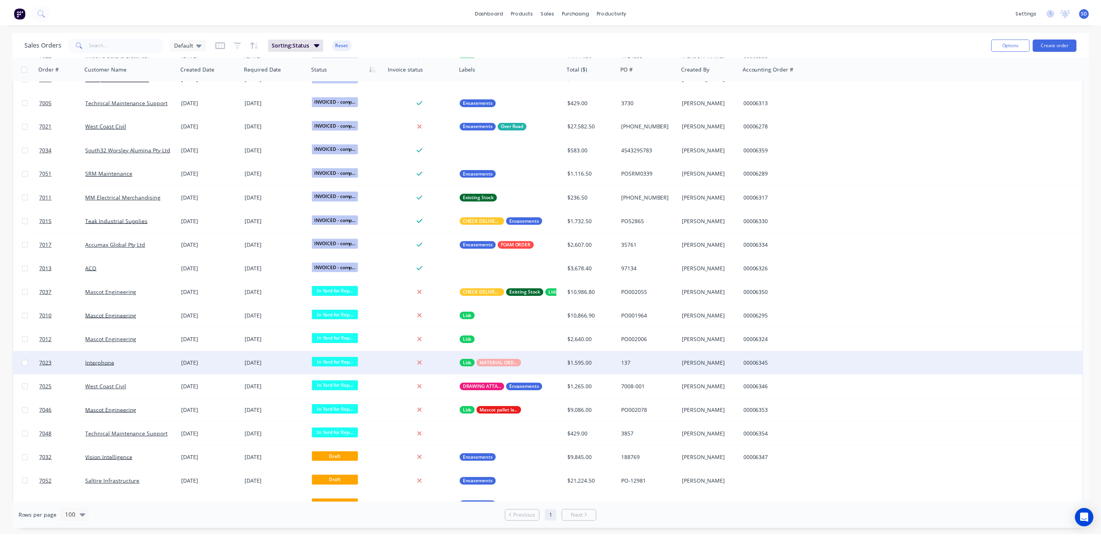
scroll to position [1099, 0]
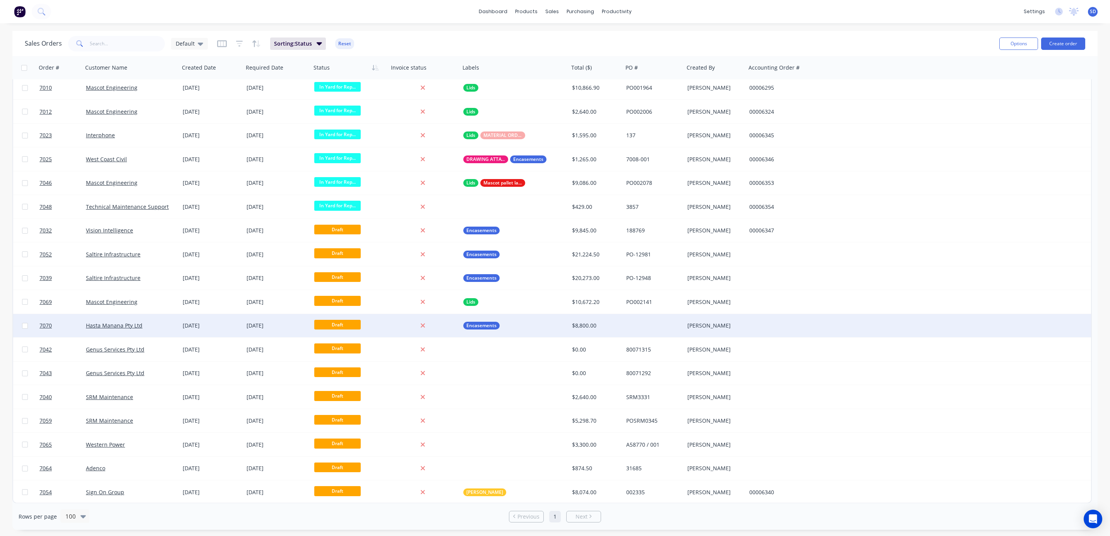
click at [149, 323] on div "Hasta Manana Pty Ltd" at bounding box center [129, 326] width 86 height 8
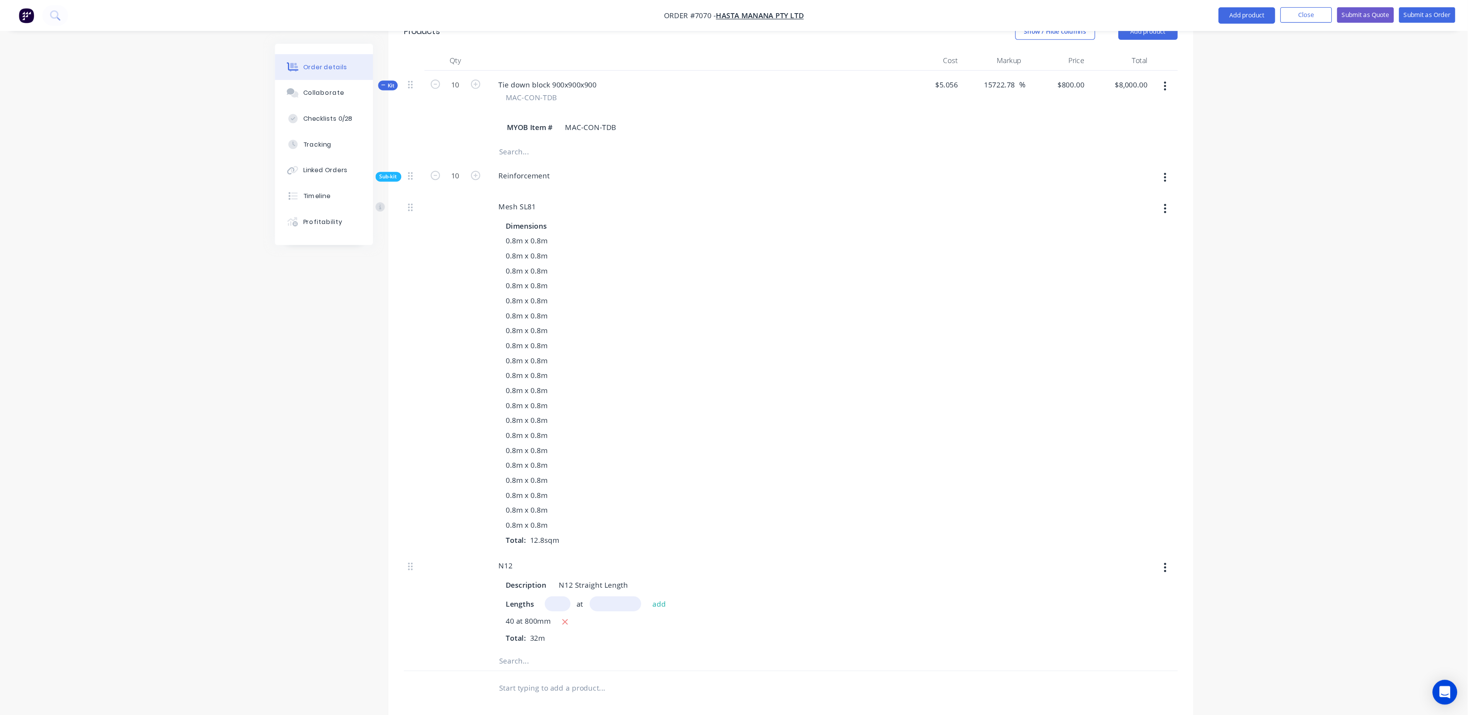
scroll to position [174, 0]
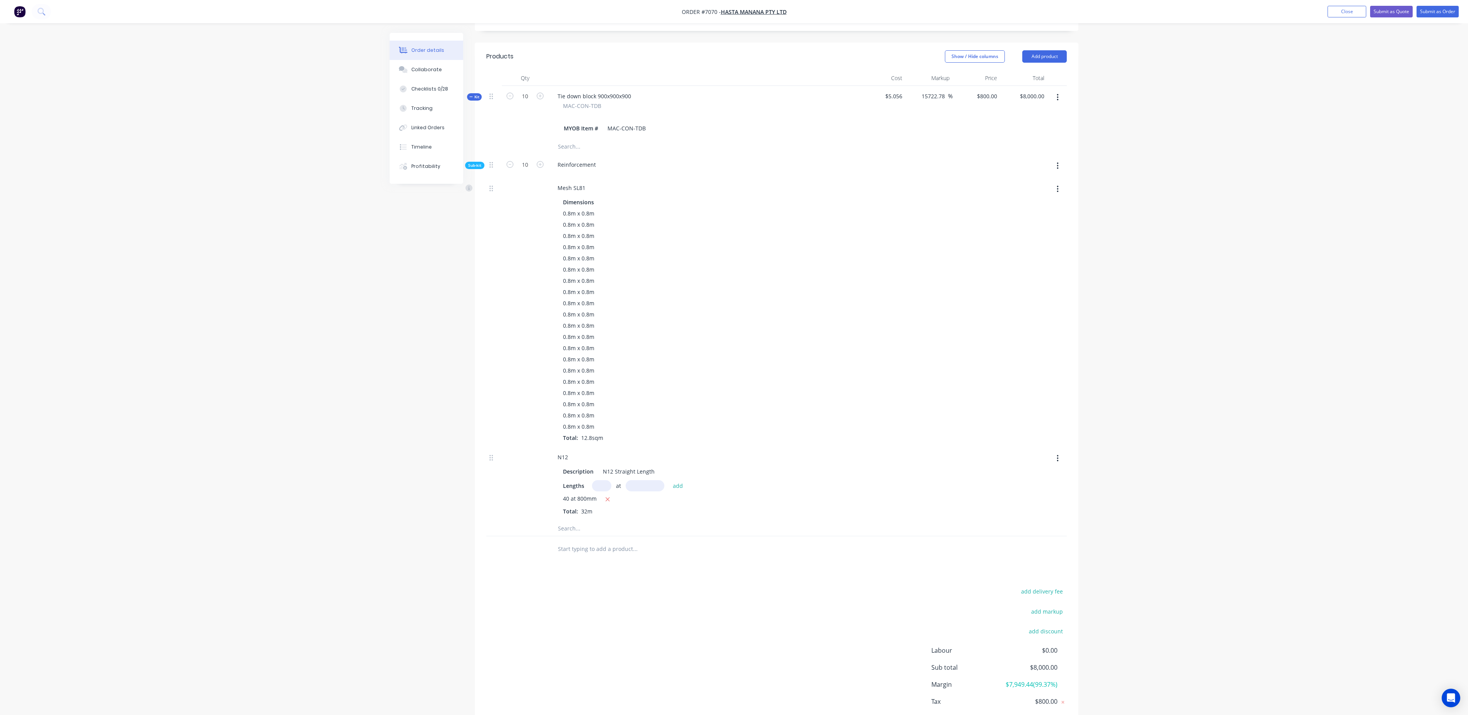
click at [471, 95] on icon "button" at bounding box center [470, 97] width 3 height 4
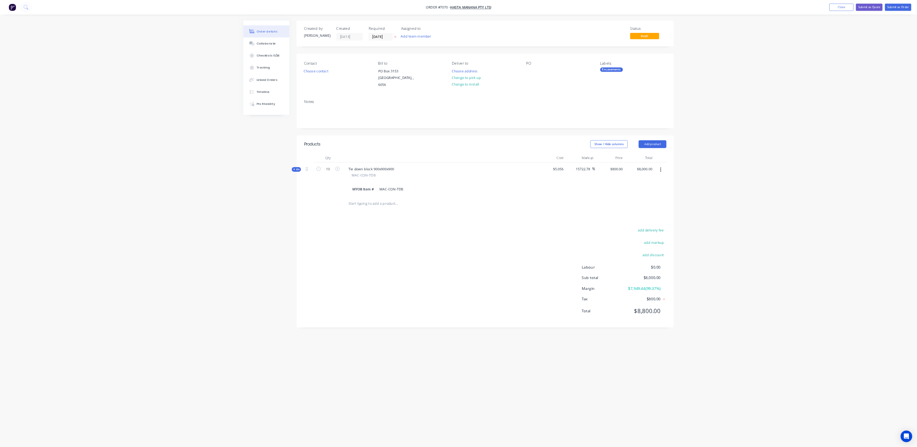
scroll to position [0, 0]
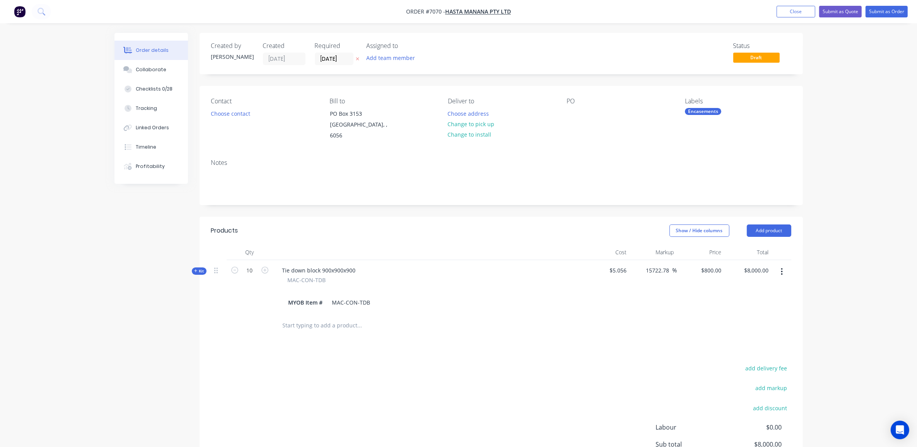
click at [780, 265] on button "button" at bounding box center [782, 272] width 18 height 14
click at [742, 348] on div "Delete" at bounding box center [755, 353] width 60 height 11
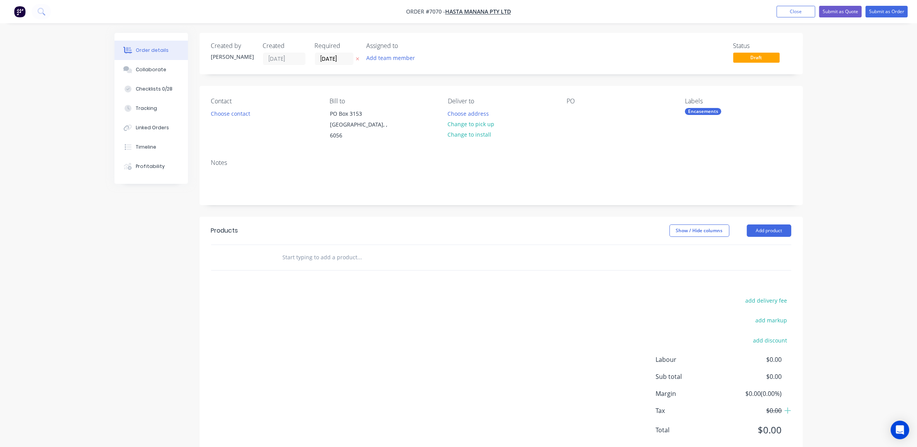
click at [319, 252] on input "text" at bounding box center [359, 257] width 155 height 15
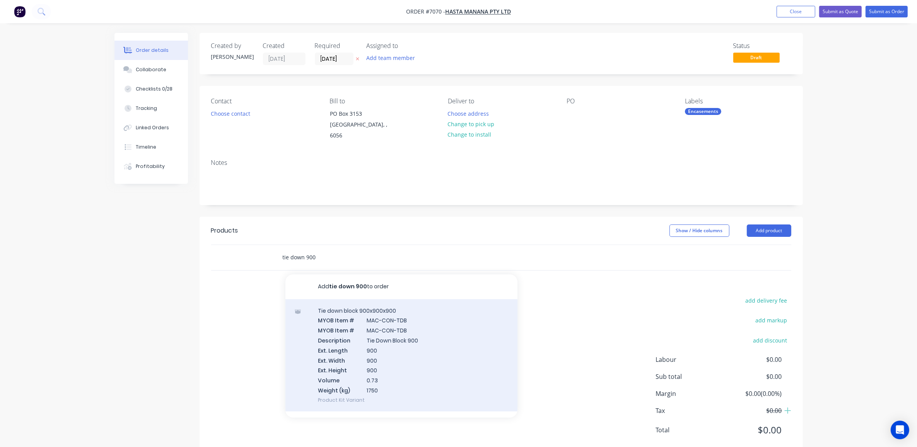
type input "tie down 900"
click at [368, 313] on div "Tie down block 900x900x900 MYOB Item # MAC-CON-TDB MYOB Item # MAC-CON-TDB Desc…" at bounding box center [402, 355] width 232 height 112
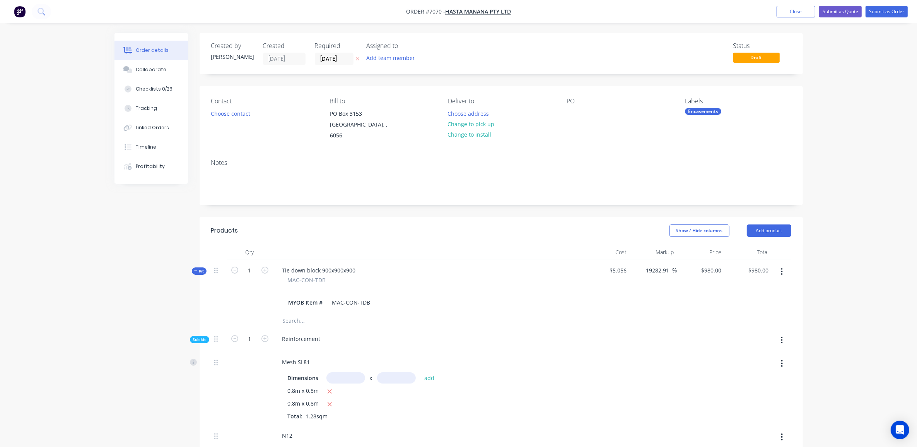
click at [193, 267] on button "Kit" at bounding box center [199, 270] width 15 height 7
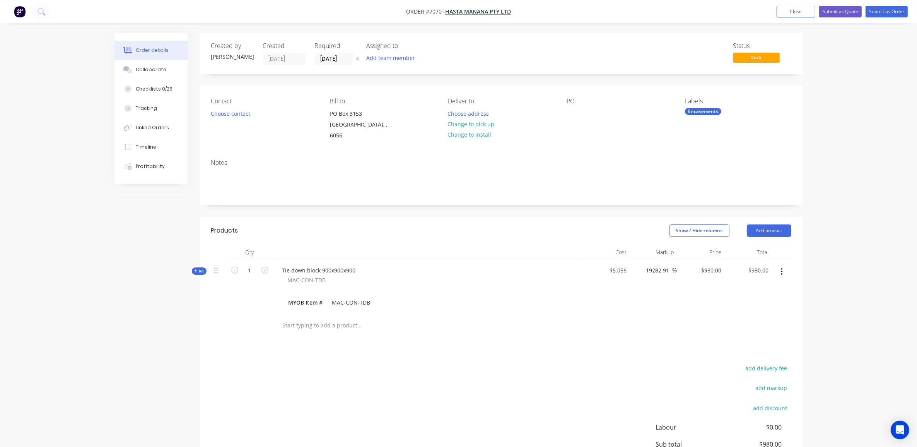
click at [195, 269] on icon "button" at bounding box center [195, 271] width 3 height 4
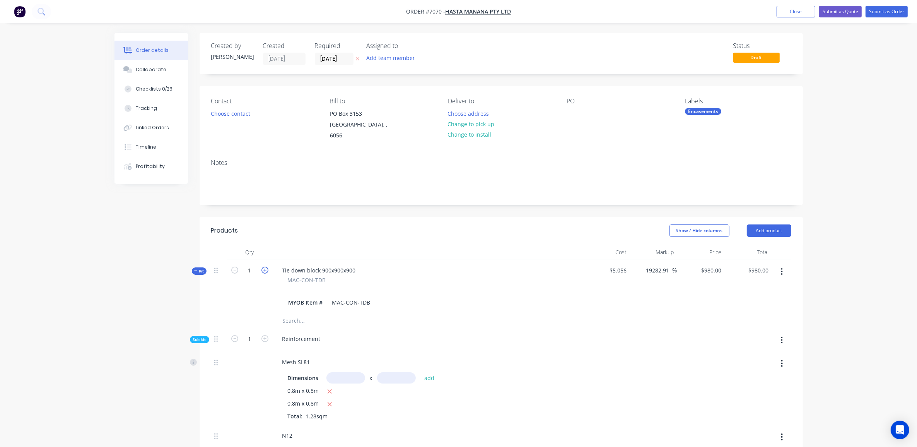
click at [262, 267] on icon "button" at bounding box center [265, 270] width 7 height 7
type input "2"
type input "$1,960.00"
type input "2"
click at [262, 267] on icon "button" at bounding box center [265, 270] width 7 height 7
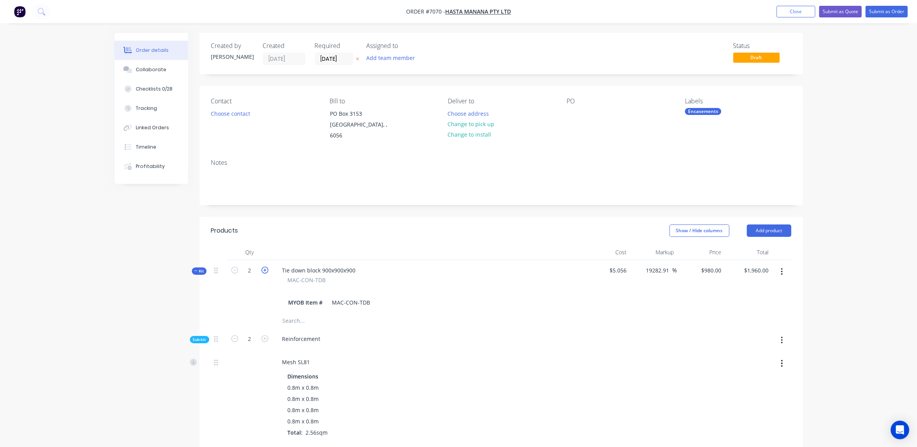
type input "3"
type input "$2,940.00"
type input "3"
click at [262, 267] on icon "button" at bounding box center [265, 270] width 7 height 7
type input "4"
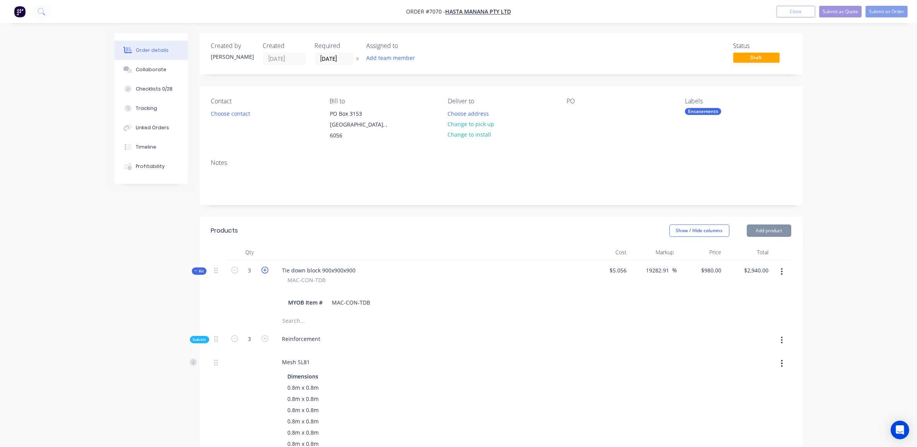
type input "$3,920.00"
type input "4"
click at [262, 267] on icon "button" at bounding box center [265, 270] width 7 height 7
type input "5"
type input "$4,900.00"
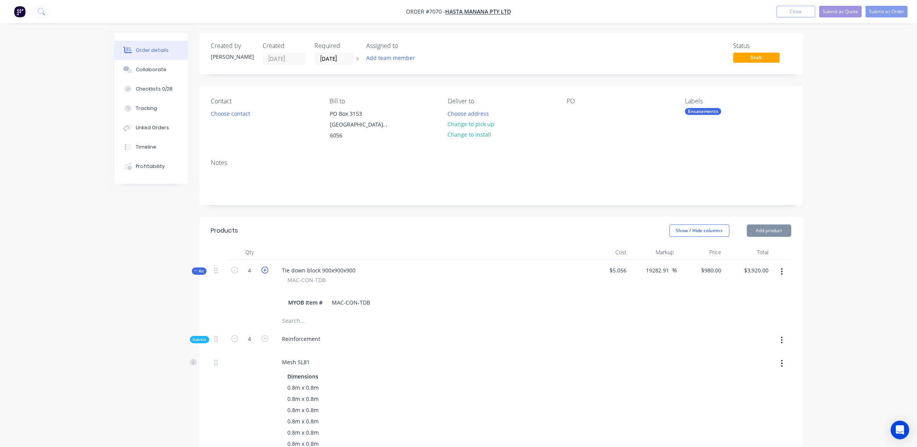
type input "5"
click at [263, 267] on icon "button" at bounding box center [265, 270] width 7 height 7
type input "6"
type input "$5,880.00"
type input "6"
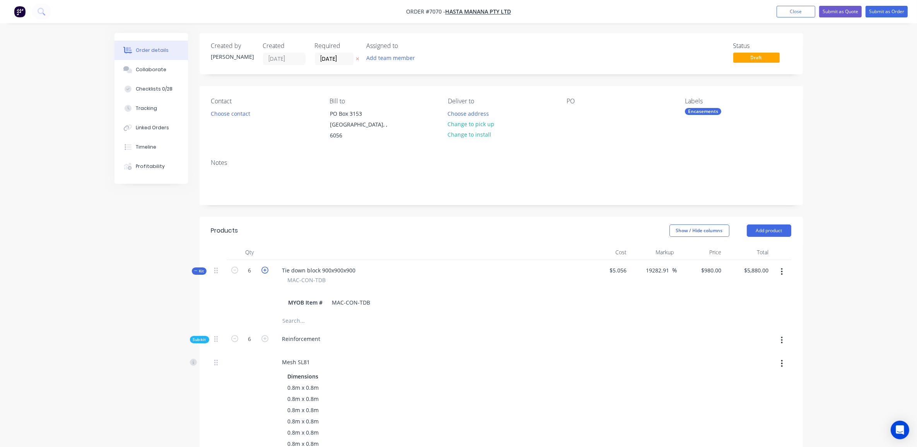
click at [263, 267] on icon "button" at bounding box center [265, 270] width 7 height 7
type input "7"
type input "$6,860.00"
type input "7"
click at [263, 267] on icon "button" at bounding box center [265, 270] width 7 height 7
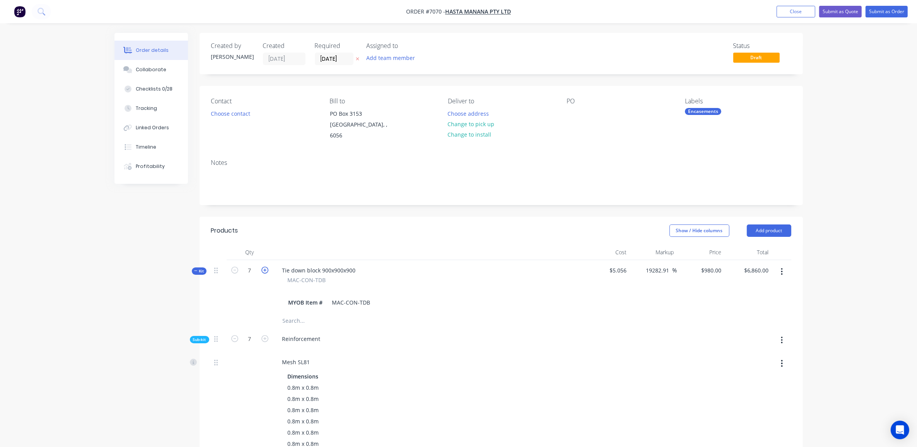
type input "8"
type input "$7,840.00"
type input "8"
click at [263, 267] on icon "button" at bounding box center [265, 270] width 7 height 7
type input "9"
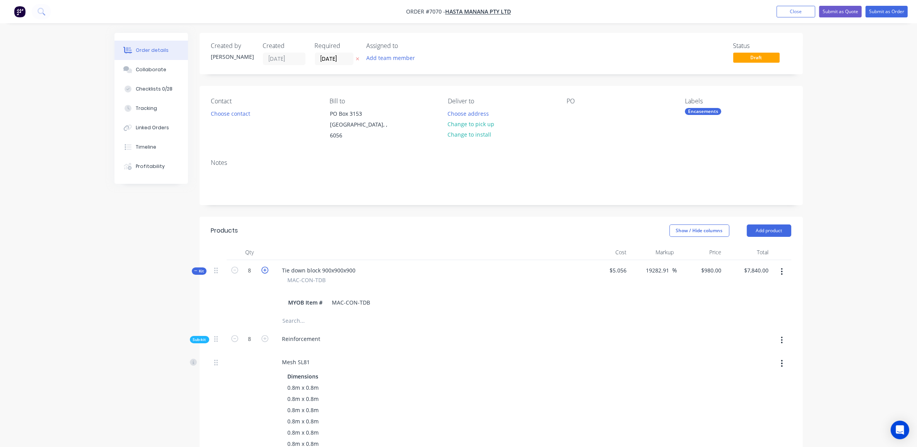
type input "$8,820.00"
type input "9"
click at [263, 267] on icon "button" at bounding box center [265, 270] width 7 height 7
type input "10"
type input "$9,800.00"
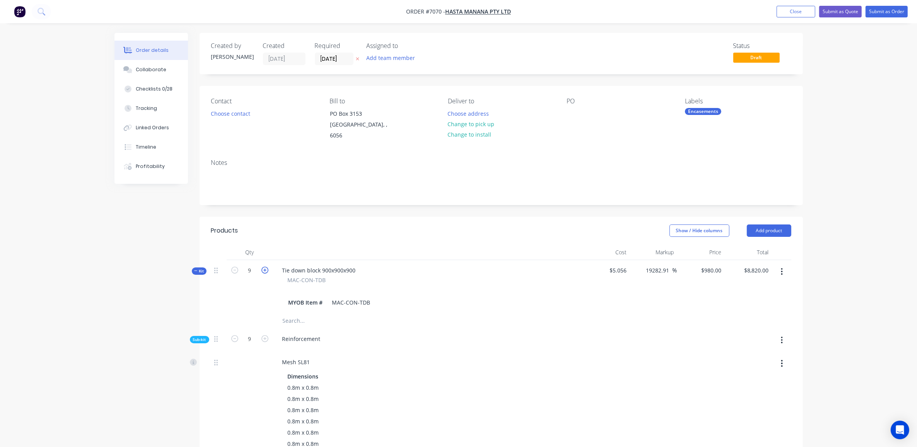
type input "10"
click at [193, 267] on button "Kit" at bounding box center [199, 270] width 15 height 7
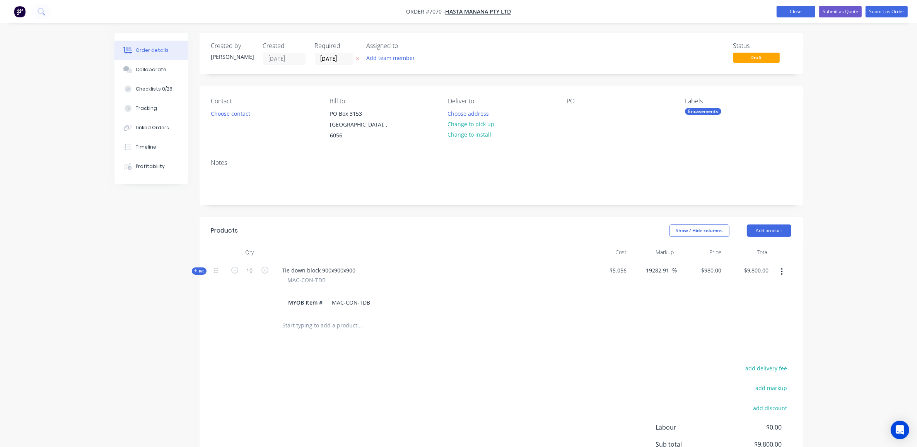
click at [802, 12] on button "Close" at bounding box center [796, 12] width 39 height 12
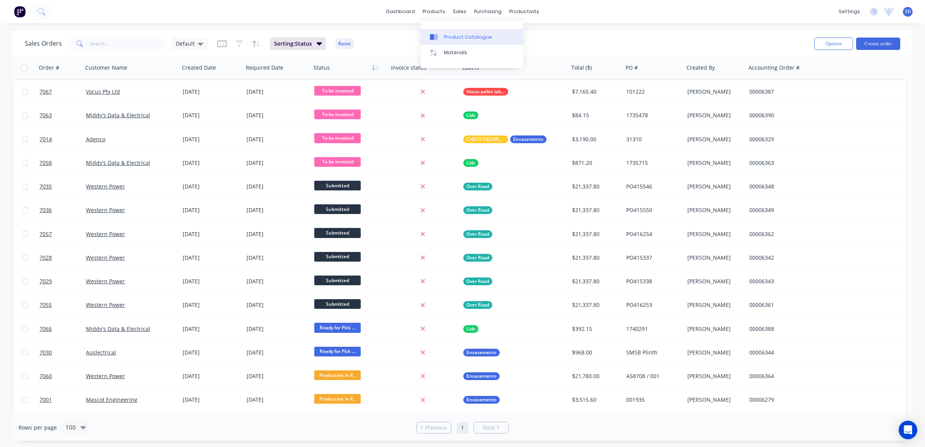
click at [446, 34] on div "Product Catalogue" at bounding box center [468, 37] width 48 height 7
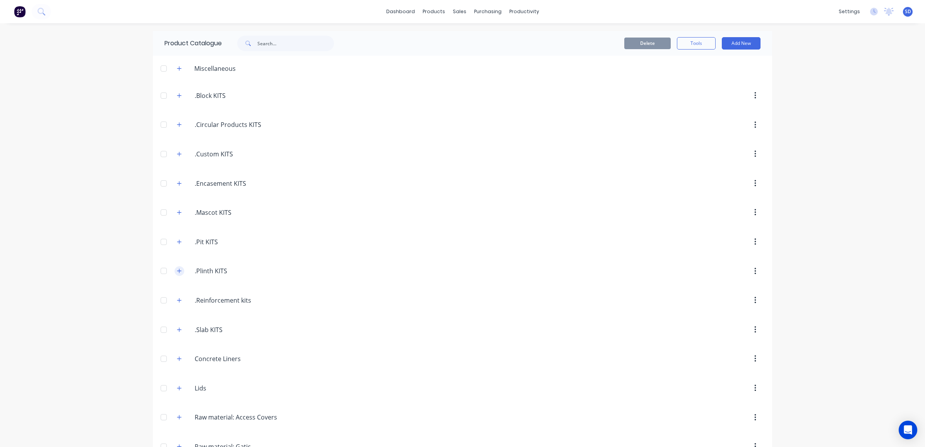
click at [177, 271] on icon "button" at bounding box center [179, 271] width 4 height 4
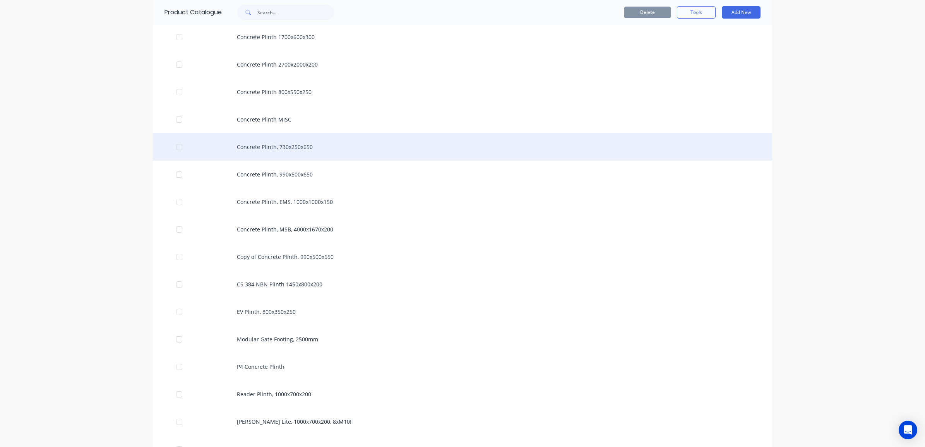
scroll to position [339, 0]
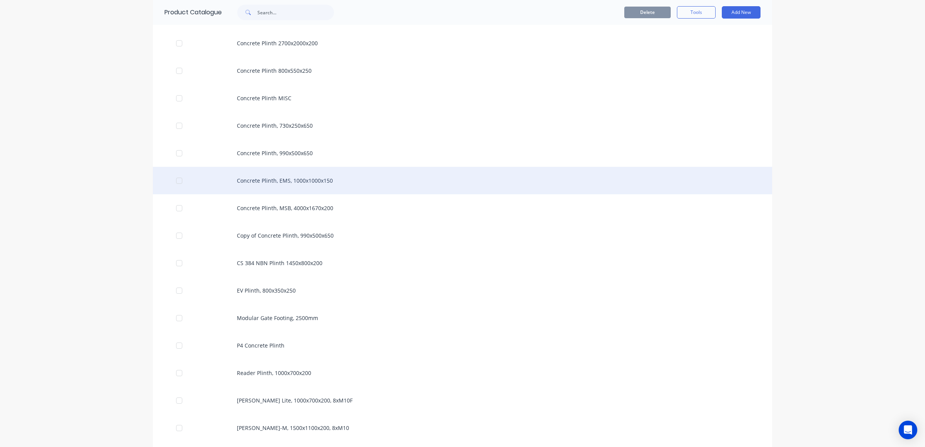
click at [296, 184] on div "Concrete Plinth, EMS, 1000x1000x150" at bounding box center [462, 180] width 619 height 27
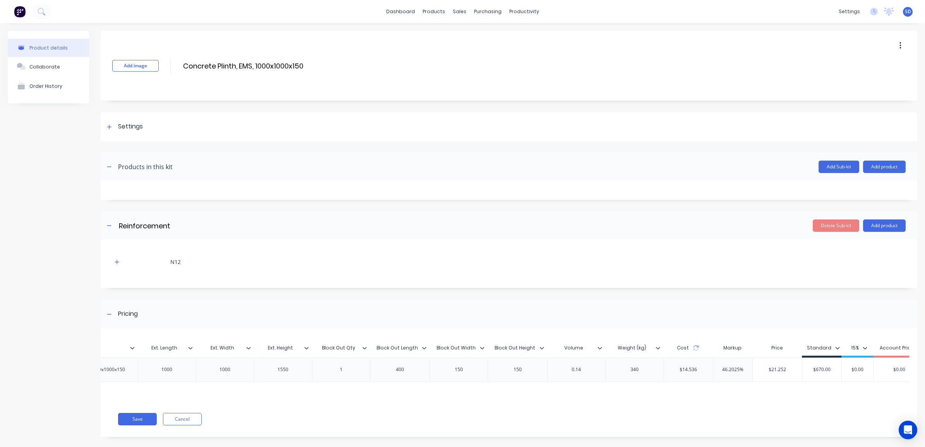
scroll to position [0, 227]
drag, startPoint x: 765, startPoint y: 368, endPoint x: 729, endPoint y: 368, distance: 36.8
click at [736, 368] on input "$21.252" at bounding box center [760, 369] width 49 height 7
type input "670"
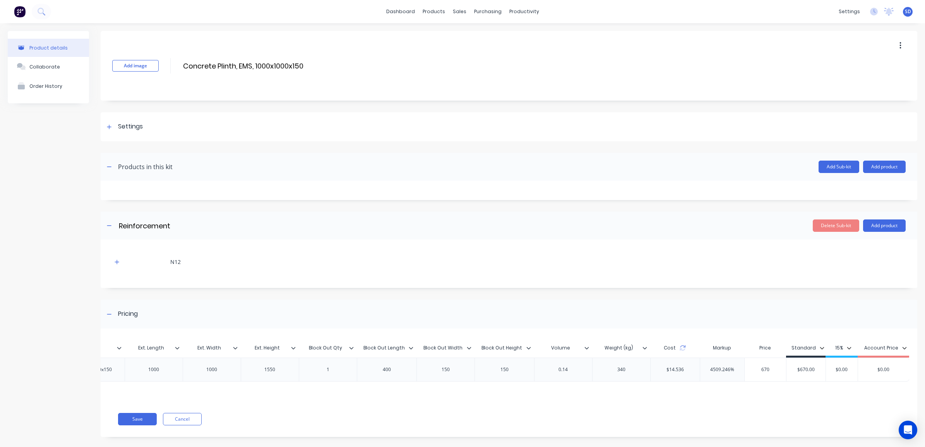
type input "$670.00"
click at [140, 425] on button "Save" at bounding box center [137, 419] width 39 height 12
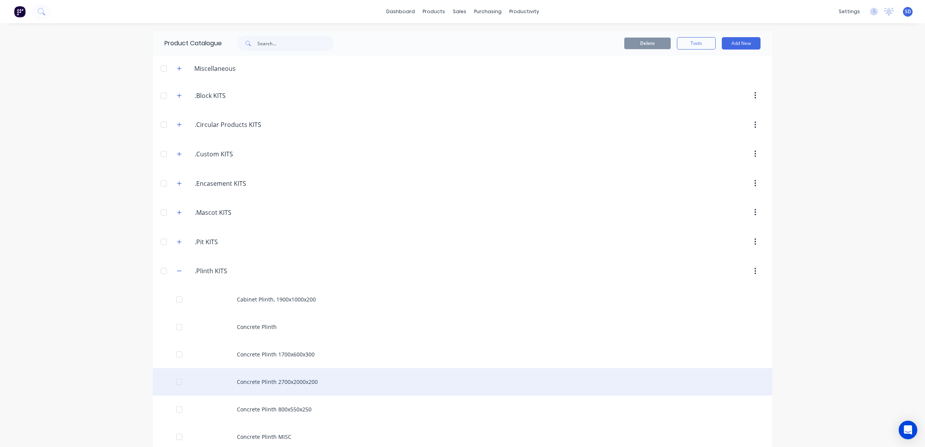
scroll to position [193, 0]
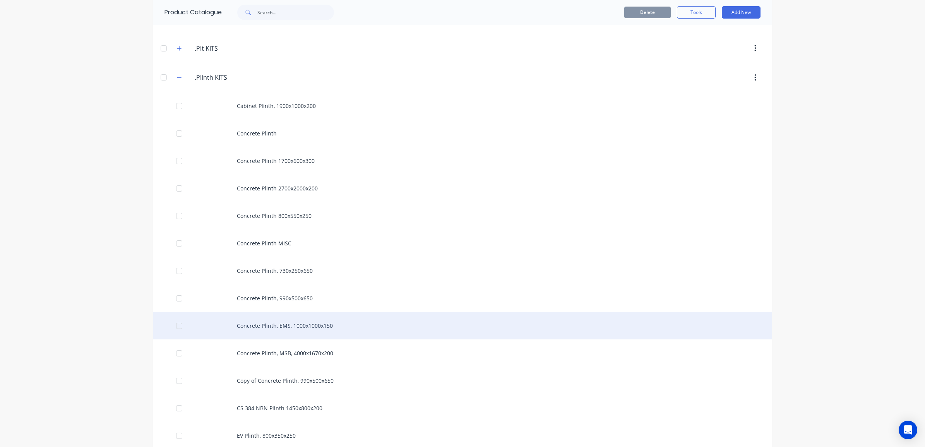
click at [300, 328] on div "Concrete Plinth, EMS, 1000x1000x150" at bounding box center [462, 325] width 619 height 27
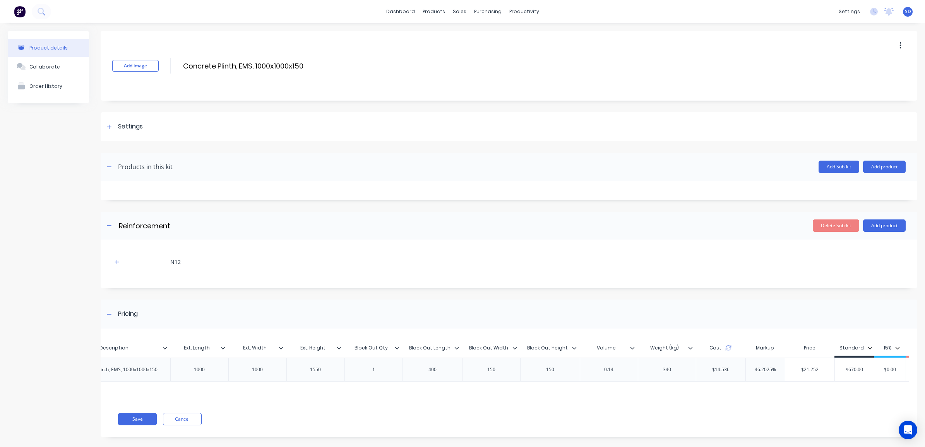
scroll to position [0, 227]
drag, startPoint x: 747, startPoint y: 368, endPoint x: 722, endPoint y: 364, distance: 25.0
click at [722, 364] on div "MAC-CON-PLINTH MAC-CON-PLINTH Concrete Plinth, EMS, 1000x1000x150 1000 1000 155…" at bounding box center [402, 370] width 1011 height 24
type input "670"
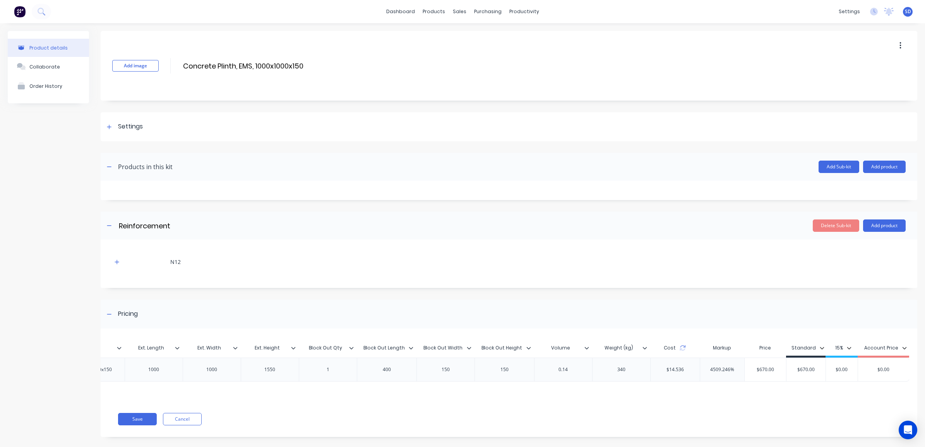
click at [792, 409] on div "MYOB Item # Item # Description Ext. Length Ext. Width Ext. Height Block Out Qty…" at bounding box center [509, 386] width 816 height 101
click at [134, 424] on button "Save" at bounding box center [137, 419] width 39 height 12
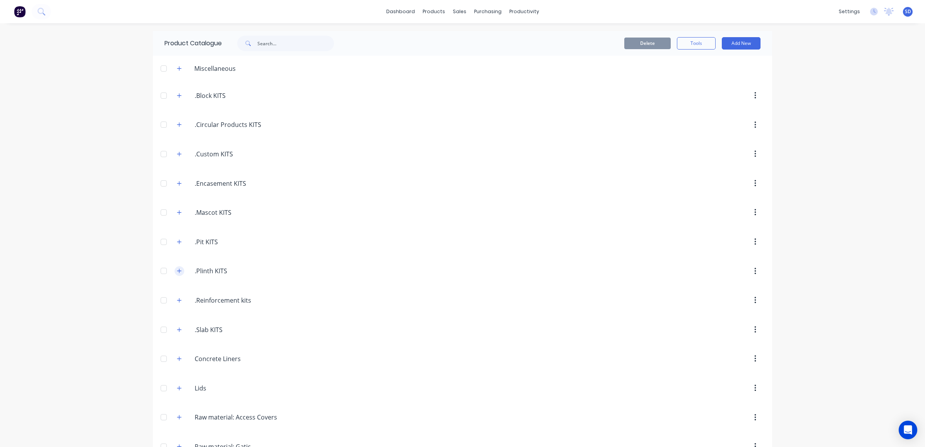
click at [175, 276] on button "button" at bounding box center [180, 271] width 10 height 10
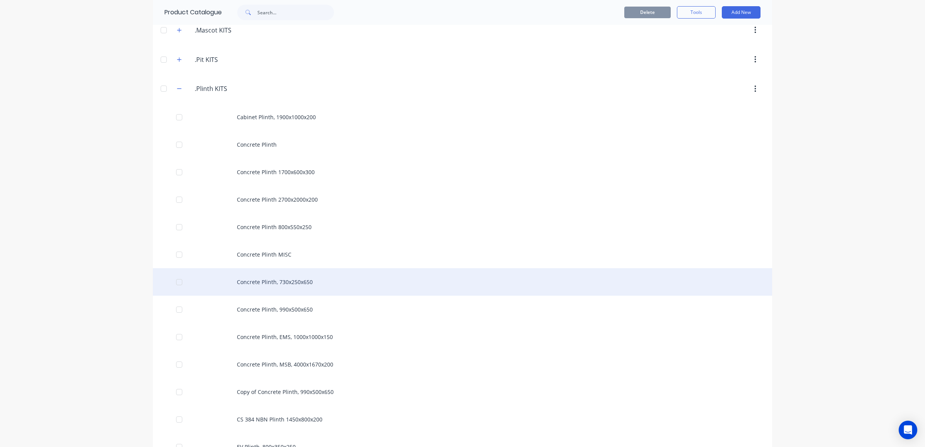
scroll to position [242, 0]
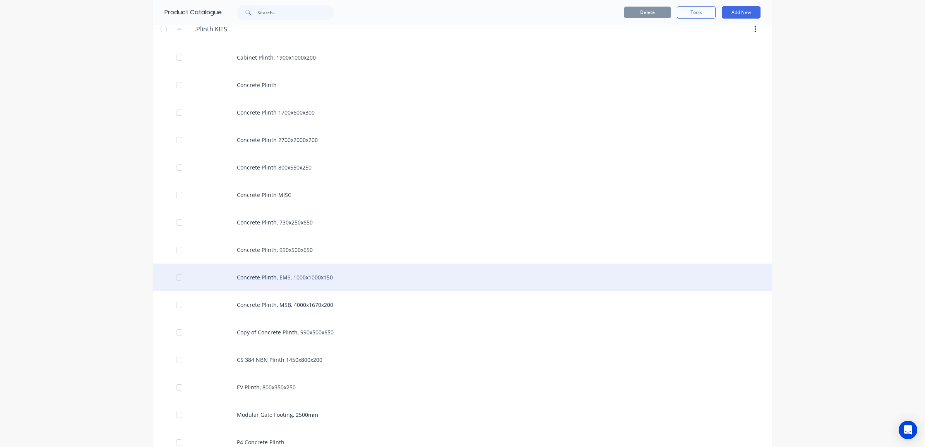
click at [318, 276] on div "Concrete Plinth, EMS, 1000x1000x150" at bounding box center [462, 277] width 619 height 27
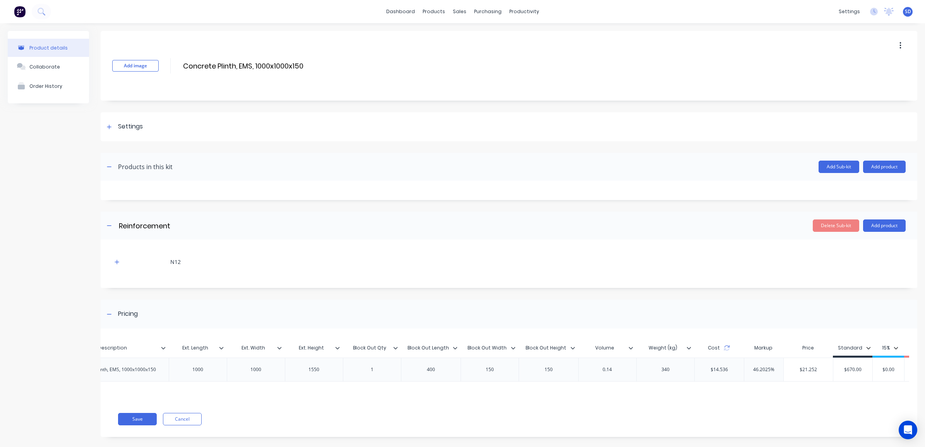
scroll to position [0, 227]
click at [110, 122] on div at bounding box center [109, 127] width 10 height 10
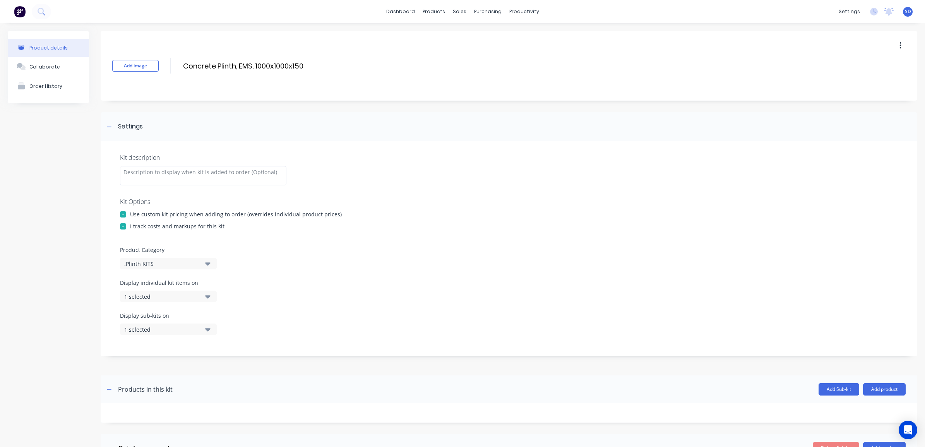
click at [124, 224] on div at bounding box center [122, 226] width 15 height 15
click at [122, 216] on div at bounding box center [122, 214] width 15 height 15
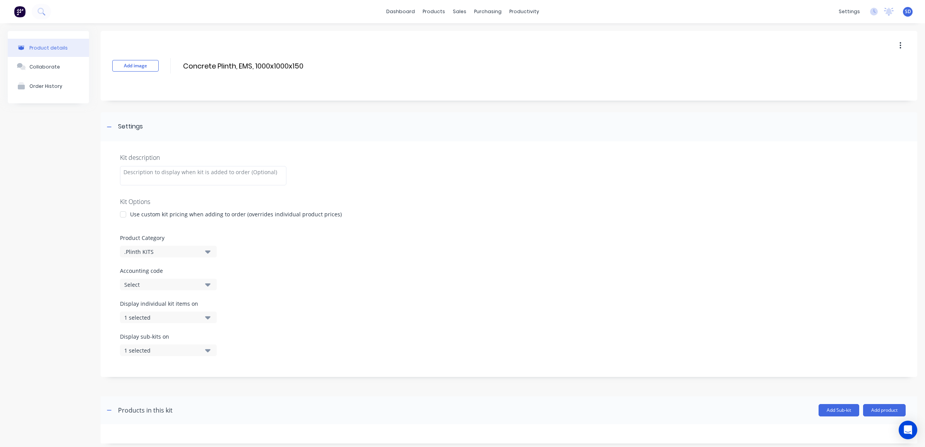
click at [124, 214] on div at bounding box center [122, 214] width 15 height 15
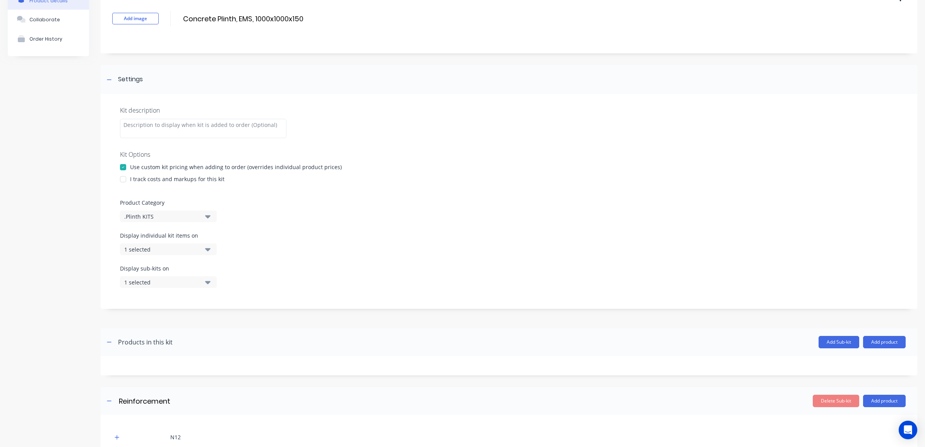
scroll to position [43, 0]
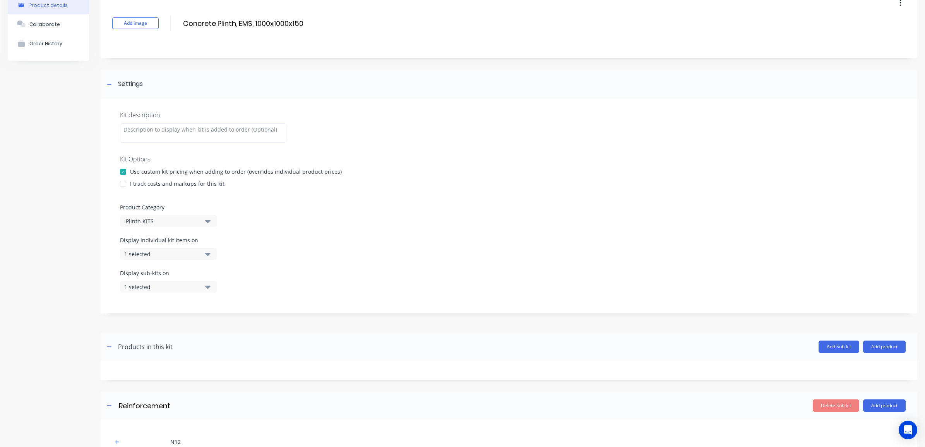
click at [120, 186] on div at bounding box center [122, 183] width 15 height 15
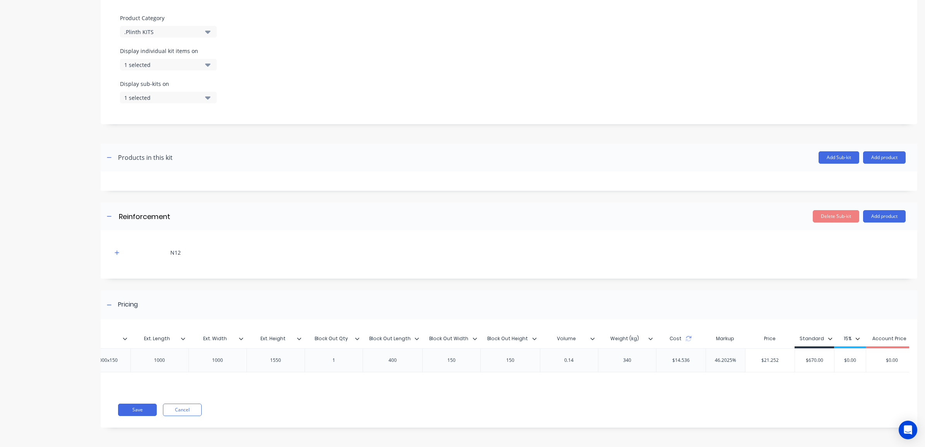
scroll to position [0, 227]
drag, startPoint x: 769, startPoint y: 355, endPoint x: 668, endPoint y: 353, distance: 101.4
click at [668, 353] on div "MAC-CON-PLINTH MAC-CON-PLINTH Concrete Plinth, EMS, 1000x1000x150 1000 1000 155…" at bounding box center [402, 360] width 1011 height 24
type input "670"
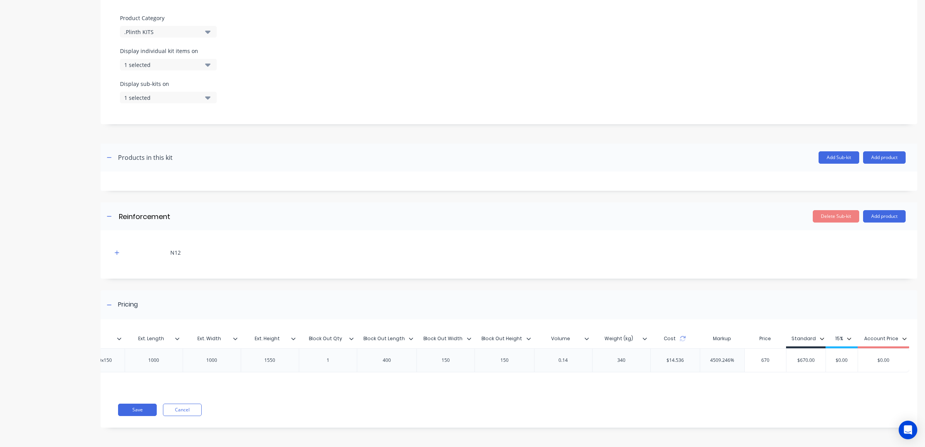
click at [716, 414] on div "Save Cancel" at bounding box center [517, 410] width 799 height 12
click at [134, 413] on button "Save" at bounding box center [137, 410] width 39 height 12
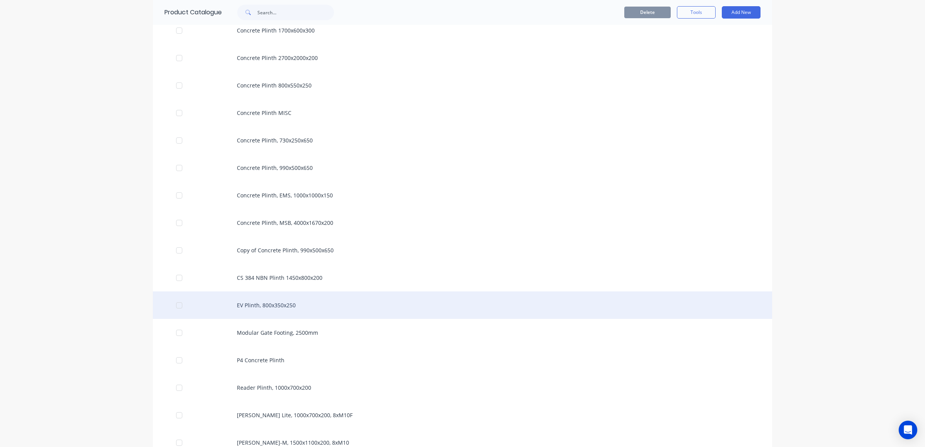
scroll to position [290, 0]
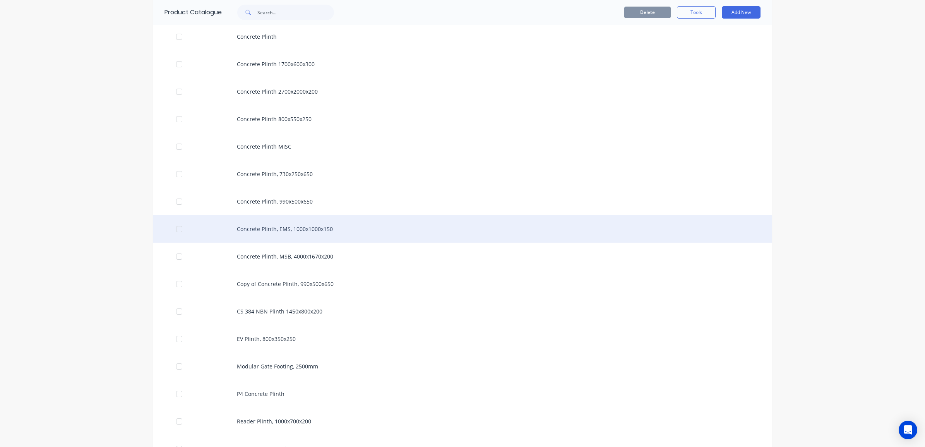
click at [291, 231] on div "Concrete Plinth, EMS, 1000x1000x150" at bounding box center [462, 228] width 619 height 27
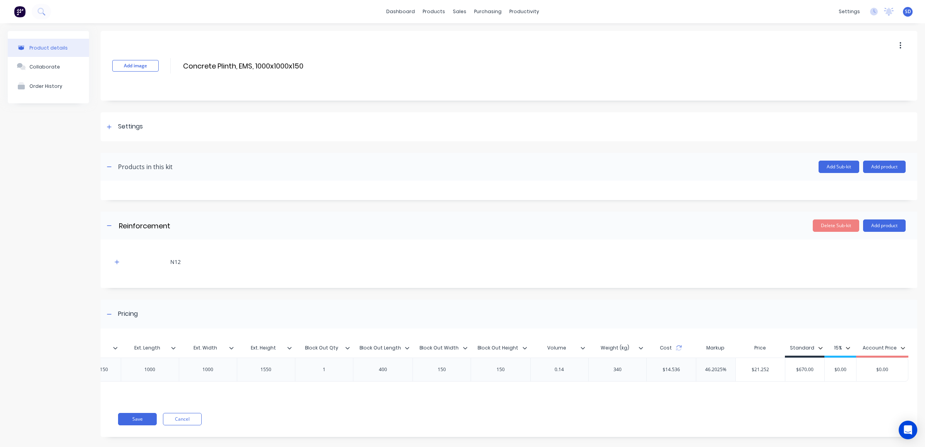
scroll to position [0, 227]
click at [441, 36] on div "Product Catalogue" at bounding box center [464, 37] width 48 height 7
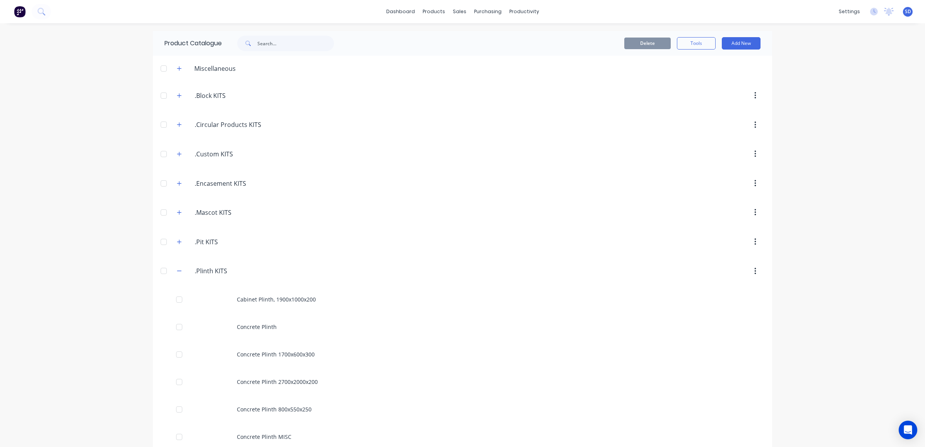
click at [178, 274] on icon "button" at bounding box center [179, 270] width 5 height 5
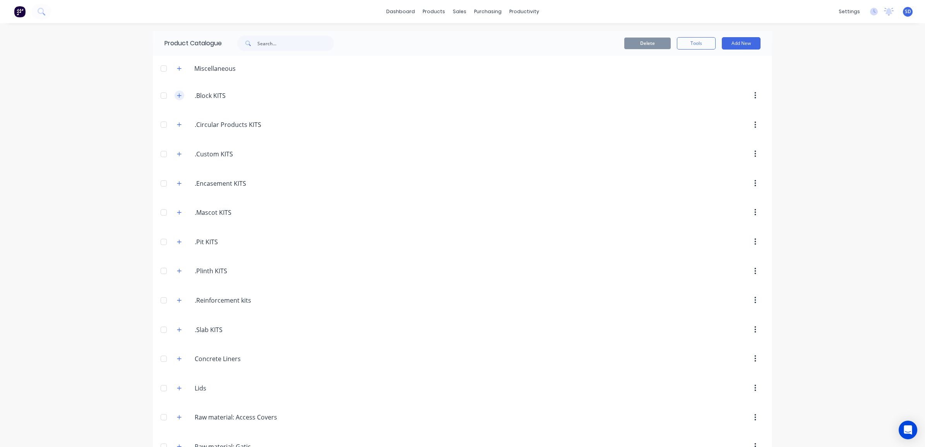
click at [176, 99] on button "button" at bounding box center [180, 96] width 10 height 10
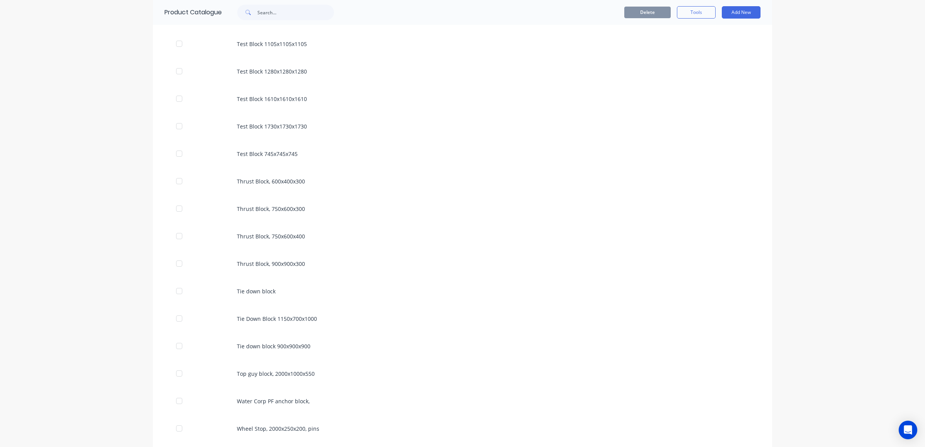
scroll to position [1499, 0]
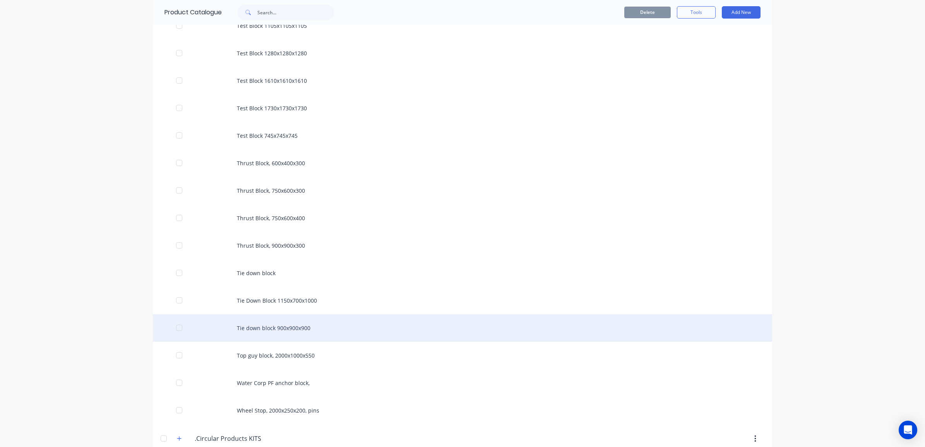
click at [291, 332] on div "Tie down block 900x900x900" at bounding box center [462, 327] width 619 height 27
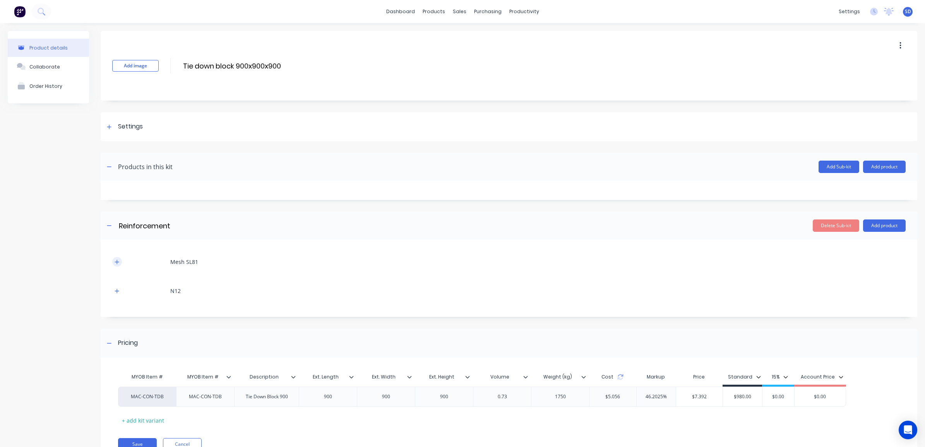
click at [115, 264] on icon "button" at bounding box center [117, 261] width 5 height 5
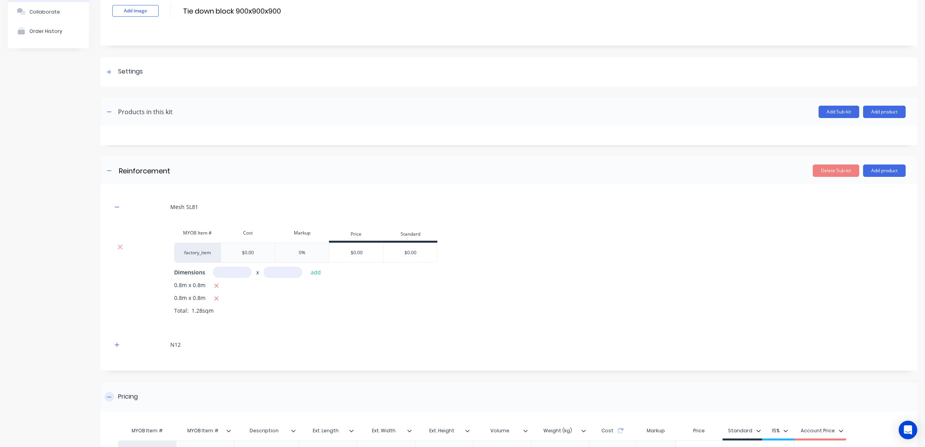
scroll to position [97, 0]
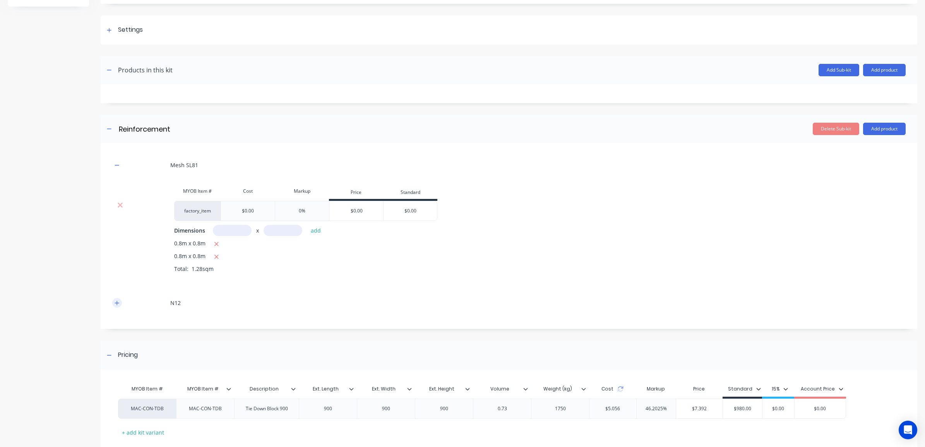
click at [120, 303] on button "button" at bounding box center [117, 303] width 10 height 10
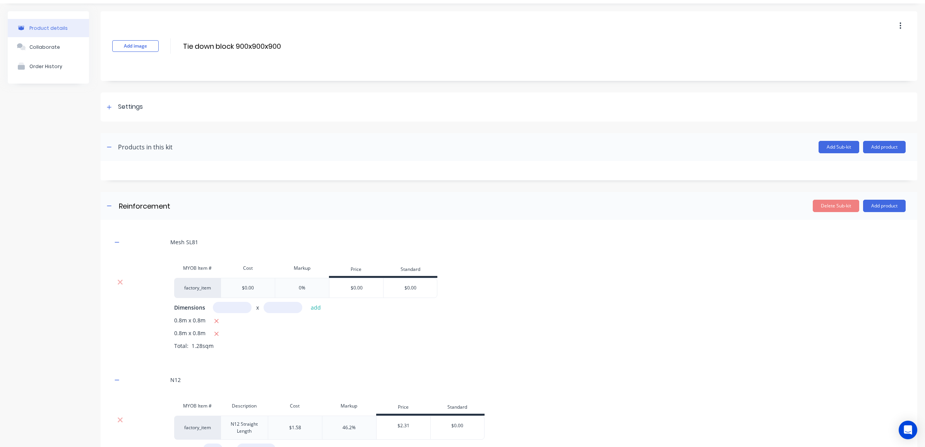
scroll to position [0, 0]
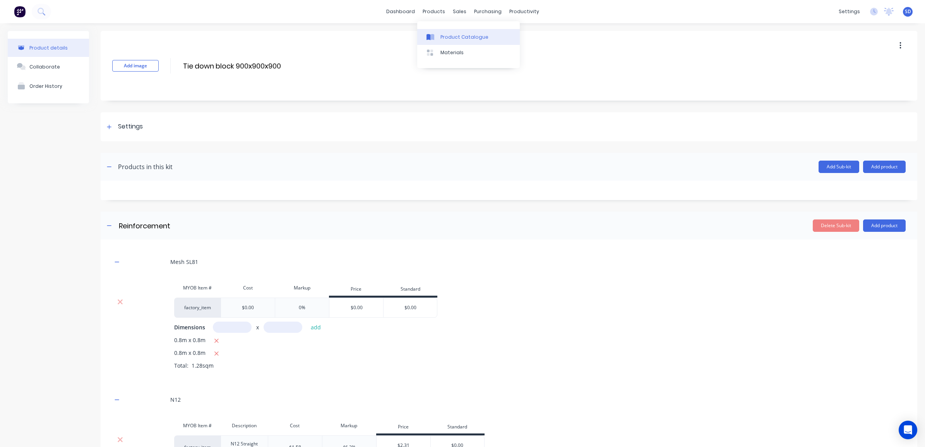
click at [445, 41] on link "Product Catalogue" at bounding box center [468, 36] width 103 height 15
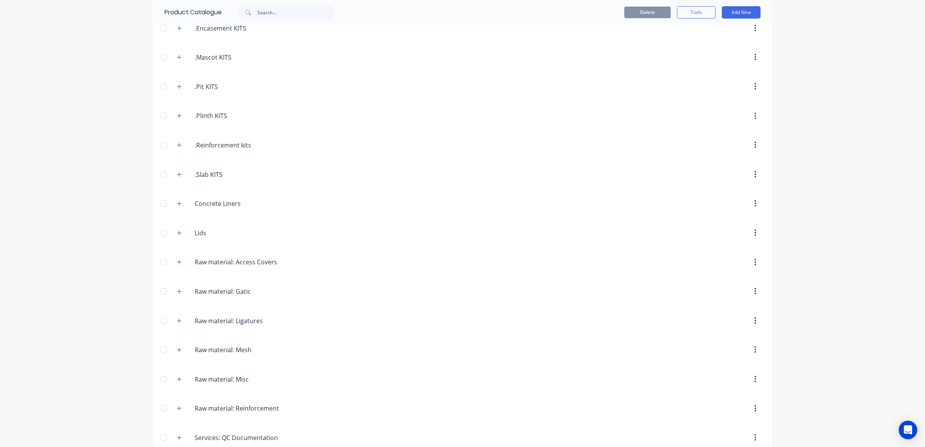
scroll to position [2072, 0]
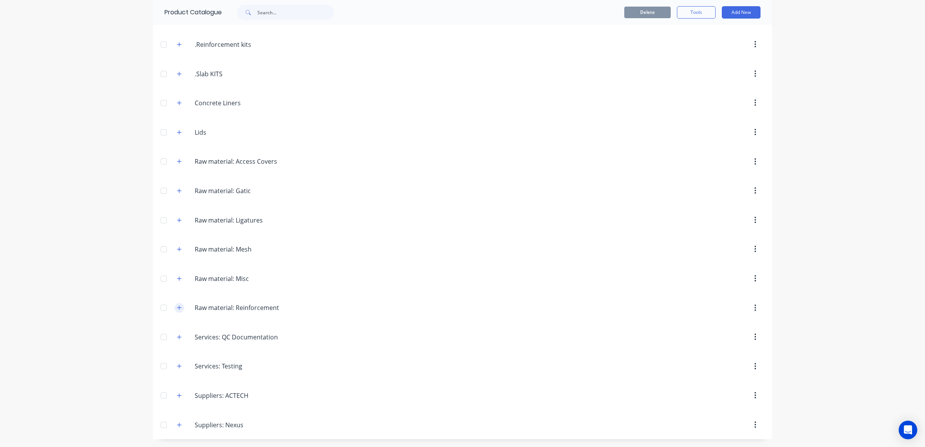
click at [177, 305] on icon "button" at bounding box center [179, 307] width 5 height 5
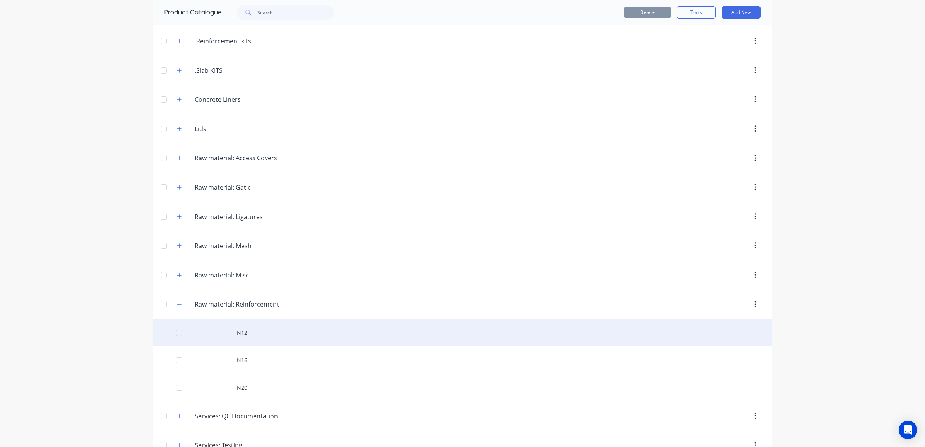
click at [237, 336] on div "N12" at bounding box center [462, 332] width 619 height 27
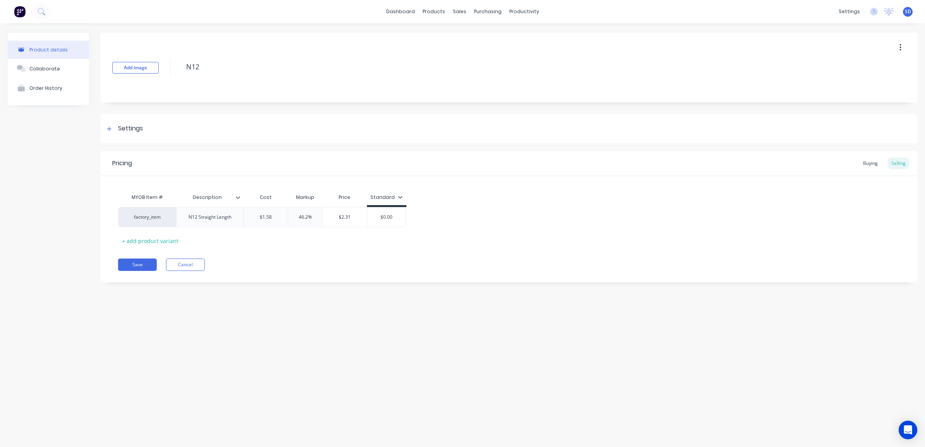
type textarea "x"
click at [156, 217] on div "factory_item" at bounding box center [147, 217] width 43 height 7
type input "def bar"
click at [152, 199] on button "Def Bar Stk" at bounding box center [150, 198] width 49 height 12
click at [132, 264] on button "Save" at bounding box center [137, 264] width 39 height 12
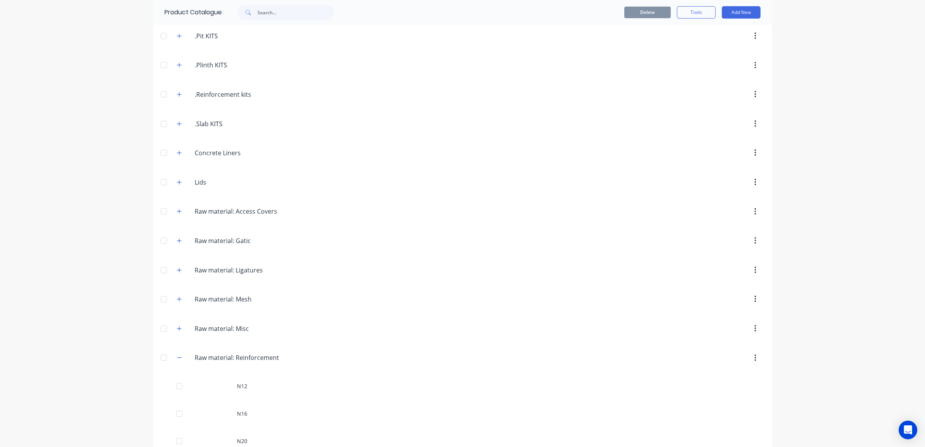
scroll to position [2080, 0]
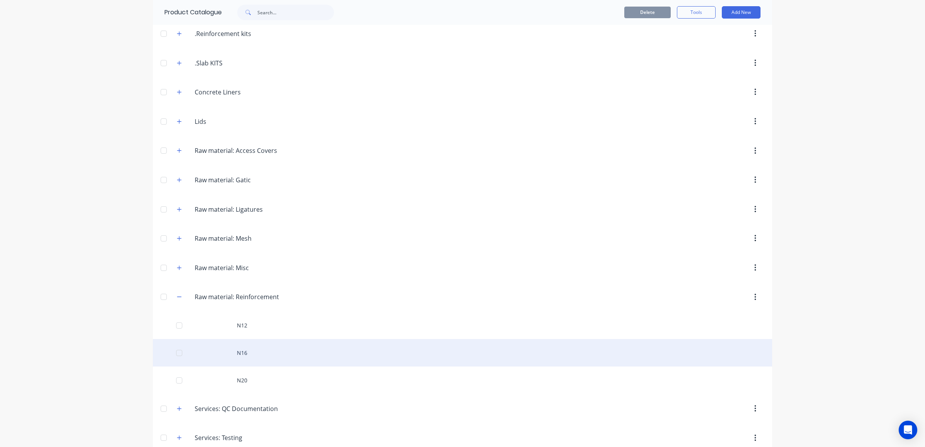
click at [241, 359] on div "N16" at bounding box center [462, 352] width 619 height 27
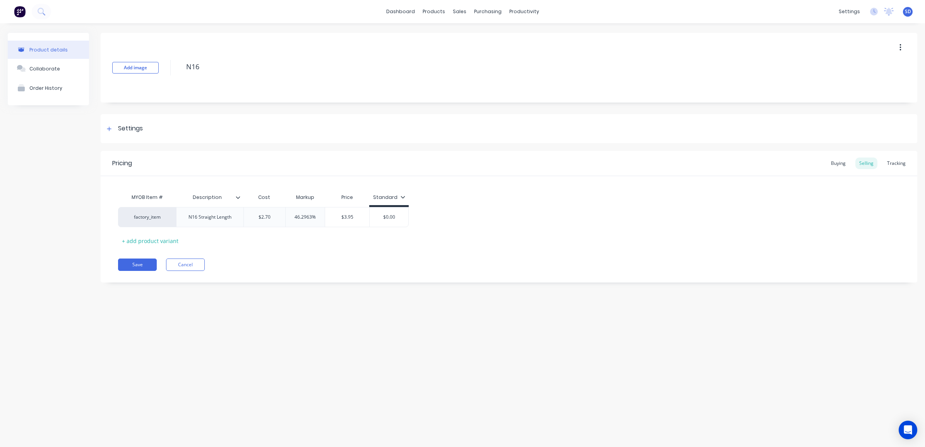
type textarea "x"
click at [159, 217] on div "factory_item" at bounding box center [147, 217] width 43 height 7
type input "def b"
click at [144, 198] on button "Def Bar Stk" at bounding box center [150, 198] width 49 height 12
click at [144, 267] on button "Save" at bounding box center [137, 264] width 39 height 12
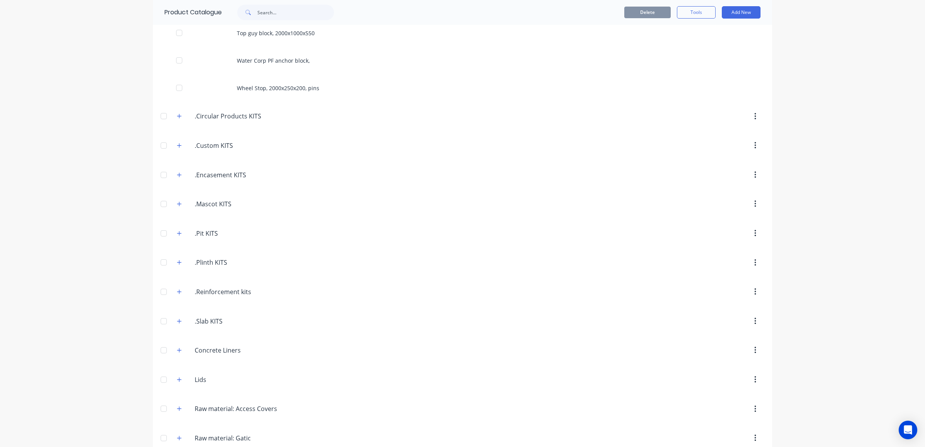
scroll to position [2080, 0]
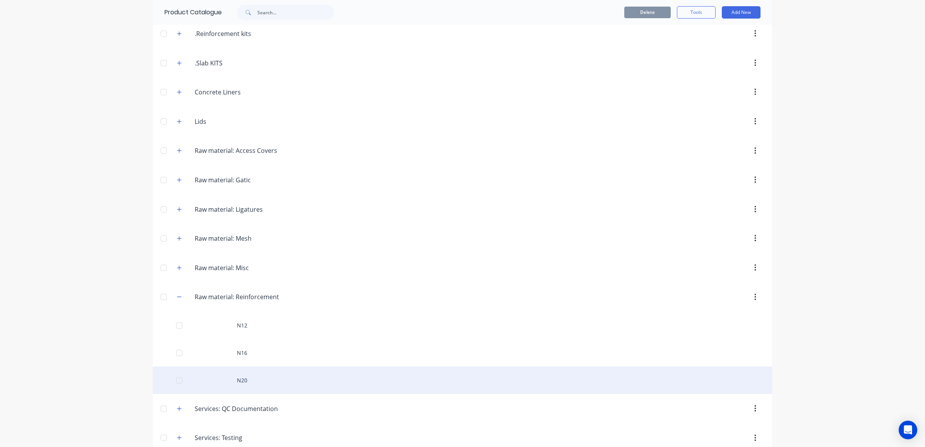
click at [236, 382] on div "N20" at bounding box center [462, 379] width 619 height 27
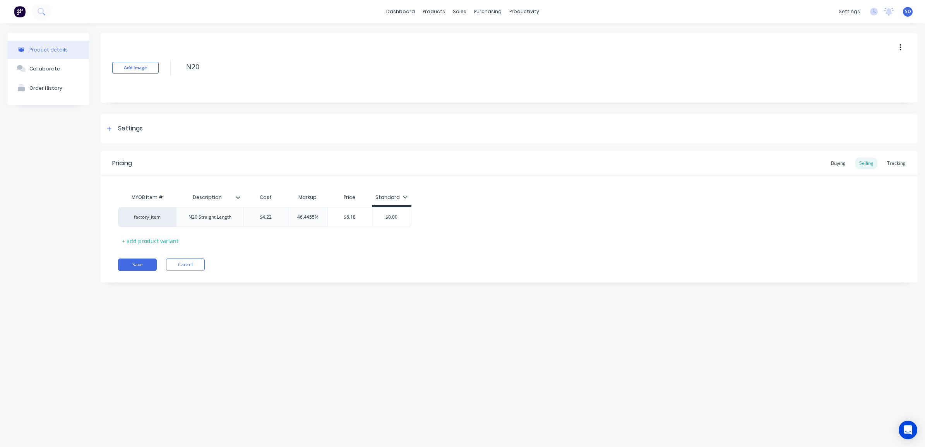
type textarea "x"
click at [150, 217] on div "factory_item" at bounding box center [147, 217] width 43 height 7
type input "def"
click at [148, 200] on button "Def Bar Stk" at bounding box center [150, 198] width 49 height 12
click at [145, 259] on button "Save" at bounding box center [137, 264] width 39 height 12
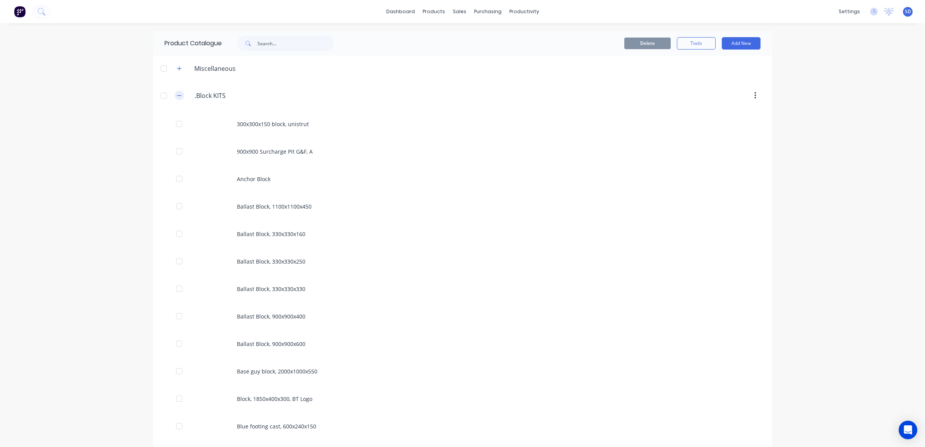
click at [177, 96] on icon "button" at bounding box center [179, 95] width 4 height 0
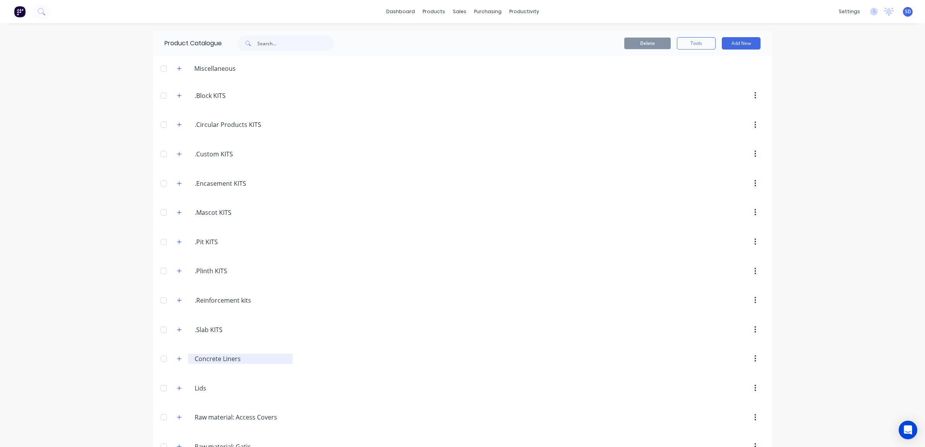
scroll to position [242, 0]
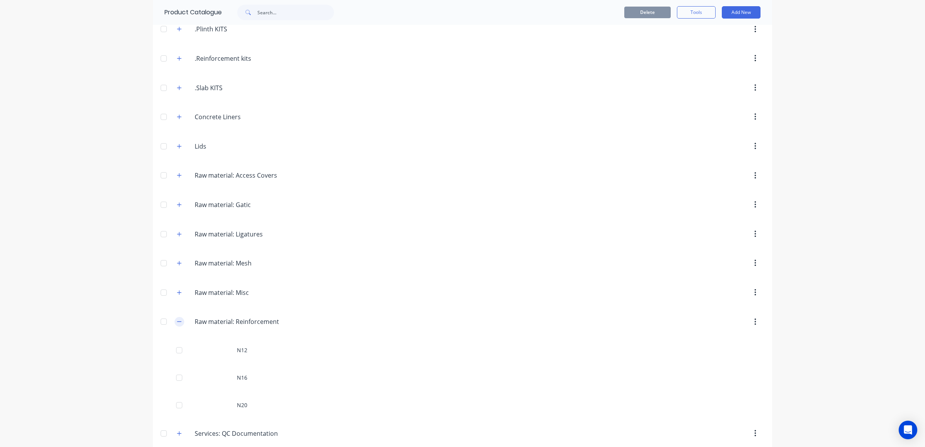
click at [177, 322] on icon "button" at bounding box center [179, 321] width 5 height 5
click at [177, 266] on icon "button" at bounding box center [179, 262] width 5 height 5
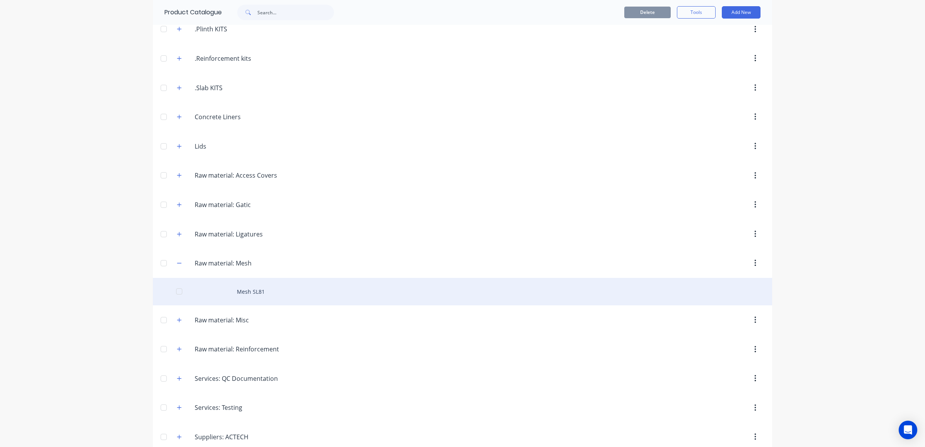
click at [237, 297] on div "Mesh SL81" at bounding box center [462, 291] width 619 height 27
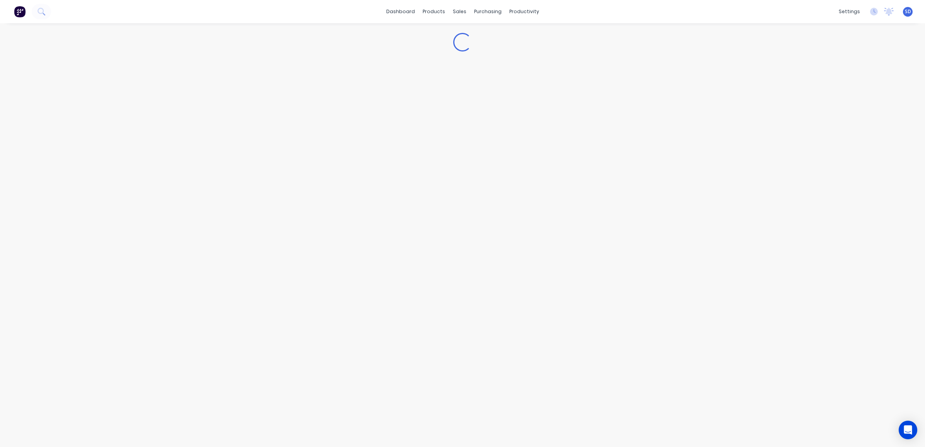
type textarea "x"
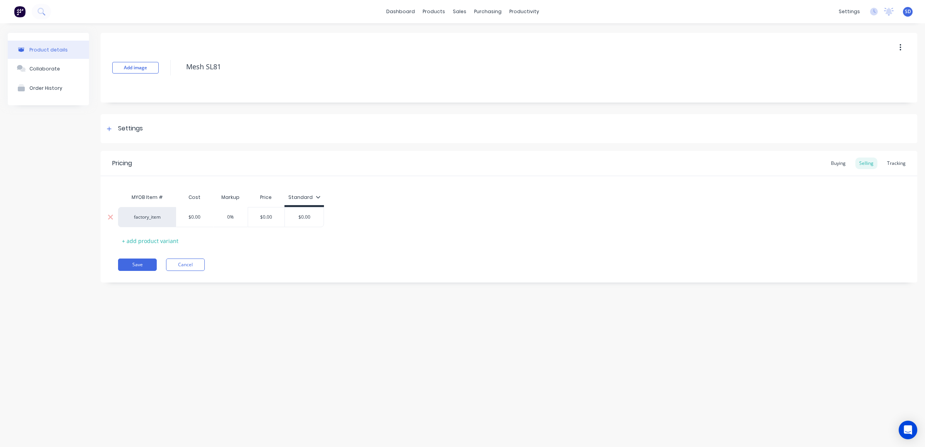
click at [144, 217] on div "factory_item" at bounding box center [147, 217] width 43 height 7
type input "rm81"
click at [138, 187] on button "RM81" at bounding box center [150, 186] width 49 height 12
click at [836, 161] on div "Buying" at bounding box center [838, 163] width 22 height 12
click at [861, 162] on div "Selling" at bounding box center [866, 163] width 22 height 12
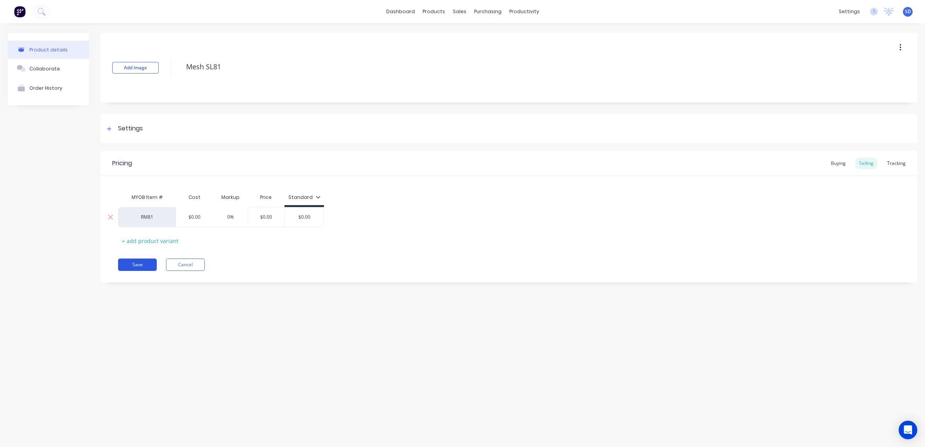
click at [139, 265] on button "Save" at bounding box center [137, 264] width 39 height 12
type textarea "x"
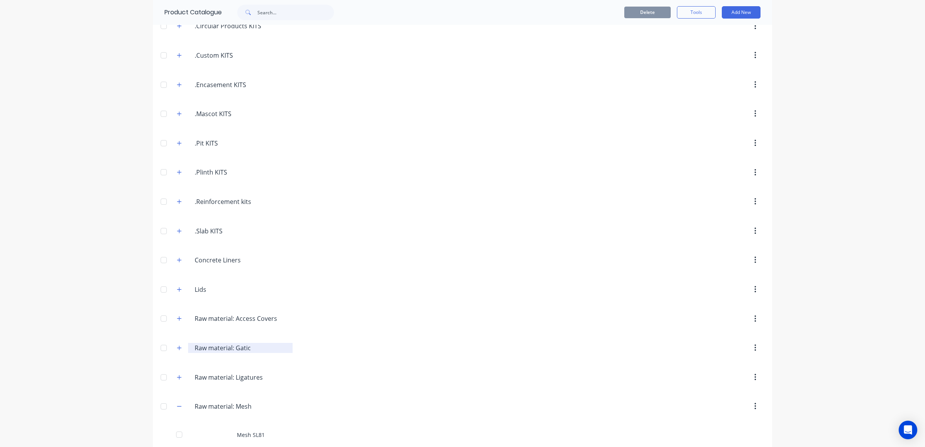
scroll to position [287, 0]
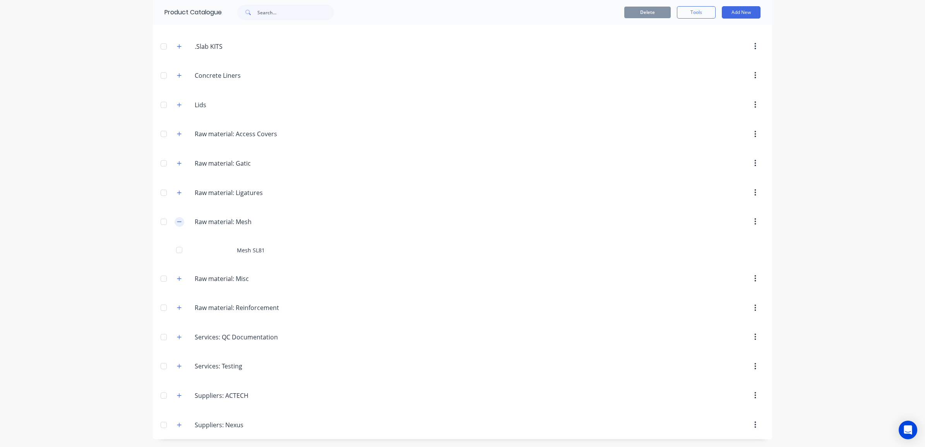
click at [177, 220] on icon "button" at bounding box center [179, 221] width 5 height 5
click at [178, 188] on button "button" at bounding box center [180, 191] width 10 height 10
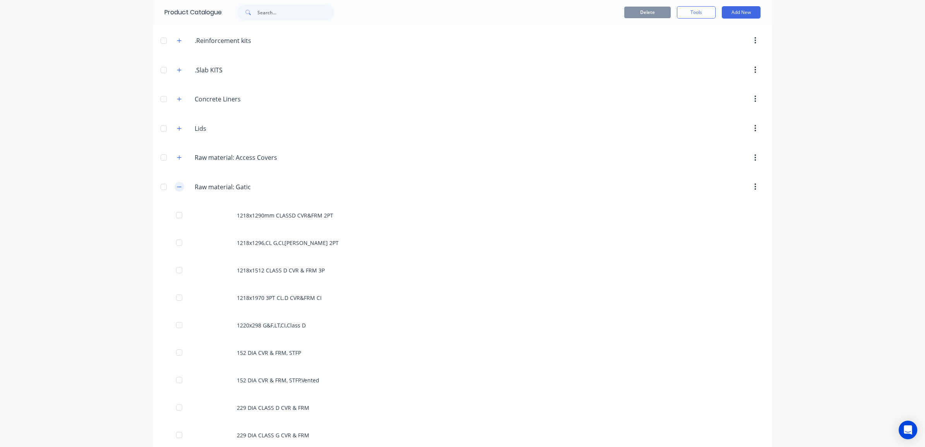
click at [178, 188] on button "button" at bounding box center [180, 187] width 10 height 10
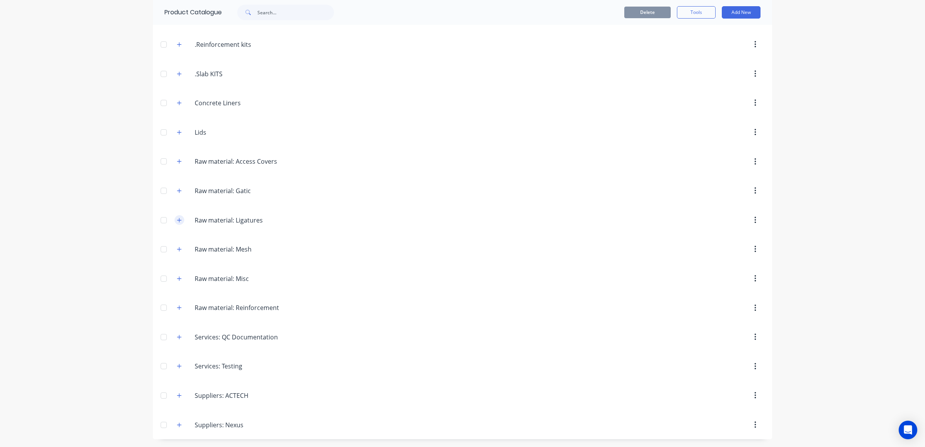
click at [177, 219] on icon "button" at bounding box center [179, 219] width 5 height 5
click at [177, 219] on icon "button" at bounding box center [179, 216] width 5 height 5
click at [177, 277] on icon "button" at bounding box center [179, 278] width 4 height 4
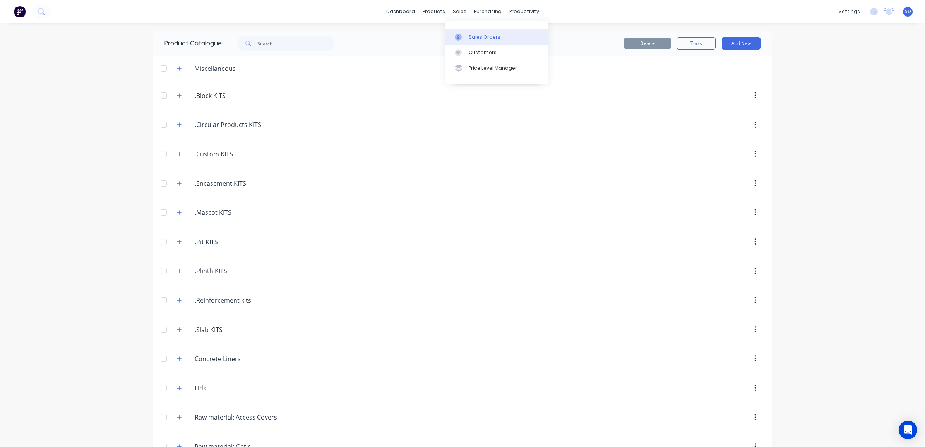
click at [465, 32] on link "Sales Orders" at bounding box center [496, 36] width 103 height 15
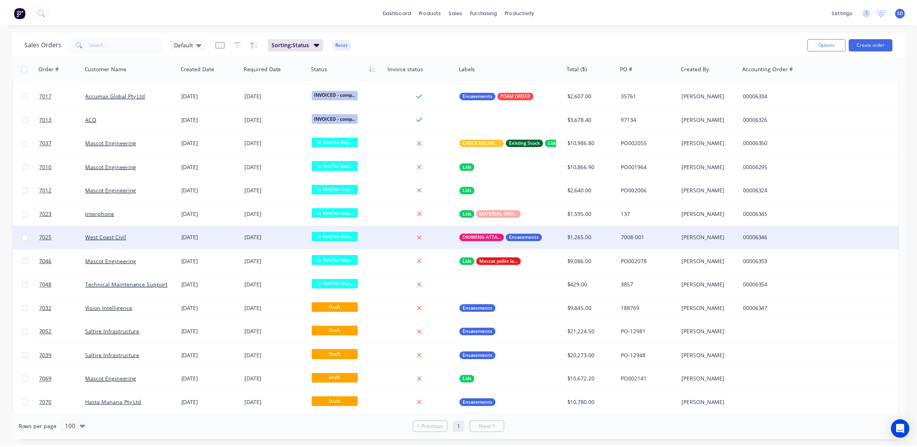
scroll to position [1182, 0]
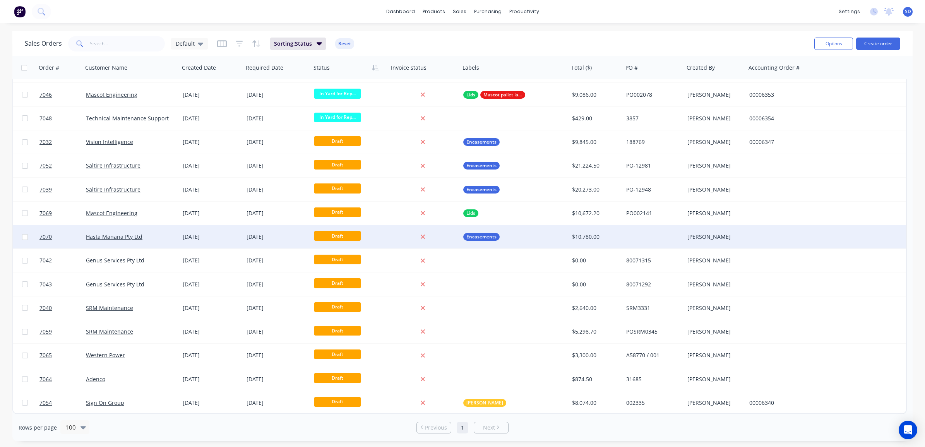
click at [167, 237] on div "Hasta Manana Pty Ltd" at bounding box center [129, 237] width 86 height 8
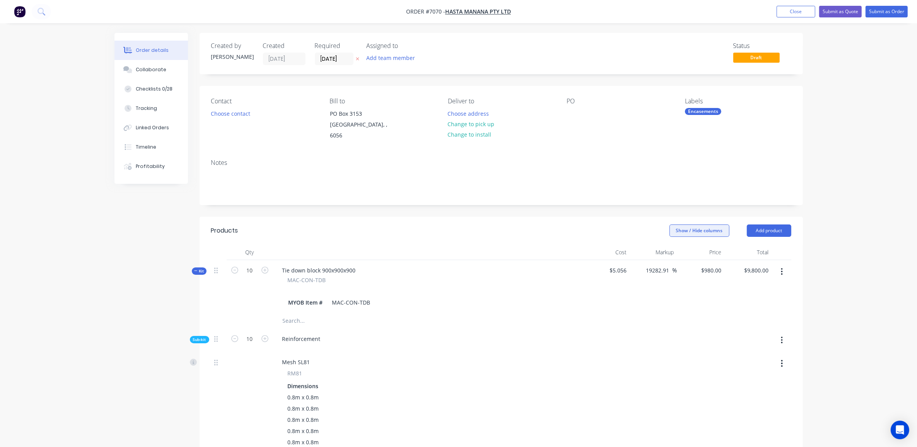
click at [693, 224] on button "Show / Hide columns" at bounding box center [700, 230] width 60 height 12
click at [784, 265] on button "button" at bounding box center [782, 272] width 18 height 14
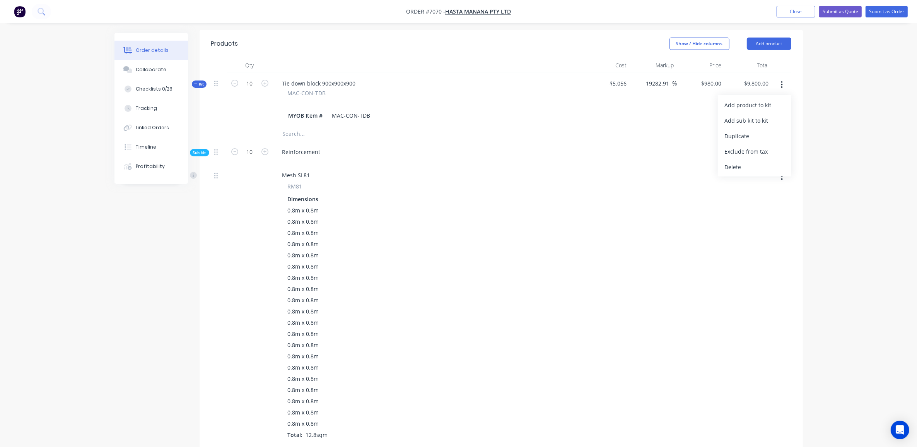
scroll to position [193, 0]
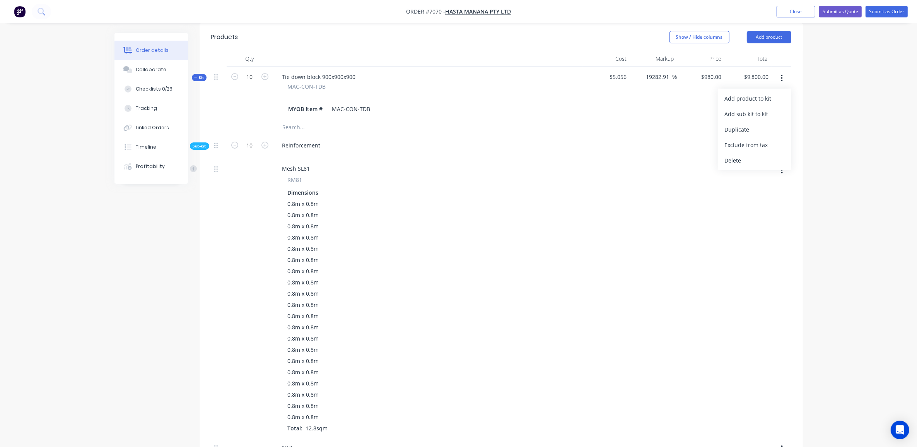
click at [863, 189] on div "Order details Collaborate Checklists 0/28 Tracking Linked Orders Timeline Profi…" at bounding box center [458, 283] width 917 height 952
click at [783, 142] on icon "button" at bounding box center [782, 146] width 2 height 9
click at [861, 142] on div "Order details Collaborate Checklists 0/28 Tracking Linked Orders Timeline Profi…" at bounding box center [458, 283] width 917 height 952
click at [780, 163] on button "button" at bounding box center [782, 170] width 18 height 14
click at [820, 182] on div "Order details Collaborate Checklists 0/28 Tracking Linked Orders Timeline Profi…" at bounding box center [458, 283] width 917 height 952
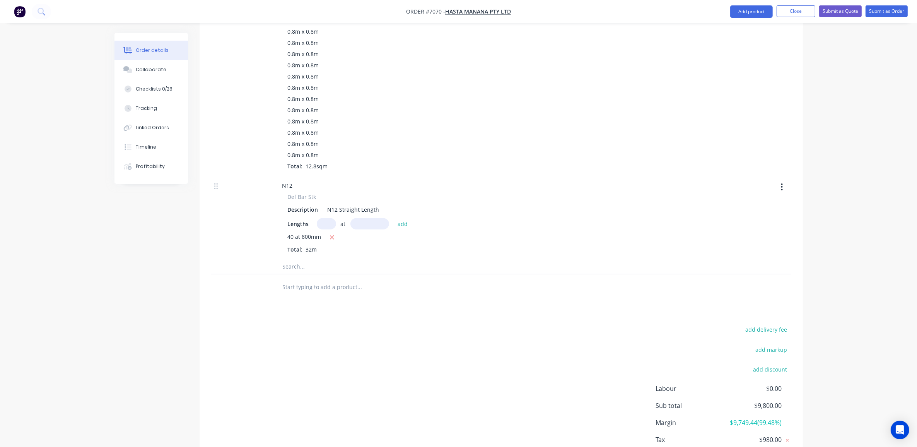
scroll to position [484, 0]
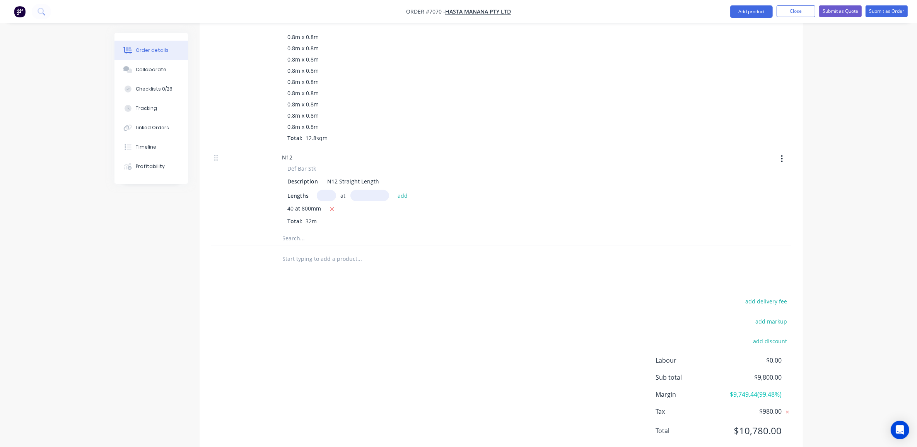
click at [782, 155] on icon "button" at bounding box center [783, 158] width 2 height 7
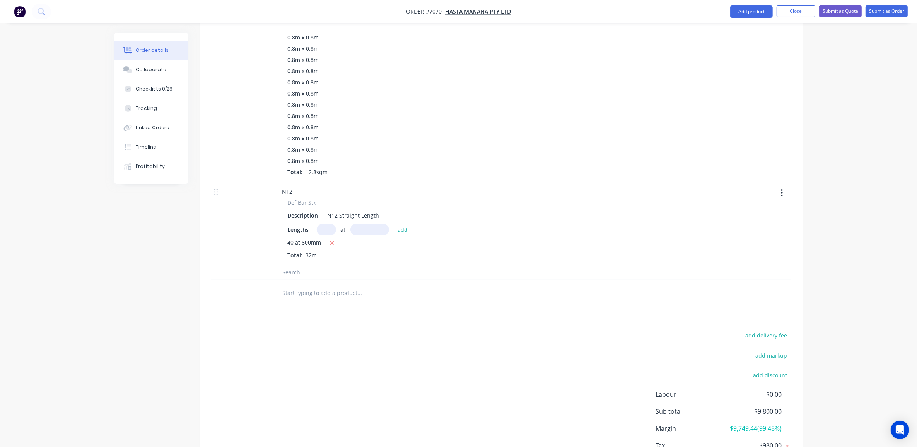
scroll to position [353, 0]
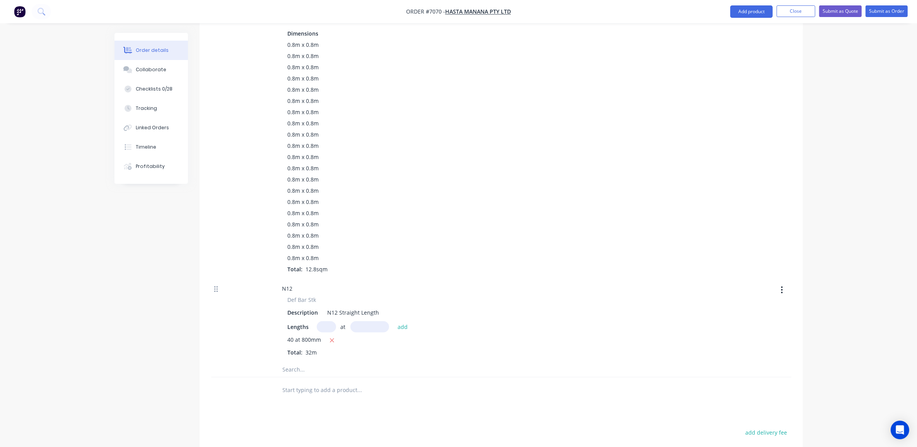
click at [216, 286] on icon at bounding box center [215, 289] width 3 height 7
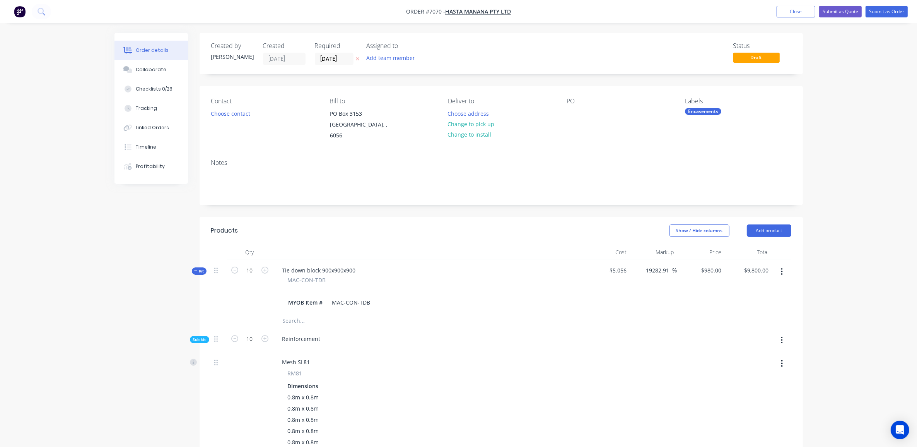
scroll to position [145, 0]
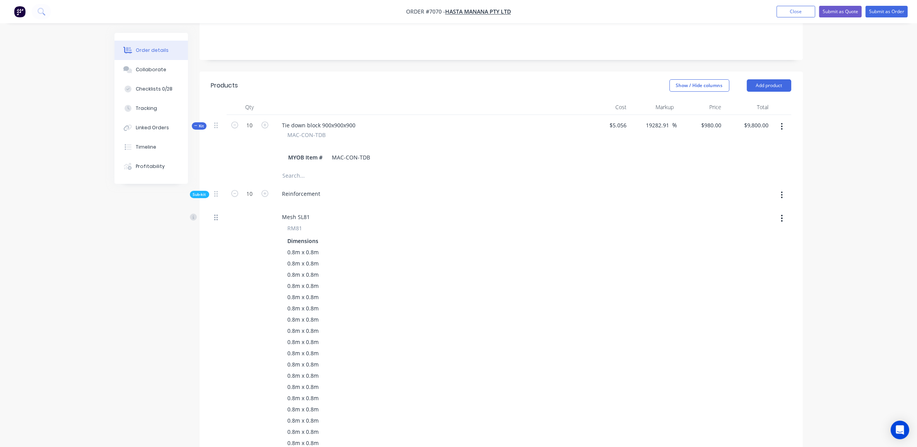
click at [215, 214] on icon at bounding box center [215, 217] width 3 height 6
click at [194, 214] on icon at bounding box center [193, 217] width 7 height 7
click at [207, 253] on div "Qty Cost Markup Price Total Kit 10 Tie down block 900x900x900 MAC-CON-TDB MYOB …" at bounding box center [502, 354] width 604 height 511
click at [215, 190] on icon at bounding box center [215, 193] width 3 height 7
click at [200, 192] on span "Sub-kit" at bounding box center [199, 195] width 13 height 6
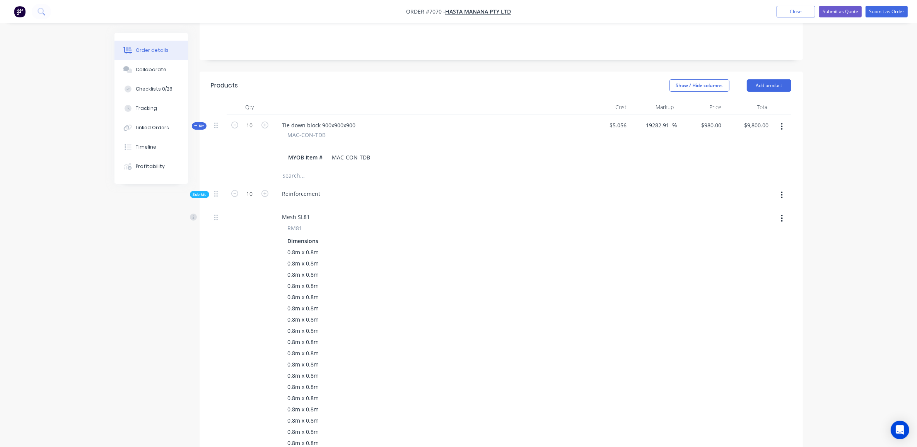
scroll to position [119, 0]
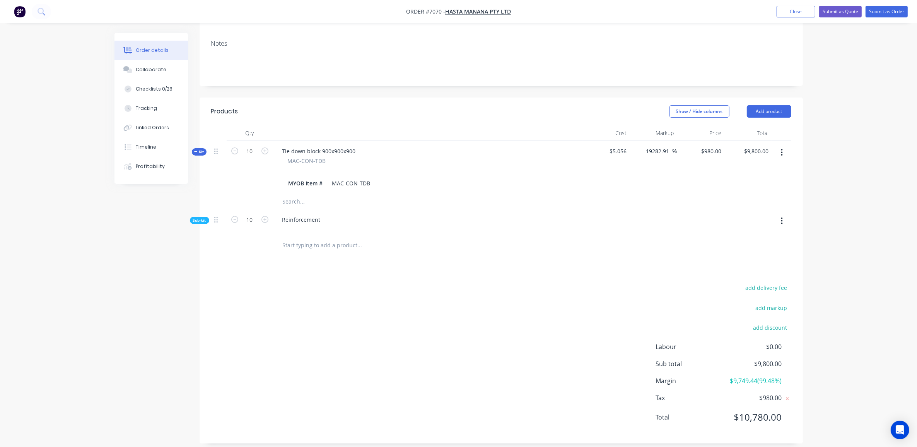
click at [199, 217] on span "Sub-kit" at bounding box center [199, 220] width 13 height 6
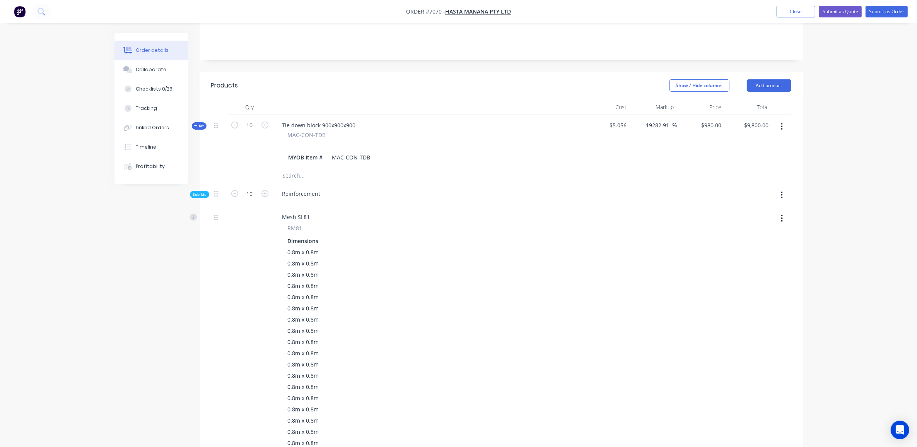
click at [213, 117] on div at bounding box center [218, 141] width 15 height 53
click at [197, 124] on icon "button" at bounding box center [195, 126] width 3 height 4
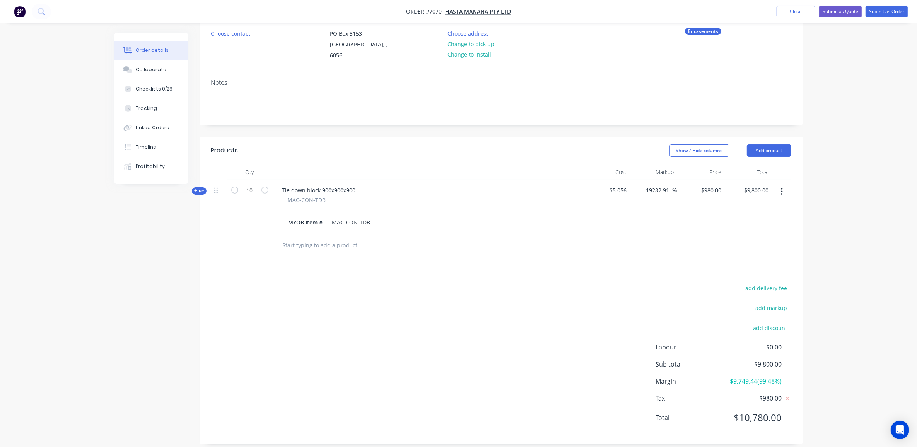
drag, startPoint x: 196, startPoint y: 181, endPoint x: 164, endPoint y: 249, distance: 75.1
click at [164, 249] on div "Created by Sally Created 10/10/25 Required 24/10/25 Assigned to Add team member…" at bounding box center [459, 204] width 689 height 503
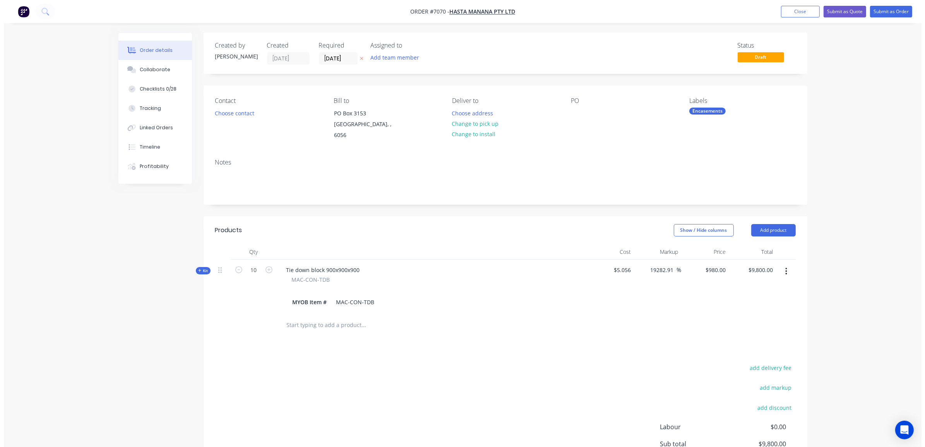
scroll to position [0, 0]
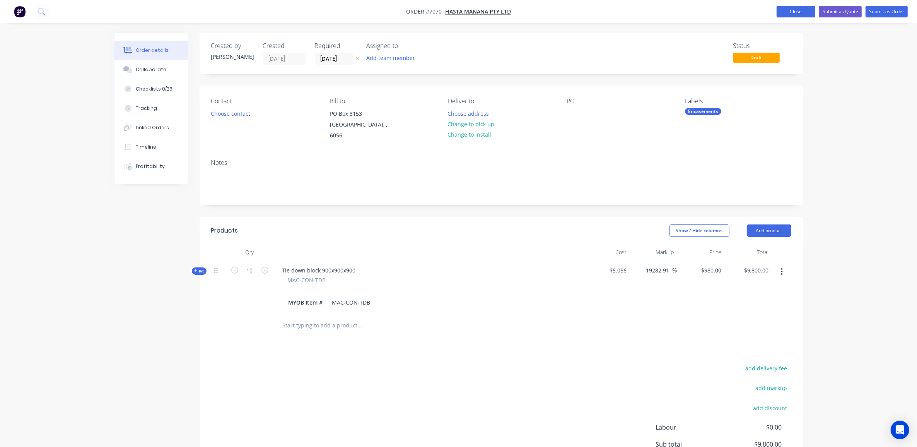
click at [792, 12] on button "Close" at bounding box center [796, 12] width 39 height 12
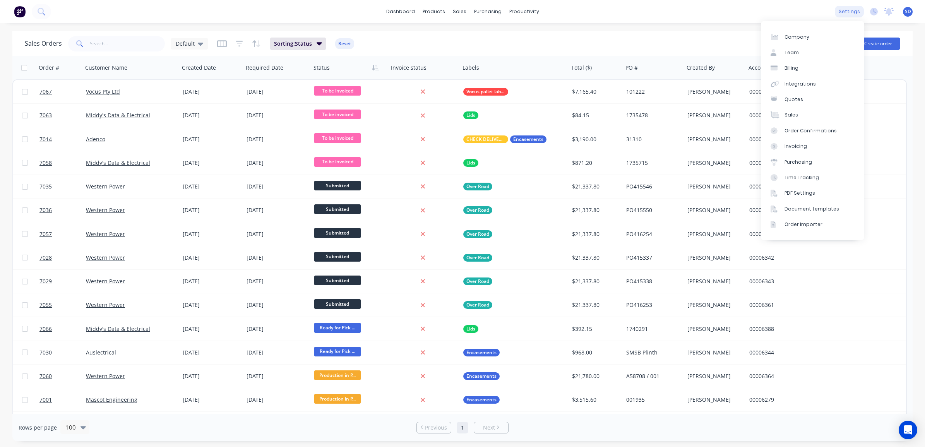
click at [854, 13] on div "settings" at bounding box center [849, 12] width 29 height 12
click at [811, 131] on div "Order Confirmations" at bounding box center [810, 130] width 52 height 7
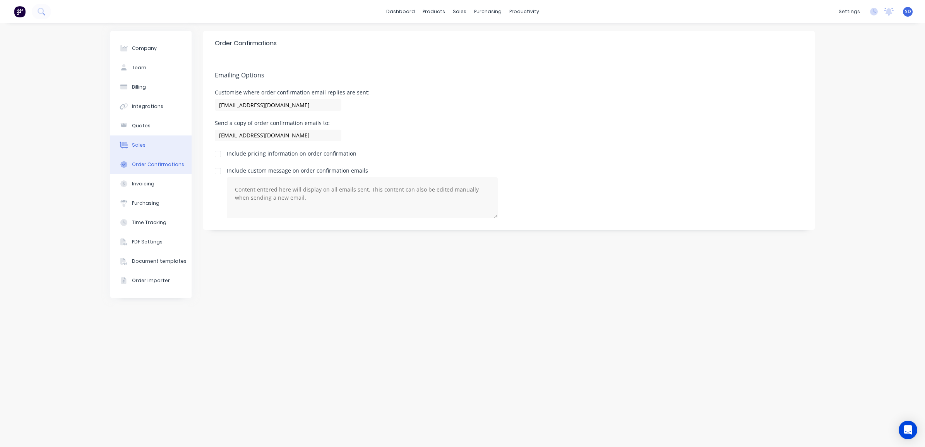
click at [132, 146] on div "Sales" at bounding box center [139, 145] width 14 height 7
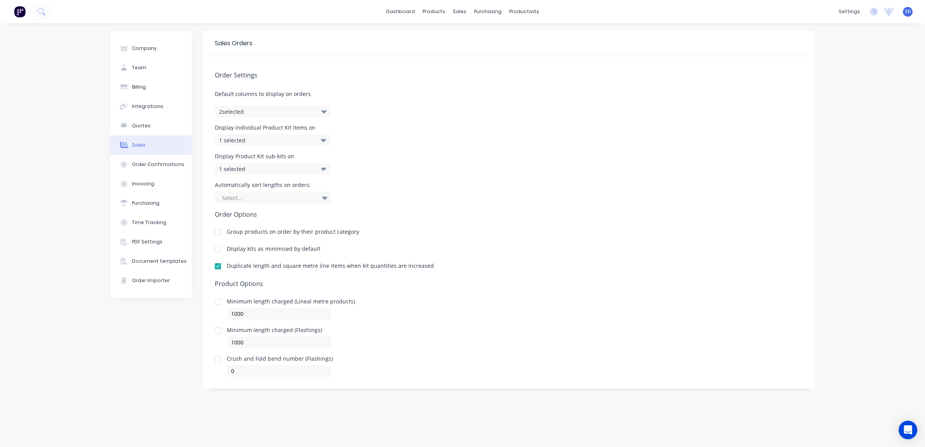
click at [258, 109] on button "2 selected" at bounding box center [273, 112] width 116 height 12
click at [395, 103] on div "Order Settings Default columns to display on orders 2 selected Display individu…" at bounding box center [508, 216] width 611 height 321
click at [267, 140] on div "1 selected" at bounding box center [264, 140] width 91 height 8
click at [399, 144] on div "Display individual Product Kit items on 1 selected" at bounding box center [509, 135] width 588 height 21
click at [270, 142] on div "1 selected" at bounding box center [264, 140] width 91 height 8
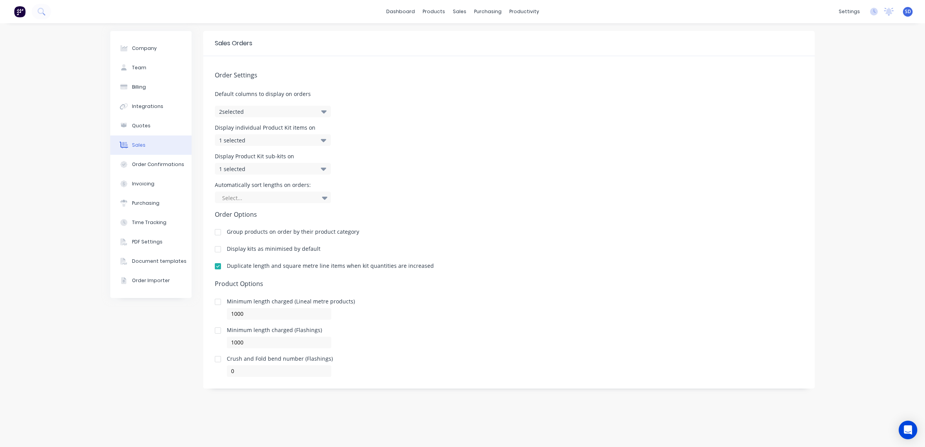
click at [399, 140] on div "Display individual Product Kit items on 1 selected" at bounding box center [509, 135] width 588 height 21
click at [262, 167] on div "1 selected" at bounding box center [264, 169] width 91 height 8
click at [415, 172] on div "Display Product Kit sub-kits on 1 selected" at bounding box center [509, 164] width 588 height 21
click at [258, 195] on div at bounding box center [268, 198] width 95 height 10
click at [453, 192] on div "Automatically sort lengths on orders: 2 results available. Use Up and Down to c…" at bounding box center [509, 192] width 588 height 21
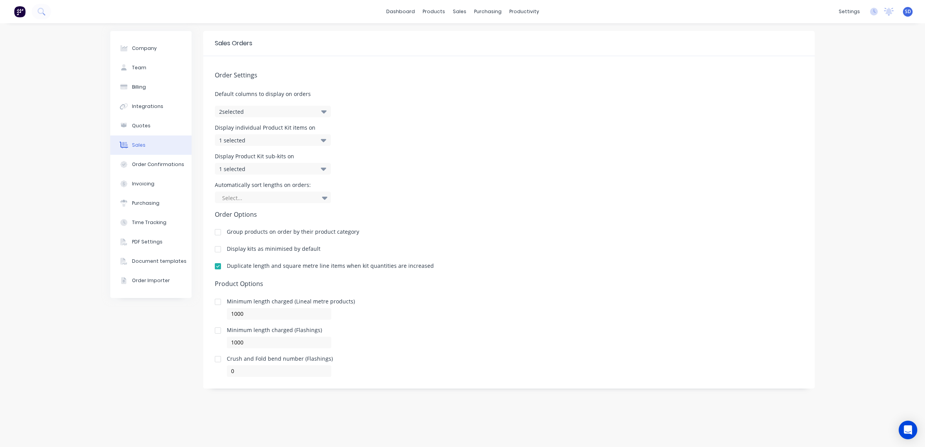
click at [215, 248] on div at bounding box center [217, 248] width 15 height 15
click at [393, 305] on div "Minimum length charged (Lineal metre products) 1000" at bounding box center [509, 309] width 588 height 21
click at [138, 166] on div "Order Confirmations" at bounding box center [158, 164] width 52 height 7
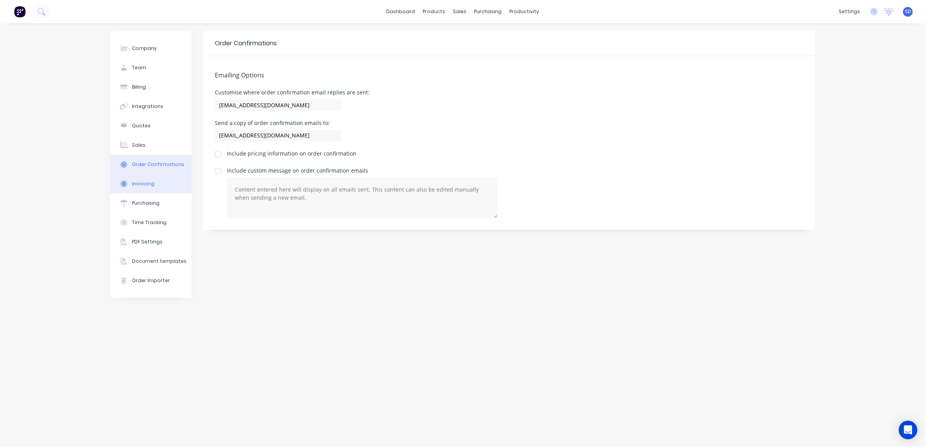
click at [146, 186] on div "Invoicing" at bounding box center [143, 183] width 22 height 7
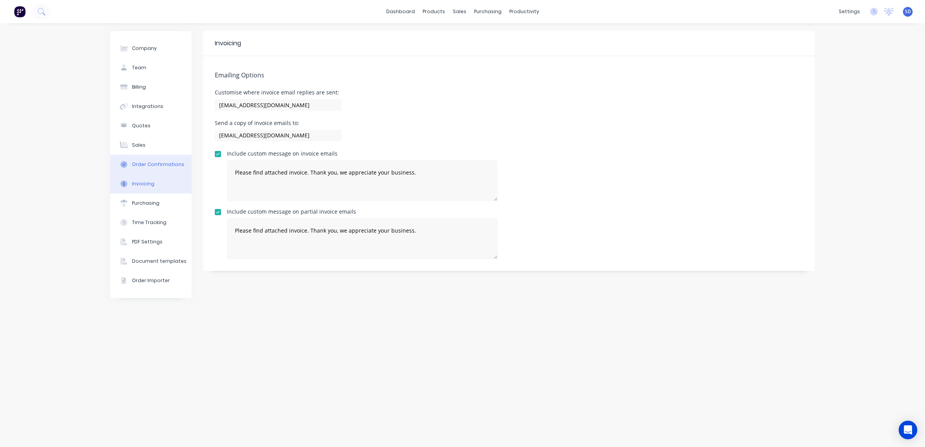
click at [148, 169] on button "Order Confirmations" at bounding box center [150, 164] width 81 height 19
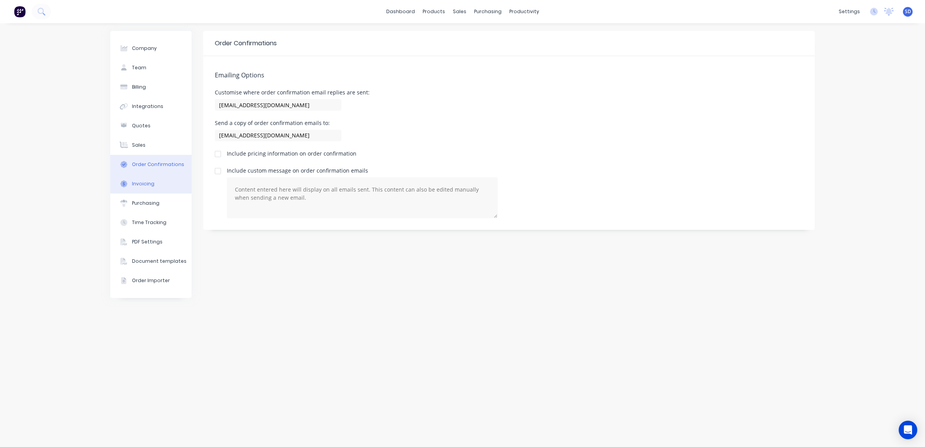
click at [146, 184] on div "Invoicing" at bounding box center [143, 183] width 22 height 7
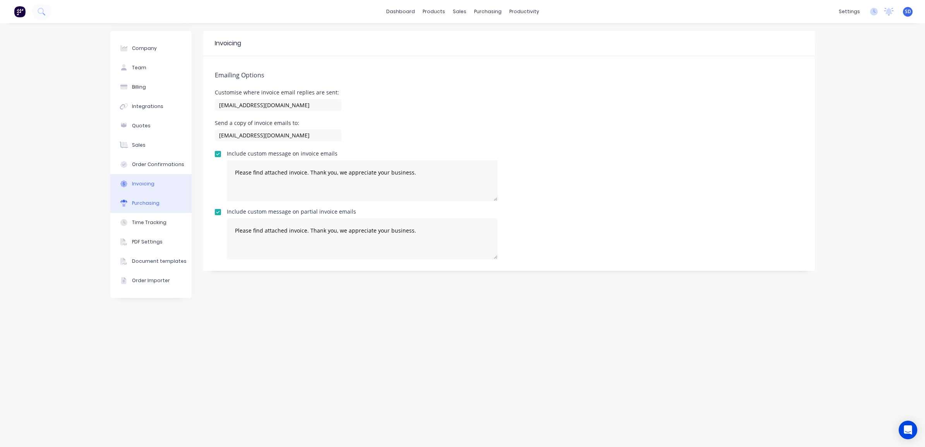
click at [145, 202] on div "Purchasing" at bounding box center [145, 203] width 27 height 7
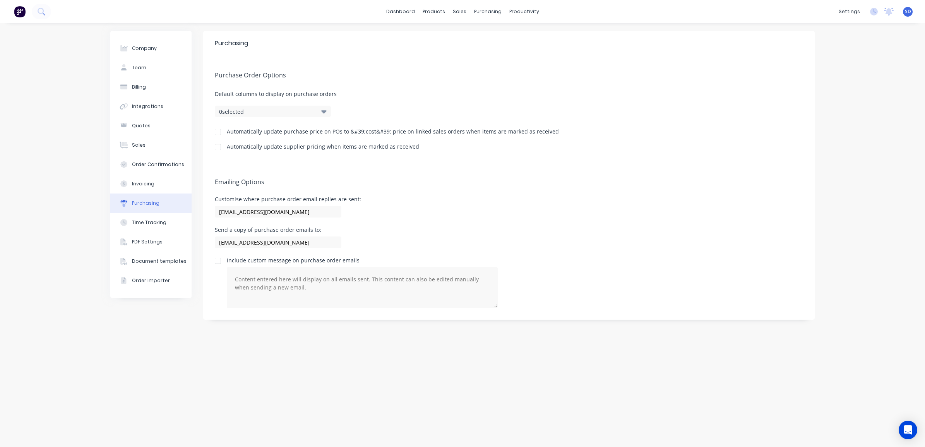
click at [316, 111] on button "0 selected" at bounding box center [273, 112] width 116 height 12
click at [153, 226] on button "Time Tracking" at bounding box center [150, 222] width 81 height 19
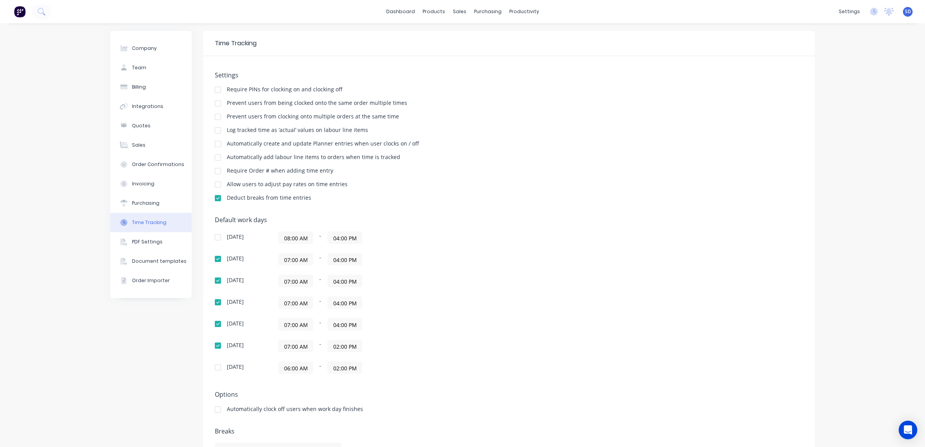
click at [334, 325] on input "04:00 PM" at bounding box center [345, 324] width 34 height 12
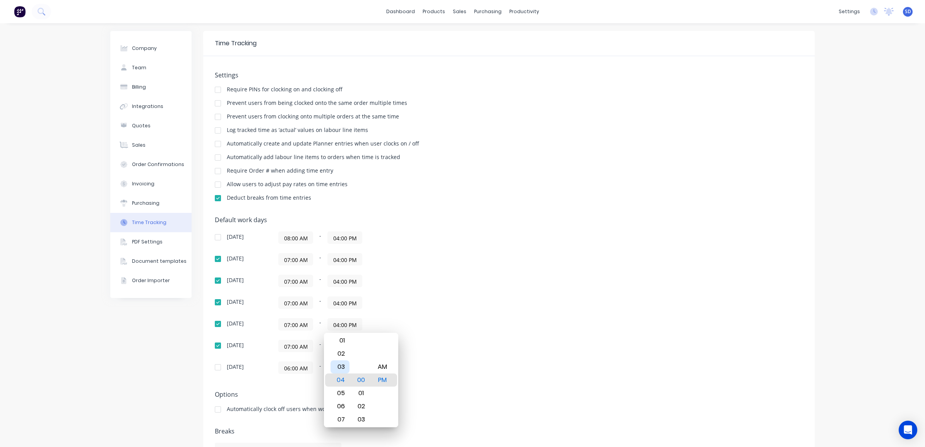
click at [341, 365] on div "03" at bounding box center [339, 366] width 19 height 13
type input "03:00 PM"
click at [333, 303] on input "04:00 PM" at bounding box center [345, 303] width 34 height 12
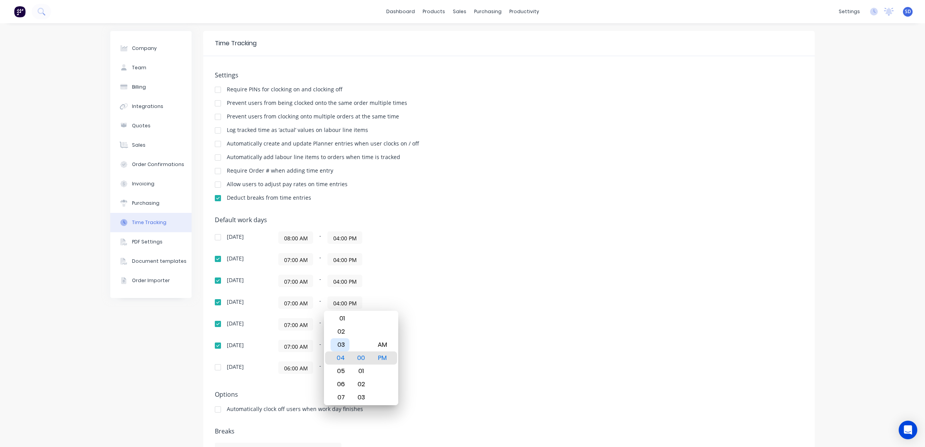
click at [339, 344] on div "03" at bounding box center [339, 344] width 19 height 13
type input "03:00 PM"
click at [333, 281] on input "04:00 PM" at bounding box center [345, 281] width 34 height 12
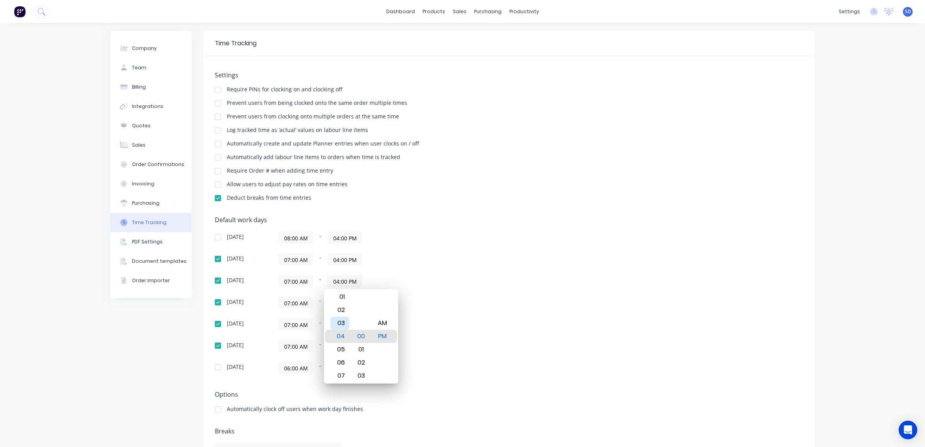
click at [345, 324] on div "03" at bounding box center [339, 323] width 19 height 13
type input "03:00 PM"
click at [336, 260] on input "04:00 PM" at bounding box center [345, 259] width 34 height 12
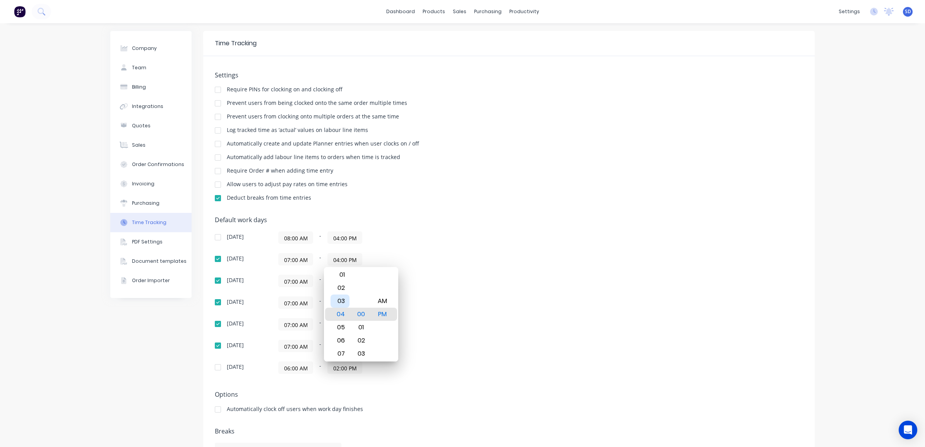
click at [340, 304] on div "03" at bounding box center [339, 300] width 19 height 13
type input "03:00 PM"
click at [335, 236] on input "04:00 PM" at bounding box center [345, 238] width 34 height 12
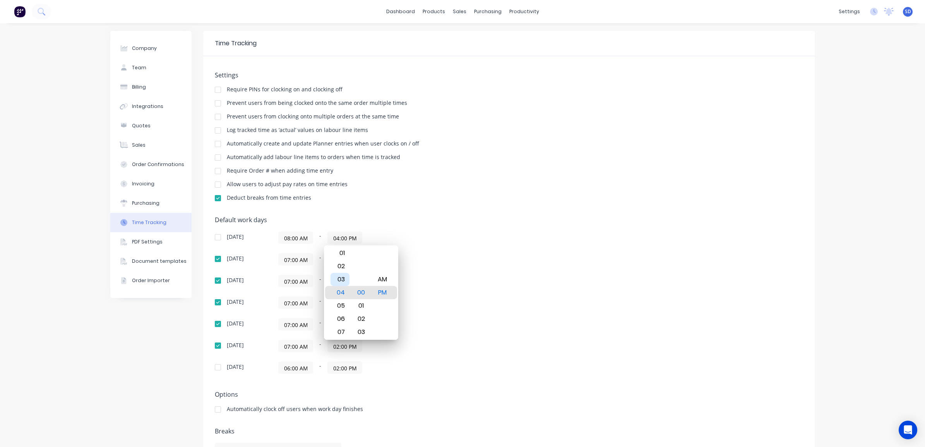
click at [344, 277] on div "03" at bounding box center [339, 279] width 19 height 13
type input "03:00 PM"
click at [459, 273] on div "Sunday 08:00 AM - 03:00 PM Monday 07:00 AM - 03:00 PM Tuesday 07:00 AM - 03:00 …" at bounding box center [350, 302] width 271 height 142
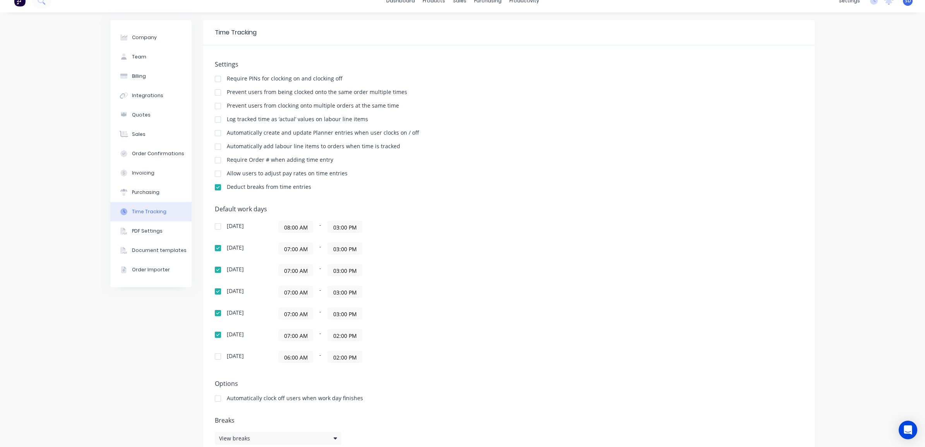
scroll to position [29, 0]
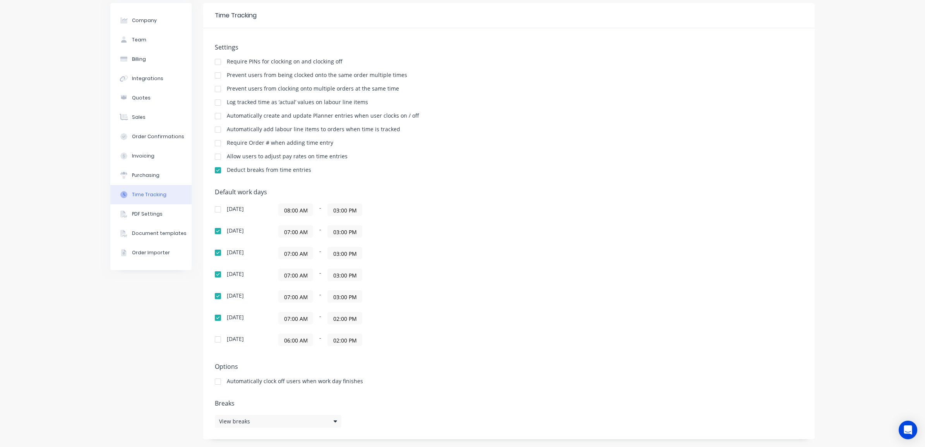
click at [416, 252] on div "07:00 AM - 03:00 PM" at bounding box center [374, 253] width 193 height 12
click at [342, 320] on input "02:00 PM" at bounding box center [345, 318] width 34 height 12
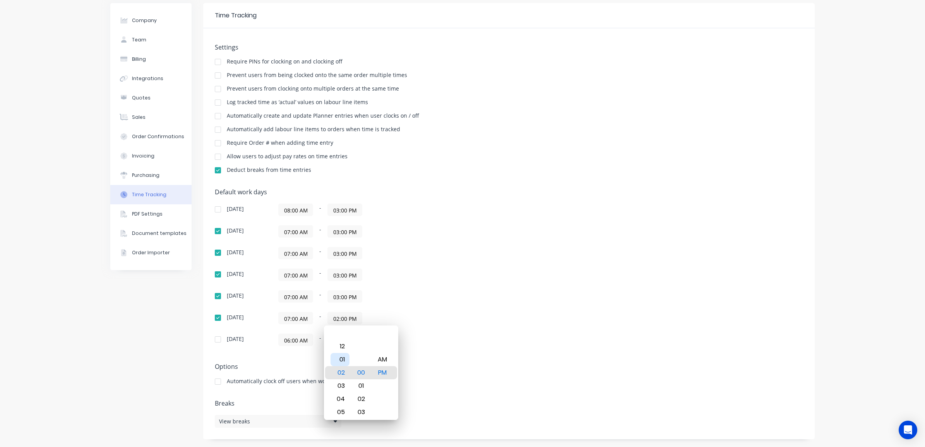
click at [342, 356] on div "01" at bounding box center [339, 359] width 19 height 13
click at [364, 354] on div "30" at bounding box center [361, 359] width 19 height 13
type input "01:30 PM"
click at [478, 351] on div "Default work days Sunday 08:00 AM - 03:00 PM Monday 07:00 AM - 03:00 PM Tuesday…" at bounding box center [509, 271] width 588 height 167
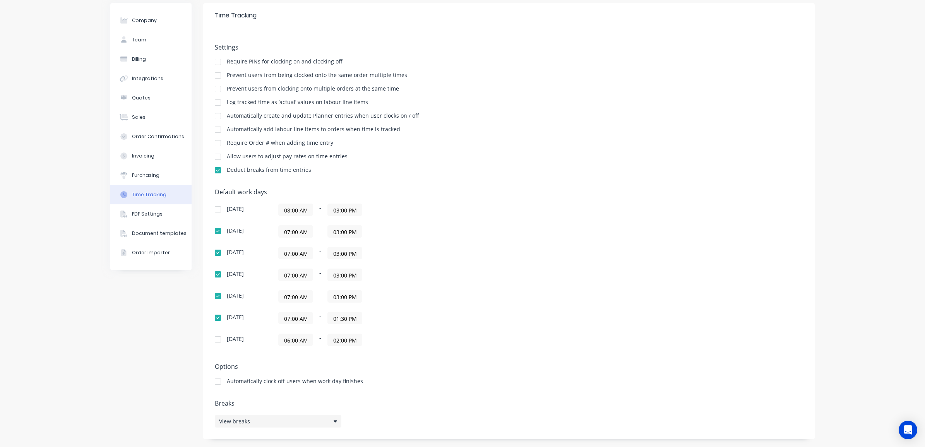
click at [276, 423] on div "View breaks" at bounding box center [278, 421] width 127 height 13
click at [149, 211] on div "PDF Settings" at bounding box center [147, 213] width 31 height 7
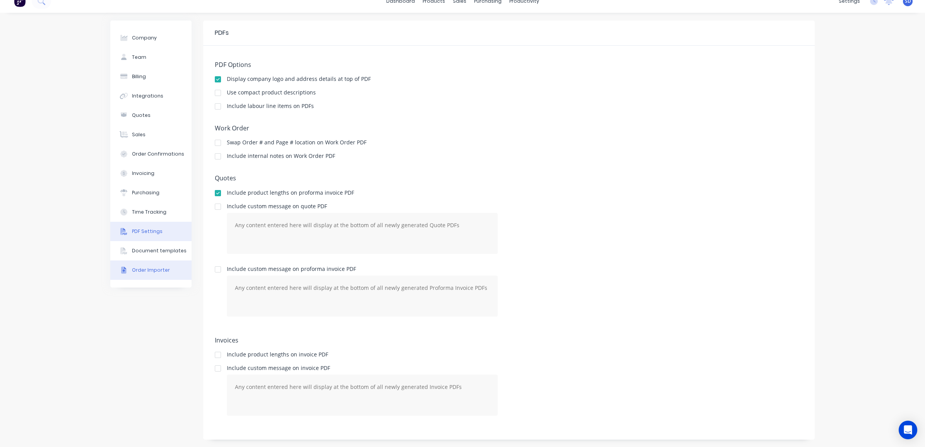
click at [153, 273] on div "Order Importer" at bounding box center [151, 270] width 38 height 7
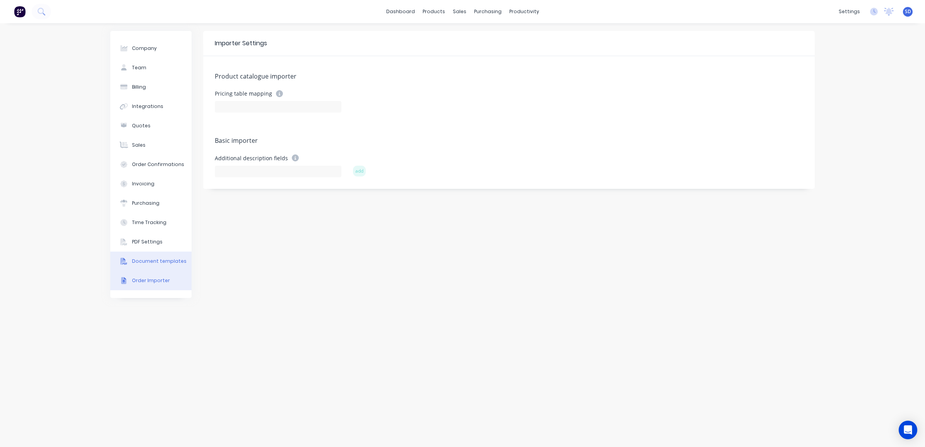
click at [153, 264] on div "Document templates" at bounding box center [159, 261] width 55 height 7
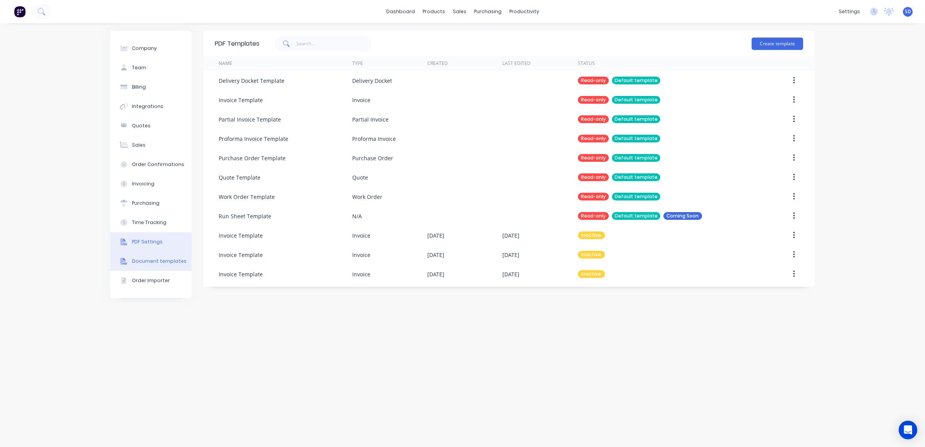
click at [150, 246] on button "PDF Settings" at bounding box center [150, 241] width 81 height 19
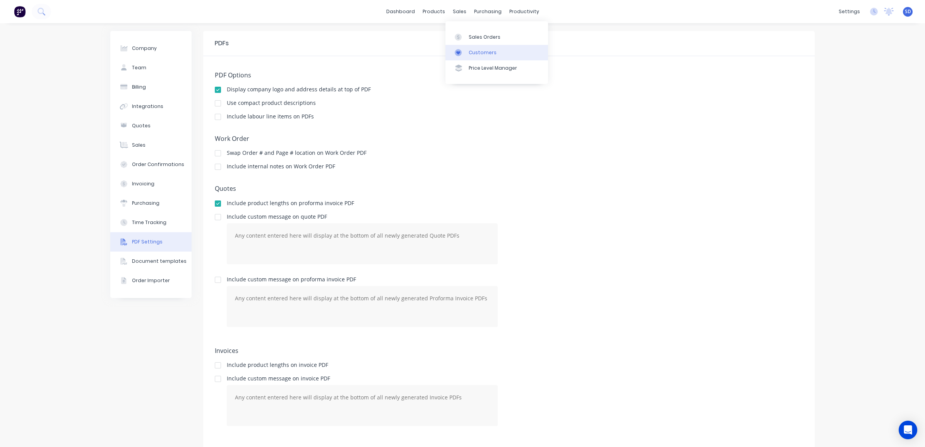
click at [478, 54] on div "Customers" at bounding box center [483, 52] width 28 height 7
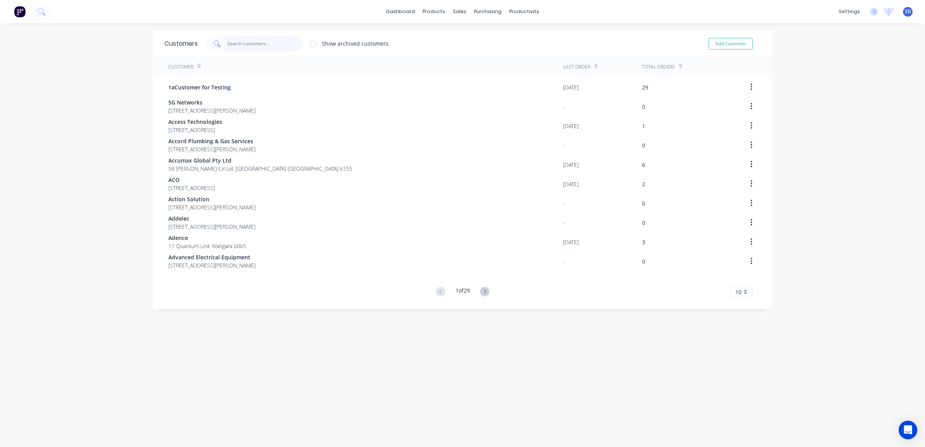
click at [248, 41] on input "text" at bounding box center [264, 43] width 75 height 15
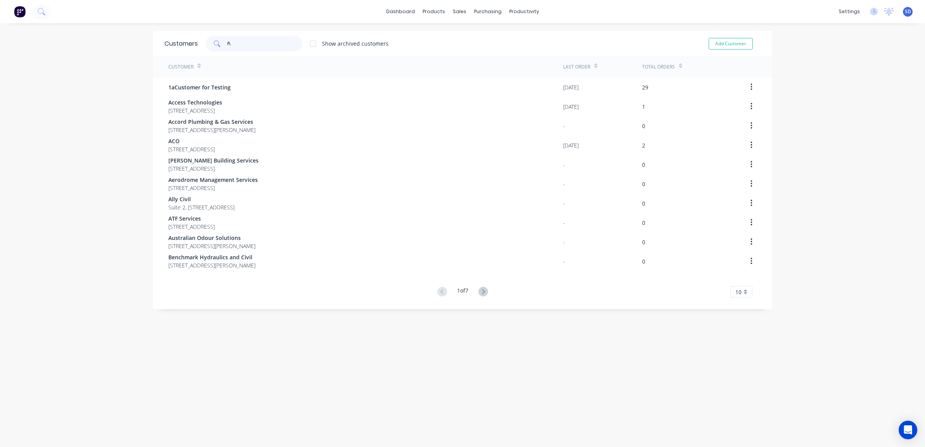
type input "f"
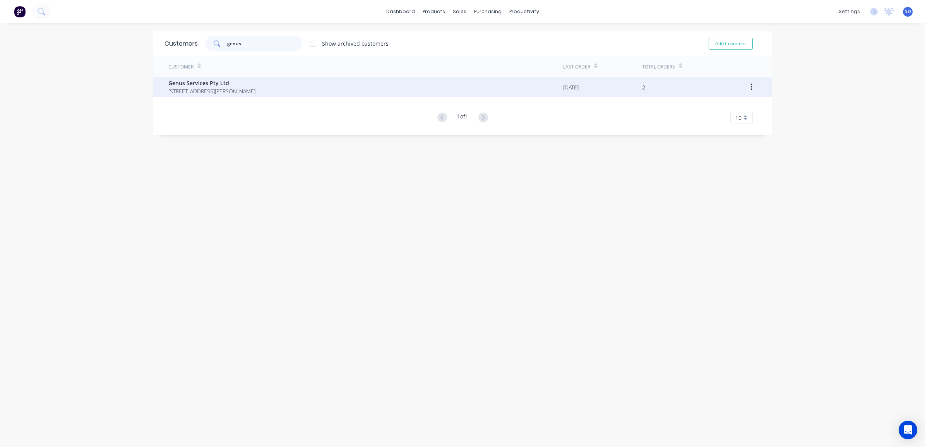
type input "genus"
click at [228, 88] on span "[STREET_ADDRESS][PERSON_NAME]" at bounding box center [211, 91] width 87 height 8
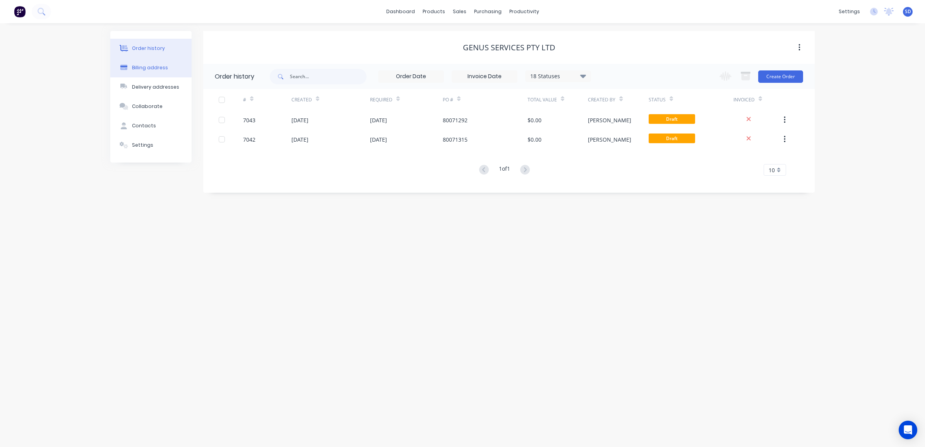
click at [153, 71] on div "Billing address" at bounding box center [150, 67] width 36 height 7
select select "AU"
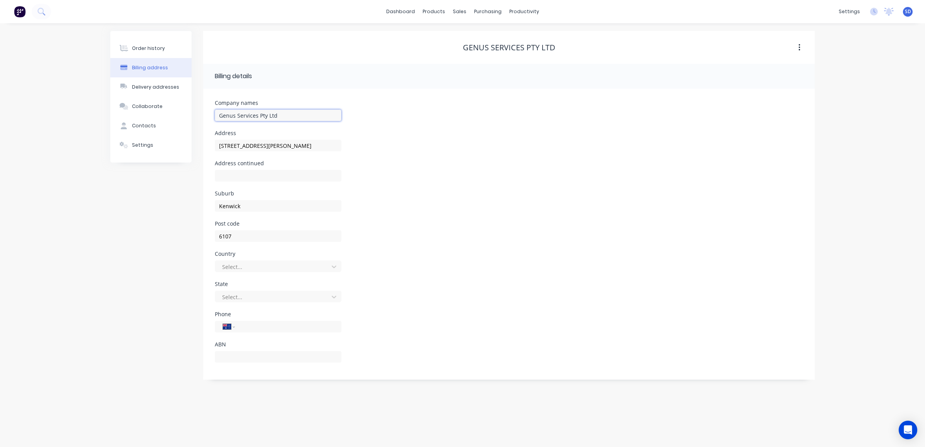
click at [240, 115] on input "Genus Services Pty Ltd" at bounding box center [278, 116] width 127 height 12
click at [241, 115] on input "Genus Services Pty Ltd" at bounding box center [278, 116] width 127 height 12
click at [150, 92] on button "Delivery addresses" at bounding box center [150, 86] width 81 height 19
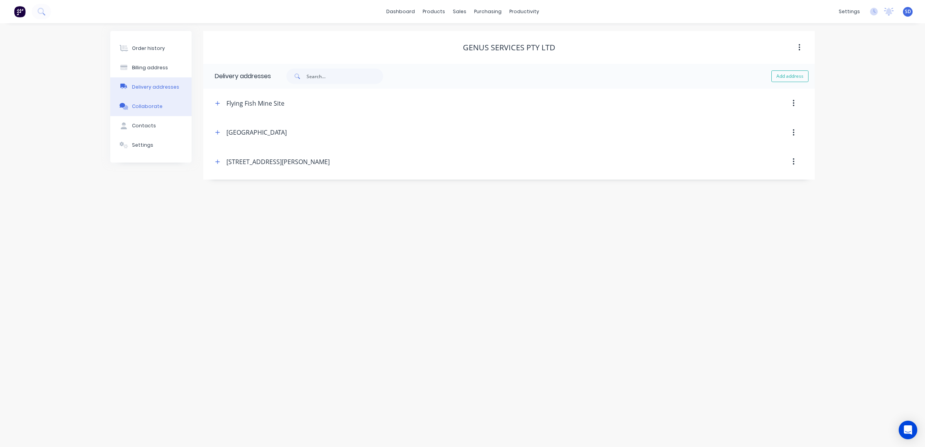
click at [151, 105] on div "Collaborate" at bounding box center [147, 106] width 31 height 7
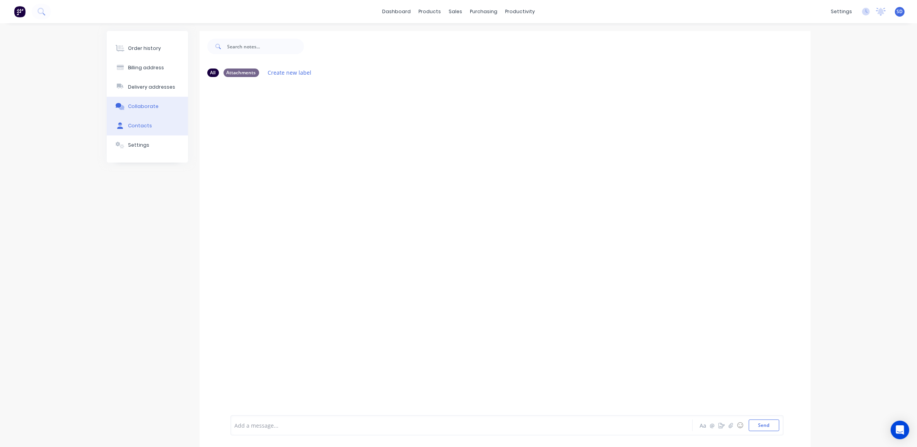
click at [148, 128] on div "Contacts" at bounding box center [140, 125] width 24 height 7
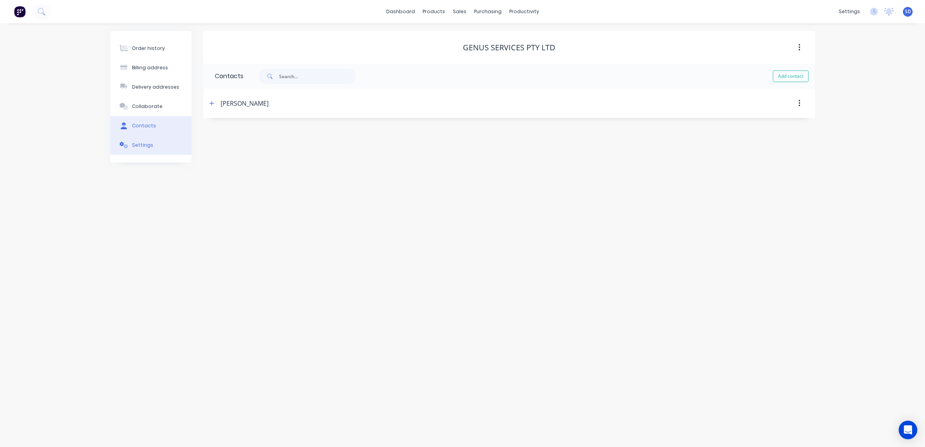
click at [148, 148] on div "Settings" at bounding box center [142, 145] width 21 height 7
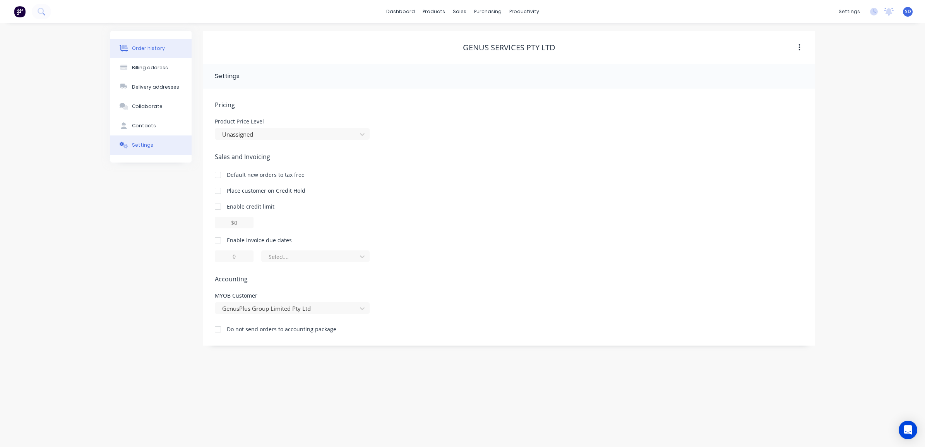
click at [154, 52] on button "Order history" at bounding box center [150, 48] width 81 height 19
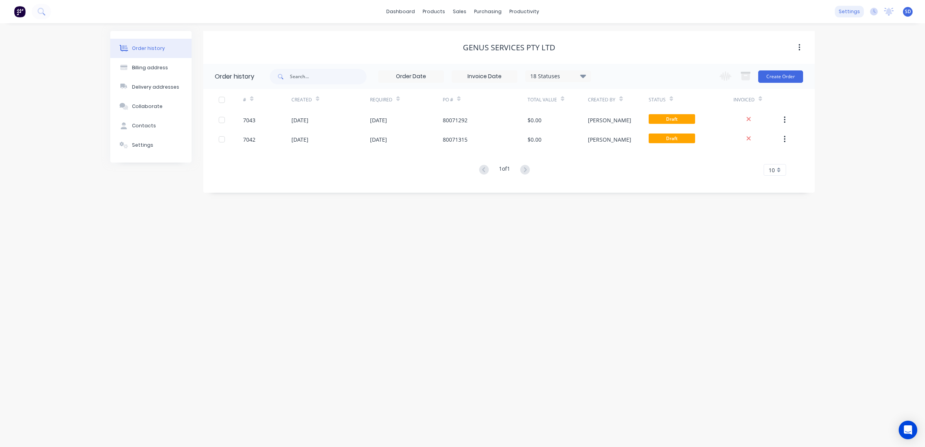
click at [844, 16] on div "settings" at bounding box center [849, 12] width 29 height 12
click at [809, 86] on div "Integrations" at bounding box center [799, 83] width 31 height 7
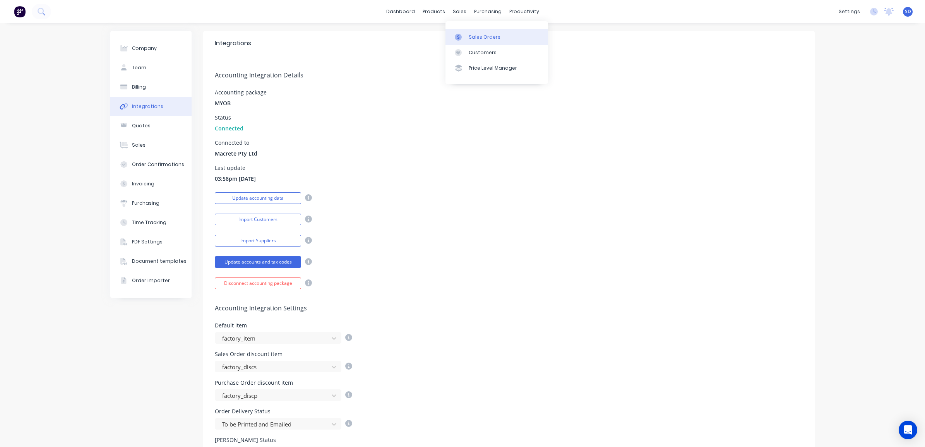
click at [483, 34] on div "Sales Orders" at bounding box center [485, 37] width 32 height 7
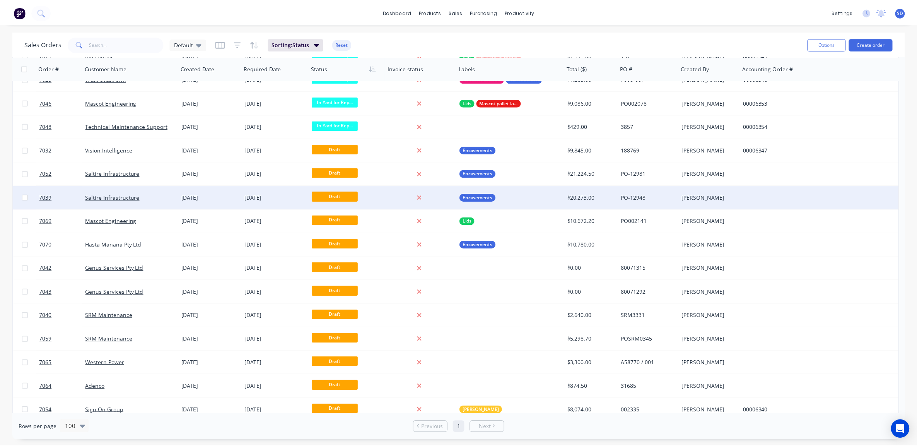
scroll to position [1182, 0]
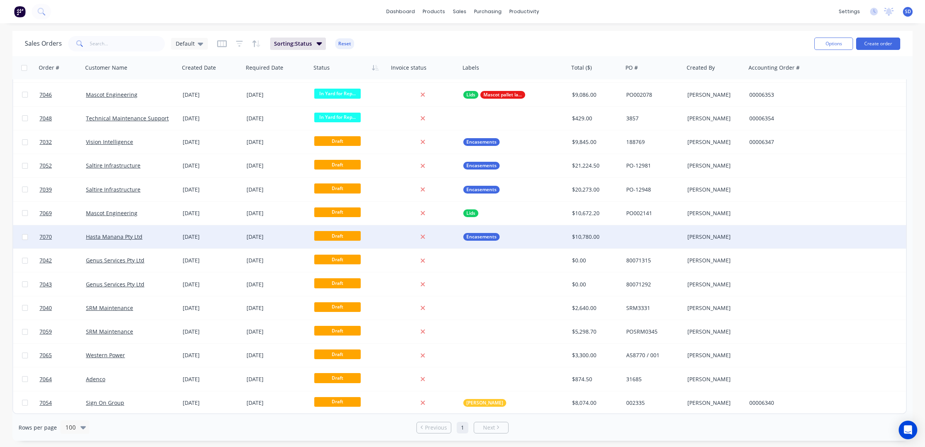
click at [166, 238] on div "Hasta Manana Pty Ltd" at bounding box center [129, 237] width 86 height 8
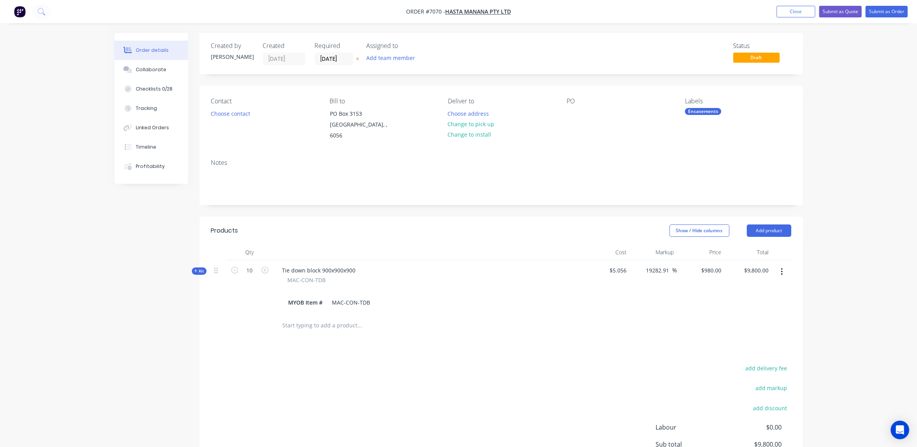
click at [819, 278] on div "Order details Collaborate Checklists 0/28 Tracking Linked Orders Timeline Profi…" at bounding box center [458, 268] width 917 height 536
click at [309, 320] on input "text" at bounding box center [359, 325] width 155 height 15
click at [286, 318] on input "text" at bounding box center [359, 325] width 155 height 15
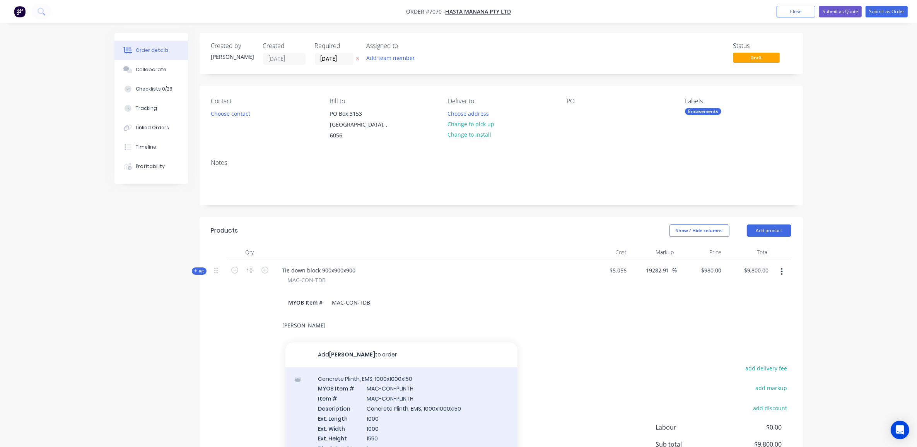
type input "plinth ems"
click at [384, 382] on div "Concrete Plinth, EMS, 1000x1000x150 MYOB Item # MAC-CON-PLINTH Item # MAC-CON-P…" at bounding box center [402, 455] width 232 height 176
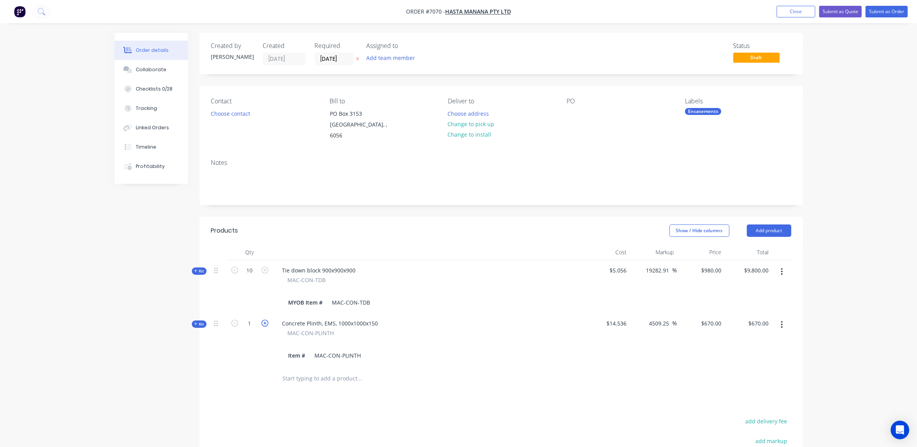
click at [264, 320] on icon "button" at bounding box center [265, 323] width 7 height 7
type input "2"
type input "$1,340.00"
click at [235, 320] on icon "button" at bounding box center [234, 323] width 7 height 7
type input "1"
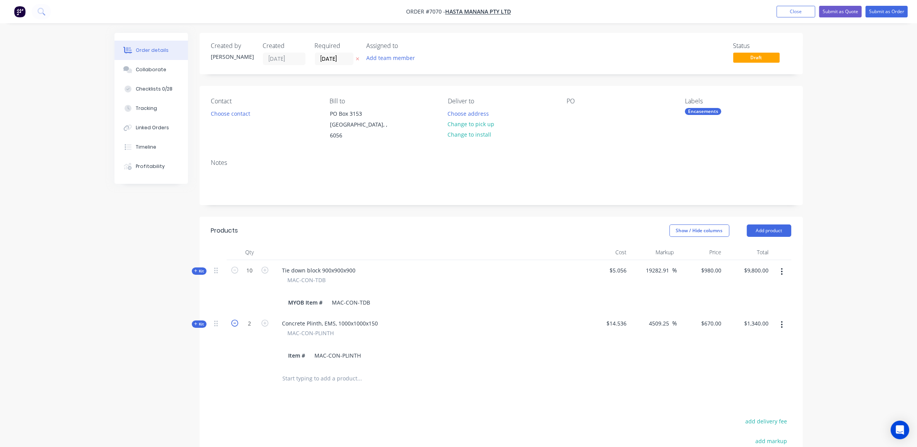
type input "$670.00"
click at [784, 320] on button "button" at bounding box center [782, 325] width 18 height 14
click at [751, 401] on div "Delete" at bounding box center [755, 406] width 60 height 11
click at [842, 280] on div "Order details Collaborate Checklists 0/28 Tracking Linked Orders Timeline Profi…" at bounding box center [458, 268] width 917 height 536
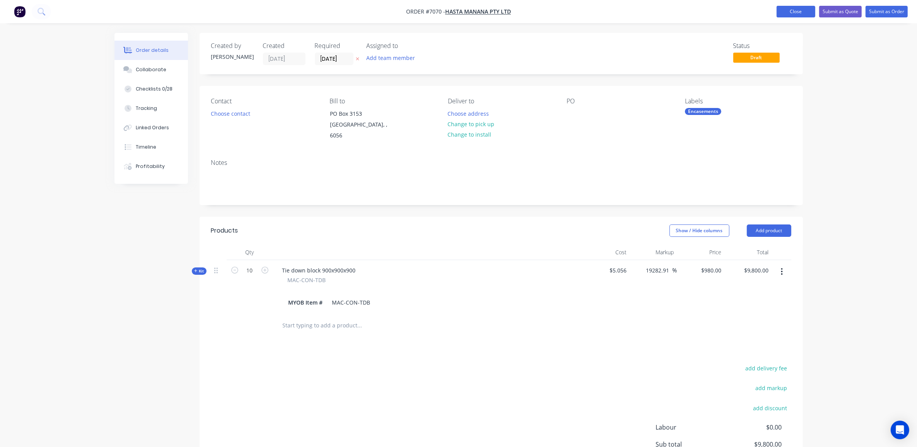
click at [790, 13] on button "Close" at bounding box center [796, 12] width 39 height 12
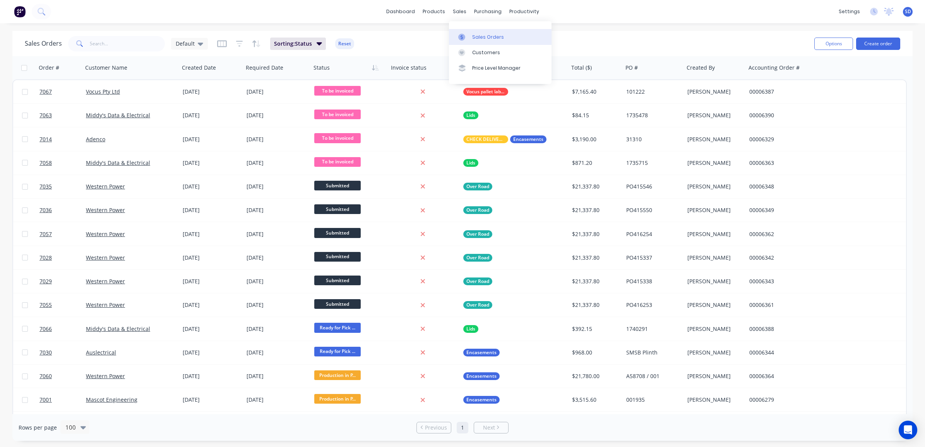
click at [479, 31] on link "Sales Orders" at bounding box center [500, 36] width 103 height 15
click at [449, 34] on div "Product Catalogue" at bounding box center [468, 37] width 48 height 7
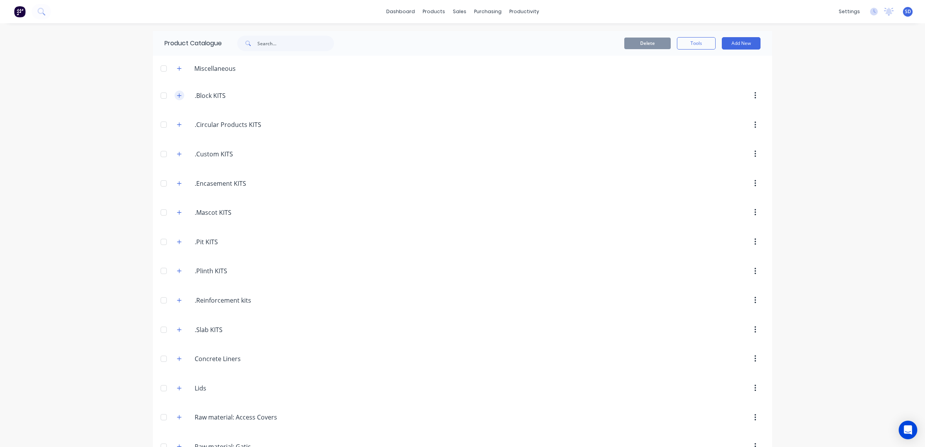
click at [177, 97] on icon "button" at bounding box center [179, 95] width 5 height 5
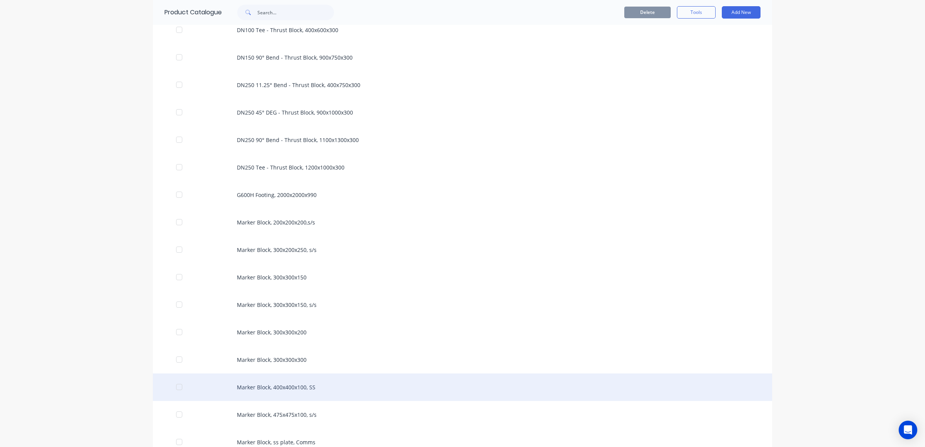
scroll to position [726, 0]
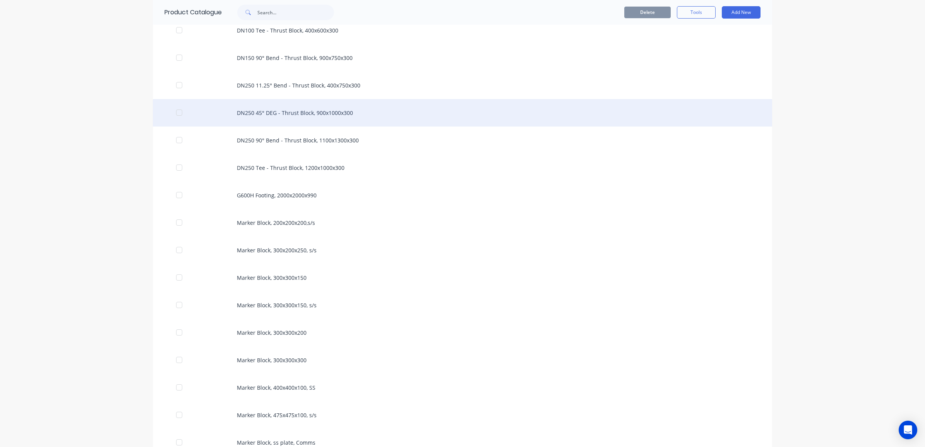
click at [298, 115] on div "DN250 45° DEG - Thrust Block, 900x1000x300" at bounding box center [462, 112] width 619 height 27
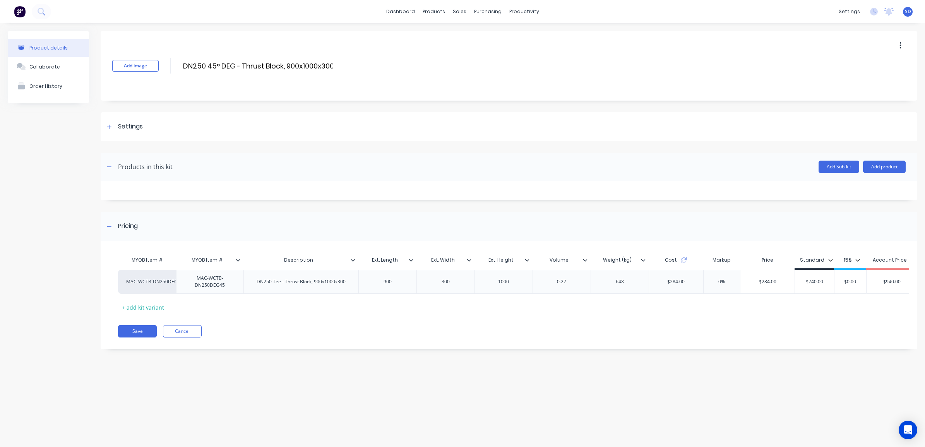
drag, startPoint x: 727, startPoint y: 312, endPoint x: 810, endPoint y: 313, distance: 83.2
click at [810, 313] on div "MYOB Item # MYOB Item # Description Ext. Length Ext. Width Ext. Height Volume W…" at bounding box center [504, 282] width 773 height 61
click at [486, 36] on div "Sales Orders" at bounding box center [488, 37] width 32 height 7
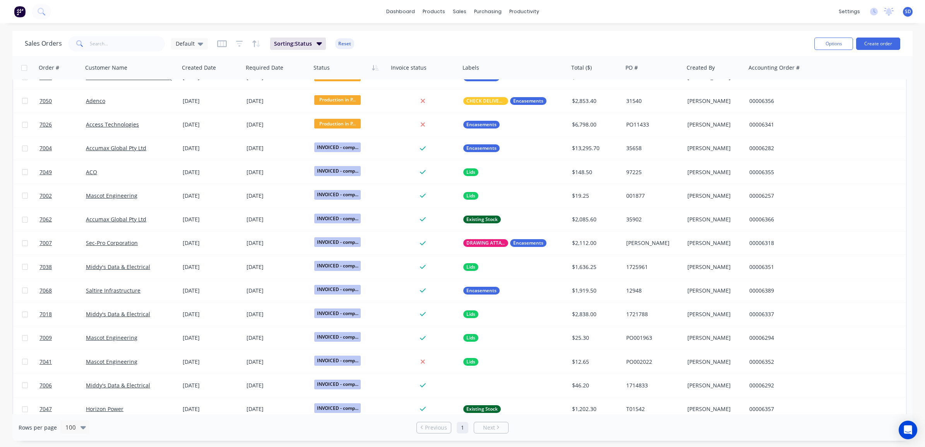
scroll to position [435, 0]
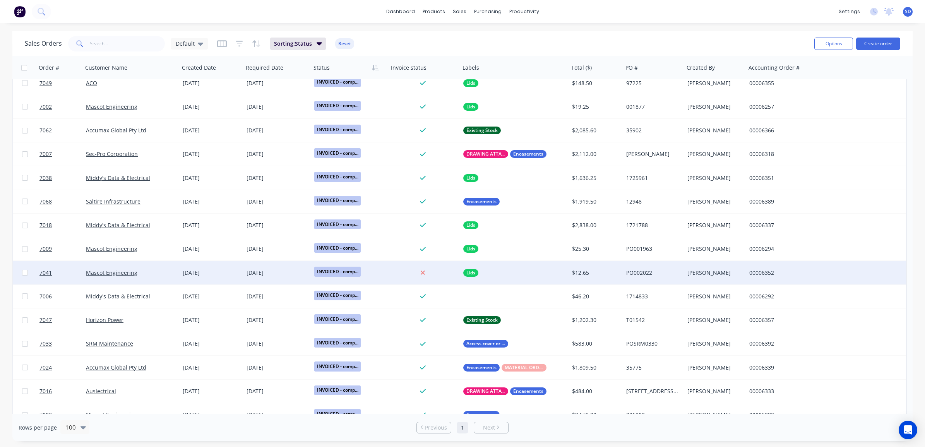
click at [372, 268] on div "INVOICED - comp..." at bounding box center [348, 273] width 68 height 12
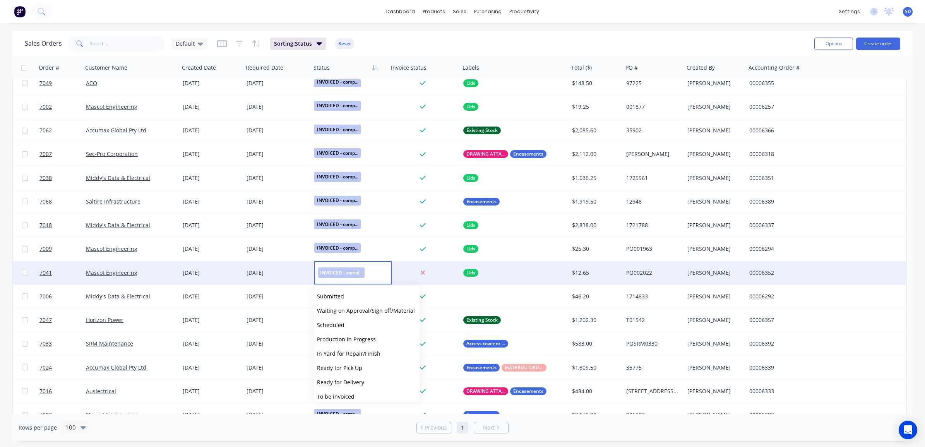
click at [154, 268] on div "Mascot Engineering" at bounding box center [131, 272] width 97 height 23
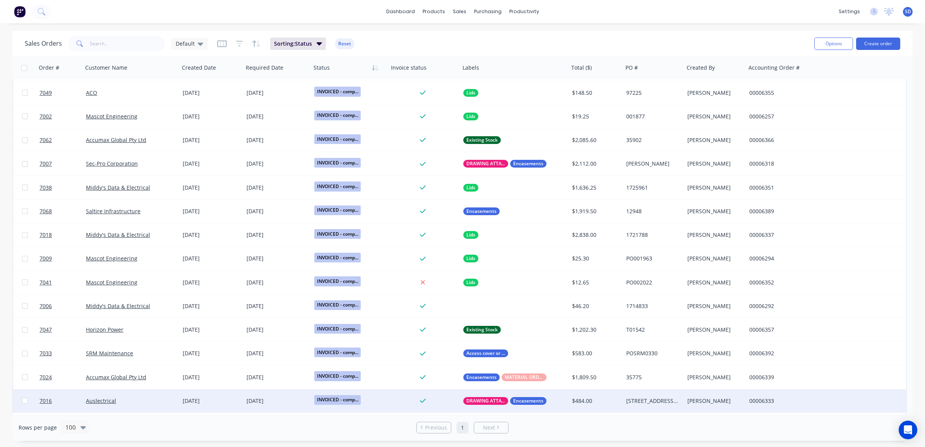
scroll to position [408, 0]
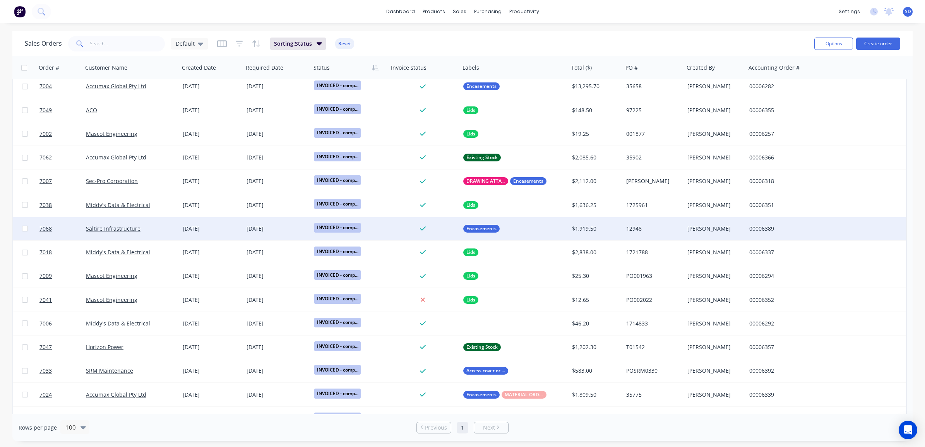
click at [156, 229] on div "Saltire Infrastructure" at bounding box center [129, 229] width 86 height 8
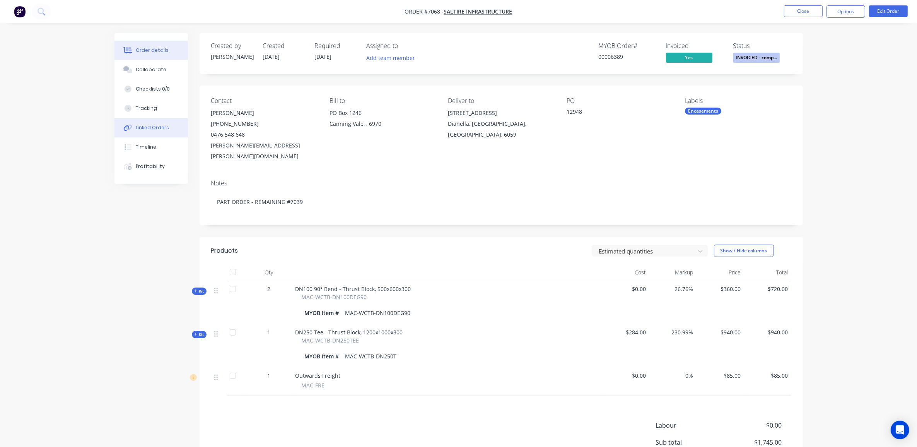
click at [145, 125] on div "Linked Orders" at bounding box center [152, 127] width 33 height 7
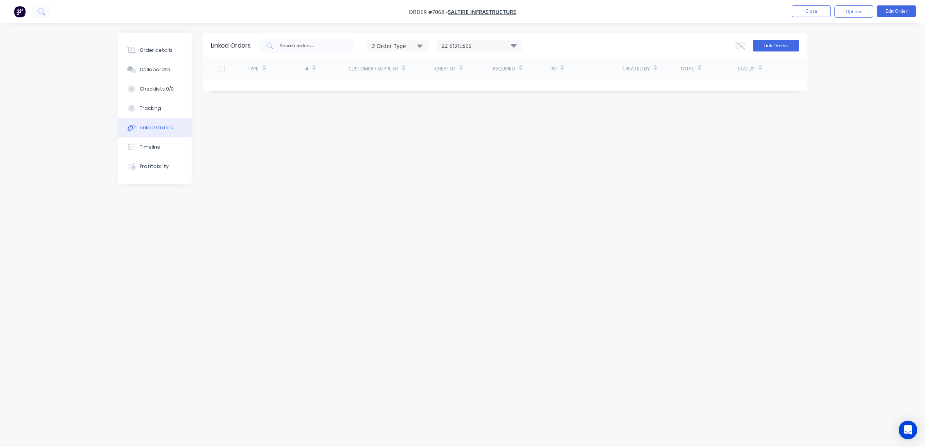
click at [772, 48] on button "Link Orders" at bounding box center [776, 46] width 46 height 12
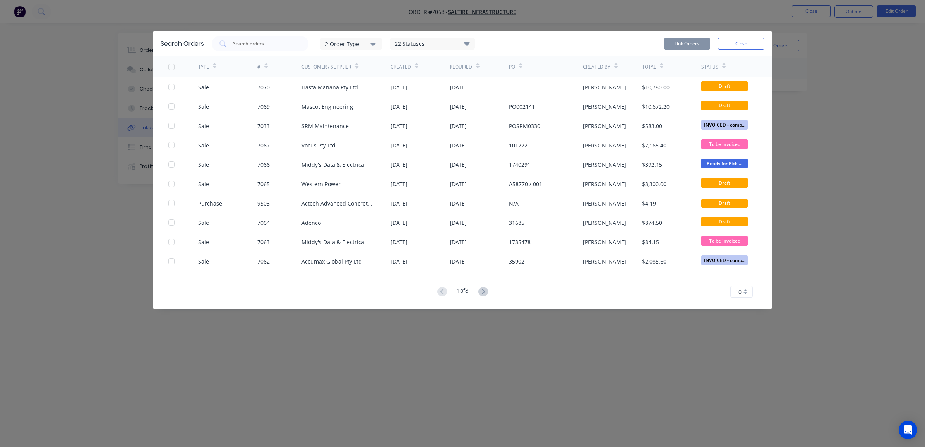
click at [744, 294] on div "10" at bounding box center [741, 292] width 22 height 12
click at [744, 391] on div "35" at bounding box center [742, 389] width 22 height 14
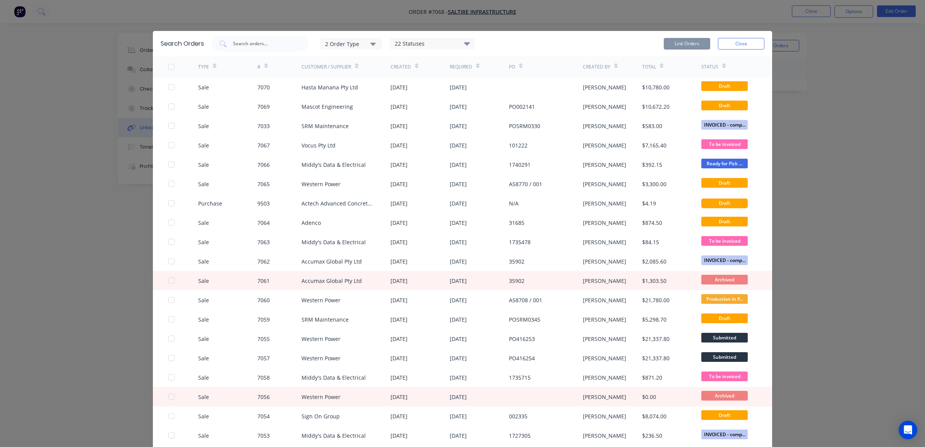
click at [265, 70] on div "#" at bounding box center [279, 66] width 44 height 21
click at [264, 66] on icon at bounding box center [265, 67] width 3 height 2
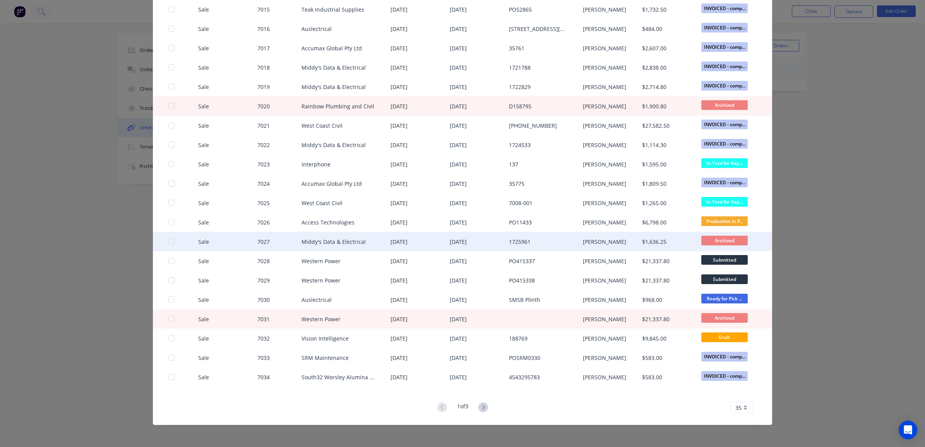
scroll to position [368, 0]
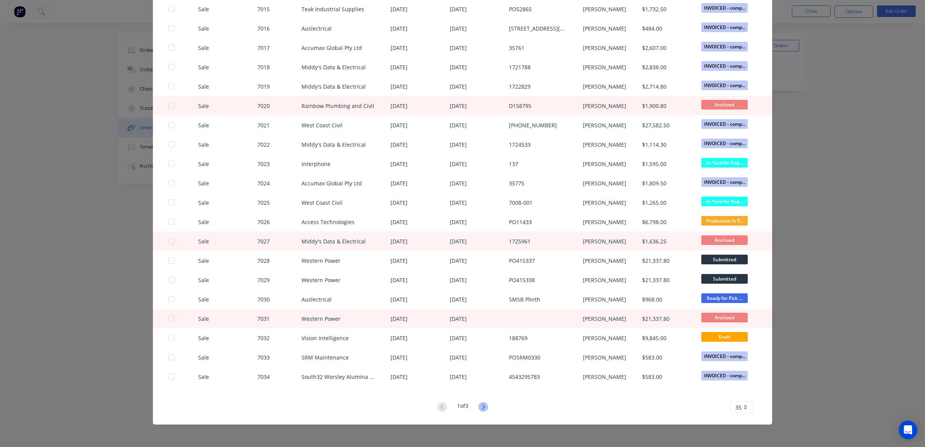
click at [478, 409] on icon at bounding box center [483, 407] width 10 height 10
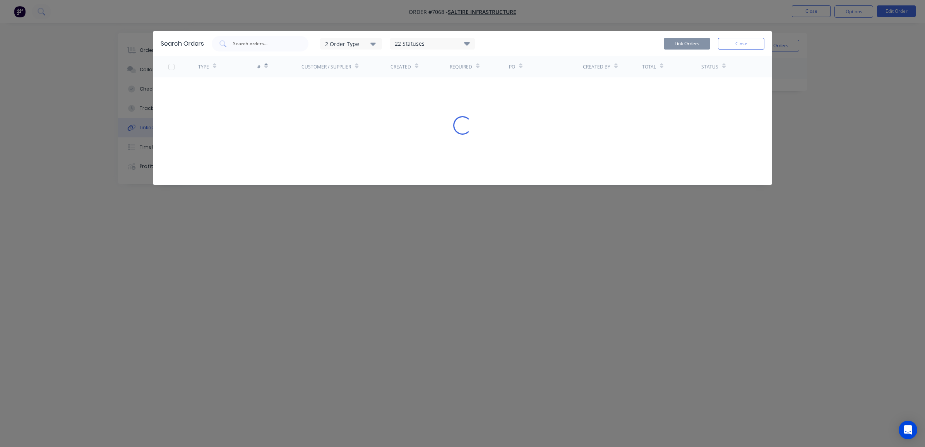
scroll to position [0, 0]
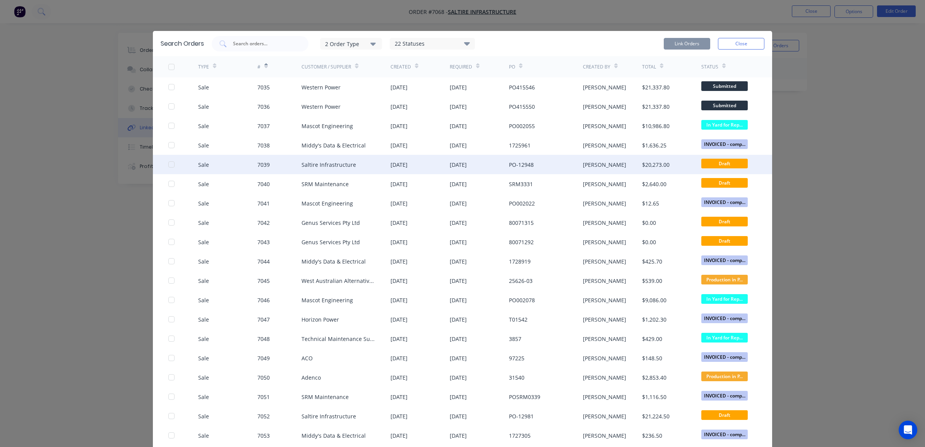
click at [274, 165] on div "7039" at bounding box center [279, 164] width 44 height 19
click at [164, 162] on div at bounding box center [171, 164] width 15 height 15
click at [693, 44] on button "Link Orders" at bounding box center [687, 44] width 46 height 12
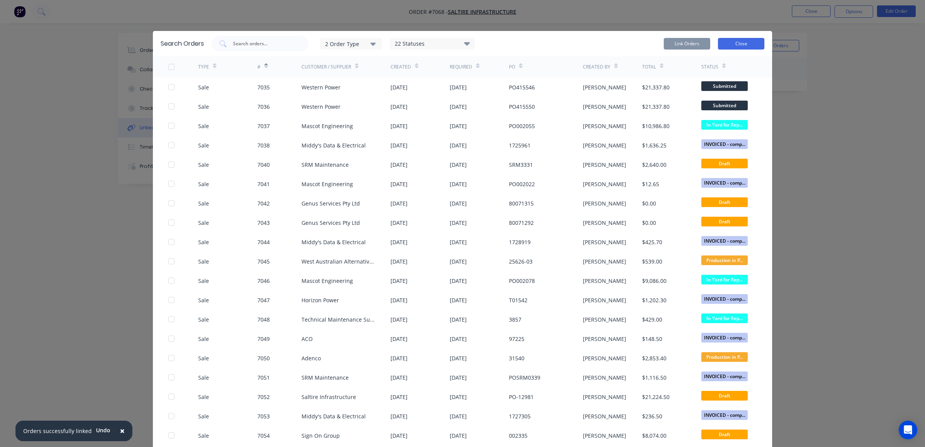
click at [736, 41] on button "Close" at bounding box center [741, 44] width 46 height 12
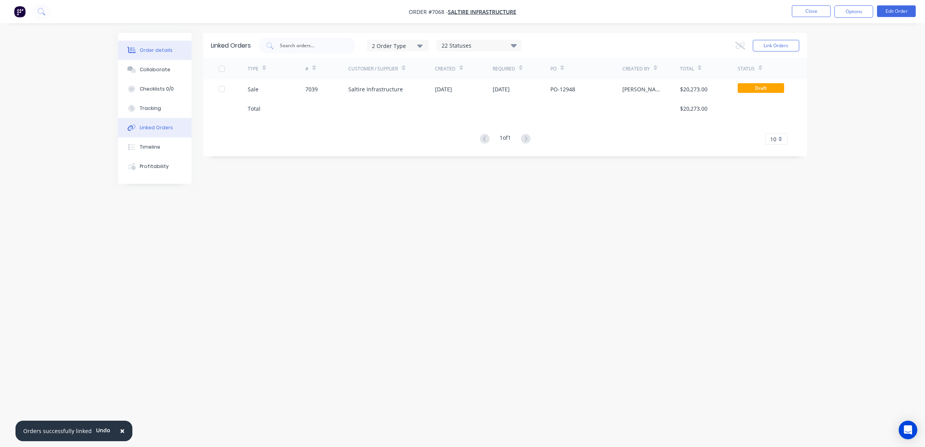
click at [161, 47] on div "Order details" at bounding box center [156, 50] width 33 height 7
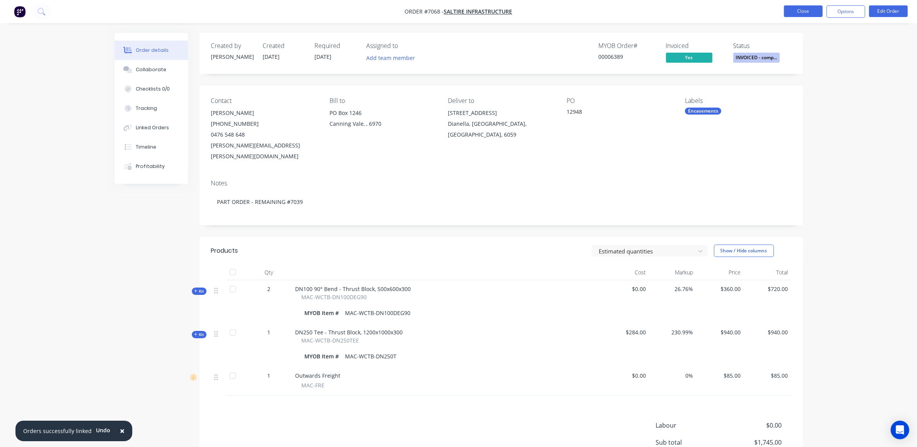
click at [803, 12] on button "Close" at bounding box center [803, 11] width 39 height 12
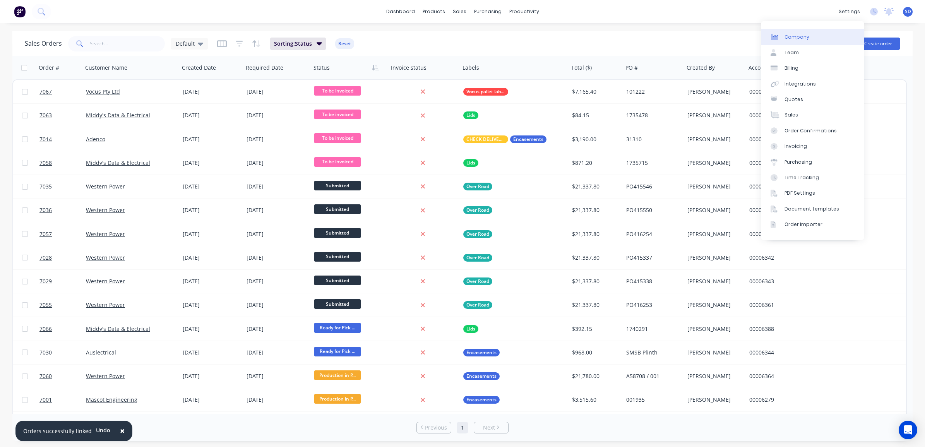
click at [818, 36] on link "Company" at bounding box center [812, 36] width 103 height 15
select select "AU"
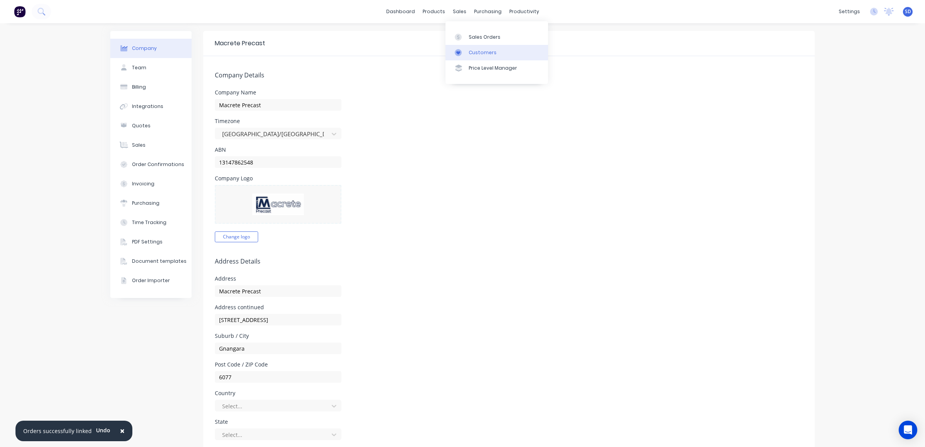
click at [479, 51] on div "Customers" at bounding box center [483, 52] width 28 height 7
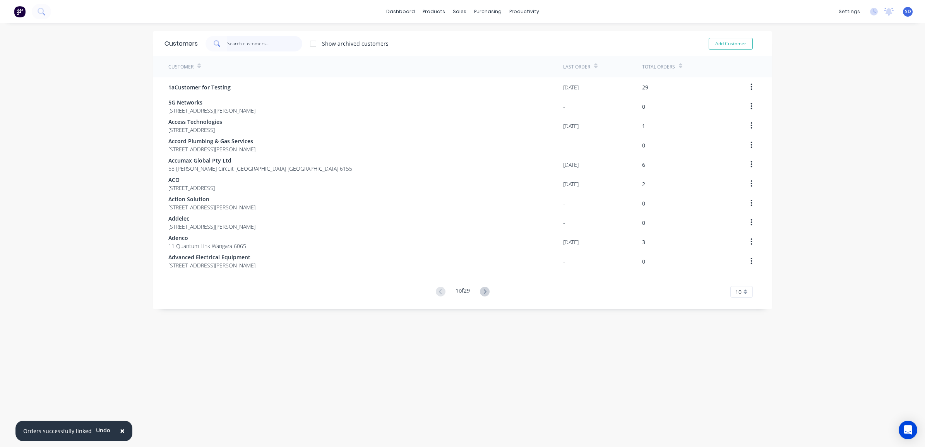
click at [268, 47] on input "text" at bounding box center [264, 43] width 75 height 15
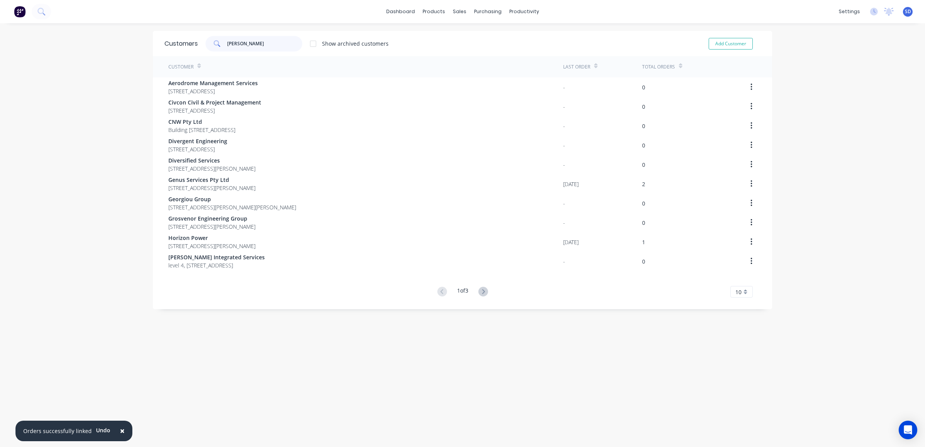
type input "genus"
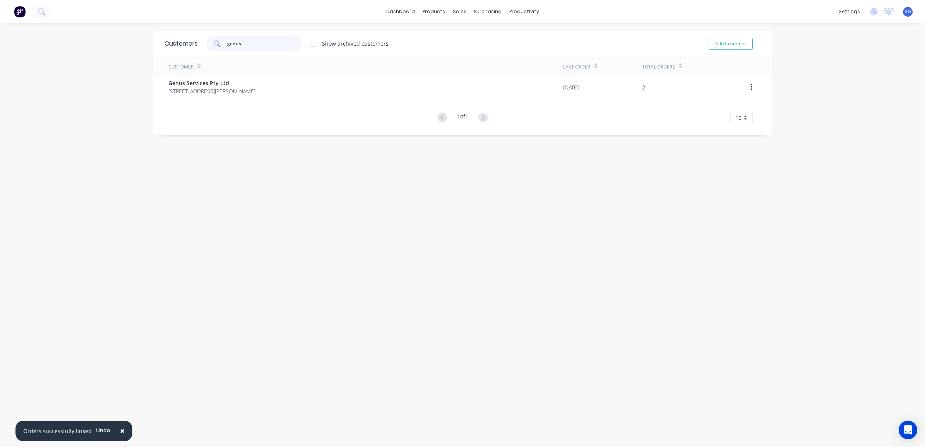
drag, startPoint x: 255, startPoint y: 45, endPoint x: 208, endPoint y: 39, distance: 47.6
click at [208, 39] on div "genus" at bounding box center [253, 43] width 97 height 15
type input "g"
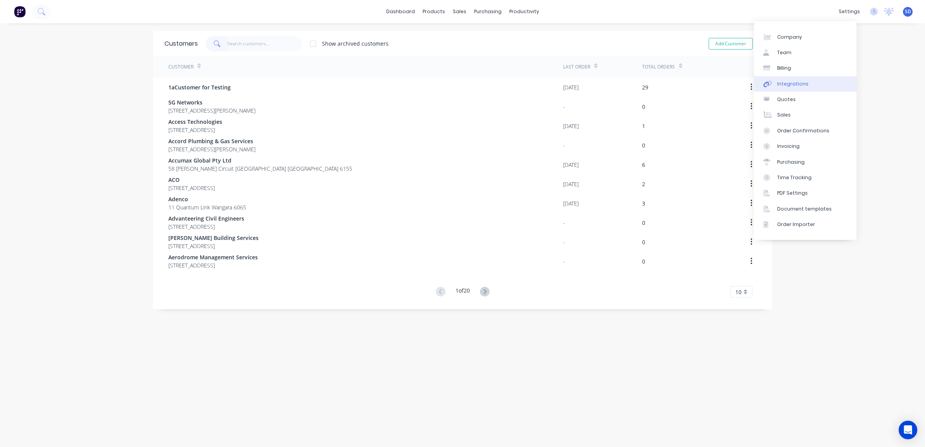
click at [813, 78] on link "Integrations" at bounding box center [805, 83] width 103 height 15
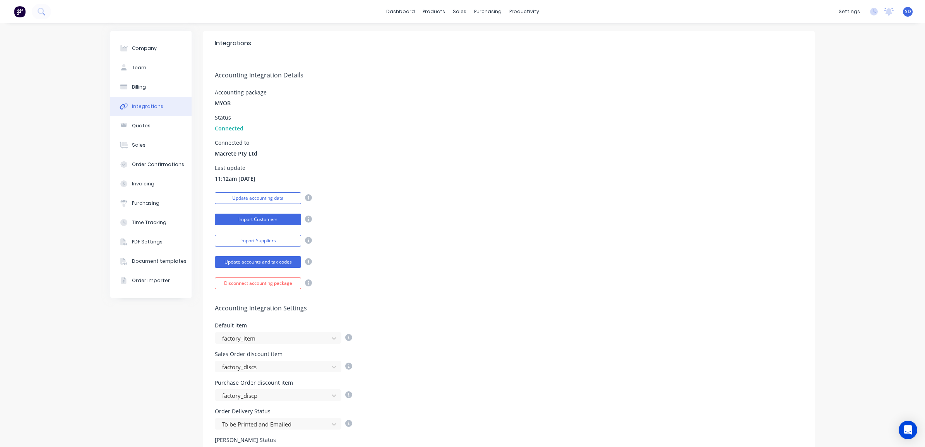
click at [274, 219] on button "Import Customers" at bounding box center [258, 220] width 86 height 12
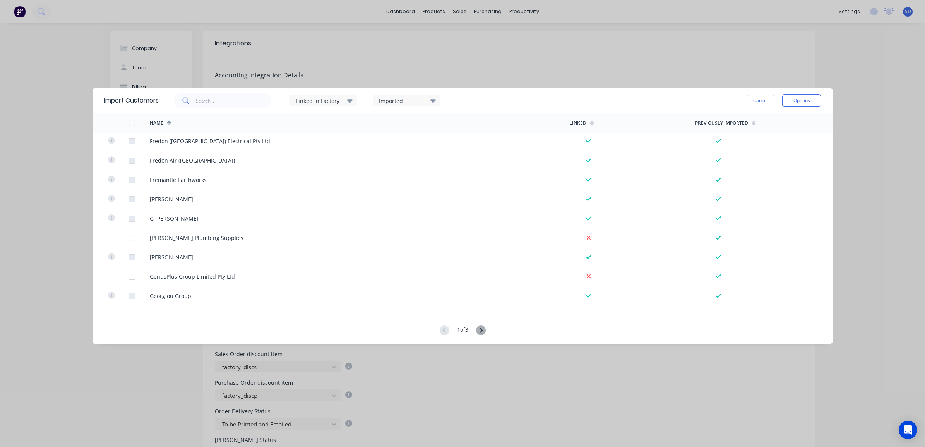
scroll to position [1693, 0]
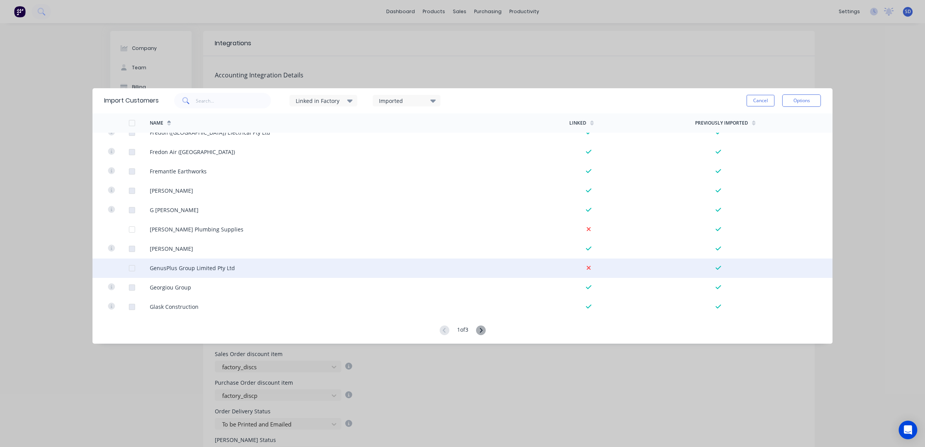
click at [132, 267] on div at bounding box center [131, 267] width 15 height 15
click at [805, 98] on button "Options" at bounding box center [801, 100] width 39 height 12
click at [793, 121] on div "Import selected customers" at bounding box center [784, 122] width 60 height 19
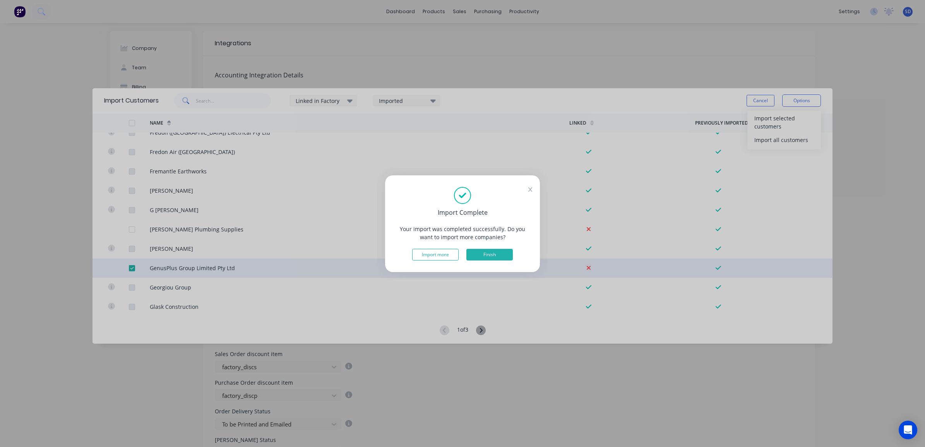
click at [483, 250] on button "Finish" at bounding box center [489, 255] width 46 height 12
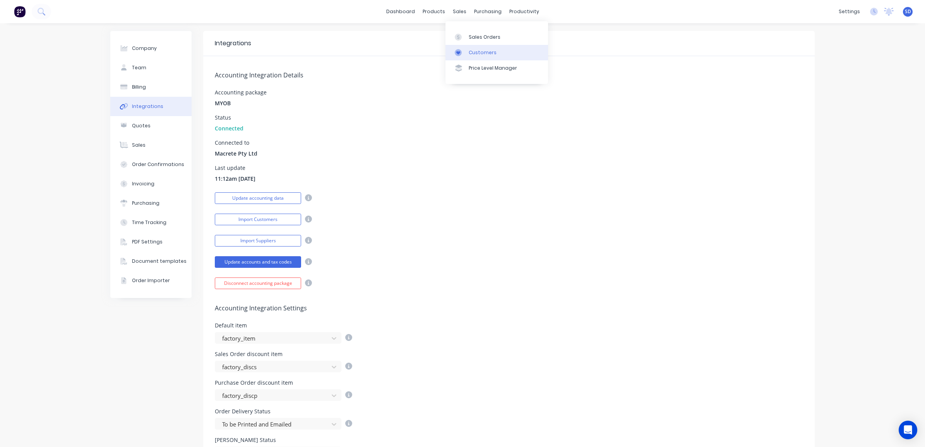
click at [472, 55] on div "Customers" at bounding box center [483, 52] width 28 height 7
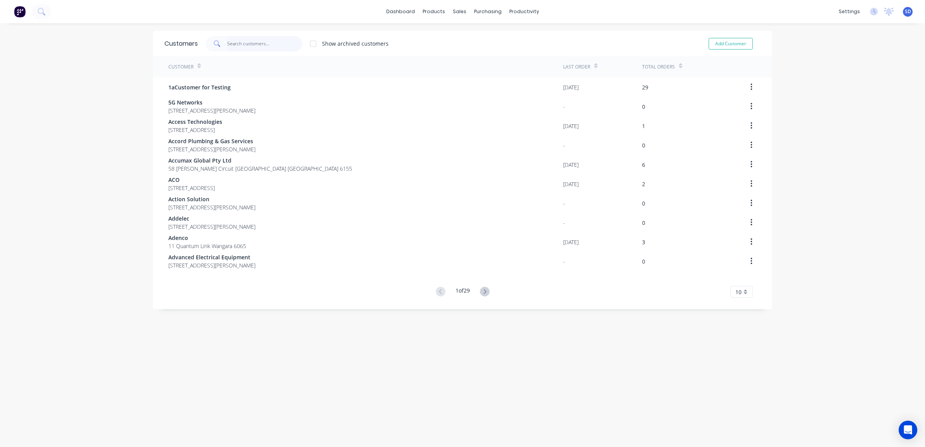
click at [260, 44] on input "text" at bounding box center [264, 43] width 75 height 15
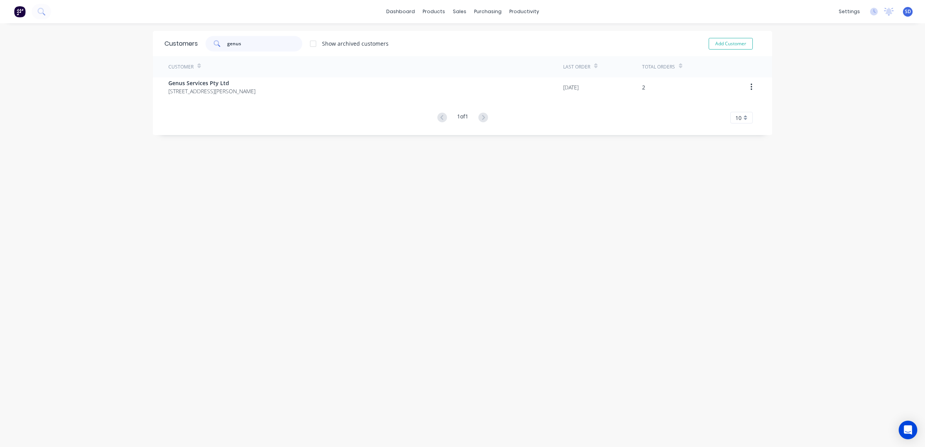
type input "genus"
click at [795, 58] on div "dashboard products sales purchasing productivity dashboard products Product Cat…" at bounding box center [462, 223] width 925 height 447
click at [811, 82] on div "dashboard products sales purchasing productivity dashboard products Product Cat…" at bounding box center [462, 223] width 925 height 447
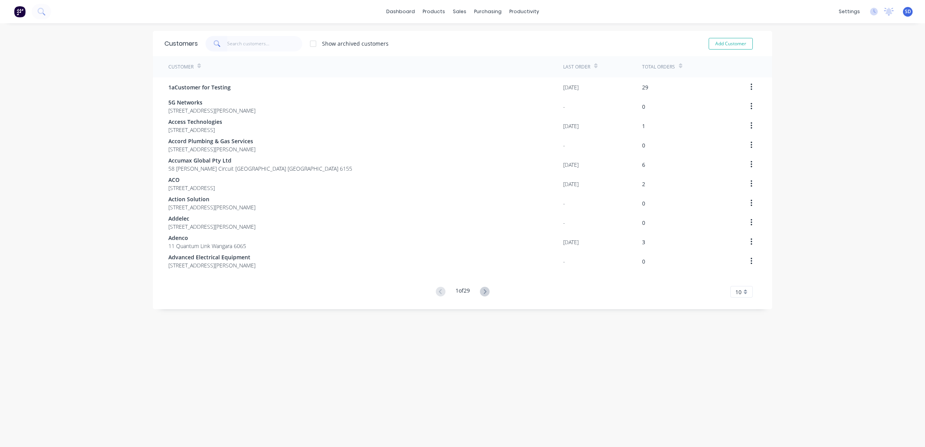
click at [260, 42] on input "text" at bounding box center [264, 43] width 75 height 15
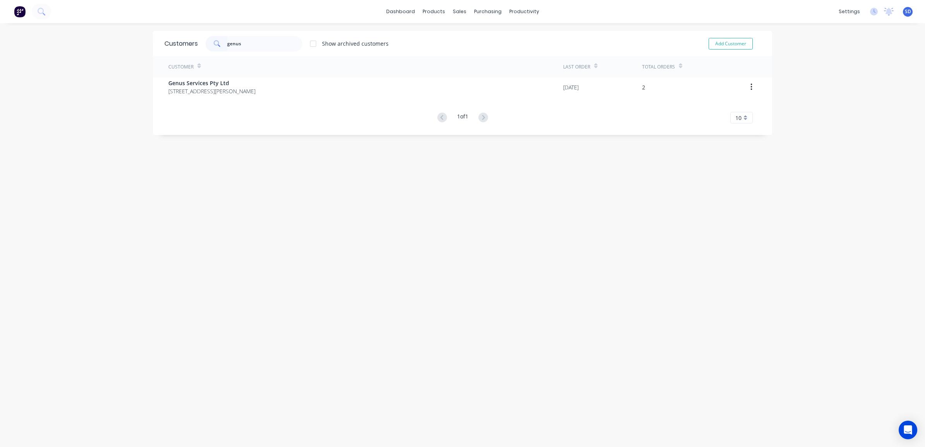
type input "genus"
click at [883, 53] on div "dashboard products sales purchasing productivity dashboard products Product Cat…" at bounding box center [462, 223] width 925 height 447
click at [815, 81] on link "Integrations" at bounding box center [805, 83] width 103 height 15
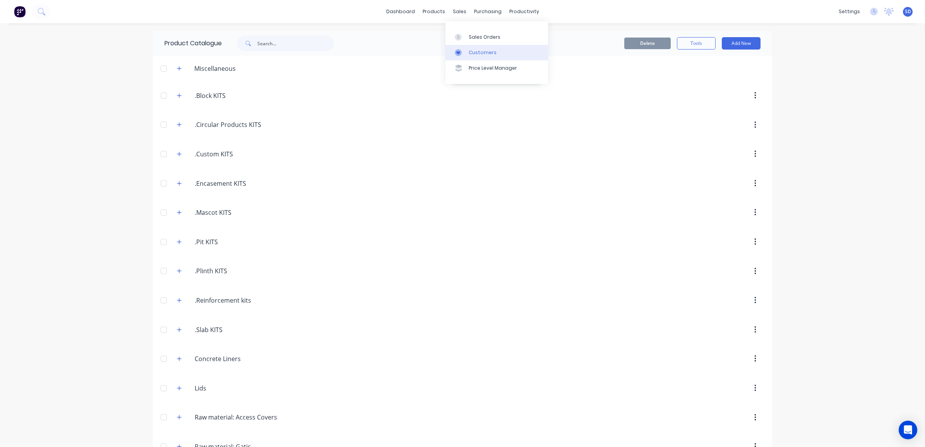
click at [471, 51] on div "Customers" at bounding box center [483, 52] width 28 height 7
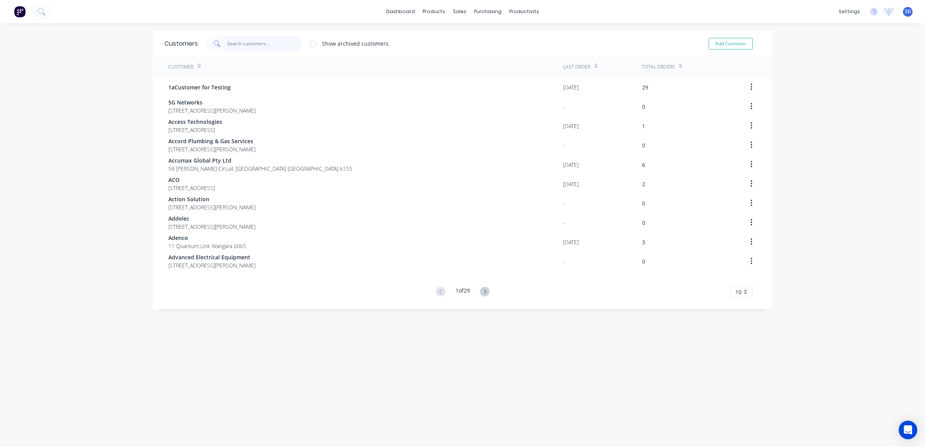
click at [245, 40] on input "text" at bounding box center [264, 43] width 75 height 15
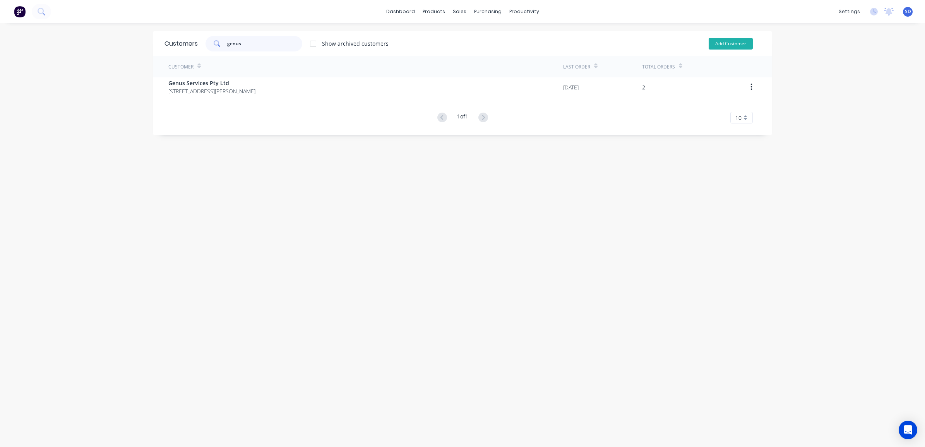
type input "genus"
click at [720, 44] on button "Add Customer" at bounding box center [730, 44] width 44 height 12
select select "AU"
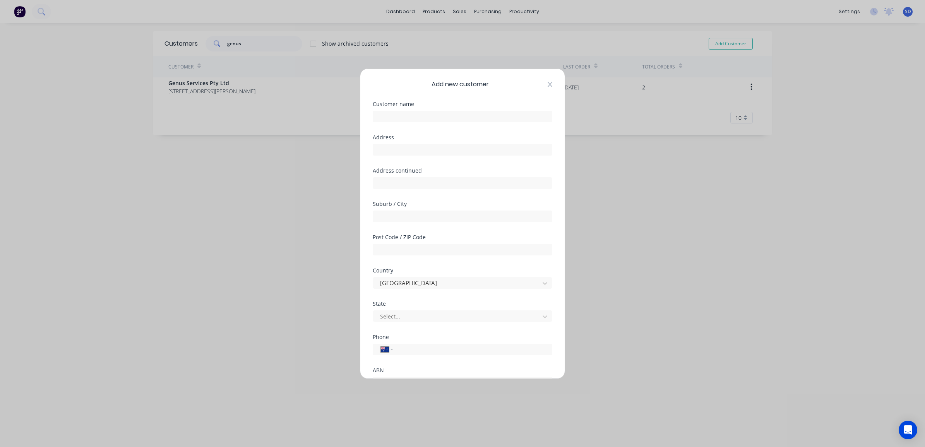
click at [548, 86] on icon at bounding box center [550, 83] width 5 height 5
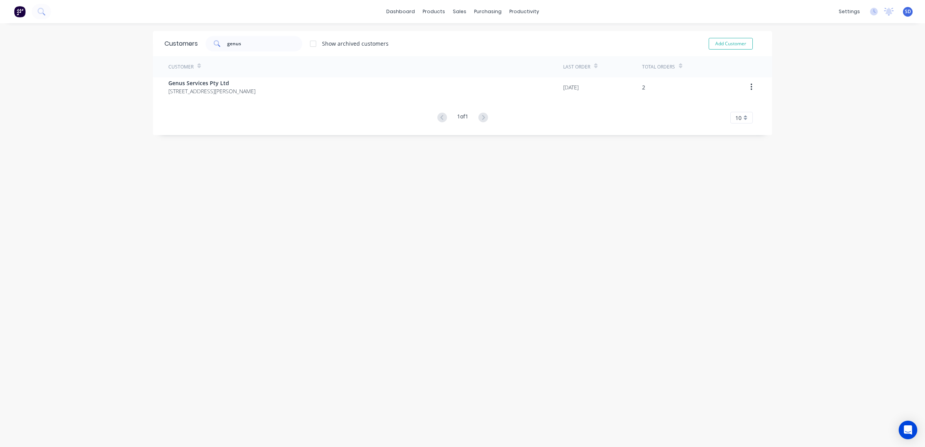
click at [749, 104] on div "Customer Last Order Total Orders Genus Services Pty Ltd [STREET_ADDRESS][PERSON…" at bounding box center [462, 89] width 619 height 67
click at [809, 102] on div "dashboard products sales purchasing productivity dashboard products Product Cat…" at bounding box center [462, 223] width 925 height 447
click at [835, 16] on div "settings" at bounding box center [849, 12] width 29 height 12
click at [791, 78] on link "Integrations" at bounding box center [805, 83] width 103 height 15
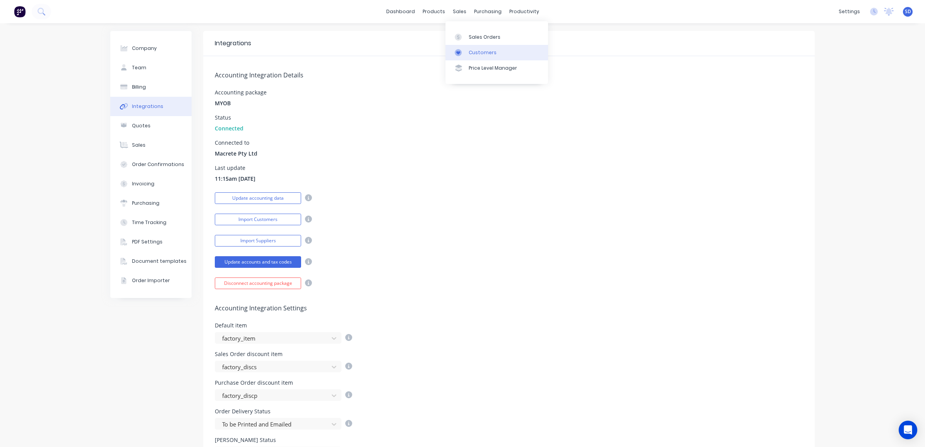
click at [476, 56] on link "Customers" at bounding box center [496, 52] width 103 height 15
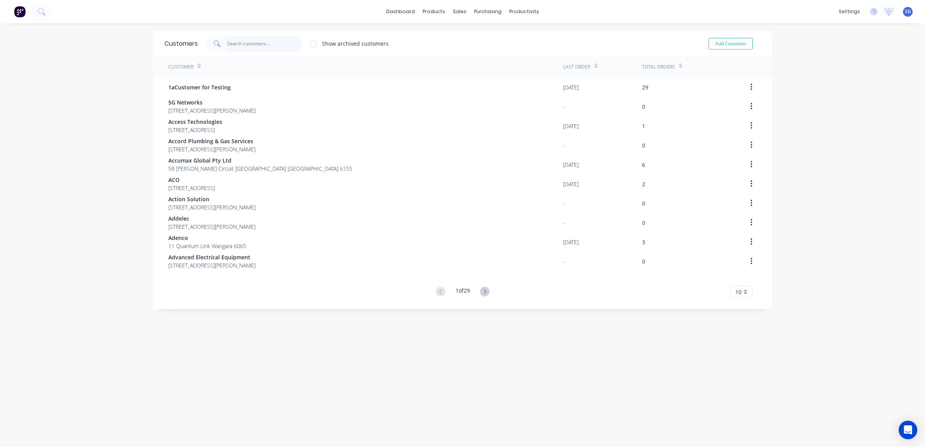
click at [245, 41] on input "text" at bounding box center [264, 43] width 75 height 15
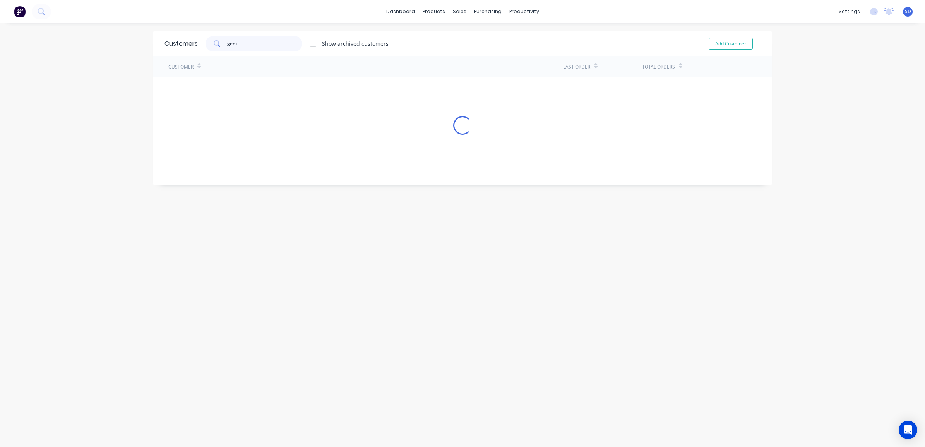
type input "genus"
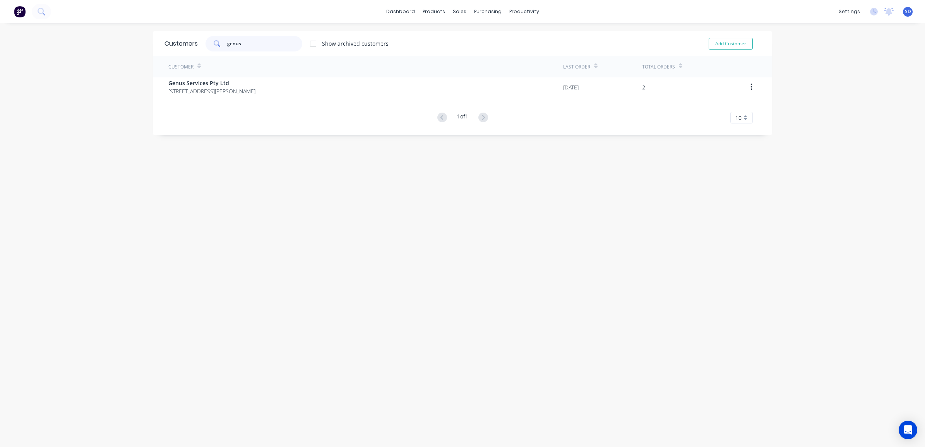
drag, startPoint x: 245, startPoint y: 41, endPoint x: 200, endPoint y: 41, distance: 44.5
click at [200, 40] on div "genus Show archived customers" at bounding box center [293, 43] width 191 height 15
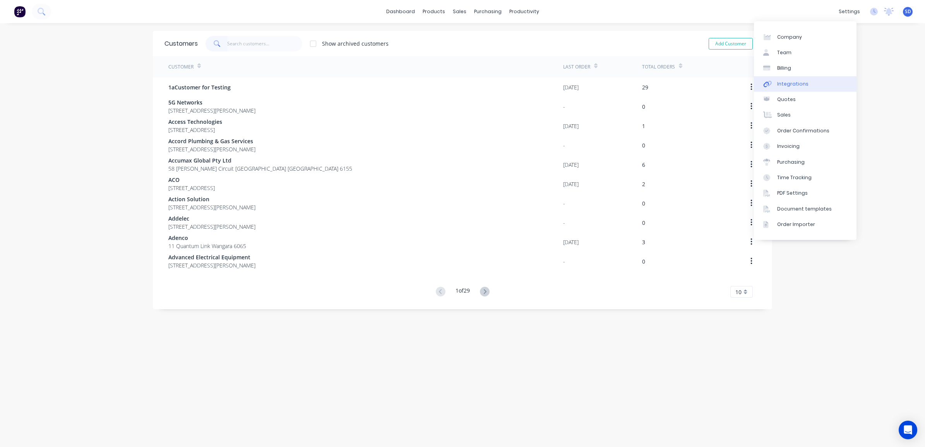
click at [792, 84] on div "Integrations" at bounding box center [792, 83] width 31 height 7
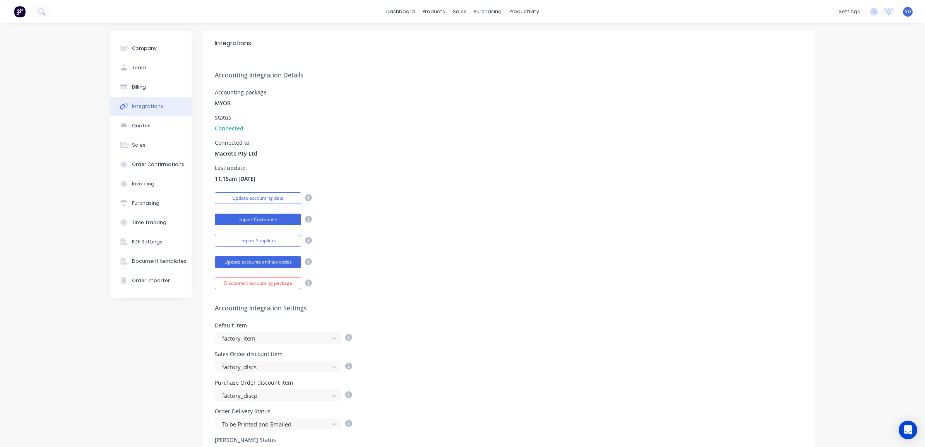
click at [258, 217] on button "Import Customers" at bounding box center [258, 220] width 86 height 12
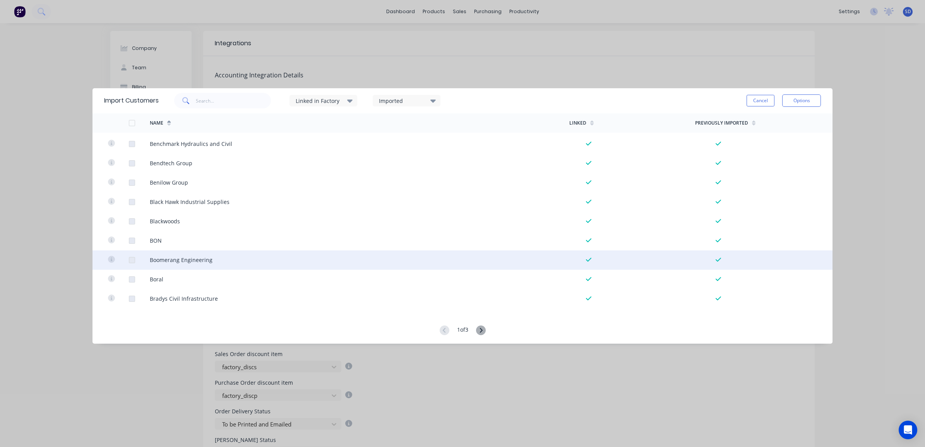
scroll to position [580, 0]
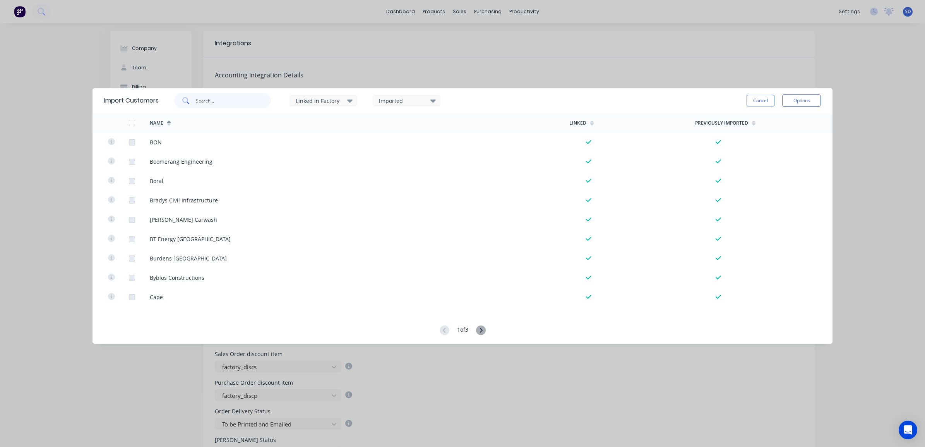
click at [214, 99] on input "text" at bounding box center [233, 100] width 75 height 15
type input "genus"
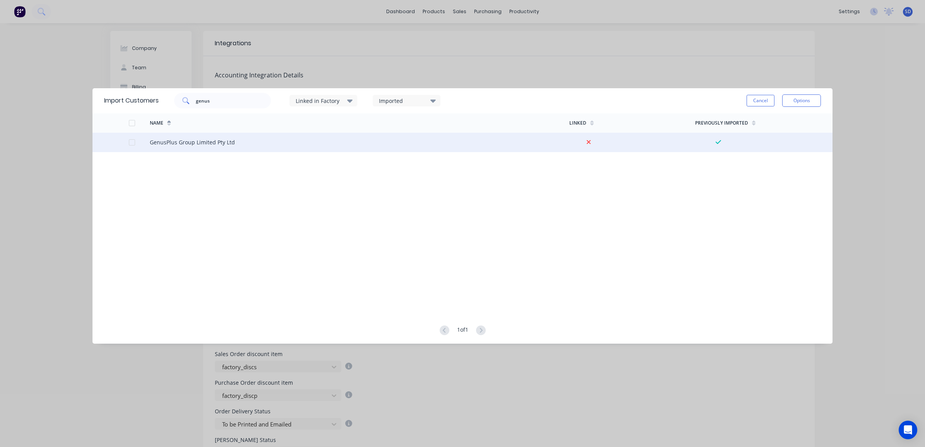
click at [583, 142] on div at bounding box center [588, 142] width 39 height 8
click at [134, 142] on div at bounding box center [131, 142] width 15 height 15
click at [761, 101] on button "Cancel" at bounding box center [760, 101] width 28 height 12
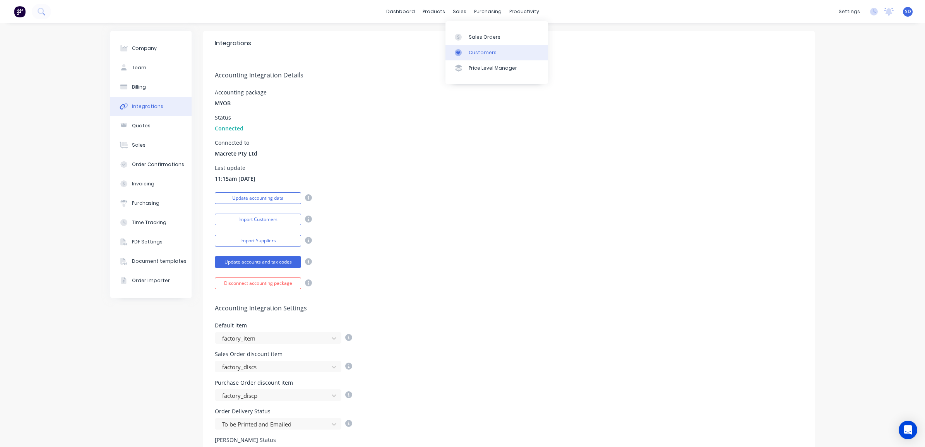
click at [465, 59] on link "Customers" at bounding box center [496, 52] width 103 height 15
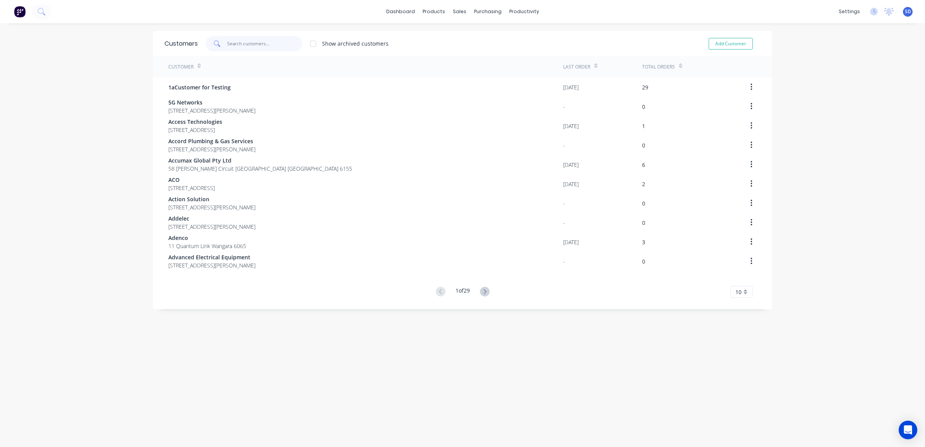
click at [227, 45] on input "text" at bounding box center [264, 43] width 75 height 15
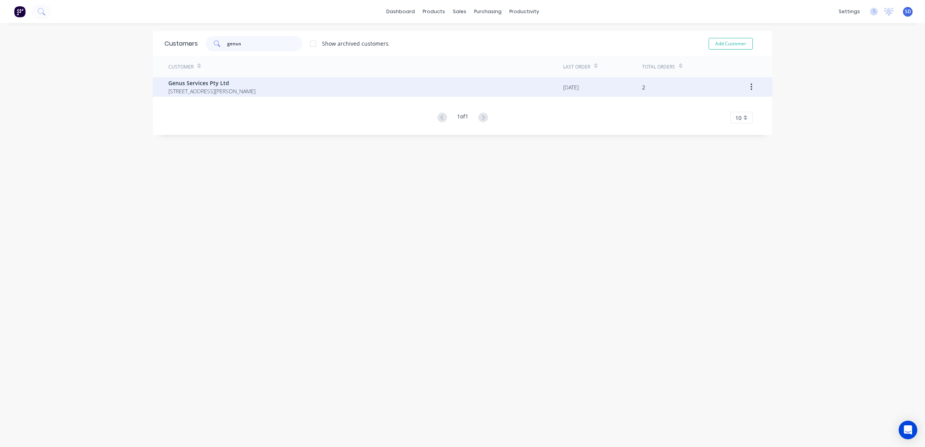
type input "genus"
click at [746, 87] on button "button" at bounding box center [751, 87] width 18 height 14
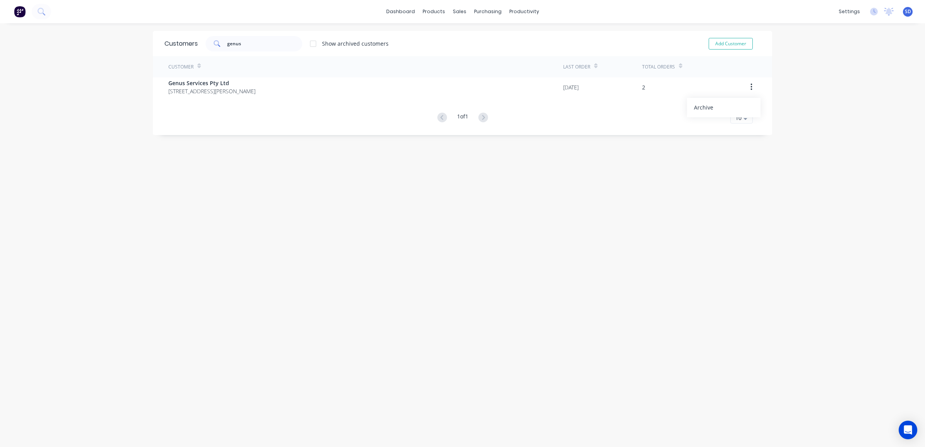
click at [653, 182] on div "Customers genus Show archived customers Add Customer Customer Last Order Total …" at bounding box center [462, 243] width 619 height 424
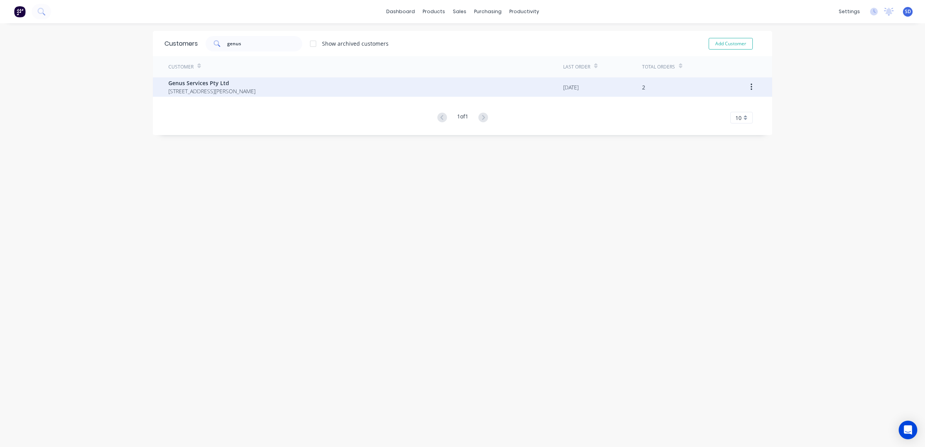
click at [196, 85] on span "Genus Services Pty Ltd" at bounding box center [211, 83] width 87 height 8
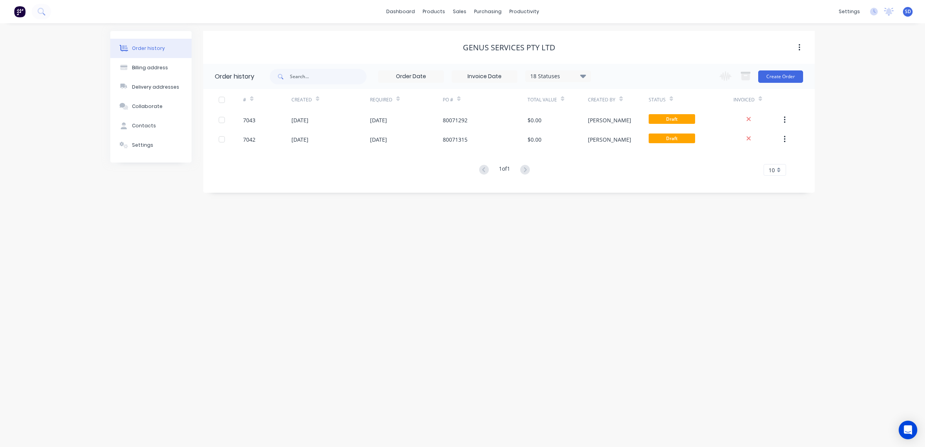
click at [794, 47] on button "button" at bounding box center [799, 48] width 18 height 14
click at [885, 91] on div "Order history Billing address Delivery addresses Collaborate Contacts Settings …" at bounding box center [462, 235] width 925 height 424
click at [144, 63] on button "Billing address" at bounding box center [150, 67] width 81 height 19
select select "AU"
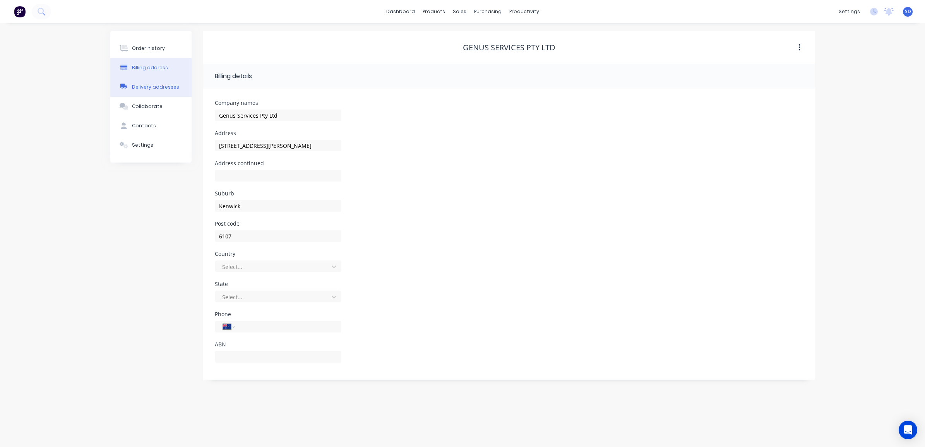
click at [149, 89] on div "Delivery addresses" at bounding box center [155, 87] width 47 height 7
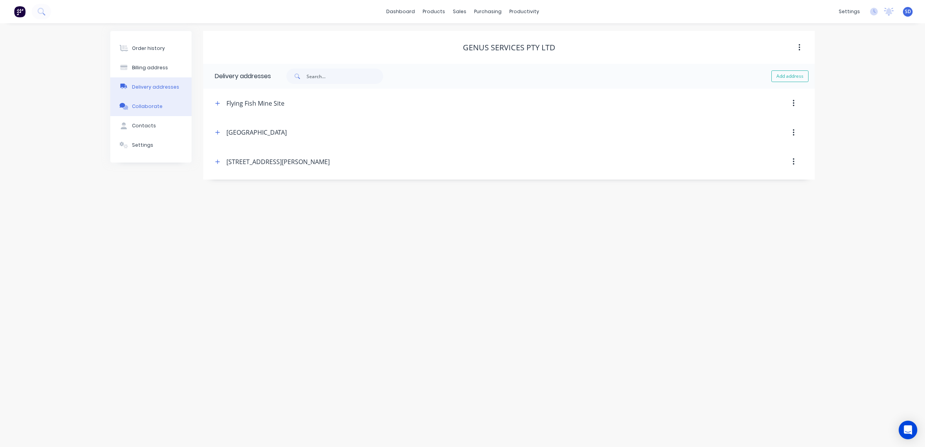
click at [146, 106] on div "Collaborate" at bounding box center [147, 106] width 31 height 7
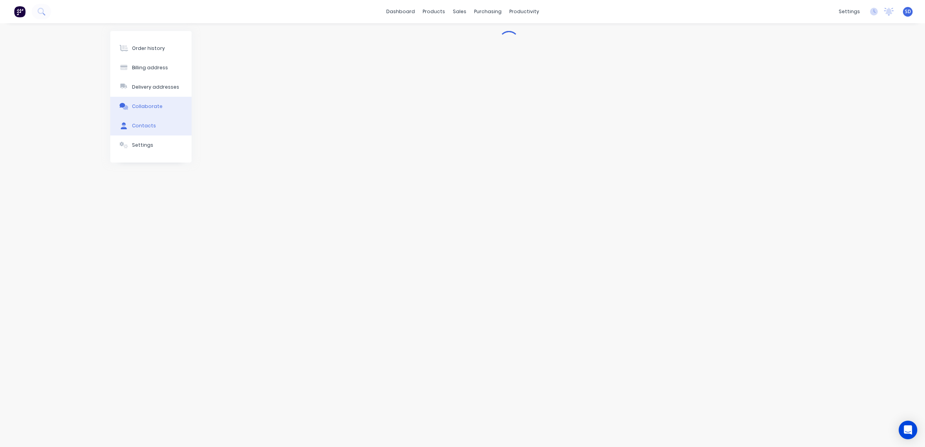
click at [145, 126] on div "Contacts" at bounding box center [144, 125] width 24 height 7
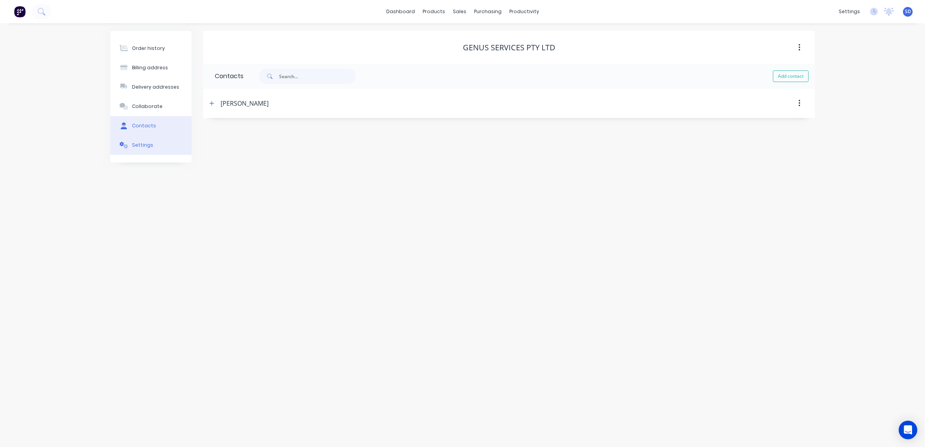
click at [146, 150] on button "Settings" at bounding box center [150, 144] width 81 height 19
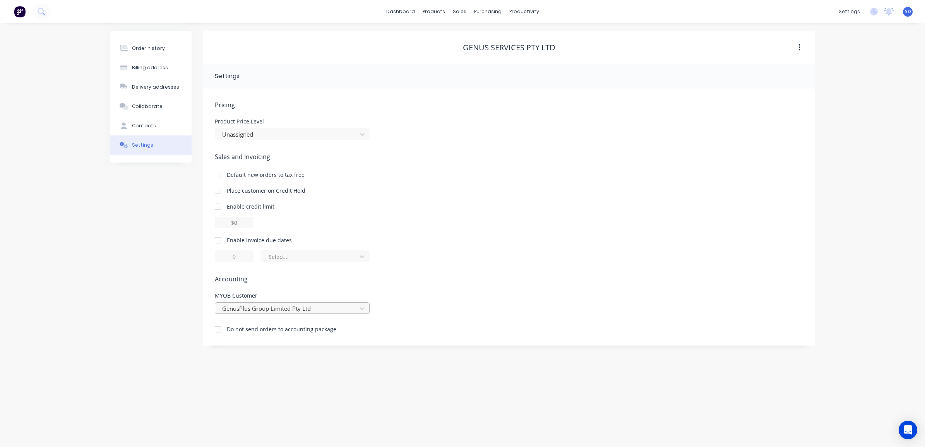
click at [288, 312] on div at bounding box center [287, 309] width 132 height 10
click at [496, 293] on div "MYOB Customer GenusPlus Group Limited Pty Ltd" at bounding box center [509, 303] width 588 height 21
click at [289, 309] on div at bounding box center [287, 309] width 132 height 10
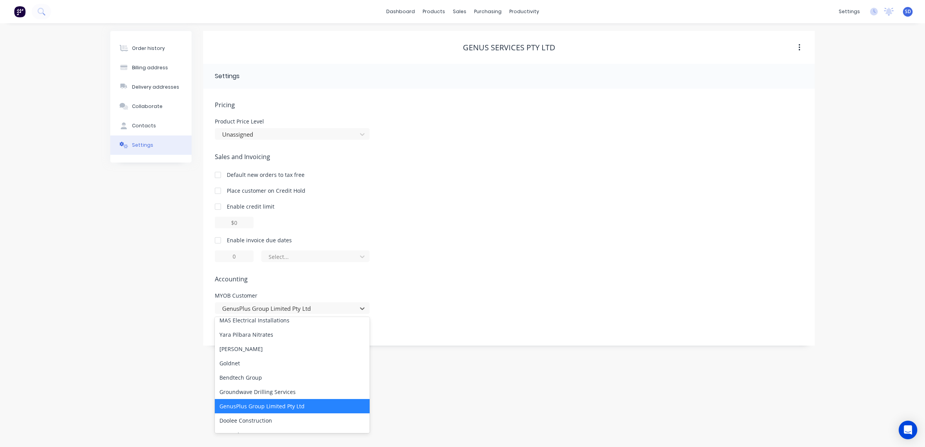
scroll to position [1451, 0]
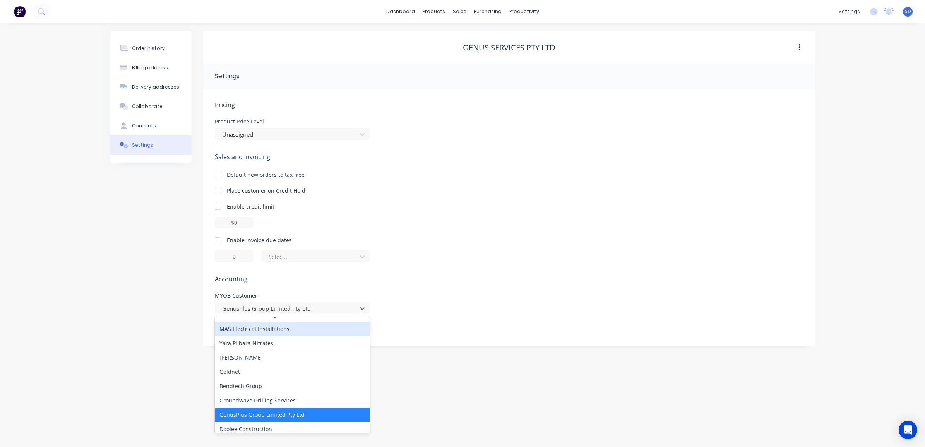
click at [458, 207] on div "Enable credit limit" at bounding box center [509, 206] width 588 height 8
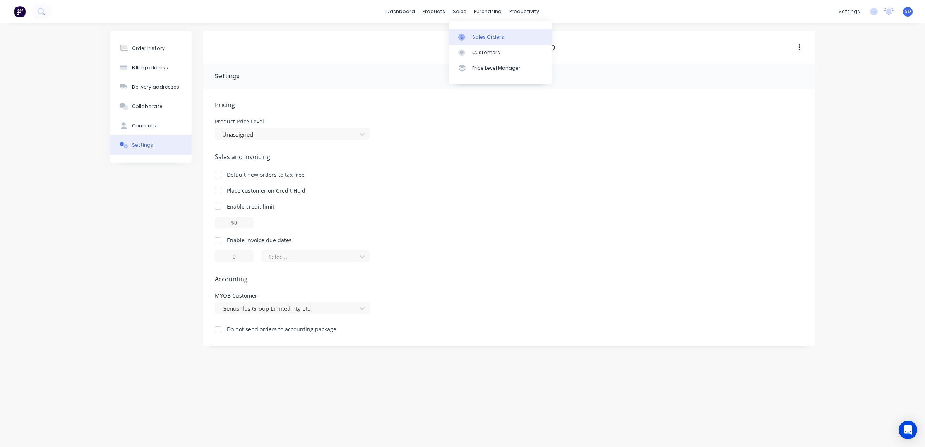
click at [478, 32] on link "Sales Orders" at bounding box center [500, 36] width 103 height 15
